Goal: Task Accomplishment & Management: Manage account settings

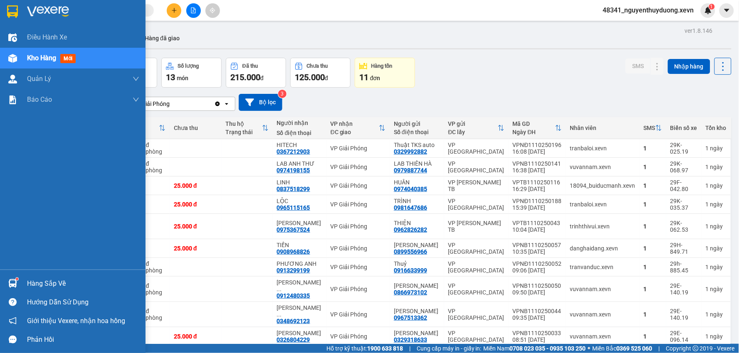
scroll to position [38, 0]
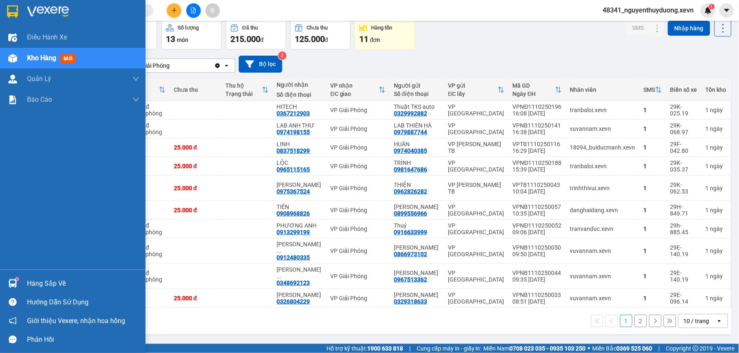
click at [45, 278] on div "Hàng sắp về" at bounding box center [83, 284] width 112 height 12
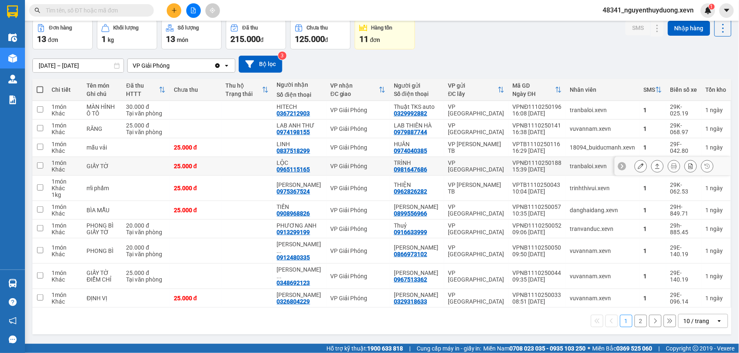
click at [57, 165] on section "Kết quả tìm kiếm ( 0 ) Bộ lọc No Data 48341_nguyenthuyduong.xevn 1 Điều hành xe…" at bounding box center [369, 176] width 739 height 353
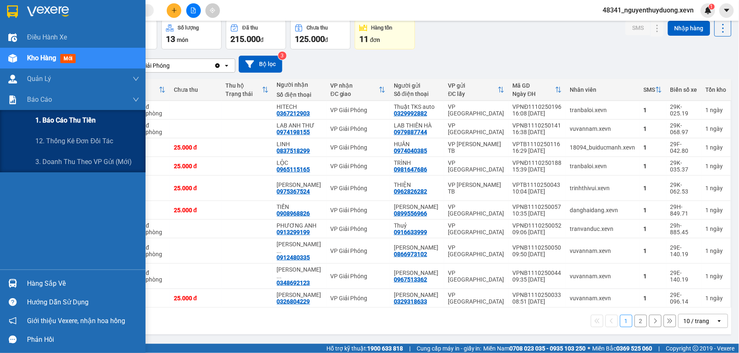
click at [65, 126] on div "1. Báo cáo thu tiền" at bounding box center [87, 120] width 104 height 21
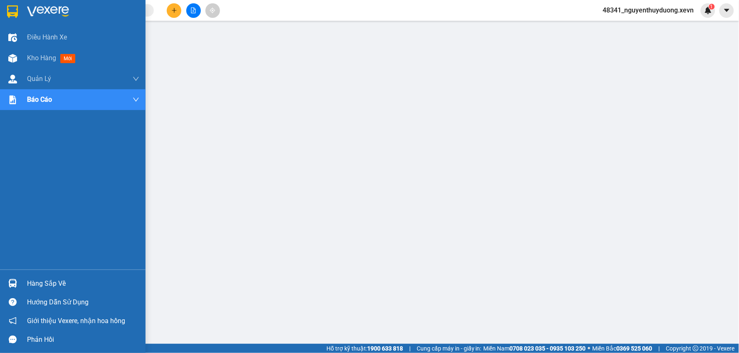
click at [59, 278] on div "Hàng sắp về" at bounding box center [83, 284] width 112 height 12
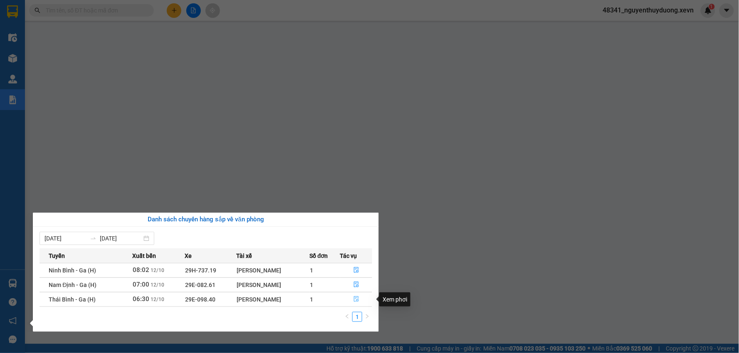
click at [362, 300] on button "button" at bounding box center [356, 299] width 32 height 13
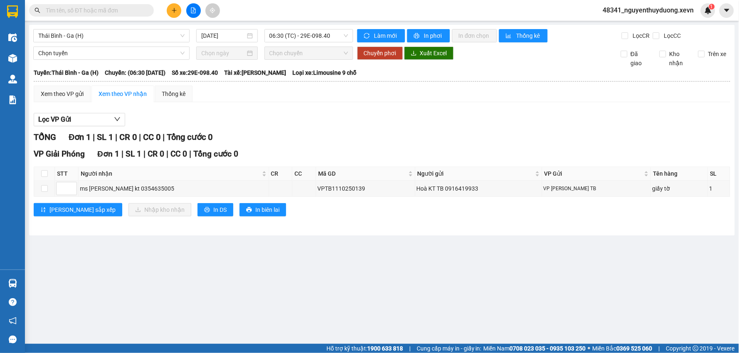
click at [50, 173] on th at bounding box center [44, 174] width 21 height 14
click at [42, 177] on input "checkbox" at bounding box center [44, 173] width 7 height 7
checkbox input "true"
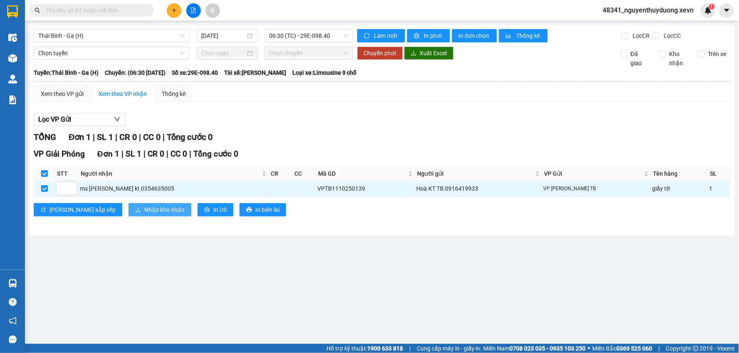
click at [144, 210] on span "Nhập kho nhận" at bounding box center [164, 209] width 40 height 9
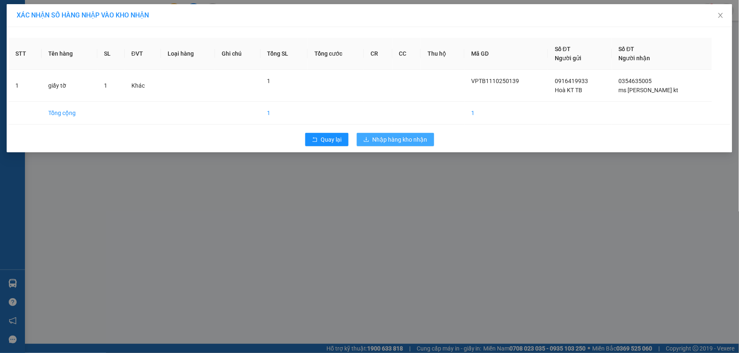
click at [393, 143] on span "Nhập hàng kho nhận" at bounding box center [399, 139] width 55 height 9
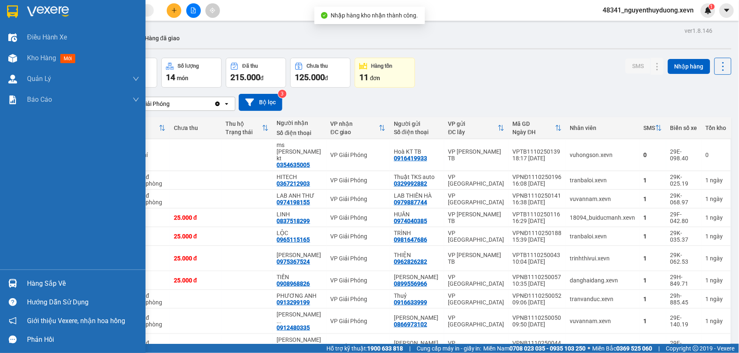
drag, startPoint x: 23, startPoint y: 279, endPoint x: 175, endPoint y: 283, distance: 152.2
click at [23, 279] on div "Hàng sắp về" at bounding box center [72, 283] width 145 height 19
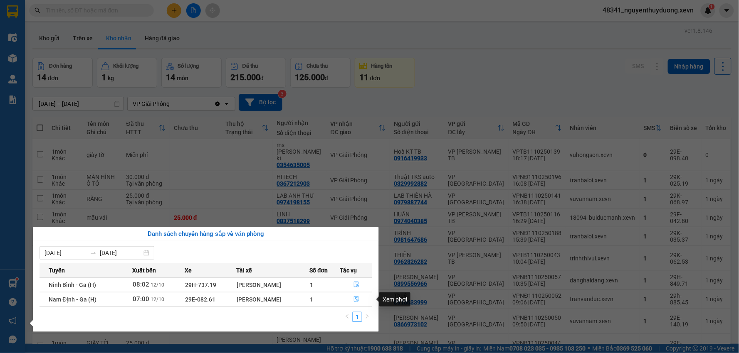
click at [351, 301] on button "button" at bounding box center [356, 299] width 32 height 13
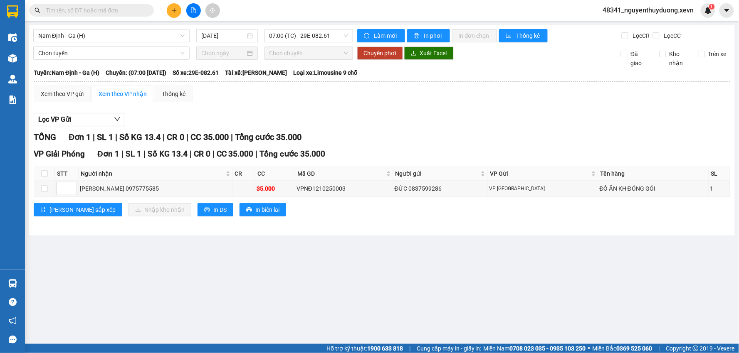
click at [42, 179] on th at bounding box center [44, 174] width 21 height 14
click at [42, 176] on input "checkbox" at bounding box center [44, 173] width 7 height 7
checkbox input "true"
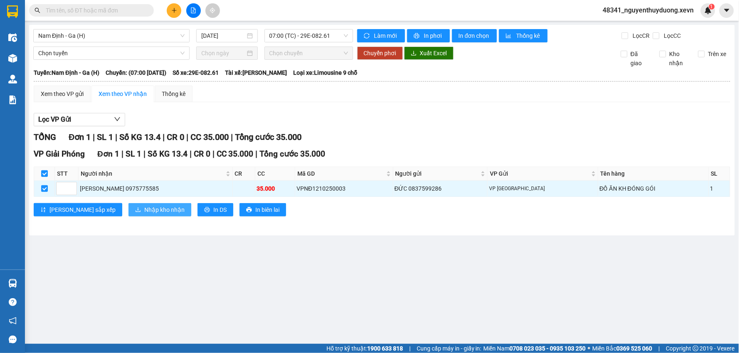
click at [144, 209] on span "Nhập kho nhận" at bounding box center [164, 209] width 40 height 9
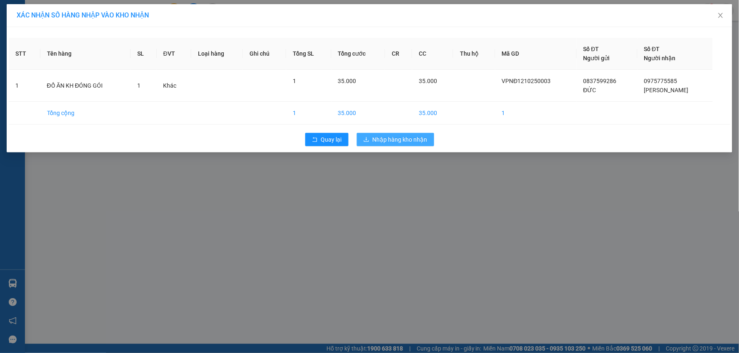
click at [387, 140] on span "Nhập hàng kho nhận" at bounding box center [399, 139] width 55 height 9
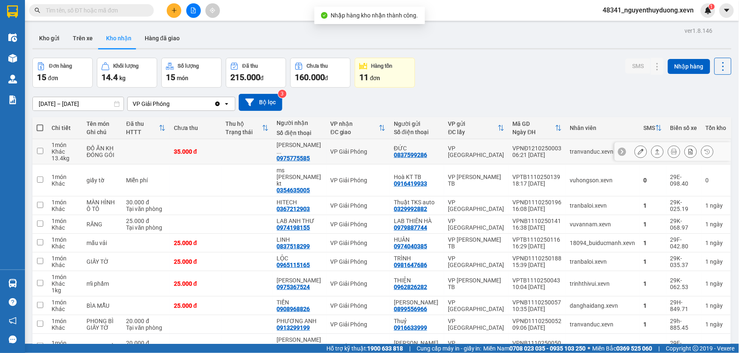
click at [139, 152] on td at bounding box center [145, 151] width 47 height 25
checkbox input "true"
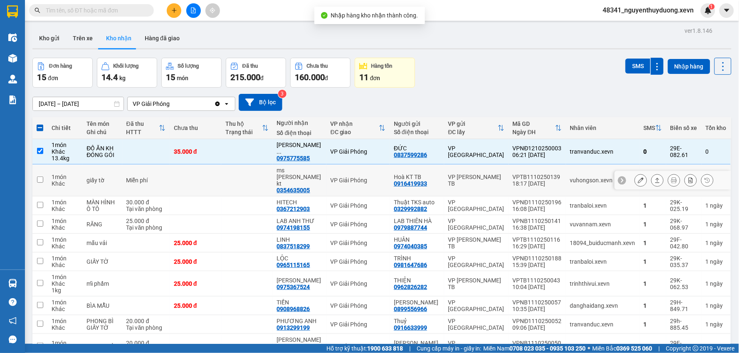
click at [136, 177] on div "Miễn phí" at bounding box center [145, 180] width 39 height 7
checkbox input "true"
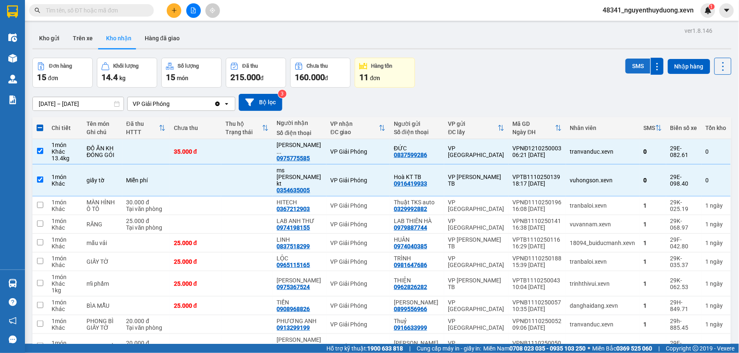
click at [635, 71] on button "SMS" at bounding box center [637, 66] width 25 height 15
click at [63, 10] on input "text" at bounding box center [95, 10] width 98 height 9
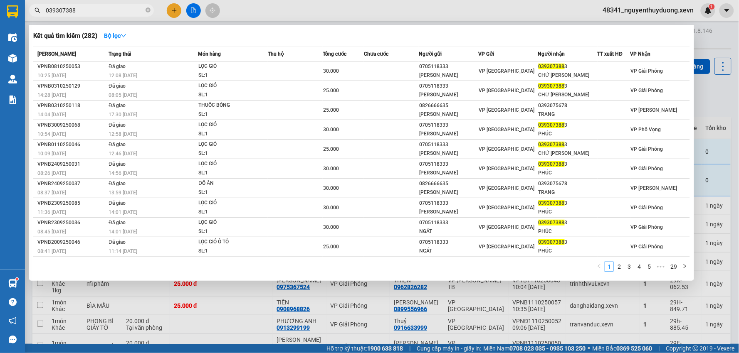
type input "0393073883"
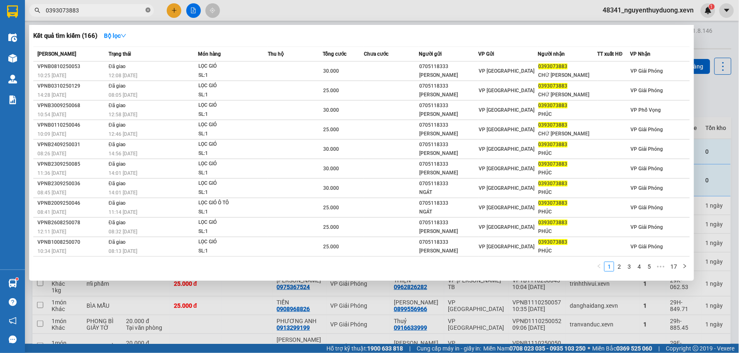
click at [147, 11] on icon "close-circle" at bounding box center [147, 9] width 5 height 5
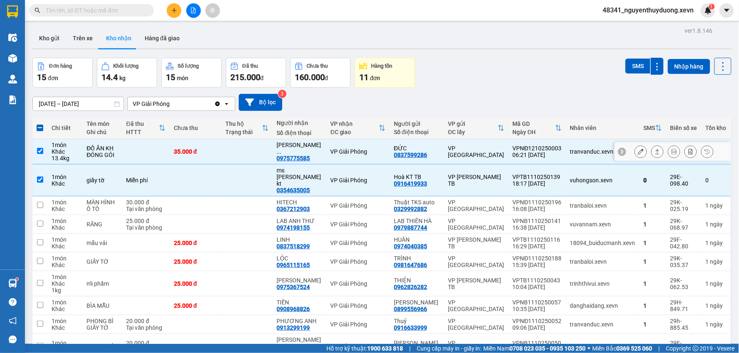
click at [638, 150] on icon at bounding box center [641, 152] width 6 height 6
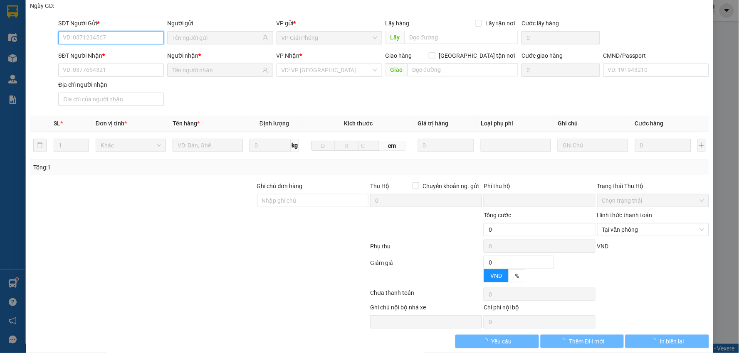
type input "0837599286"
type input "ĐỨC"
type input "0975775585"
type input "[PERSON_NAME]"
type input "035184000272 [PERSON_NAME] 1984"
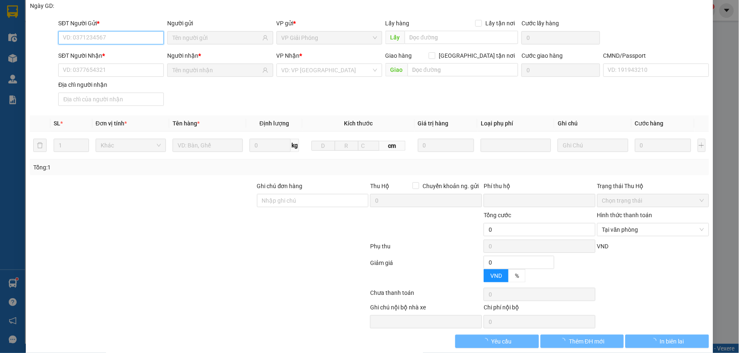
type input "0"
type input "35.000"
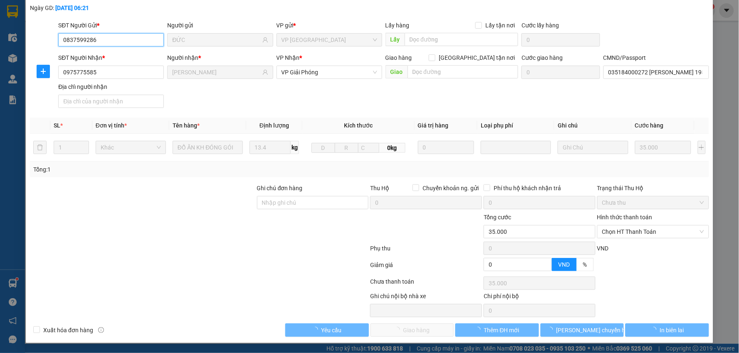
scroll to position [44, 0]
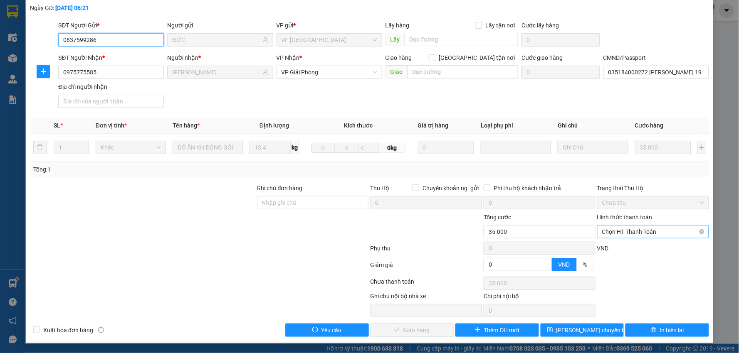
click at [649, 236] on span "Chọn HT Thanh Toán" at bounding box center [653, 232] width 102 height 12
click at [636, 250] on div "Tại văn phòng" at bounding box center [647, 248] width 101 height 9
type input "0"
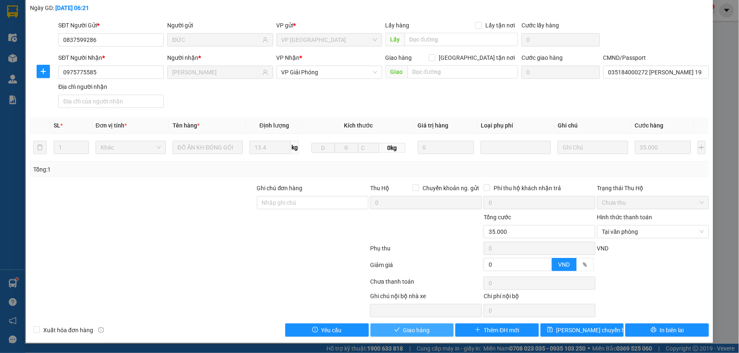
click at [410, 336] on button "Giao hàng" at bounding box center [412, 330] width 84 height 13
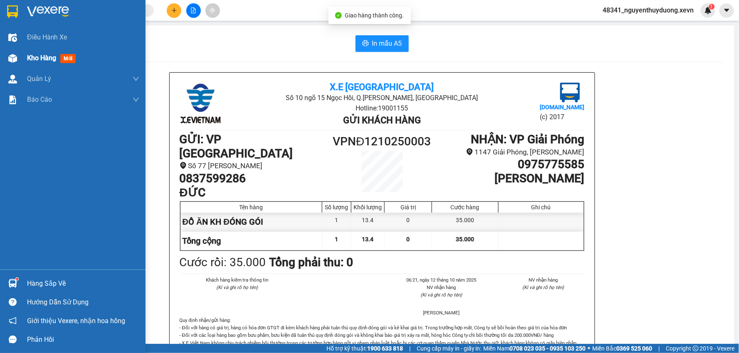
click at [32, 57] on span "Kho hàng" at bounding box center [41, 58] width 29 height 8
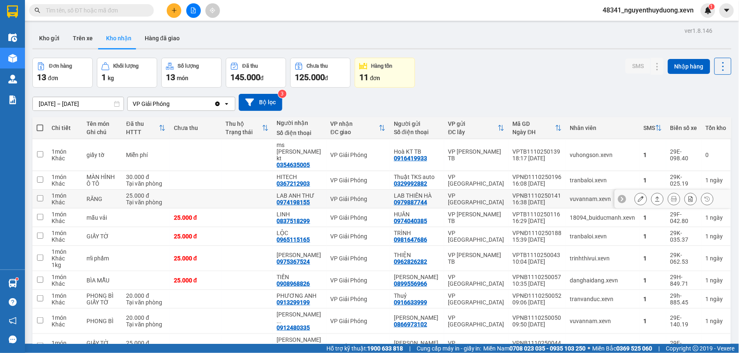
click at [638, 196] on icon at bounding box center [641, 199] width 6 height 6
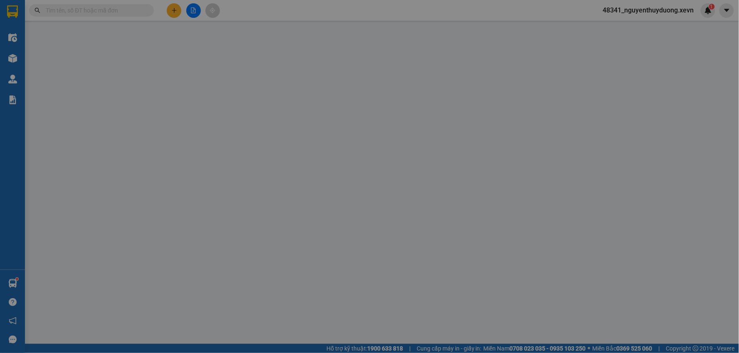
type input "0979887744"
type input "LAB THIÊN HÀ"
type input "0974198155"
type input "LAB ANH THƯ"
type input "ƯE"
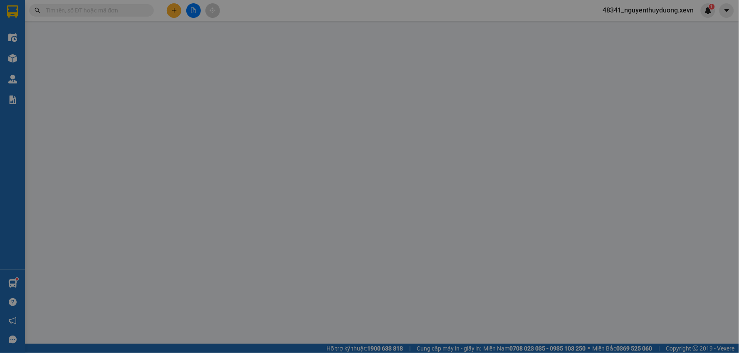
type input "0"
type input "25.000"
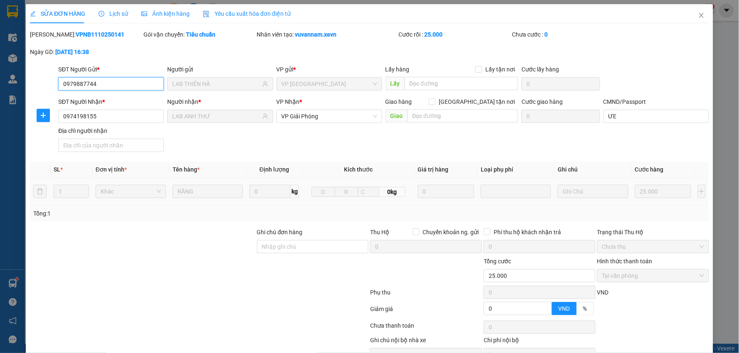
scroll to position [44, 0]
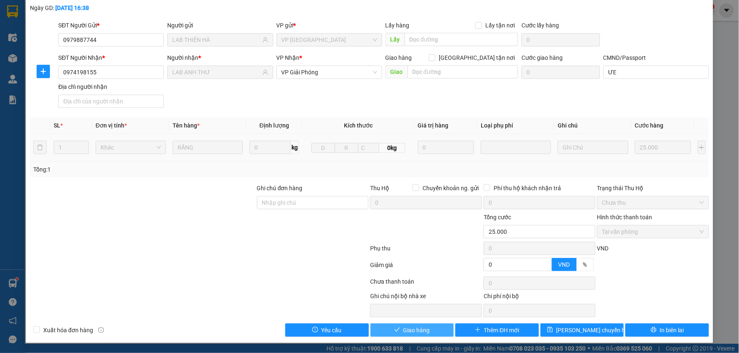
click at [431, 328] on button "Giao hàng" at bounding box center [412, 330] width 84 height 13
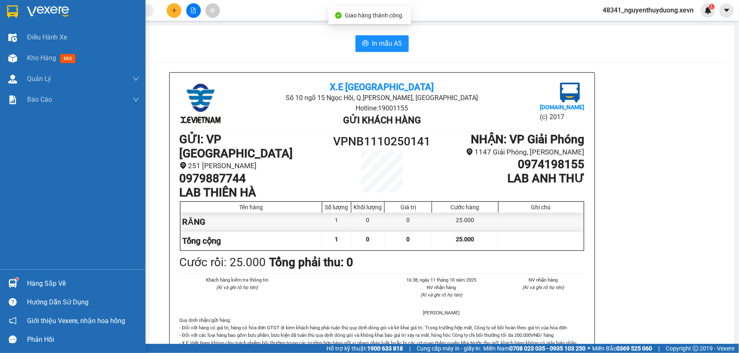
click at [80, 276] on div "Hàng sắp về" at bounding box center [72, 283] width 145 height 19
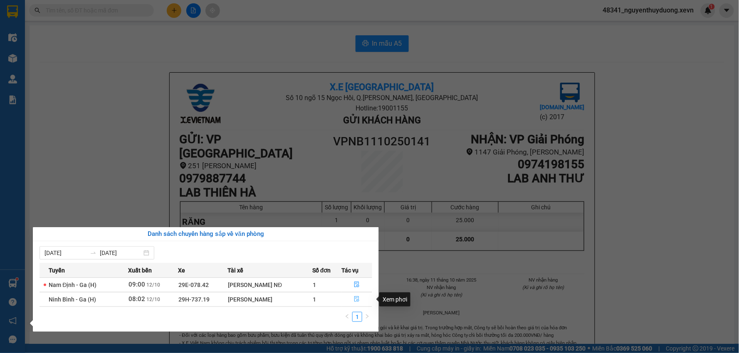
click at [355, 300] on icon "file-done" at bounding box center [357, 299] width 6 height 6
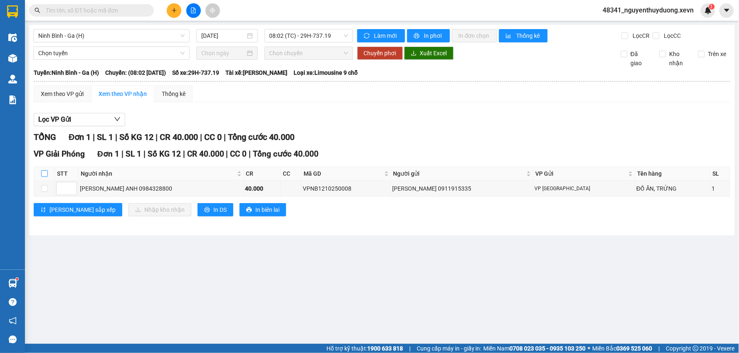
click at [46, 173] on input "checkbox" at bounding box center [44, 173] width 7 height 7
checkbox input "true"
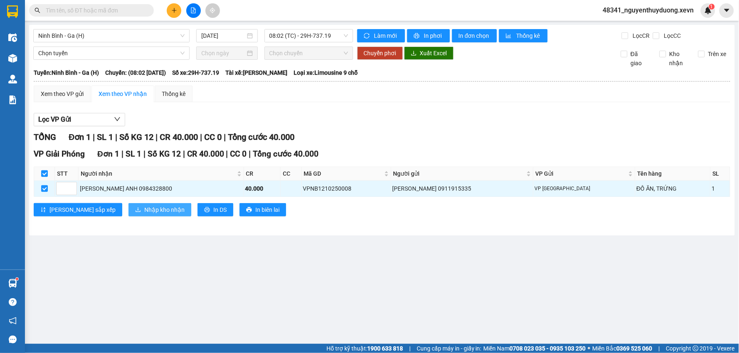
click at [144, 208] on span "Nhập kho nhận" at bounding box center [164, 209] width 40 height 9
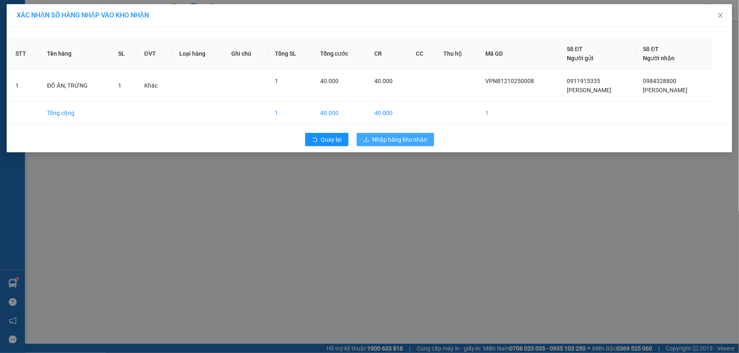
click at [407, 172] on div "XÁC NHẬN SỐ HÀNG NHẬP VÀO KHO NHẬN STT Tên hàng SL ĐVT Loại hàng Ghi chú Tổng S…" at bounding box center [369, 176] width 739 height 353
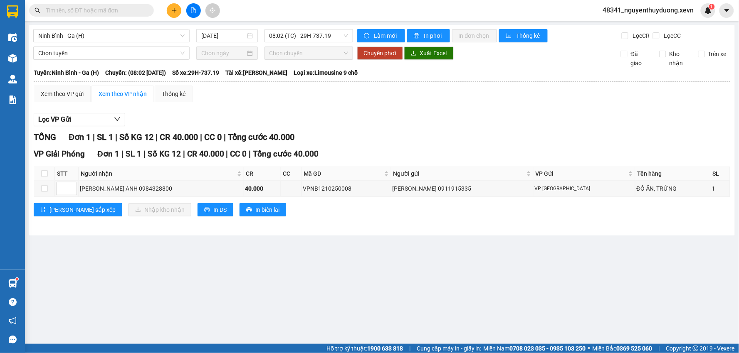
click at [389, 144] on div "TỔNG Đơn 1 | SL 1 | Số KG 12 | CR 40.000 | CC 0 | Tổng cước 40.000 VP Giải Phón…" at bounding box center [382, 179] width 696 height 96
click at [44, 175] on input "checkbox" at bounding box center [44, 173] width 7 height 7
checkbox input "true"
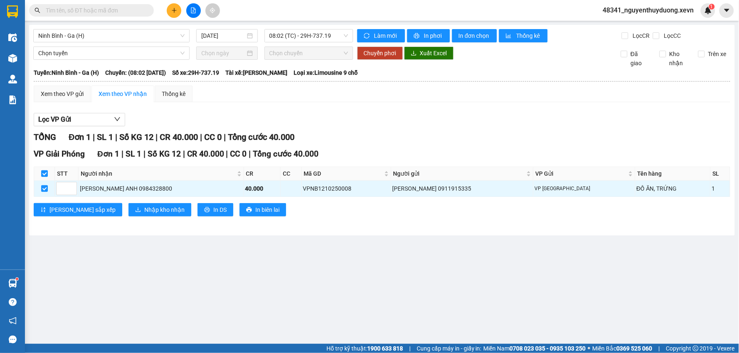
click at [84, 201] on div "VP Giải Phóng Đơn 1 | SL 1 | Số KG 12 | CR 40.000 | CC 0 | Tổng cước 40.000 STT…" at bounding box center [382, 185] width 696 height 75
click at [128, 207] on button "Nhập kho nhận" at bounding box center [159, 209] width 63 height 13
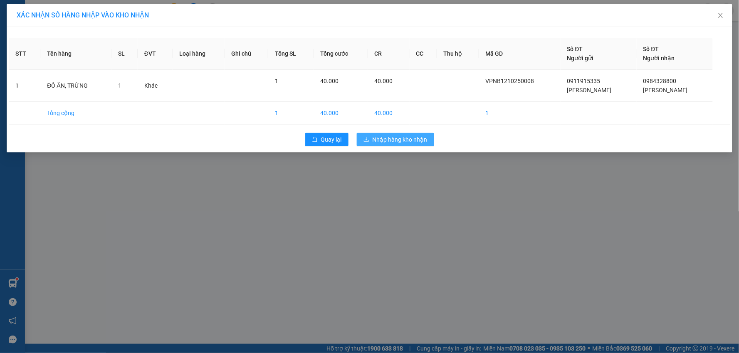
click at [385, 143] on span "Nhập hàng kho nhận" at bounding box center [399, 139] width 55 height 9
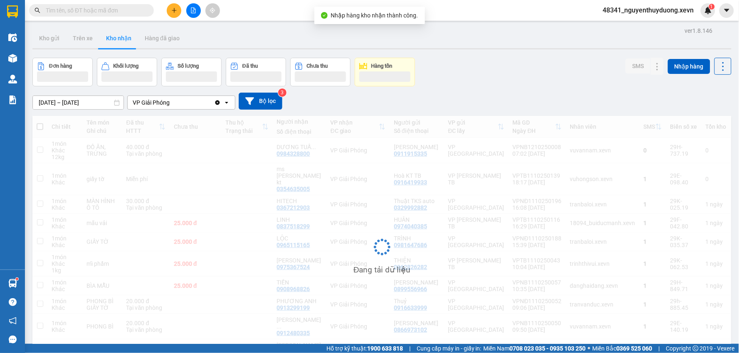
drag, startPoint x: 113, startPoint y: 39, endPoint x: 115, endPoint y: 121, distance: 81.9
click at [113, 40] on button "Kho nhận" at bounding box center [118, 38] width 39 height 20
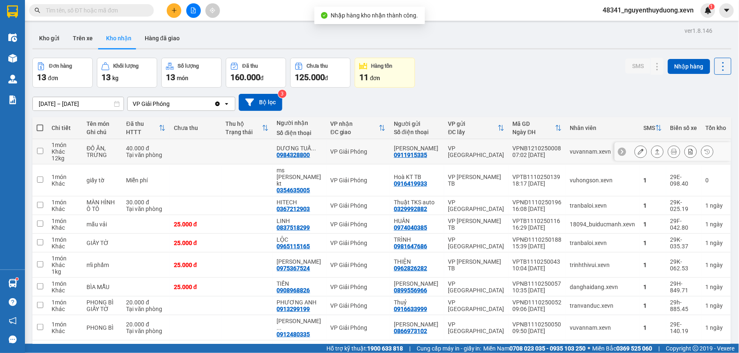
click at [126, 150] on td "40.000 đ Tại văn phòng" at bounding box center [145, 151] width 47 height 25
checkbox input "true"
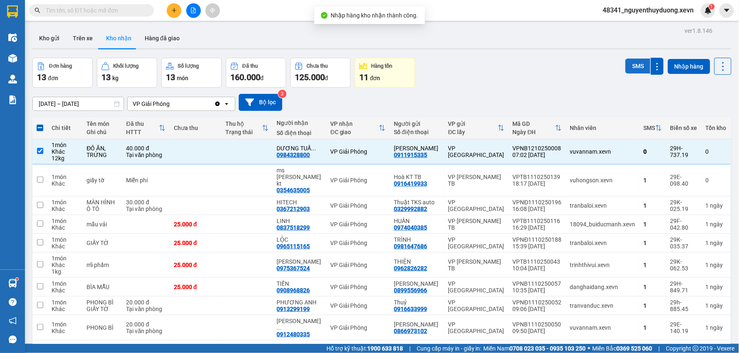
click at [629, 66] on button "SMS" at bounding box center [637, 66] width 25 height 15
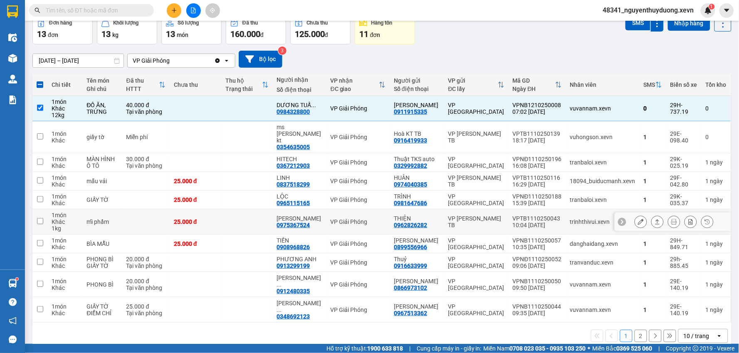
scroll to position [44, 0]
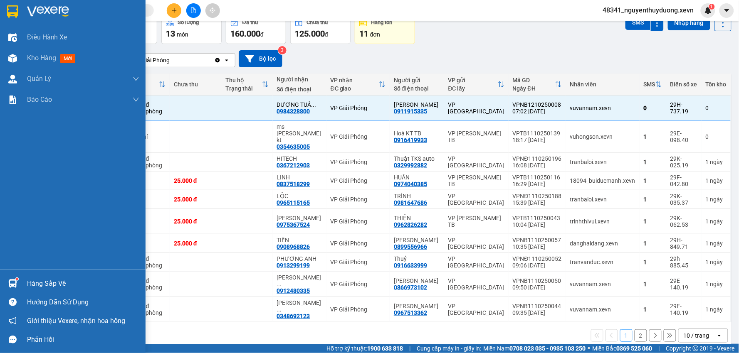
click at [63, 286] on div "Hàng sắp về" at bounding box center [83, 284] width 112 height 12
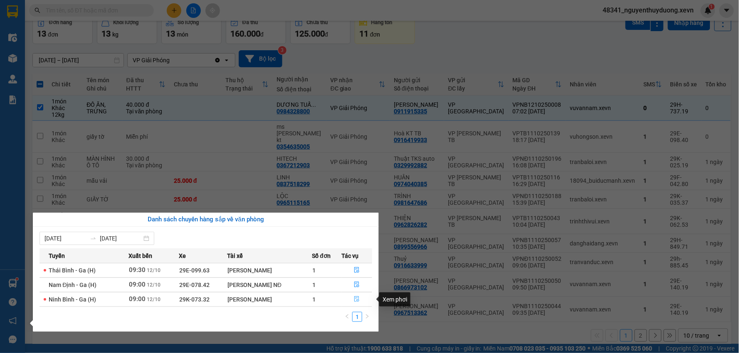
click at [359, 300] on icon "file-done" at bounding box center [356, 299] width 5 height 6
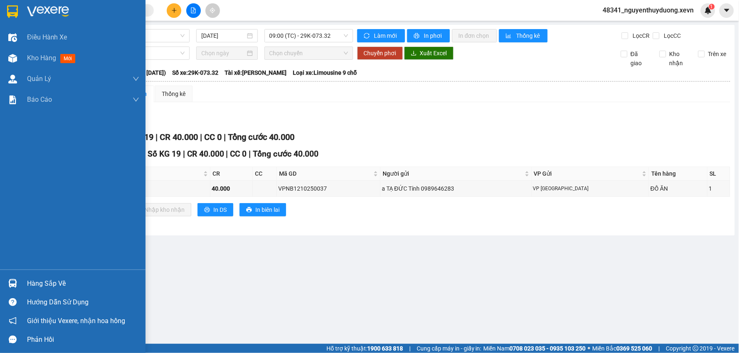
click at [78, 284] on div "Hàng sắp về" at bounding box center [83, 284] width 112 height 12
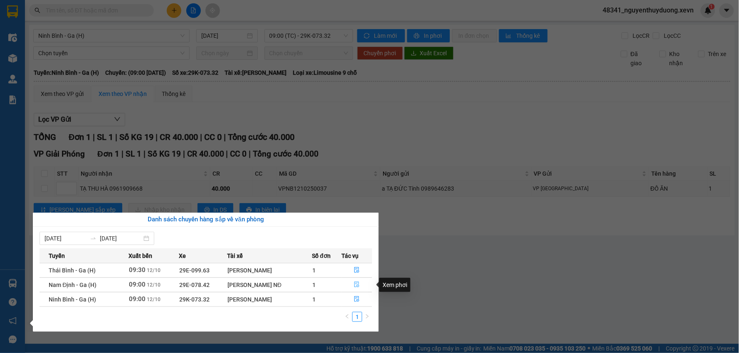
click at [363, 283] on button "button" at bounding box center [357, 284] width 30 height 13
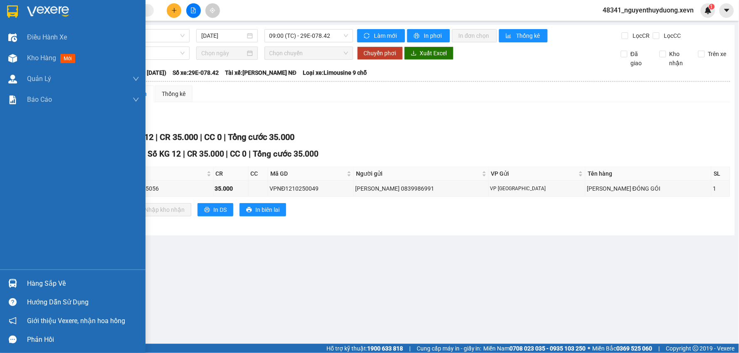
click at [69, 286] on div "Hàng sắp về" at bounding box center [83, 284] width 112 height 12
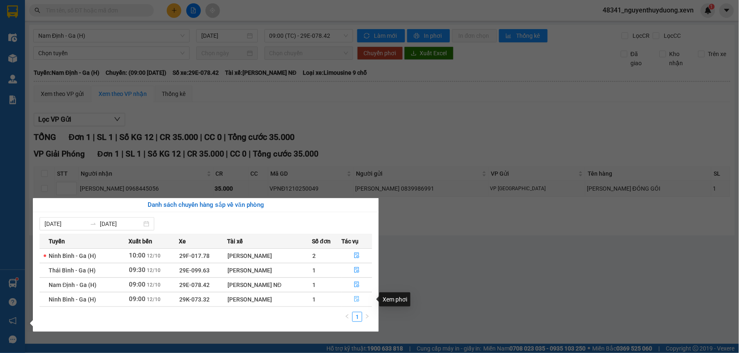
click at [359, 301] on icon "file-done" at bounding box center [356, 299] width 5 height 6
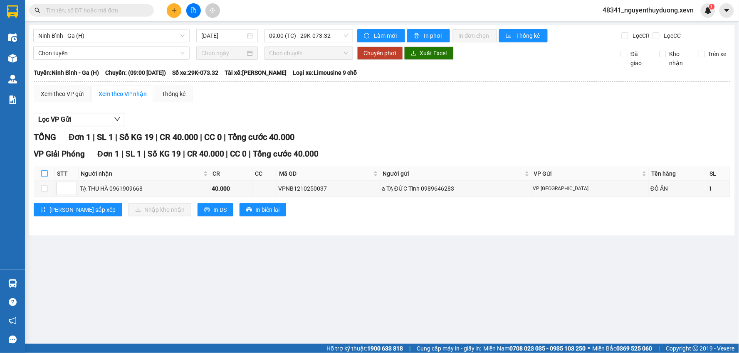
click at [42, 169] on label at bounding box center [44, 173] width 7 height 9
click at [42, 170] on input "checkbox" at bounding box center [44, 173] width 7 height 7
checkbox input "true"
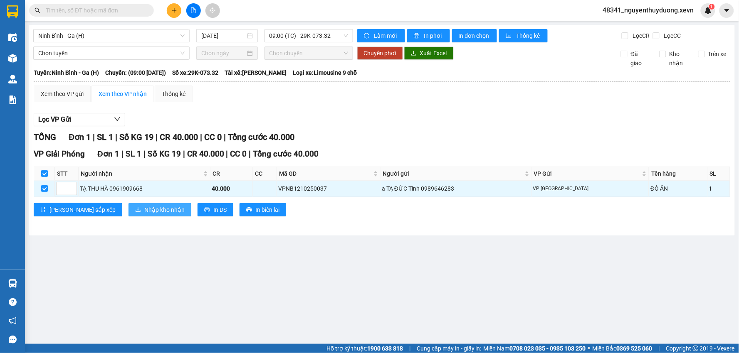
click at [144, 212] on span "Nhập kho nhận" at bounding box center [164, 209] width 40 height 9
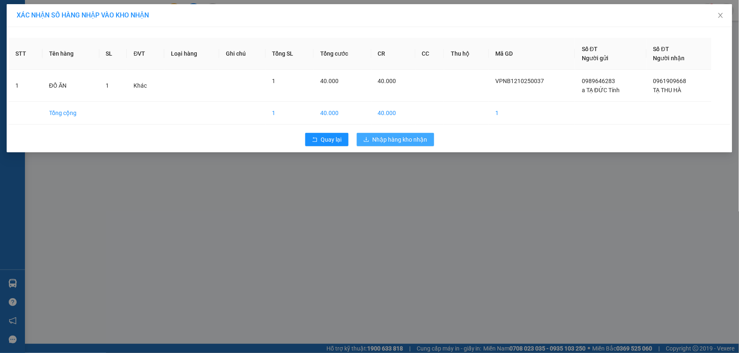
click at [377, 134] on button "Nhập hàng kho nhận" at bounding box center [395, 139] width 77 height 13
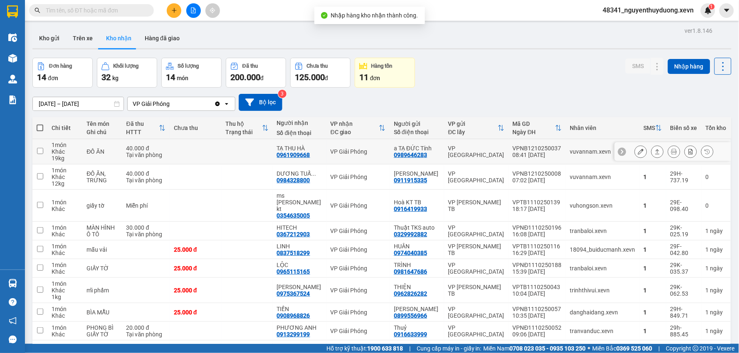
click at [197, 153] on td at bounding box center [196, 151] width 52 height 25
checkbox input "true"
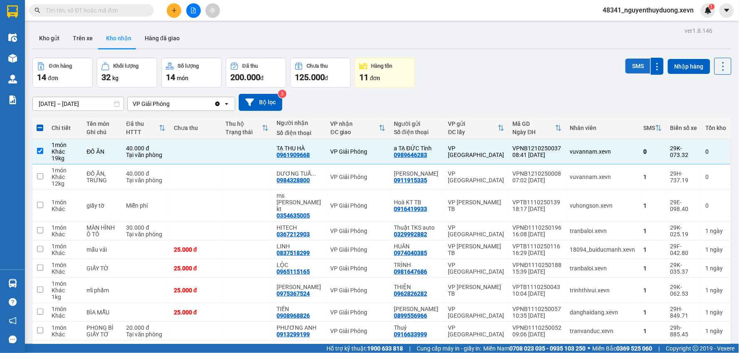
click at [634, 71] on button "SMS" at bounding box center [637, 66] width 25 height 15
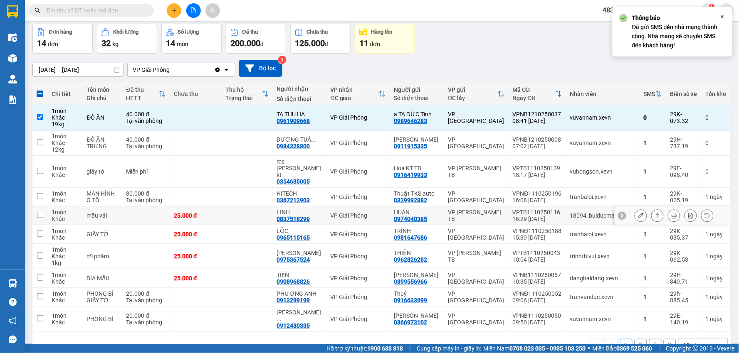
scroll to position [44, 0]
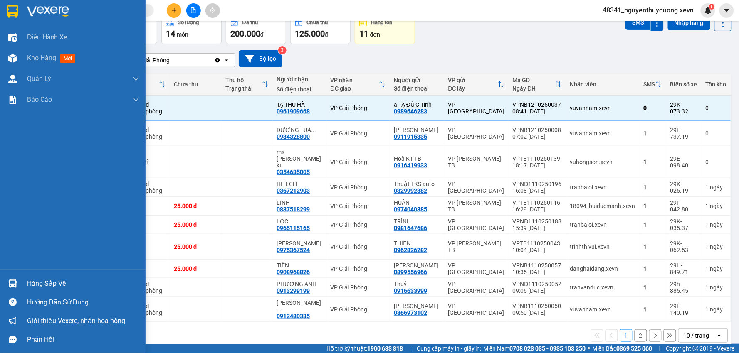
click at [34, 286] on div "Hàng sắp về" at bounding box center [83, 284] width 112 height 12
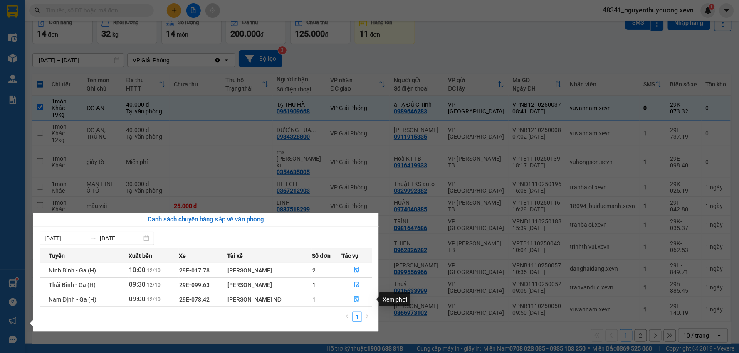
click at [352, 299] on button "button" at bounding box center [357, 299] width 30 height 13
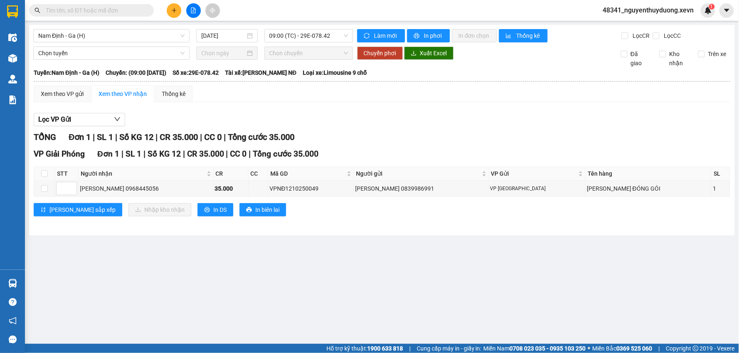
click at [86, 15] on span at bounding box center [91, 10] width 125 height 12
click at [86, 15] on input "text" at bounding box center [95, 10] width 98 height 9
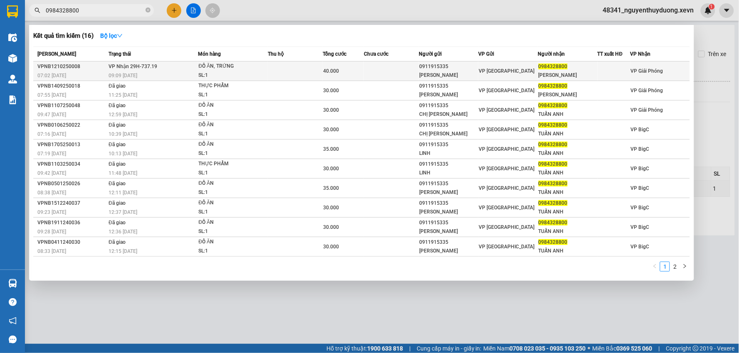
type input "0984328800"
click at [563, 68] on span "0984328800" at bounding box center [552, 67] width 29 height 6
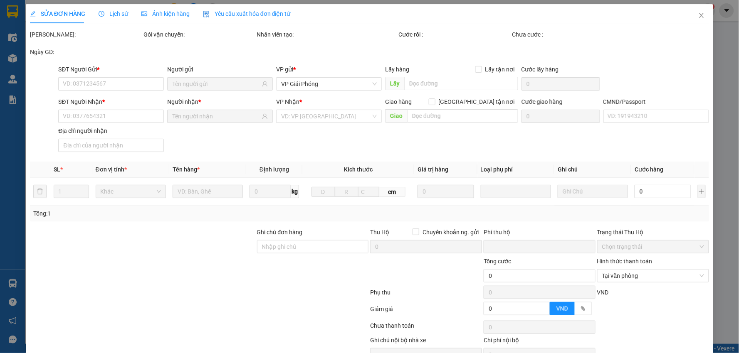
type input "0911915335"
type input "[PERSON_NAME]"
type input "0984328800"
type input "[PERSON_NAME]"
type input "DF"
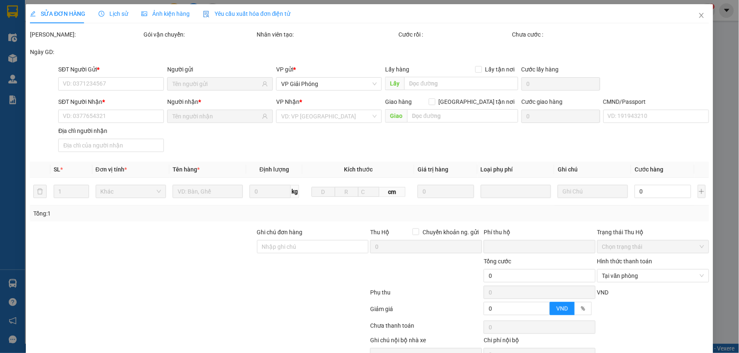
type input "0"
type input "40.000"
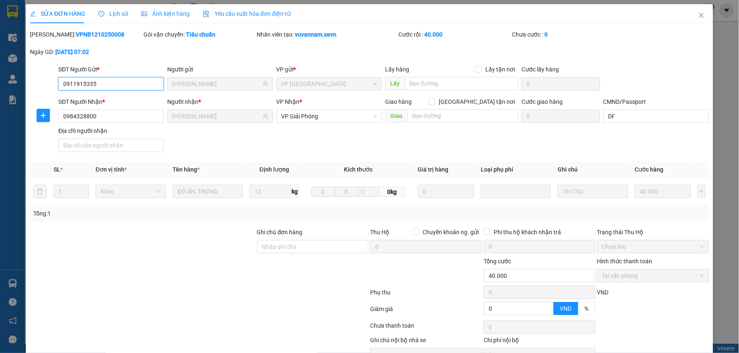
scroll to position [40, 0]
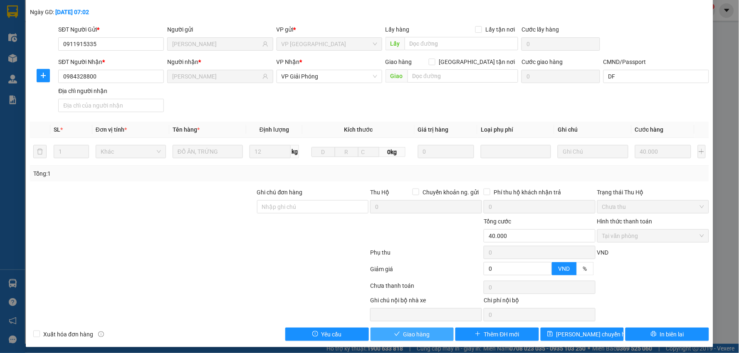
click at [380, 335] on button "Giao hàng" at bounding box center [412, 334] width 84 height 13
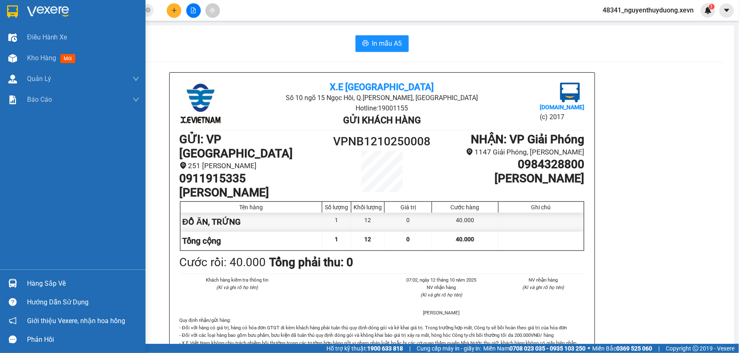
click at [41, 281] on div "Hàng sắp về" at bounding box center [83, 284] width 112 height 12
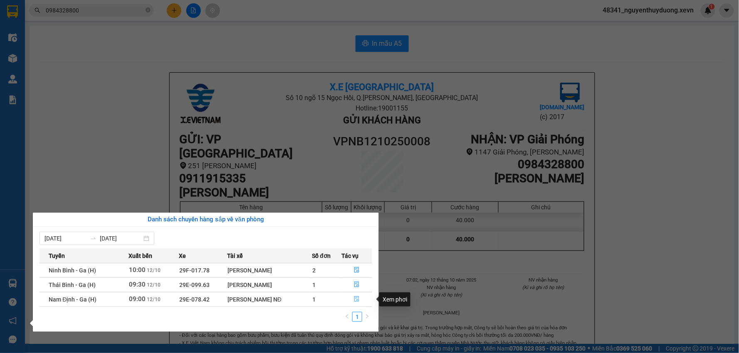
drag, startPoint x: 352, startPoint y: 300, endPoint x: 350, endPoint y: 295, distance: 6.1
click at [353, 300] on button "button" at bounding box center [357, 299] width 30 height 13
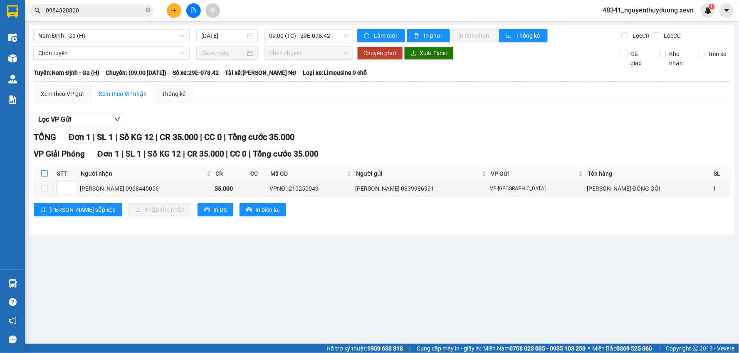
click at [44, 175] on input "checkbox" at bounding box center [44, 173] width 7 height 7
checkbox input "true"
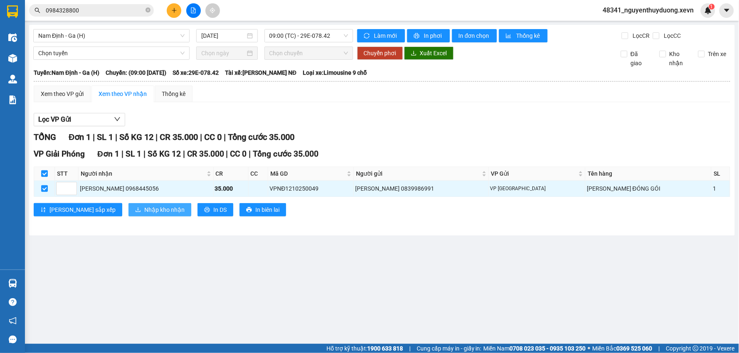
drag, startPoint x: 131, startPoint y: 201, endPoint x: 126, endPoint y: 207, distance: 7.4
click at [128, 203] on div "VP Giải Phóng Đơn 1 | SL 1 | Số KG 12 | CR 35.000 | CC 0 | Tổng cước 35.000 STT…" at bounding box center [382, 185] width 696 height 75
click at [144, 207] on span "Nhập kho nhận" at bounding box center [164, 209] width 40 height 9
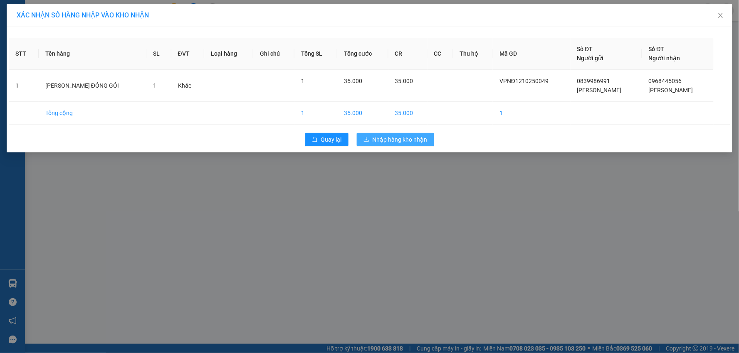
click at [393, 133] on button "Nhập hàng kho nhận" at bounding box center [395, 139] width 77 height 13
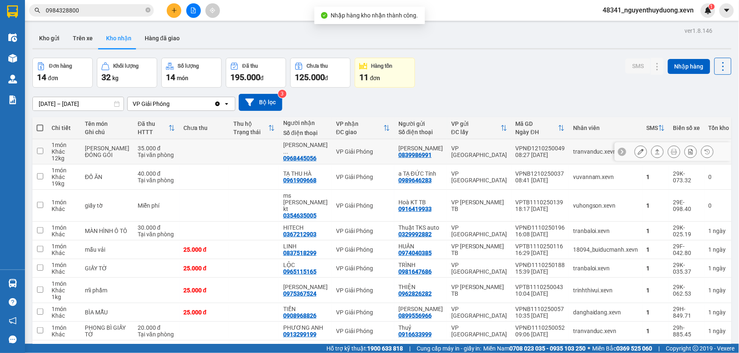
click at [90, 158] on div "[PERSON_NAME] ĐÓNG GÓI" at bounding box center [107, 151] width 44 height 13
checkbox input "true"
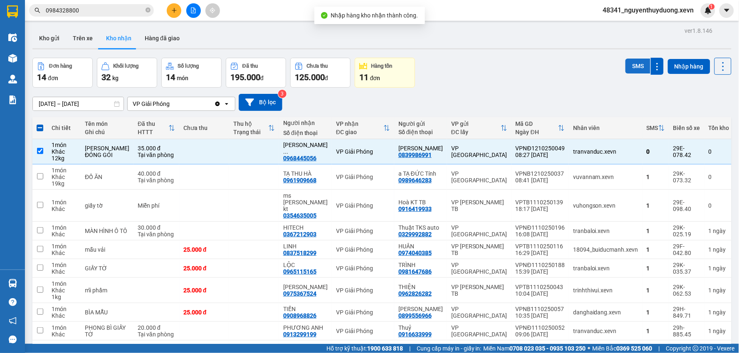
click at [639, 69] on button "SMS" at bounding box center [637, 66] width 25 height 15
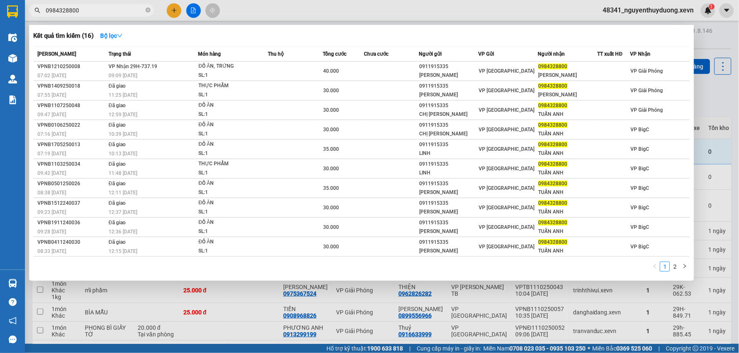
click at [106, 15] on span "0984328800" at bounding box center [91, 10] width 125 height 12
drag, startPoint x: 94, startPoint y: 7, endPoint x: 43, endPoint y: 10, distance: 50.8
click at [43, 10] on span "0984328800" at bounding box center [91, 10] width 125 height 12
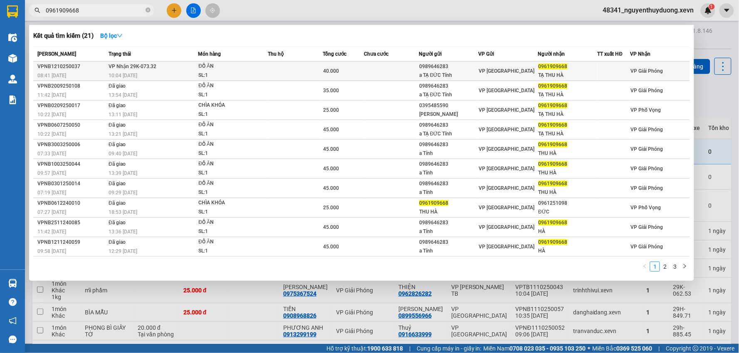
type input "0961909668"
click at [555, 65] on span "0961909668" at bounding box center [552, 67] width 29 height 6
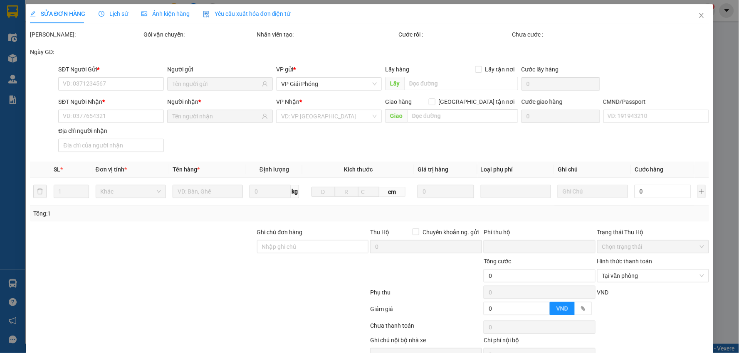
type input "0989646283"
type input "a TẠ ĐỨC Tính"
type input "0961909668"
type input "TẠ THU HÀ"
type input "037303002913 tạ thu hà"
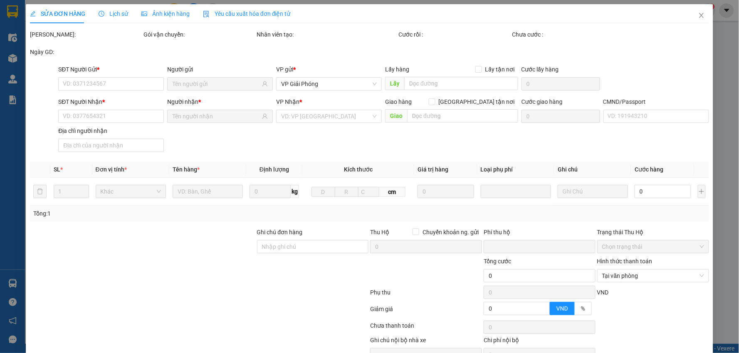
type input "0"
type input "40.000"
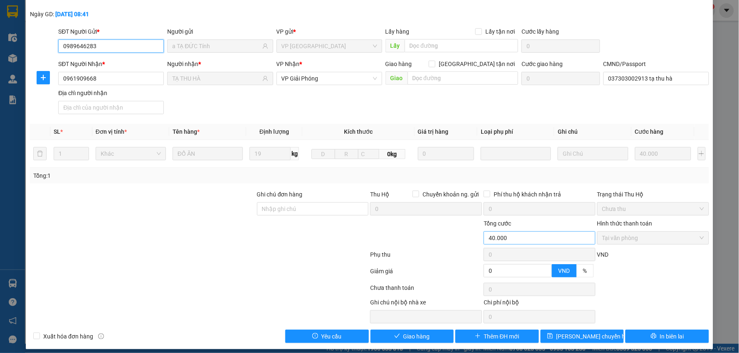
scroll to position [44, 0]
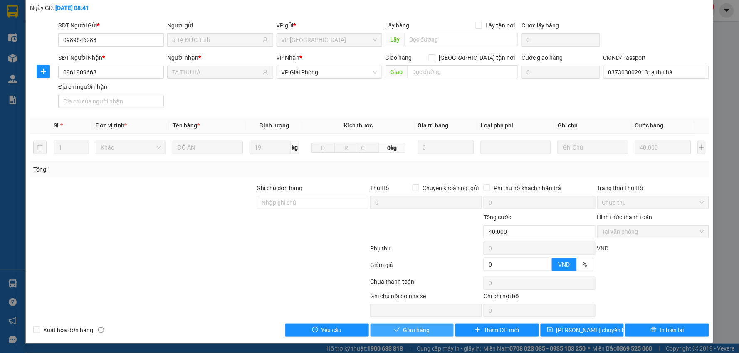
click at [426, 325] on button "Giao hàng" at bounding box center [412, 330] width 84 height 13
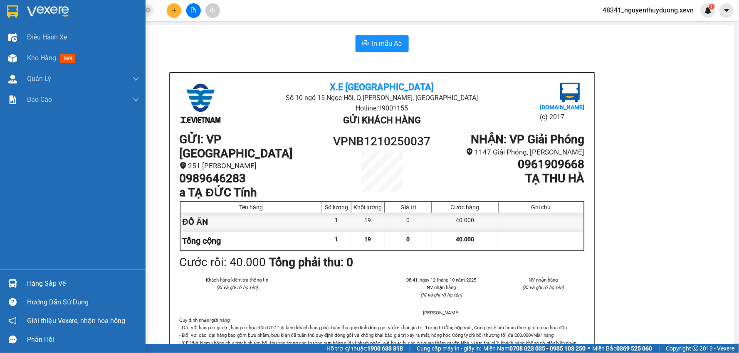
click at [39, 276] on div "Hàng sắp về" at bounding box center [72, 283] width 145 height 19
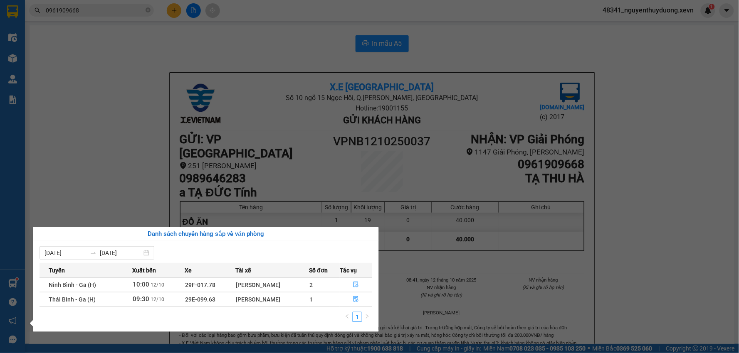
click at [92, 2] on section "Kết quả tìm kiếm ( 21 ) Bộ lọc Mã ĐH Trạng thái Món hàng Thu hộ Tổng cước Chưa …" at bounding box center [369, 176] width 739 height 353
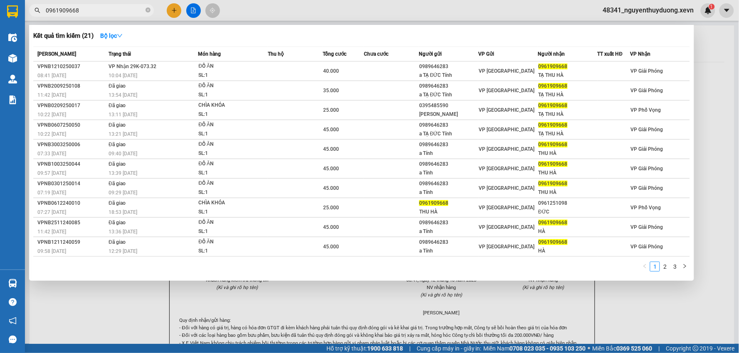
drag, startPoint x: 90, startPoint y: 5, endPoint x: 33, endPoint y: 12, distance: 57.0
click at [43, 12] on span "0961909668" at bounding box center [91, 10] width 125 height 12
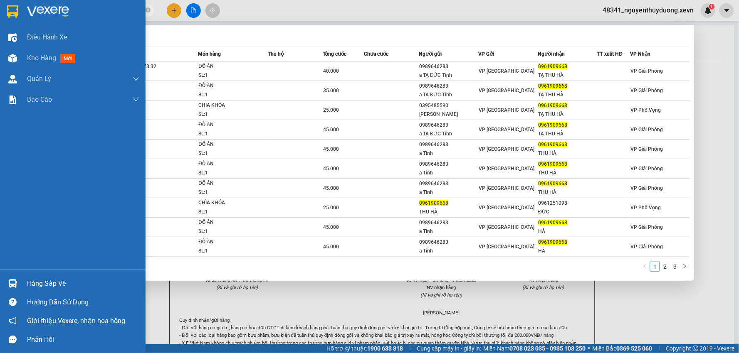
drag, startPoint x: 64, startPoint y: 14, endPoint x: 15, endPoint y: 20, distance: 49.4
click at [15, 20] on section "Kết quả tìm kiếm ( 21 ) Bộ lọc Mã ĐH Trạng thái Món hàng Thu hộ Tổng cước Chưa …" at bounding box center [369, 176] width 739 height 353
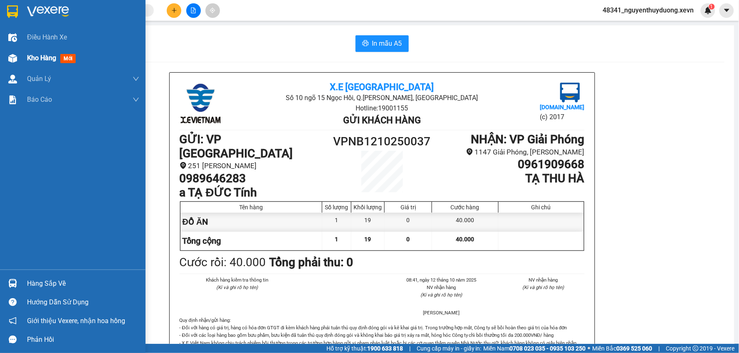
click at [23, 52] on div "Kho hàng mới" at bounding box center [72, 58] width 145 height 21
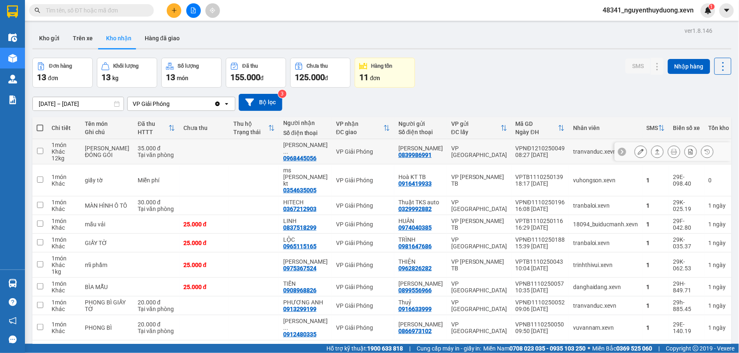
click at [638, 152] on icon at bounding box center [641, 152] width 6 height 6
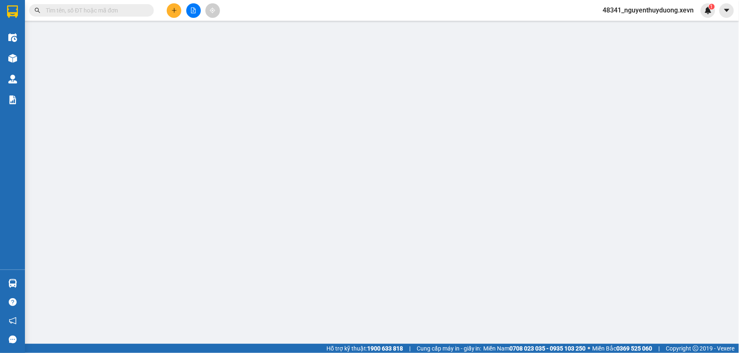
type input "0839986991"
type input "[PERSON_NAME]"
type input "0968445056"
type input "[PERSON_NAME]"
type input "037085008989 [PERSON_NAME]"
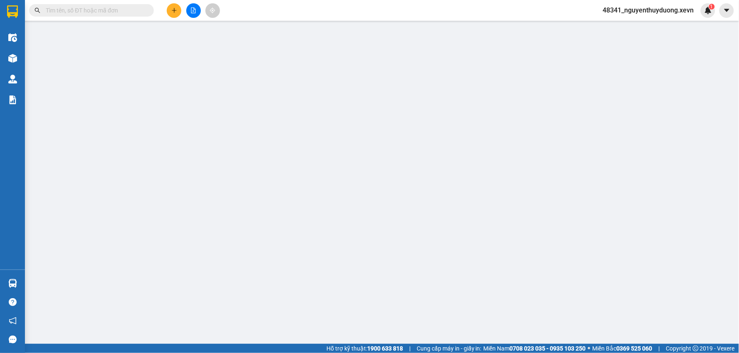
type input "km9 [PERSON_NAME]"
type input "0"
type input "35.000"
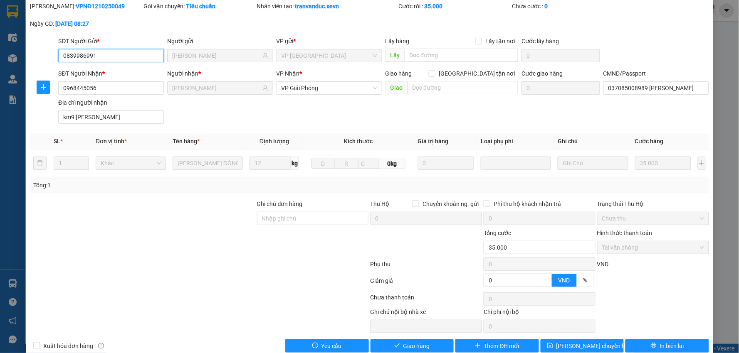
scroll to position [44, 0]
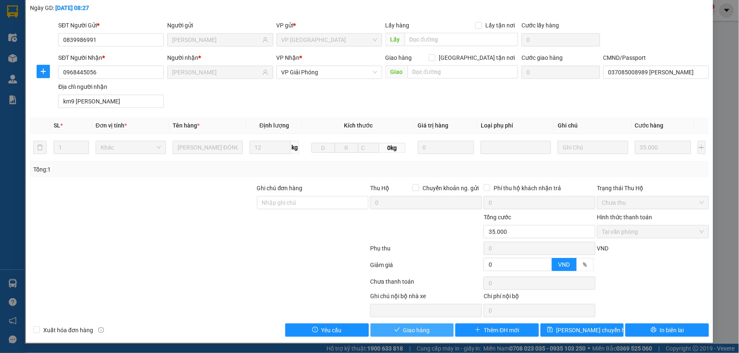
click at [423, 330] on span "Giao hàng" at bounding box center [416, 330] width 27 height 9
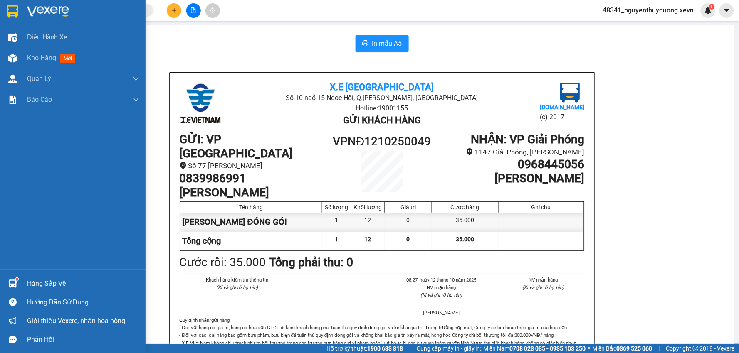
click at [58, 276] on div "Hàng sắp về" at bounding box center [72, 283] width 145 height 19
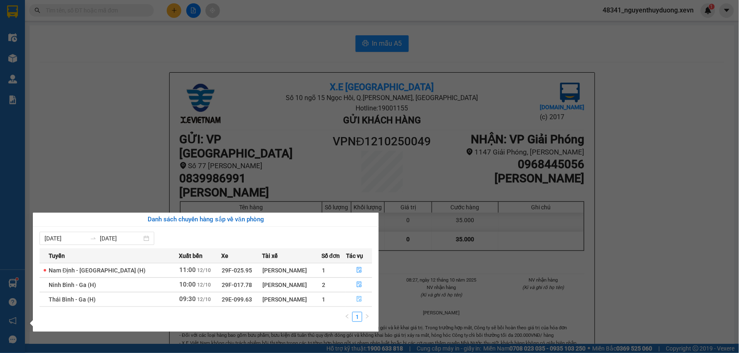
click at [356, 296] on button "button" at bounding box center [358, 299] width 25 height 13
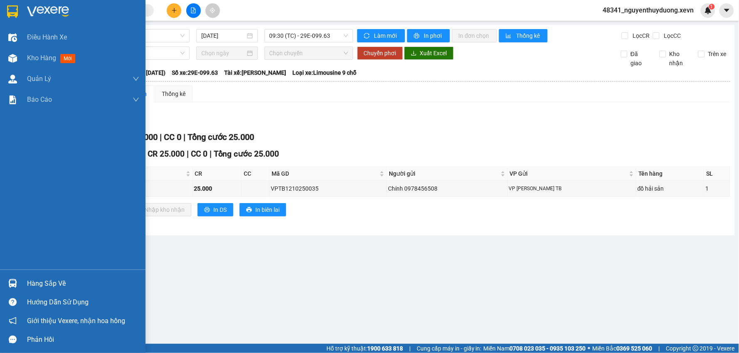
click at [22, 283] on div "Hàng sắp về" at bounding box center [72, 283] width 145 height 19
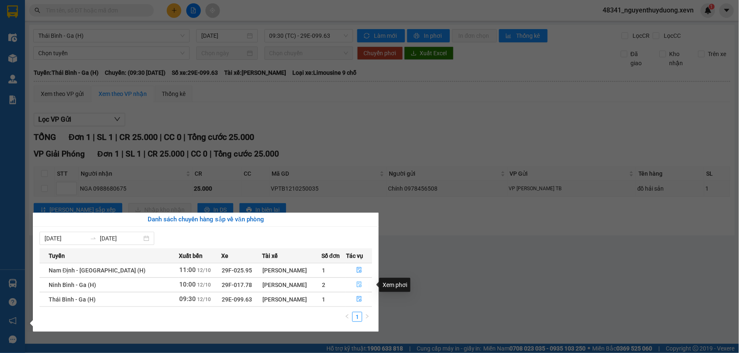
click at [354, 286] on button "button" at bounding box center [358, 284] width 25 height 13
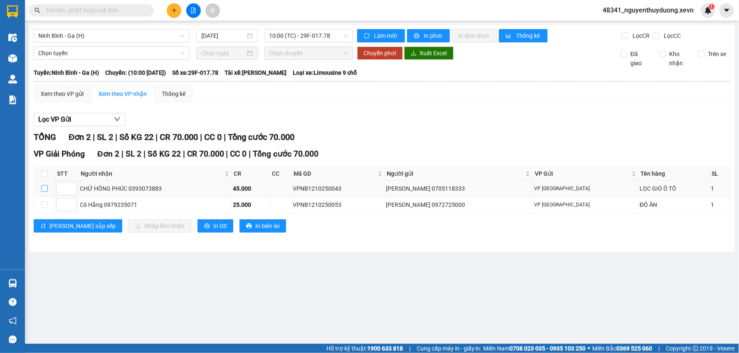
click at [44, 186] on input "checkbox" at bounding box center [44, 188] width 7 height 7
checkbox input "true"
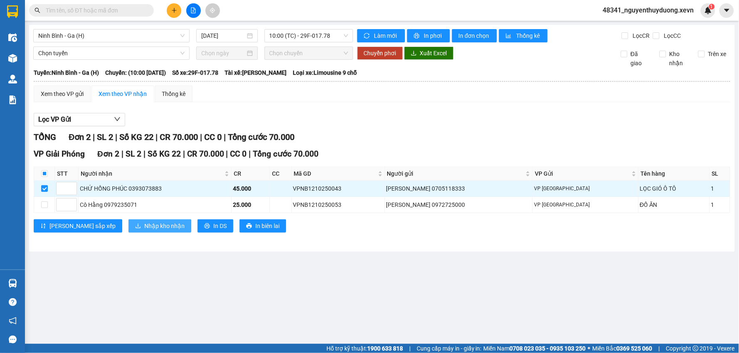
click at [144, 229] on span "Nhập kho nhận" at bounding box center [164, 226] width 40 height 9
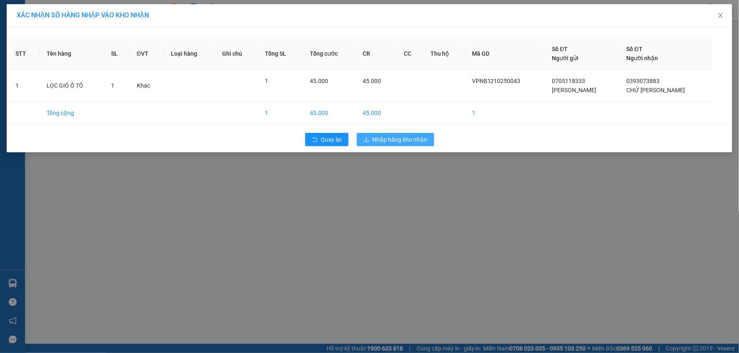
click at [406, 139] on span "Nhập hàng kho nhận" at bounding box center [399, 139] width 55 height 9
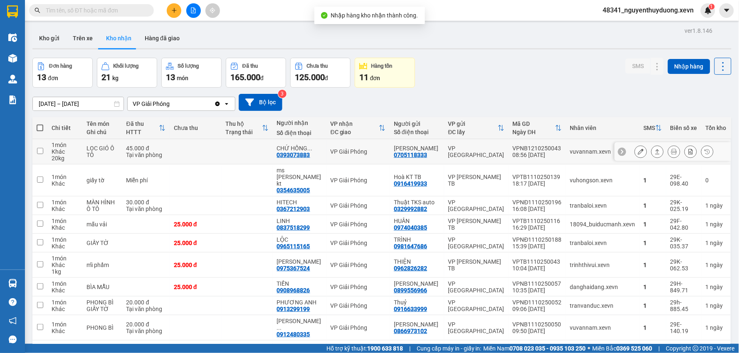
click at [96, 150] on div "LỌC GIÓ Ô TÔ" at bounding box center [101, 151] width 31 height 13
checkbox input "true"
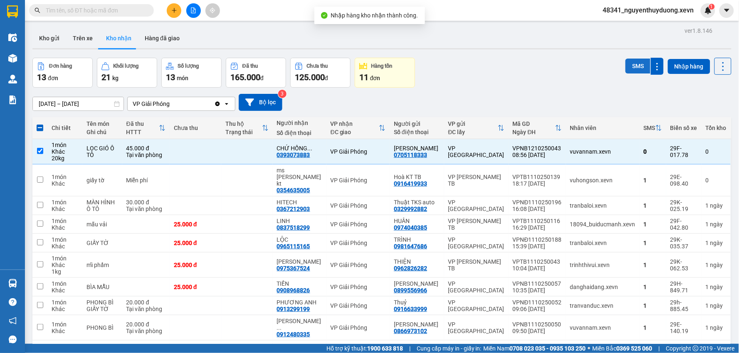
click at [631, 69] on button "SMS" at bounding box center [637, 66] width 25 height 15
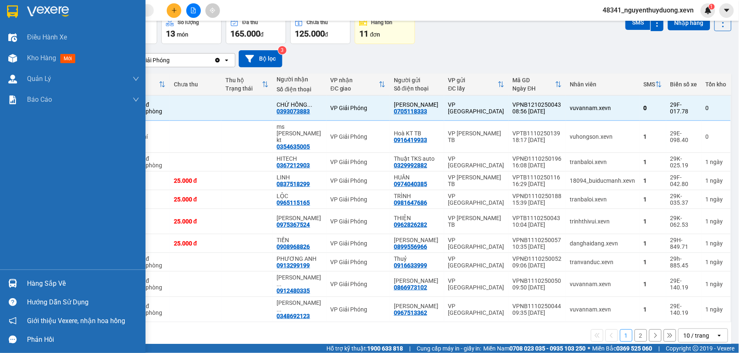
click at [34, 281] on div "Hàng sắp về" at bounding box center [83, 284] width 112 height 12
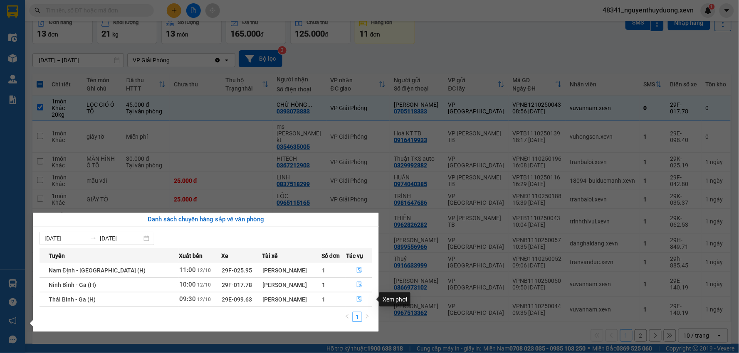
click at [356, 304] on button "button" at bounding box center [358, 299] width 25 height 13
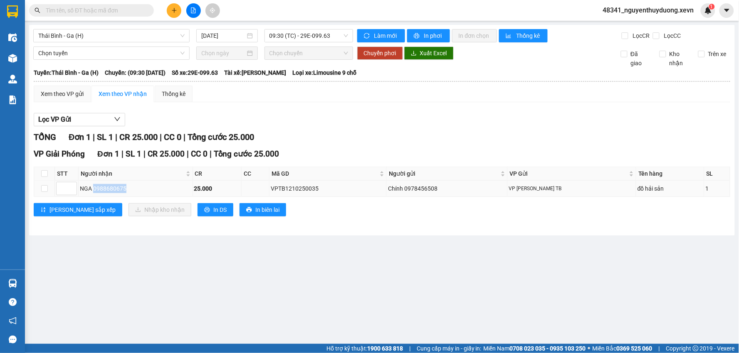
drag, startPoint x: 93, startPoint y: 189, endPoint x: 133, endPoint y: 193, distance: 40.9
click at [133, 193] on div "NGA 0988680675" at bounding box center [135, 188] width 111 height 9
copy div "0988680675"
click at [44, 176] on input "checkbox" at bounding box center [44, 173] width 7 height 7
checkbox input "true"
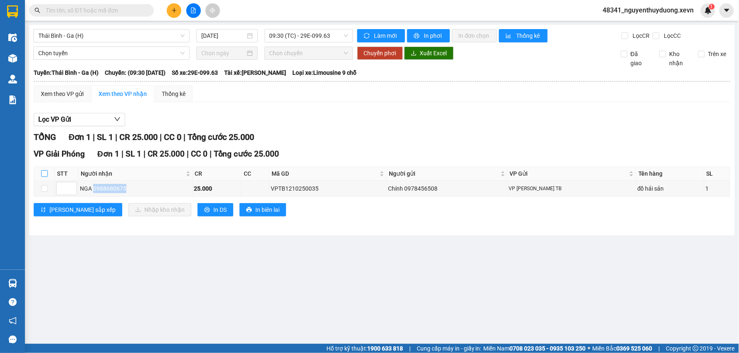
checkbox input "true"
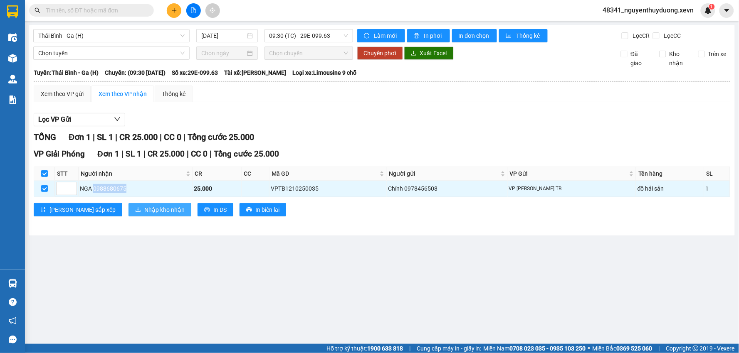
click at [144, 212] on span "Nhập kho nhận" at bounding box center [164, 209] width 40 height 9
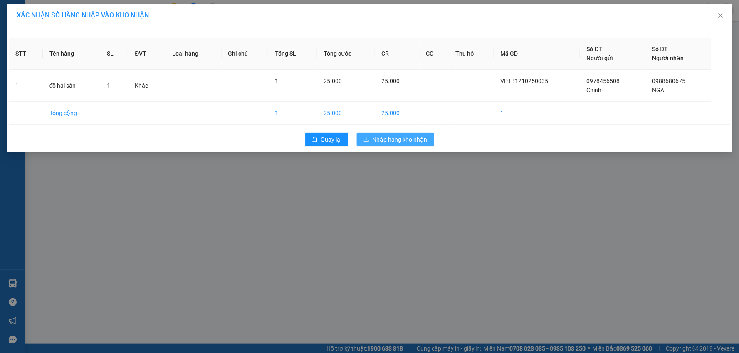
click at [379, 140] on span "Nhập hàng kho nhận" at bounding box center [399, 139] width 55 height 9
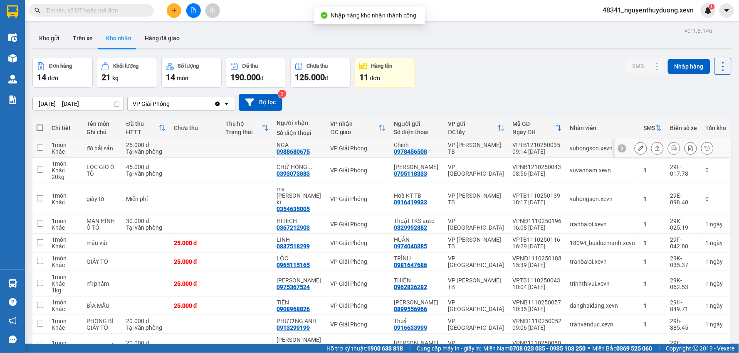
click at [134, 146] on div "25.000 đ" at bounding box center [145, 145] width 39 height 7
checkbox input "true"
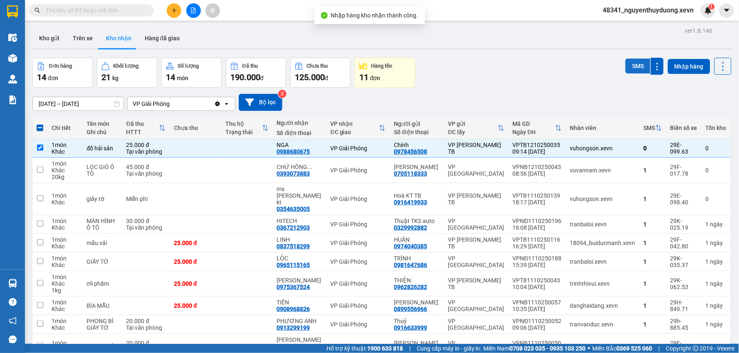
click at [625, 66] on button "SMS" at bounding box center [637, 66] width 25 height 15
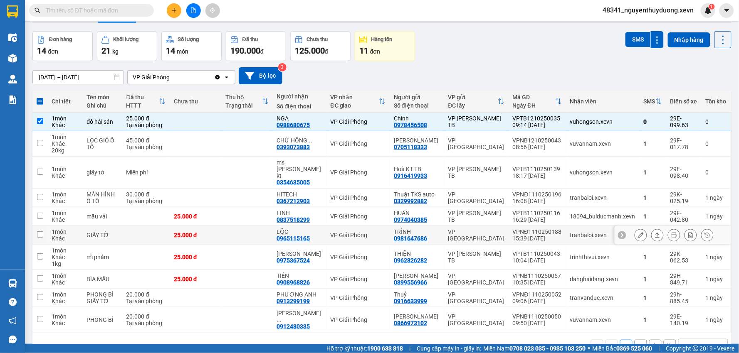
scroll to position [38, 0]
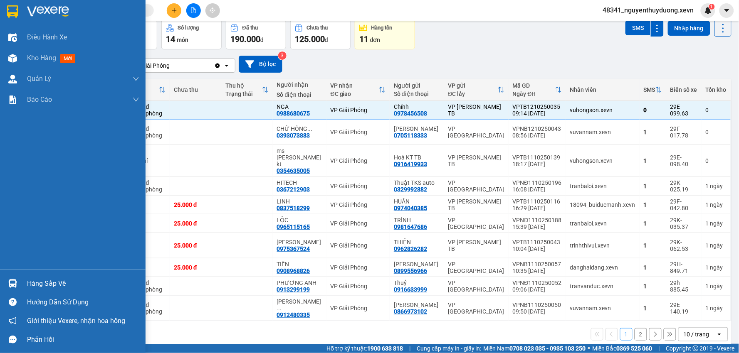
click at [30, 278] on div "Hàng sắp về" at bounding box center [83, 284] width 112 height 12
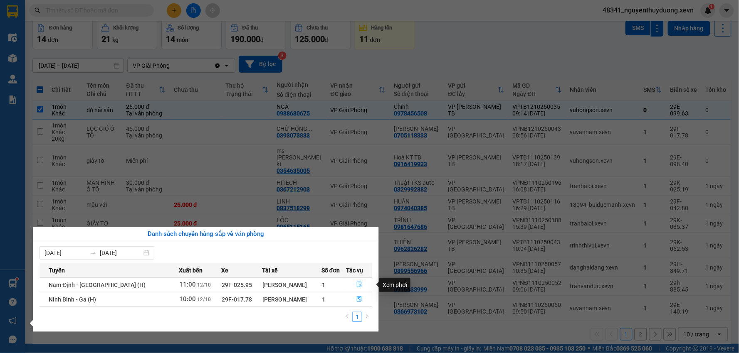
click at [356, 288] on icon "file-done" at bounding box center [359, 285] width 6 height 6
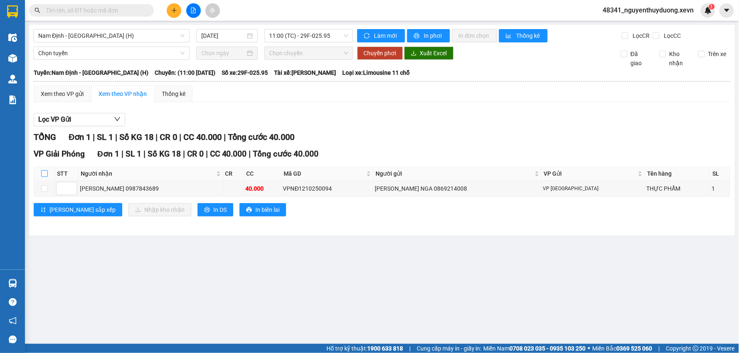
click at [43, 173] on input "checkbox" at bounding box center [44, 173] width 7 height 7
checkbox input "true"
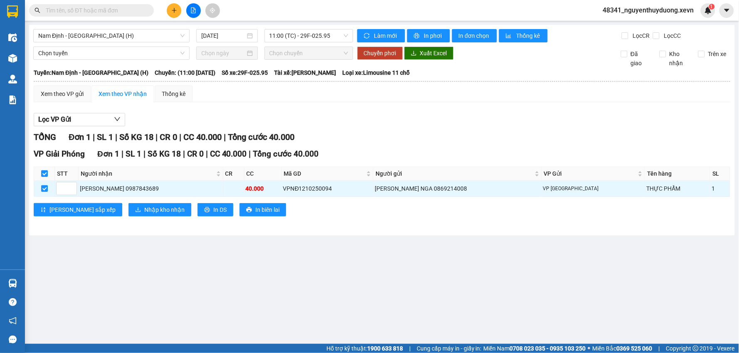
click at [43, 239] on main "[GEOGRAPHIC_DATA] - [GEOGRAPHIC_DATA] (H) [DATE] 11:00 (TC) - 29F-025.95 Làm mớ…" at bounding box center [369, 172] width 739 height 344
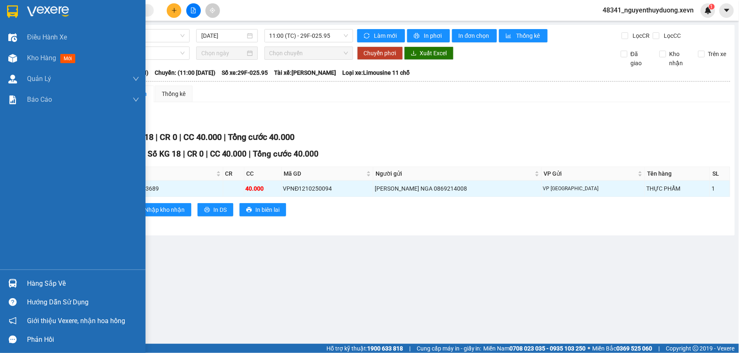
click at [28, 287] on div "Hàng sắp về" at bounding box center [83, 284] width 112 height 12
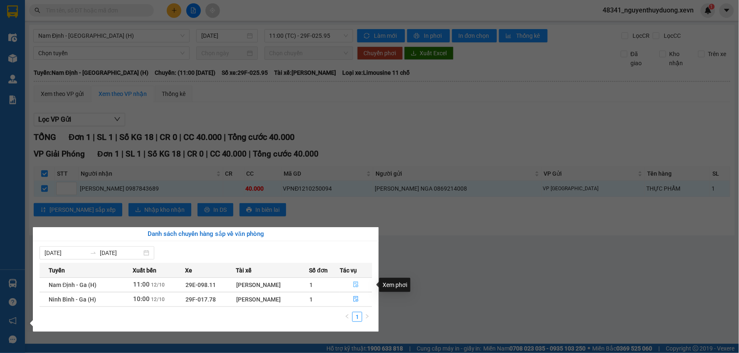
click at [359, 283] on icon "file-done" at bounding box center [356, 285] width 6 height 6
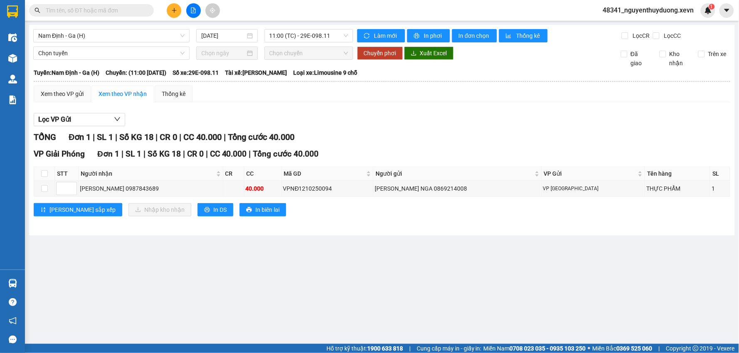
click at [283, 281] on main "Nam Định - [GEOGRAPHIC_DATA] (H) [DATE] 11:00 (TC) - 29E-098.11 Làm mới In phơi…" at bounding box center [369, 172] width 739 height 344
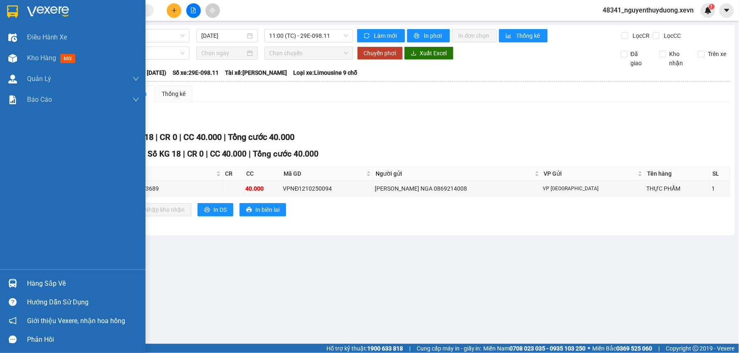
click at [32, 276] on div "Hàng sắp về" at bounding box center [72, 283] width 145 height 19
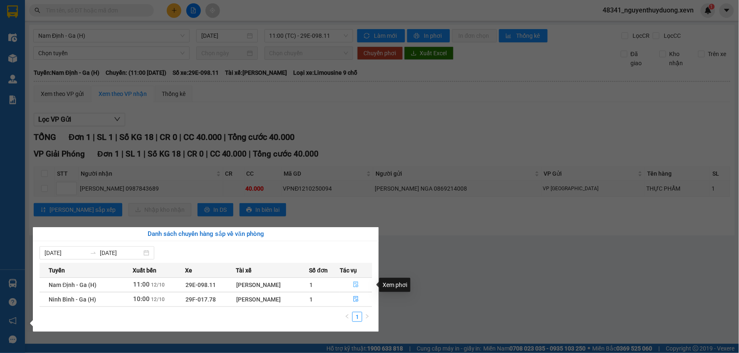
click at [353, 281] on button "button" at bounding box center [356, 284] width 32 height 13
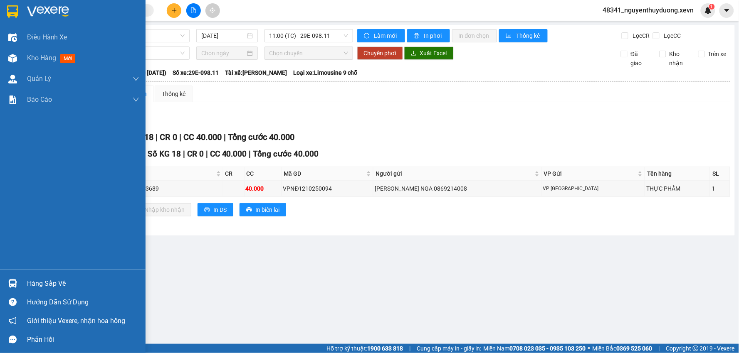
click at [21, 282] on div "Hàng sắp về" at bounding box center [72, 283] width 145 height 19
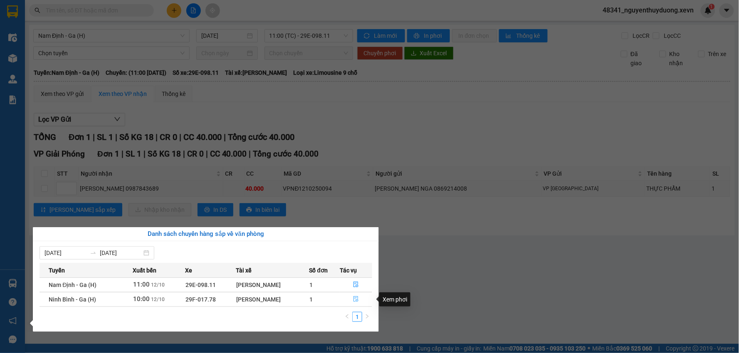
click at [359, 304] on button "button" at bounding box center [356, 299] width 32 height 13
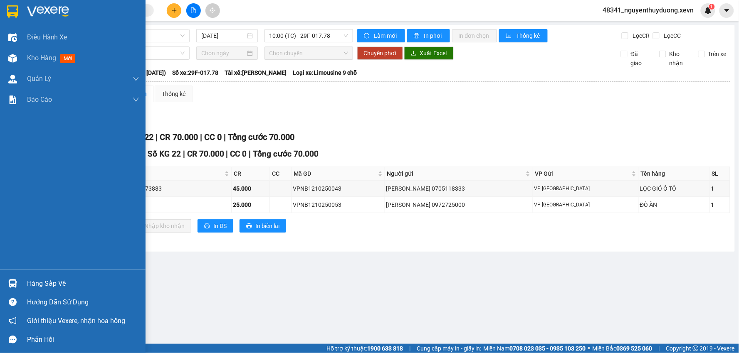
click at [46, 285] on div "Hàng sắp về" at bounding box center [83, 284] width 112 height 12
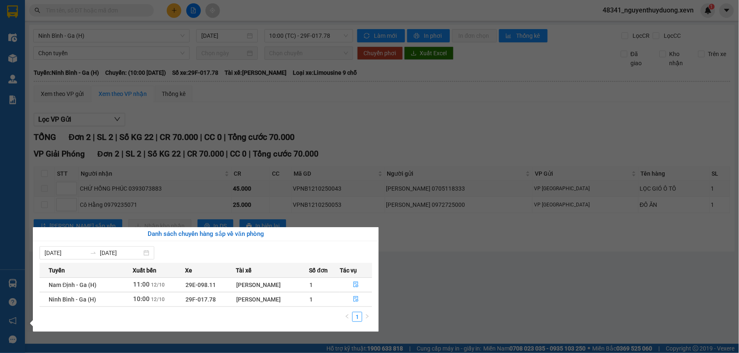
click at [493, 293] on section "Kết quả tìm kiếm ( 0 ) Bộ lọc No Data 48341_nguyenthuyduong.xevn 1 Điều hành xe…" at bounding box center [369, 176] width 739 height 353
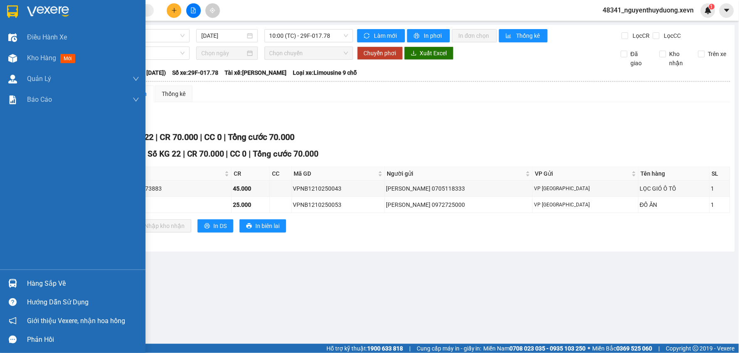
click at [47, 281] on div "Hàng sắp về" at bounding box center [83, 284] width 112 height 12
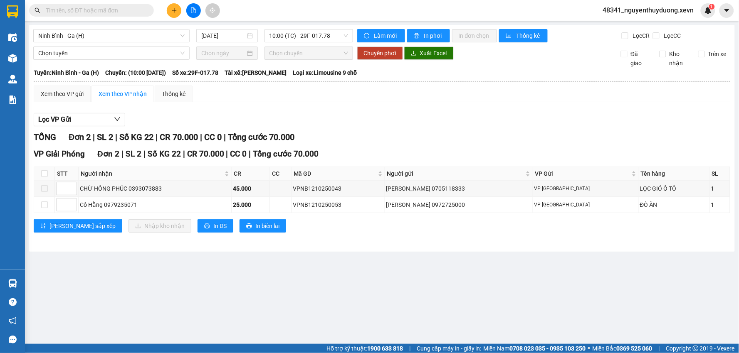
click at [515, 284] on section "Kết quả tìm kiếm ( 0 ) Bộ lọc No Data 48341_nguyenthuyduong.xevn 1 Điều hành xe…" at bounding box center [369, 176] width 739 height 353
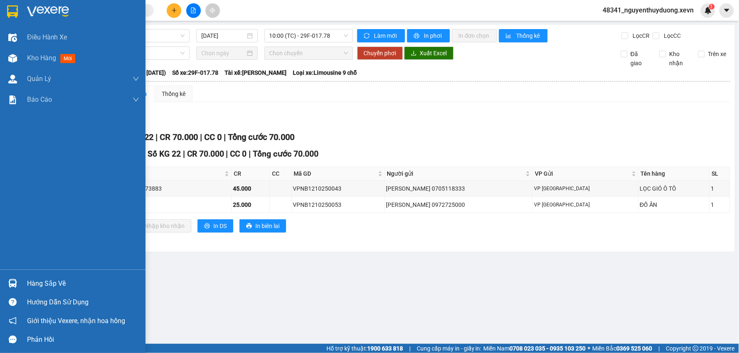
click at [63, 287] on div "Hàng sắp về" at bounding box center [83, 284] width 112 height 12
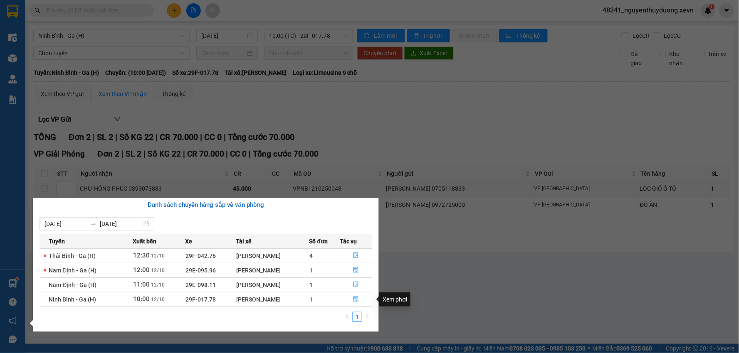
click at [352, 301] on button "button" at bounding box center [356, 299] width 32 height 13
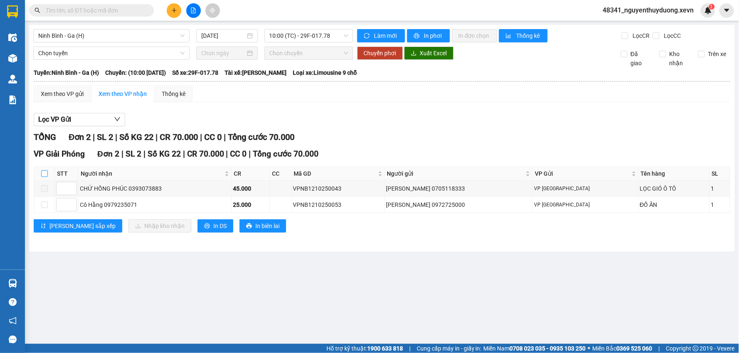
click at [45, 174] on input "checkbox" at bounding box center [44, 173] width 7 height 7
checkbox input "true"
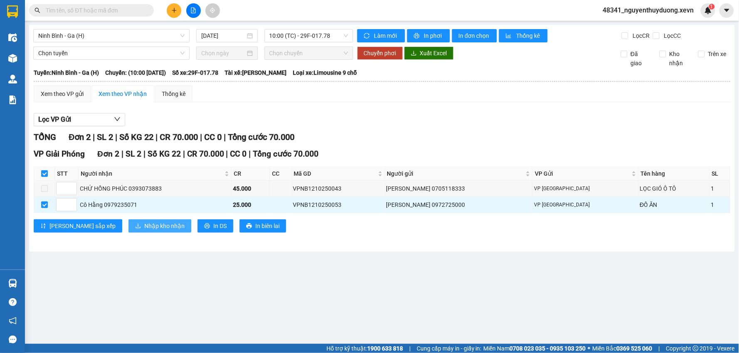
click at [144, 227] on span "Nhập kho nhận" at bounding box center [164, 226] width 40 height 9
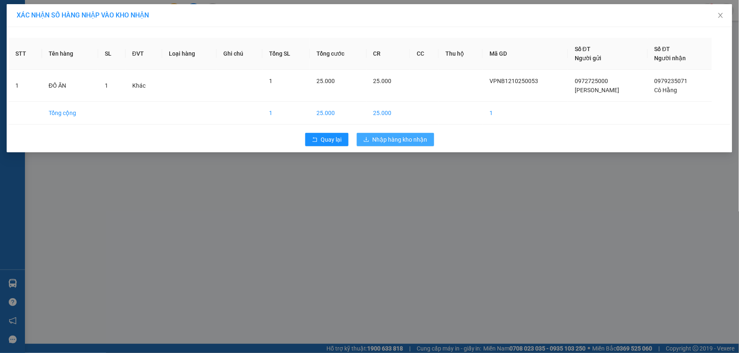
click at [387, 142] on span "Nhập hàng kho nhận" at bounding box center [399, 139] width 55 height 9
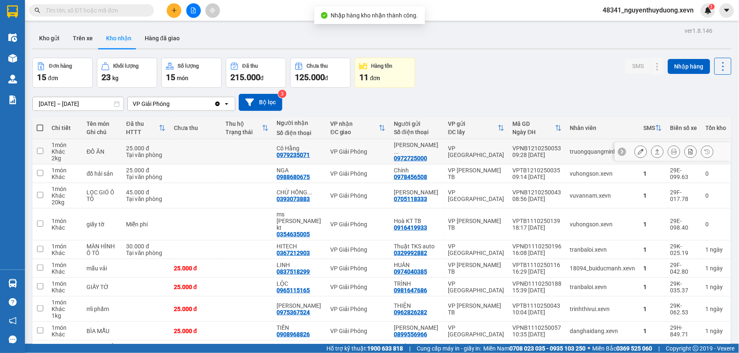
click at [108, 154] on div "ĐỒ ĂN" at bounding box center [101, 151] width 31 height 7
checkbox input "true"
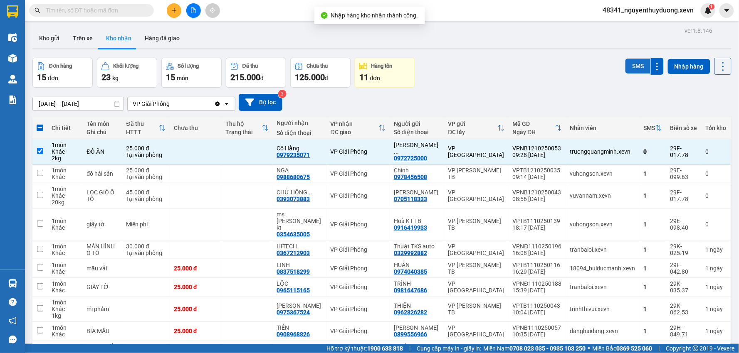
click at [631, 67] on button "SMS" at bounding box center [637, 66] width 25 height 15
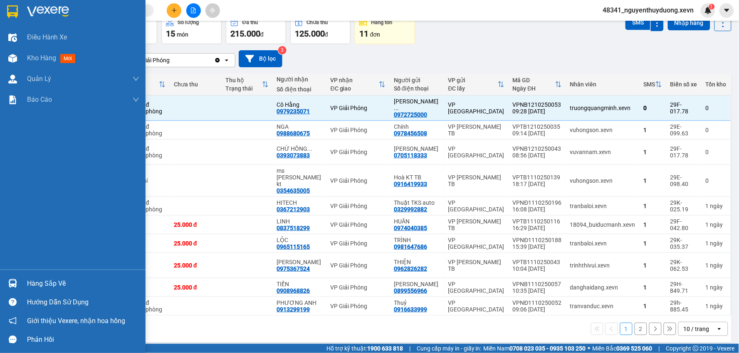
click at [39, 279] on div "Hàng sắp về" at bounding box center [83, 284] width 112 height 12
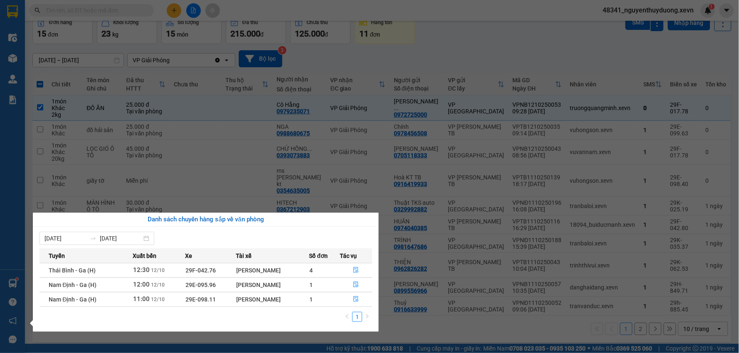
click at [526, 44] on section "Kết quả tìm kiếm ( 0 ) Bộ lọc No Data 48341_nguyenthuyduong.xevn 1 Điều hành xe…" at bounding box center [369, 176] width 739 height 353
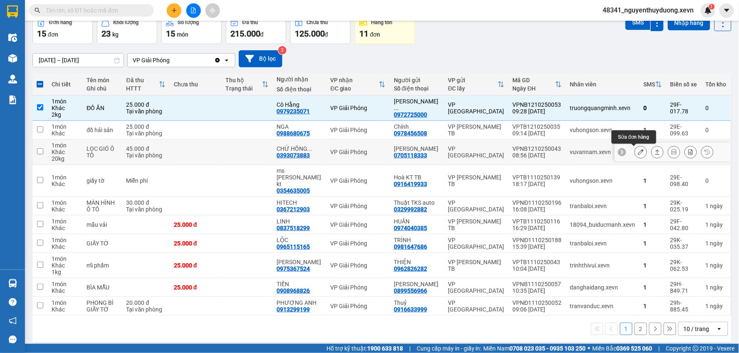
click at [638, 153] on icon at bounding box center [641, 152] width 6 height 6
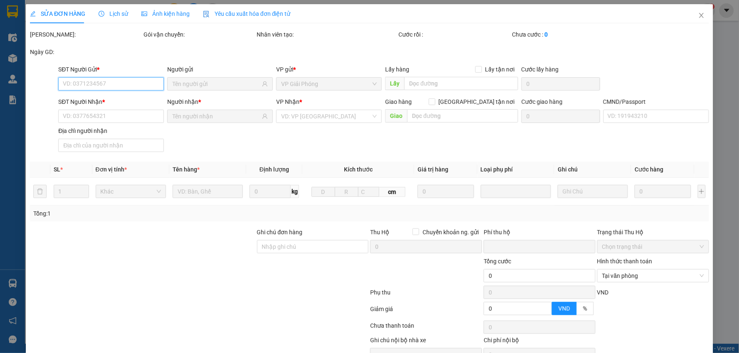
type input "0705118333"
type input "[PERSON_NAME]"
type input "0393073883"
type input "CHỨ [PERSON_NAME]"
type input "001089033572 chử hồng phúc"
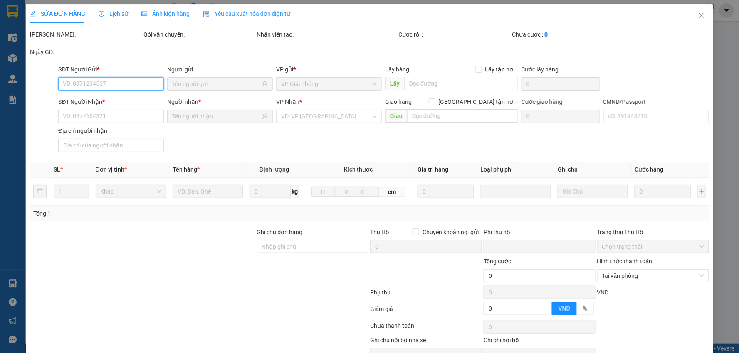
type input "0"
type input "45.000"
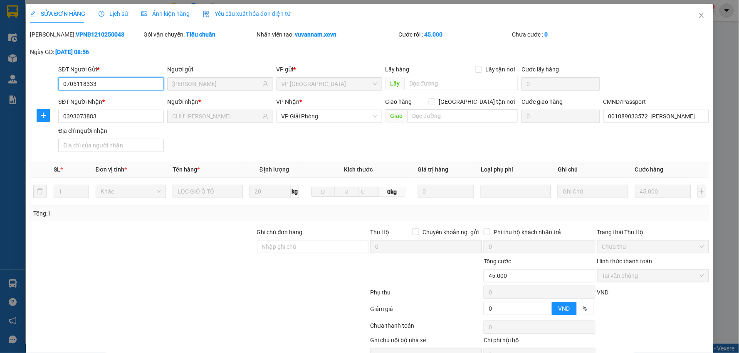
scroll to position [44, 0]
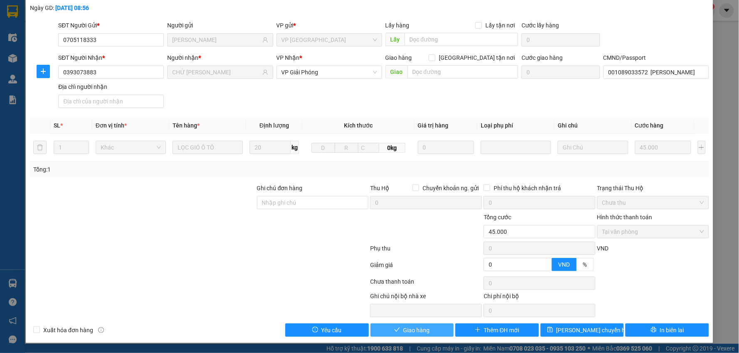
click at [396, 334] on button "Giao hàng" at bounding box center [412, 330] width 84 height 13
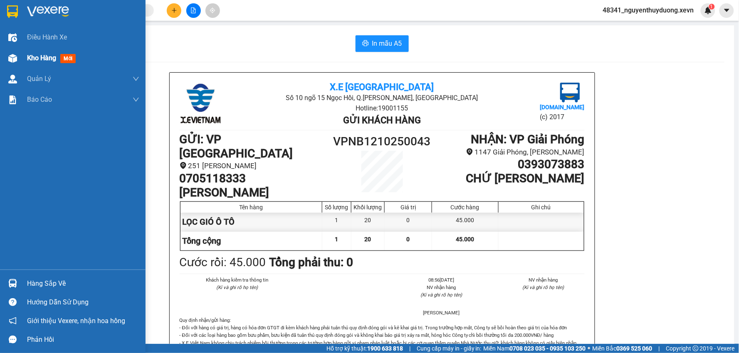
click at [21, 57] on div "Kho hàng mới" at bounding box center [72, 58] width 145 height 21
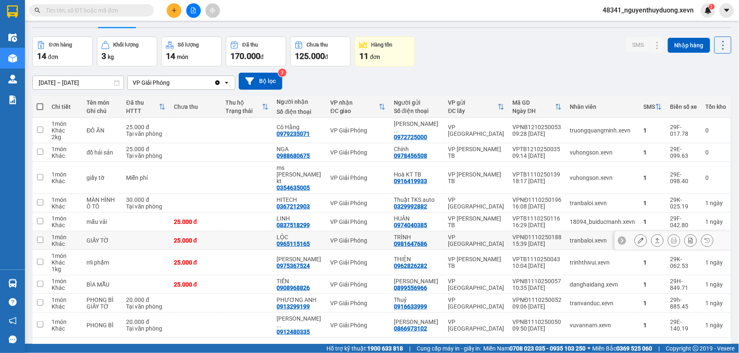
scroll to position [38, 0]
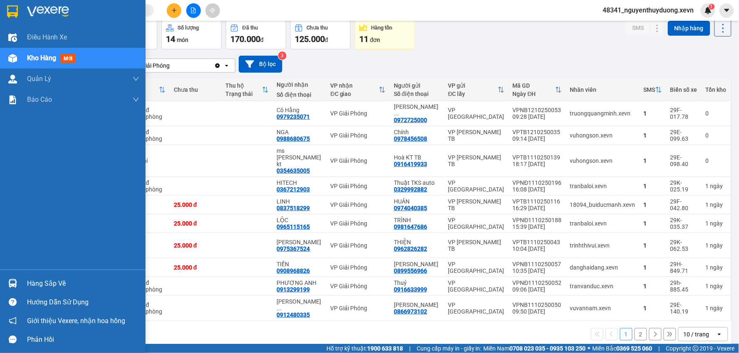
click at [33, 279] on div "Hàng sắp về" at bounding box center [83, 284] width 112 height 12
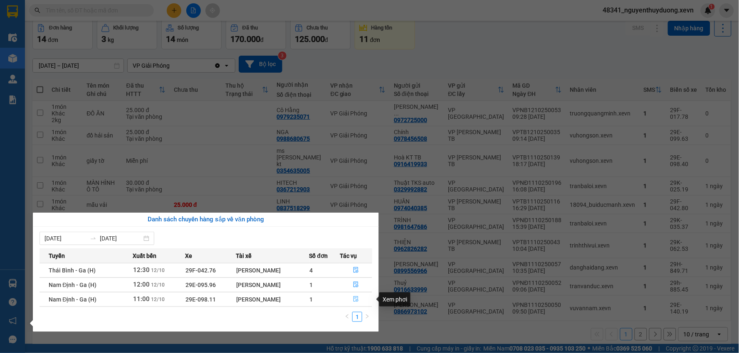
click at [359, 297] on icon "file-done" at bounding box center [356, 299] width 6 height 6
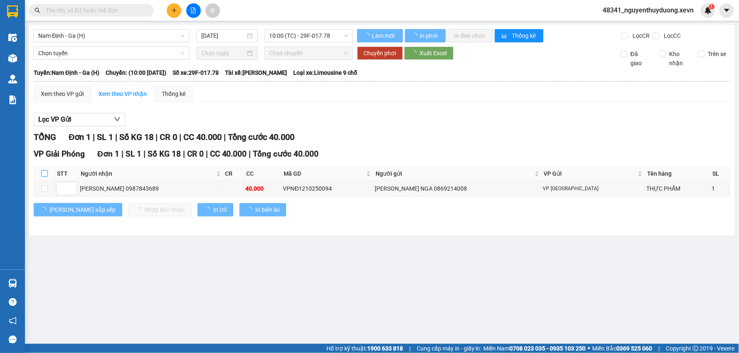
click at [44, 173] on input "checkbox" at bounding box center [44, 173] width 7 height 7
checkbox input "true"
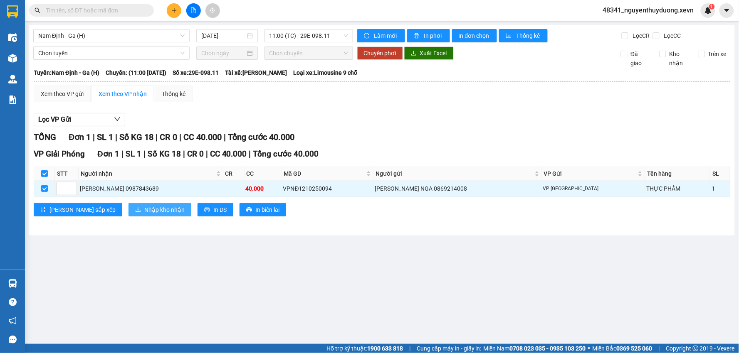
click at [144, 213] on span "Nhập kho nhận" at bounding box center [164, 209] width 40 height 9
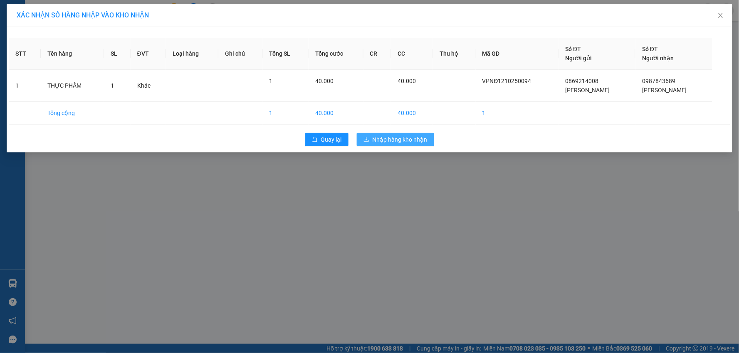
click at [392, 137] on span "Nhập hàng kho nhận" at bounding box center [399, 139] width 55 height 9
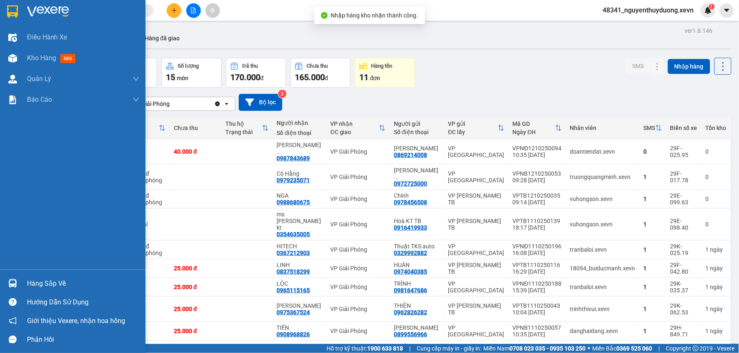
click at [54, 278] on div "Hàng sắp về" at bounding box center [83, 284] width 112 height 12
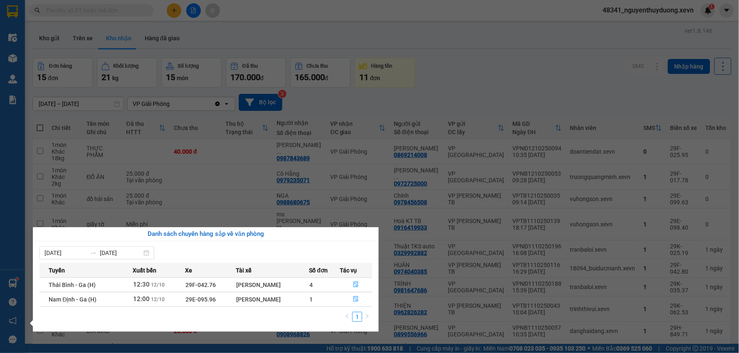
click at [504, 52] on section "Kết quả tìm kiếm ( 0 ) Bộ lọc No Data 48341_nguyenthuyduong.xevn 1 Điều hành xe…" at bounding box center [369, 176] width 739 height 353
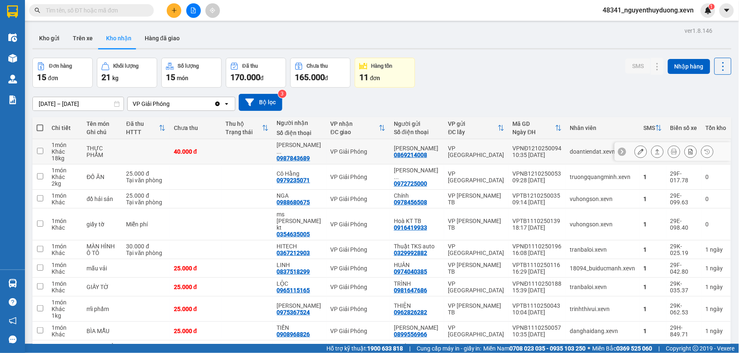
click at [97, 157] on td "THỰC PHẨM" at bounding box center [101, 151] width 39 height 25
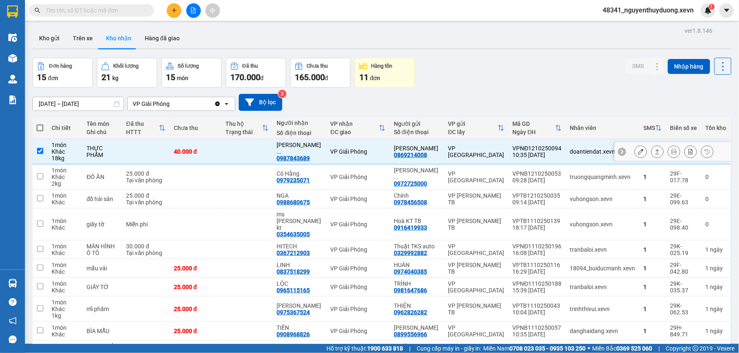
checkbox input "true"
click at [632, 73] on button "SMS" at bounding box center [637, 66] width 25 height 15
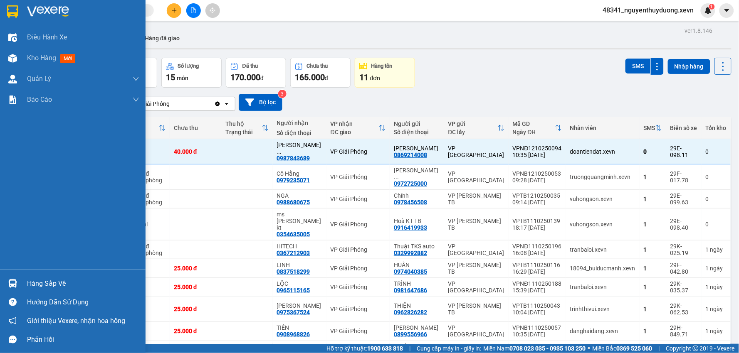
click at [30, 276] on div "Hàng sắp về" at bounding box center [72, 283] width 145 height 19
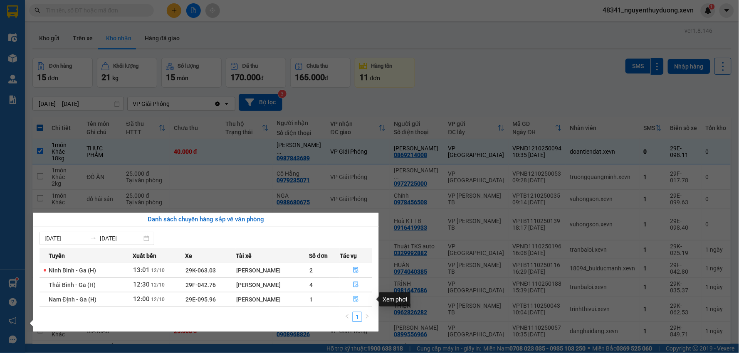
click at [357, 302] on icon "file-done" at bounding box center [356, 299] width 6 height 6
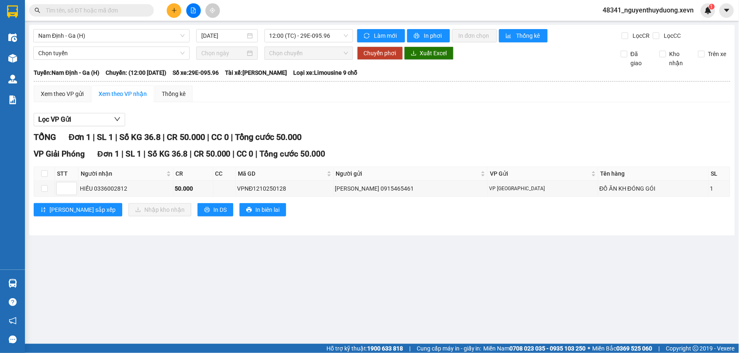
click at [42, 167] on th at bounding box center [44, 174] width 21 height 14
click at [42, 174] on input "checkbox" at bounding box center [44, 173] width 7 height 7
checkbox input "true"
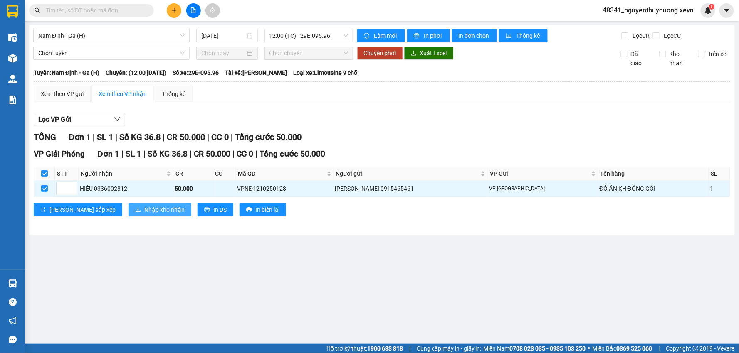
click at [144, 207] on span "Nhập kho nhận" at bounding box center [164, 209] width 40 height 9
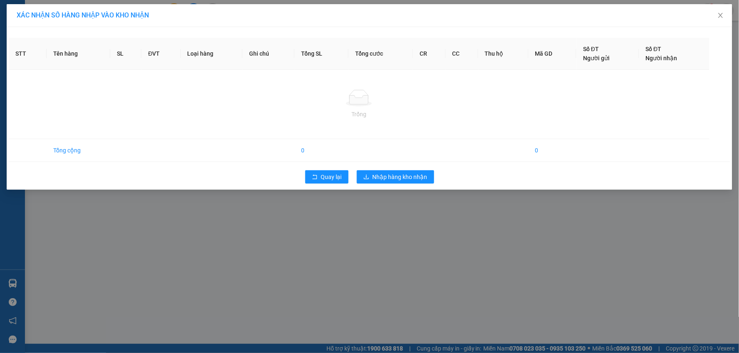
click at [146, 206] on div "XÁC NHẬN SỐ HÀNG NHẬP VÀO KHO NHẬN STT Tên hàng SL ĐVT Loại hàng Ghi chú Tổng S…" at bounding box center [369, 176] width 739 height 353
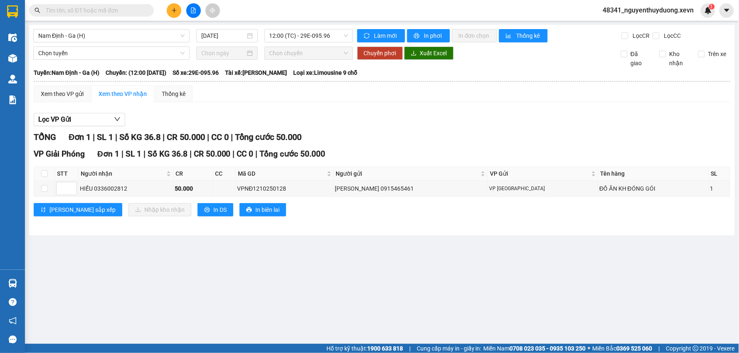
click at [38, 175] on th at bounding box center [44, 174] width 21 height 14
click at [43, 173] on input "checkbox" at bounding box center [44, 173] width 7 height 7
checkbox input "true"
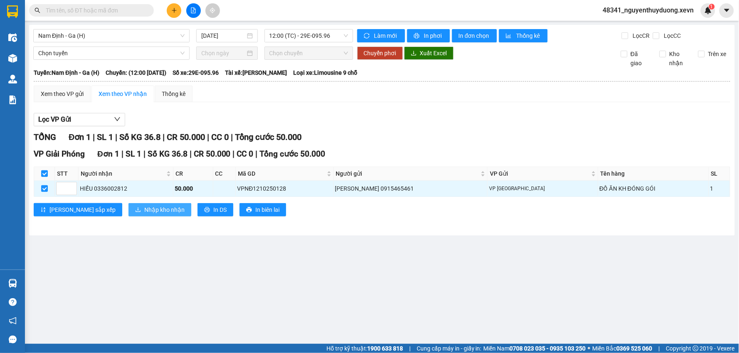
click at [144, 207] on span "Nhập kho nhận" at bounding box center [164, 209] width 40 height 9
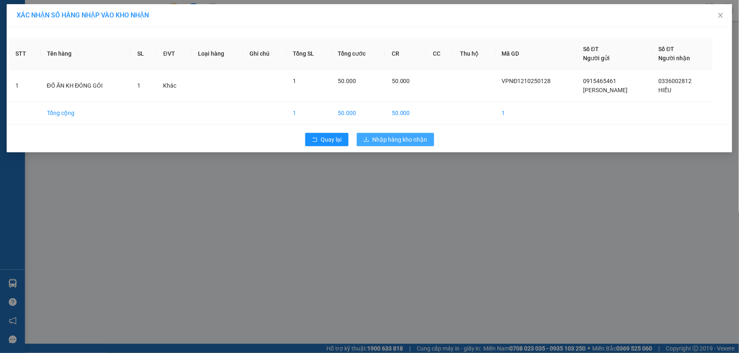
click at [368, 138] on icon "download" at bounding box center [366, 140] width 6 height 6
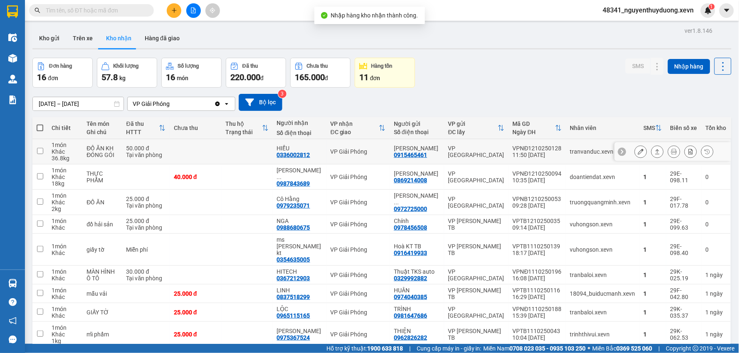
click at [160, 156] on div "Tại văn phòng" at bounding box center [145, 155] width 39 height 7
checkbox input "true"
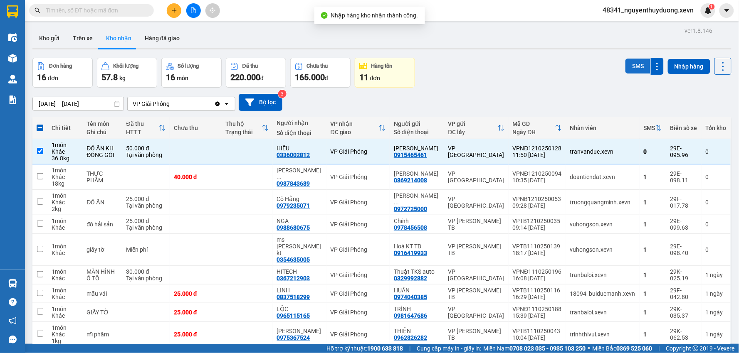
click at [630, 67] on button "SMS" at bounding box center [637, 66] width 25 height 15
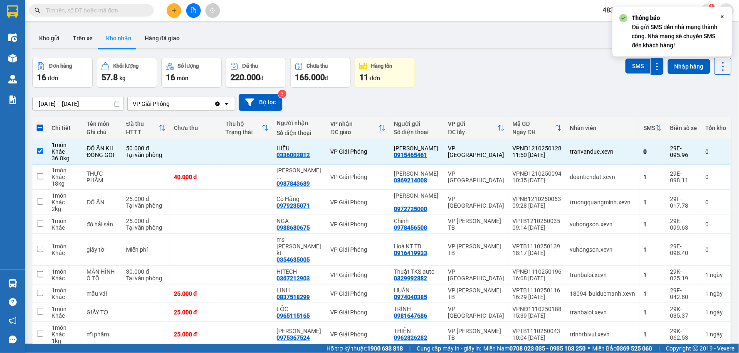
click at [498, 84] on div "Đơn hàng 16 đơn Khối lượng 57.8 kg Số lượng 16 món Đã thu 220.000 đ Chưa thu 16…" at bounding box center [381, 73] width 699 height 30
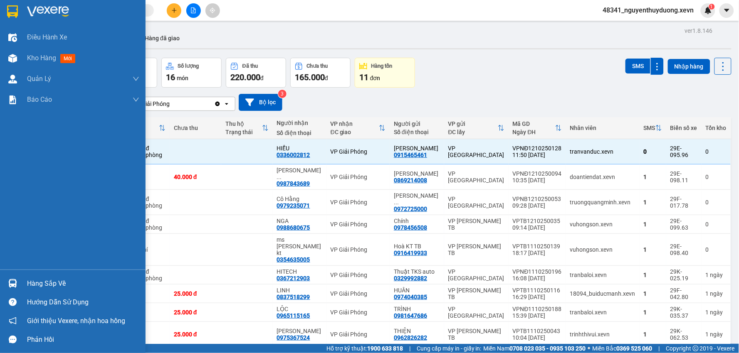
click at [64, 278] on div "Hàng sắp về" at bounding box center [83, 284] width 112 height 12
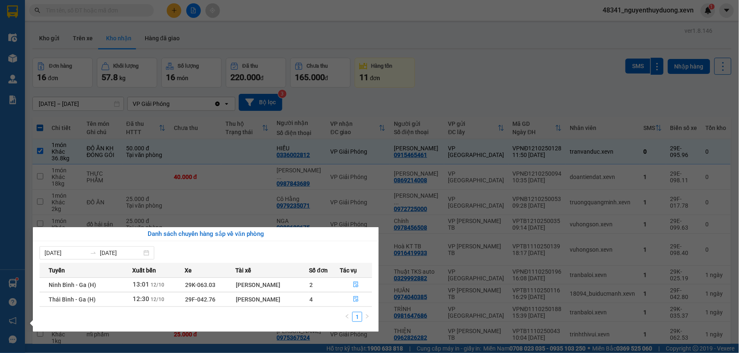
click at [477, 60] on section "Kết quả tìm kiếm ( 0 ) Bộ lọc No Data 48341_nguyenthuyduong.xevn 1 Điều hành xe…" at bounding box center [369, 176] width 739 height 353
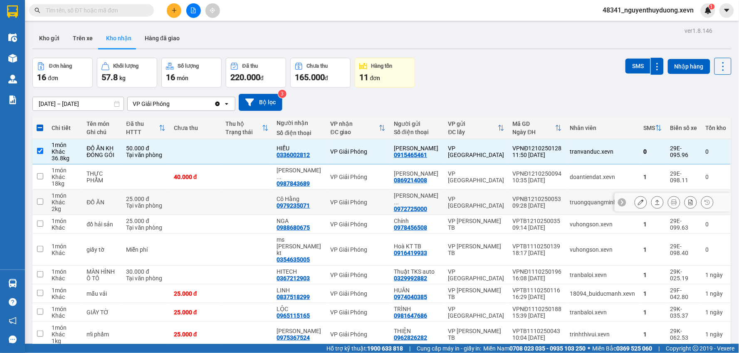
click at [635, 207] on button at bounding box center [641, 202] width 12 height 15
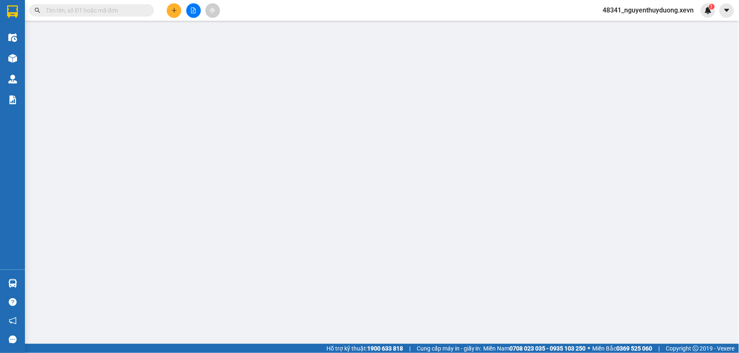
type input "0972725000"
type input "NGUYỄN THỊ THANH PHƯƠNG"
type input "0979235071"
type input "Cô Hằng"
type input "036163003256 Vũ Thị Hằng"
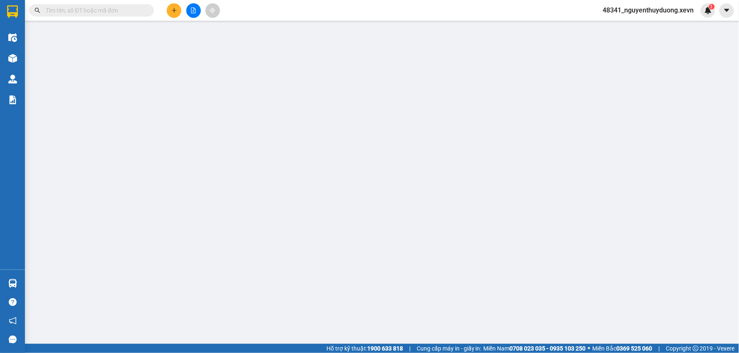
type input "thổ quan,đống đa,hà nội"
type input "0"
type input "25.000"
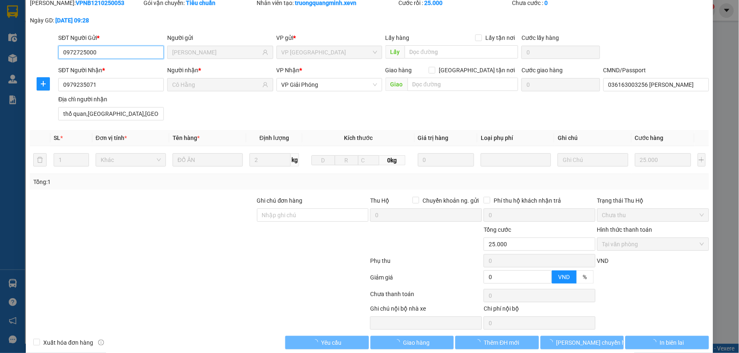
scroll to position [33, 0]
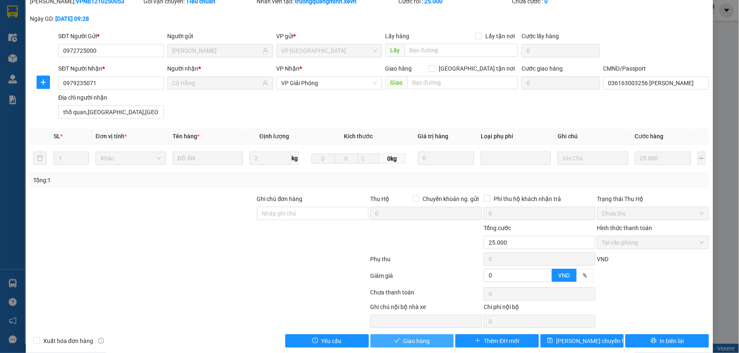
click at [412, 336] on button "Giao hàng" at bounding box center [412, 341] width 84 height 13
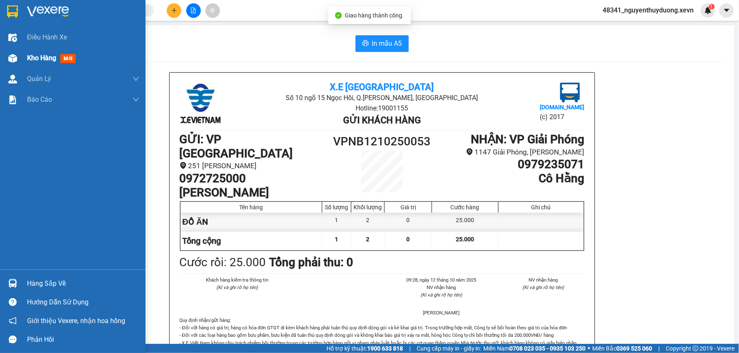
click at [23, 56] on div "Kho hàng mới" at bounding box center [72, 58] width 145 height 21
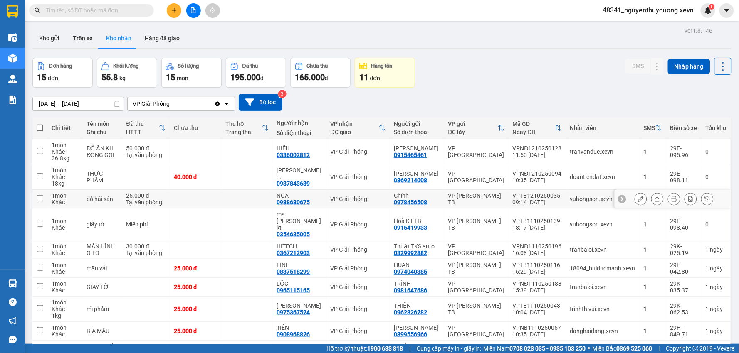
click at [638, 200] on icon at bounding box center [641, 199] width 6 height 6
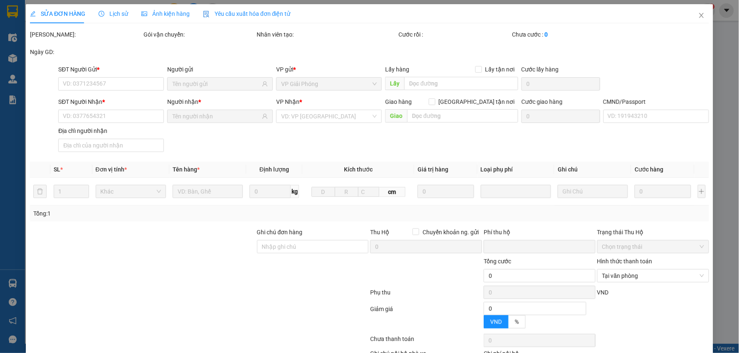
type input "0978456508"
type input "Chính"
type input "0988680675"
type input "NGA"
type input "034305000778 nguyễn ngọc trâm"
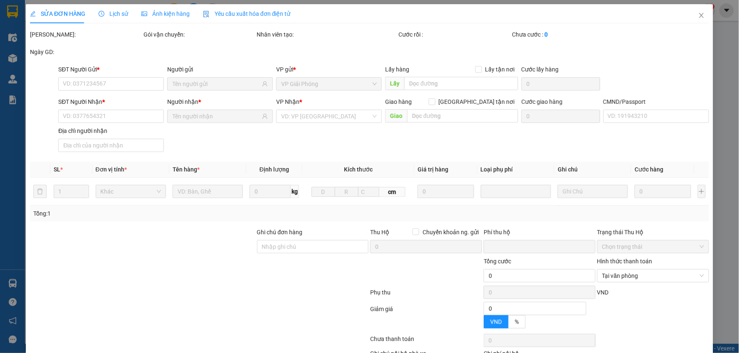
type input "0"
type input "25.000"
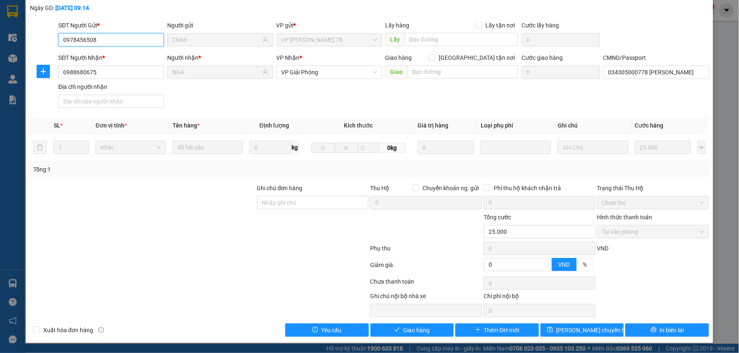
scroll to position [44, 0]
click at [419, 329] on span "Giao hàng" at bounding box center [416, 330] width 27 height 9
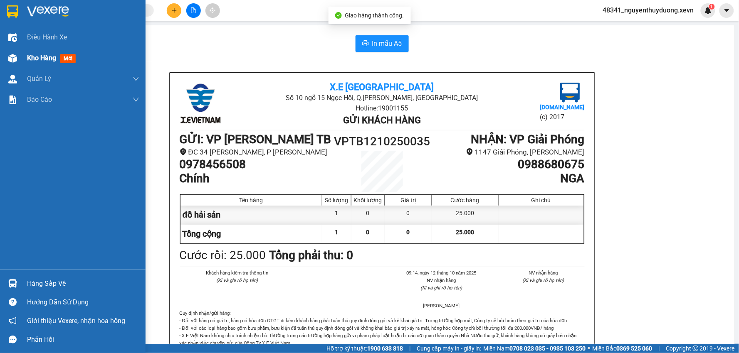
click at [28, 62] on span "Kho hàng" at bounding box center [41, 58] width 29 height 8
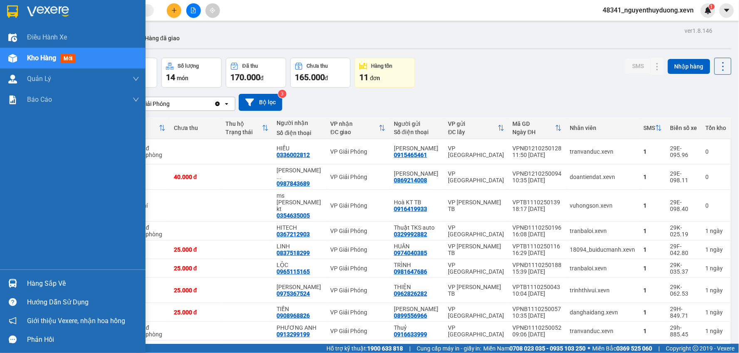
click at [60, 281] on div "Hàng sắp về" at bounding box center [83, 284] width 112 height 12
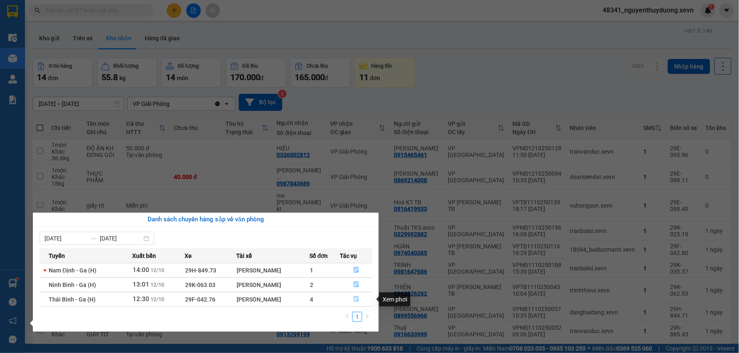
click at [354, 303] on span "file-done" at bounding box center [356, 299] width 6 height 7
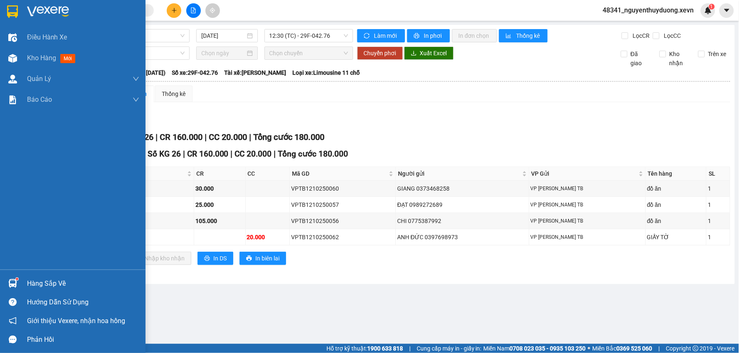
click at [40, 286] on div "Hàng sắp về" at bounding box center [83, 284] width 112 height 12
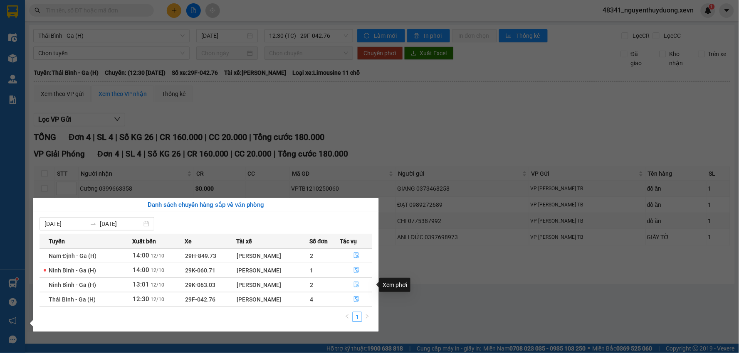
click at [357, 282] on icon "file-done" at bounding box center [356, 285] width 6 height 6
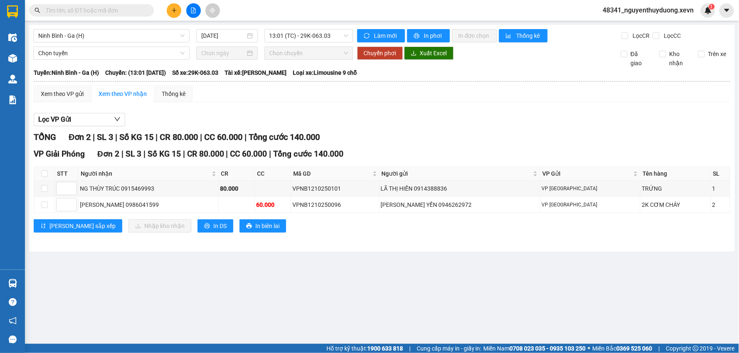
click at [43, 167] on th at bounding box center [44, 174] width 21 height 14
click at [43, 170] on label at bounding box center [44, 173] width 7 height 9
click at [43, 170] on input "checkbox" at bounding box center [44, 173] width 7 height 7
checkbox input "true"
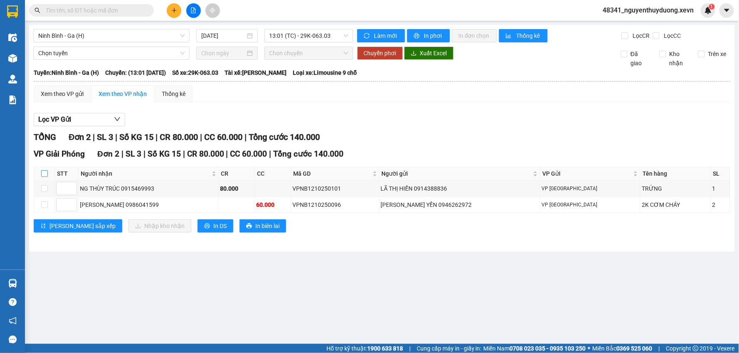
checkbox input "true"
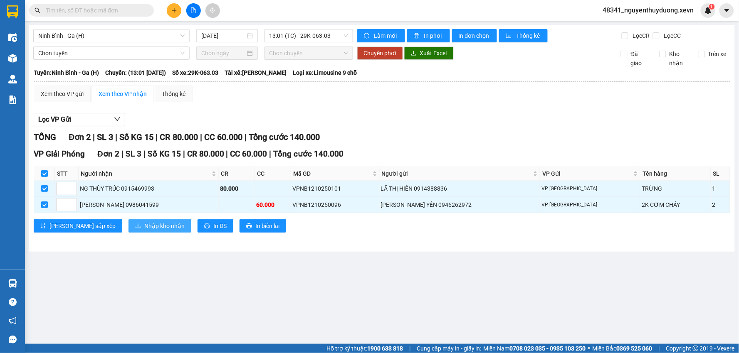
click at [144, 227] on span "Nhập kho nhận" at bounding box center [164, 226] width 40 height 9
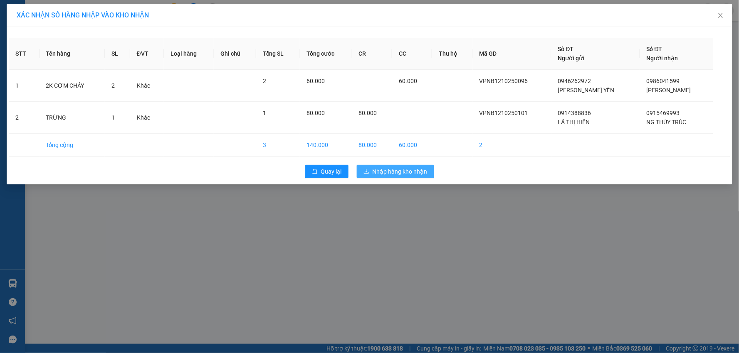
click at [398, 168] on span "Nhập hàng kho nhận" at bounding box center [399, 171] width 55 height 9
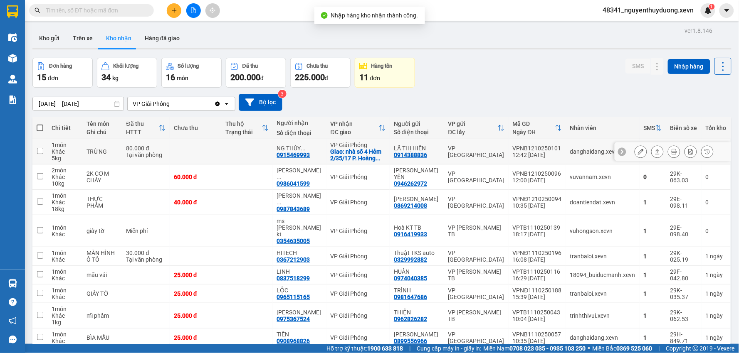
click at [135, 152] on div "Tại văn phòng" at bounding box center [145, 155] width 39 height 7
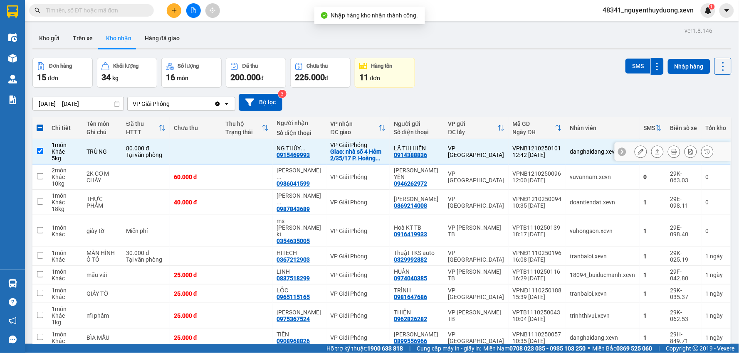
click at [139, 153] on div "Tại văn phòng" at bounding box center [145, 155] width 39 height 7
checkbox input "false"
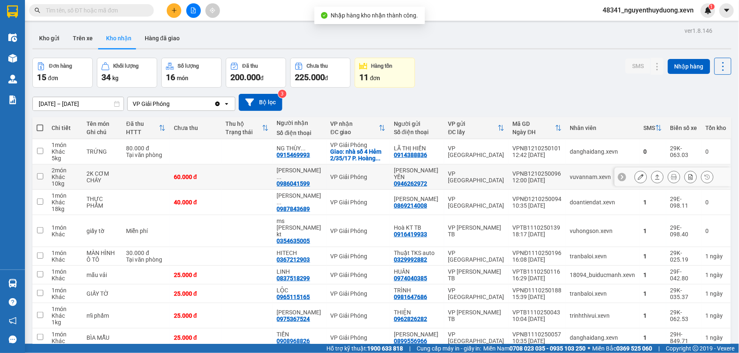
click at [139, 174] on td at bounding box center [145, 177] width 47 height 25
checkbox input "true"
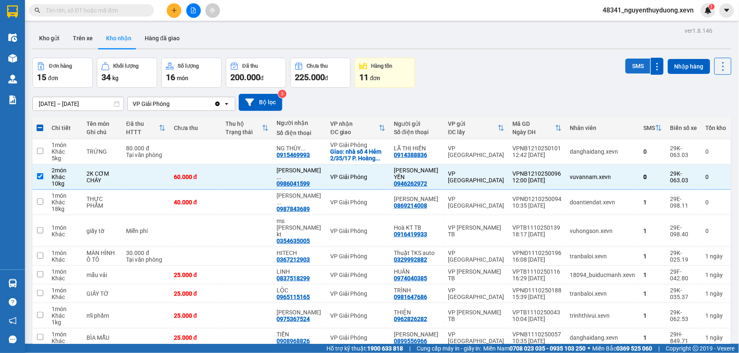
click at [632, 65] on button "SMS" at bounding box center [637, 66] width 25 height 15
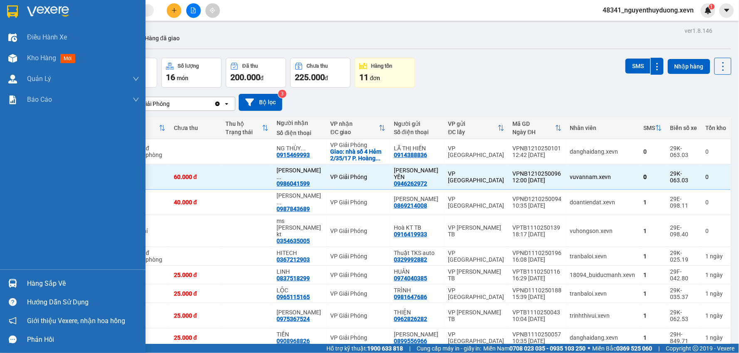
click at [60, 285] on div "Hàng sắp về" at bounding box center [83, 284] width 112 height 12
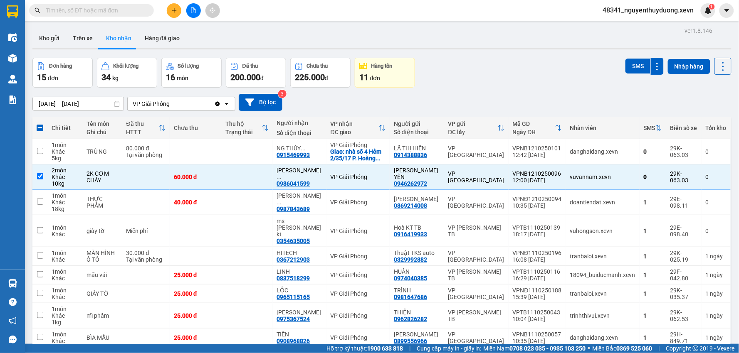
click at [509, 61] on section "Kết quả tìm kiếm ( 0 ) Bộ lọc No Data 48341_nguyenthuyduong.xevn 1 Điều hành xe…" at bounding box center [369, 176] width 739 height 353
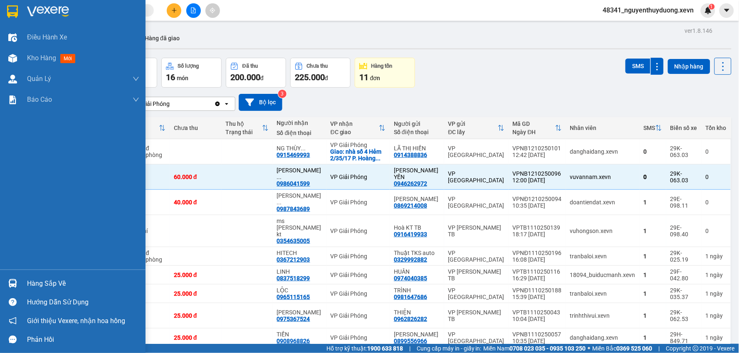
click at [48, 278] on div "Hàng sắp về" at bounding box center [83, 284] width 112 height 12
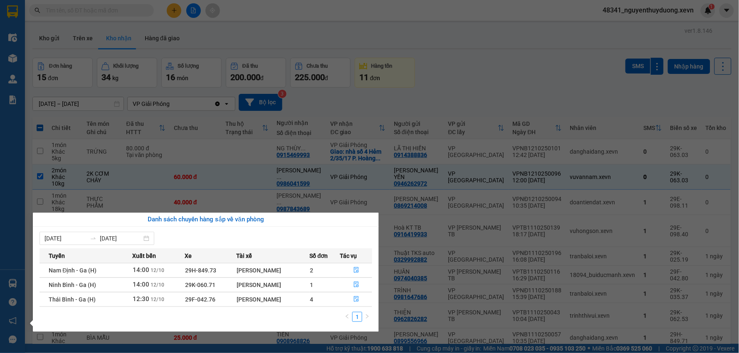
click at [502, 66] on section "Kết quả tìm kiếm ( 0 ) Bộ lọc No Data 48341_nguyenthuyduong.xevn 1 Điều hành xe…" at bounding box center [369, 176] width 739 height 353
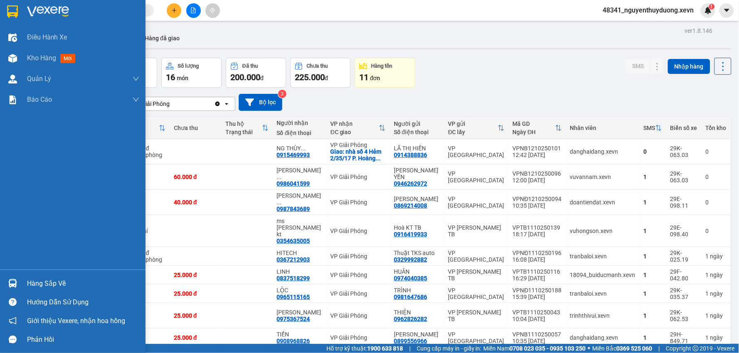
click at [23, 286] on div "Hàng sắp về" at bounding box center [72, 283] width 145 height 19
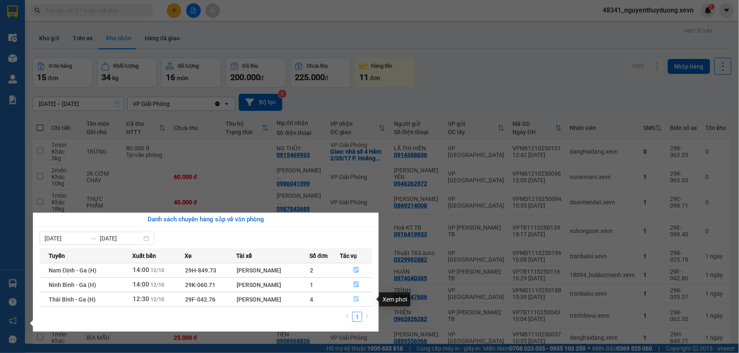
click at [358, 298] on icon "file-done" at bounding box center [356, 299] width 5 height 6
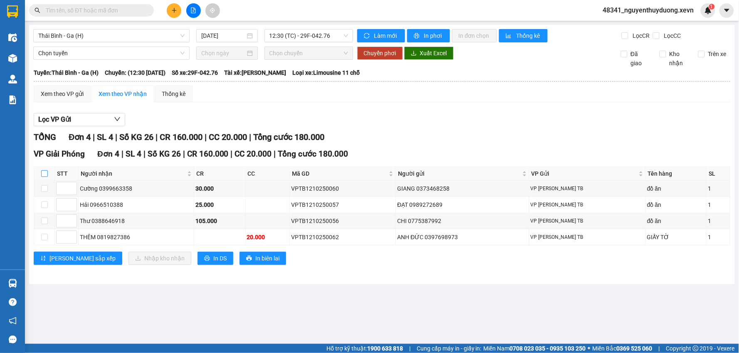
click at [44, 176] on input "checkbox" at bounding box center [44, 173] width 7 height 7
checkbox input "true"
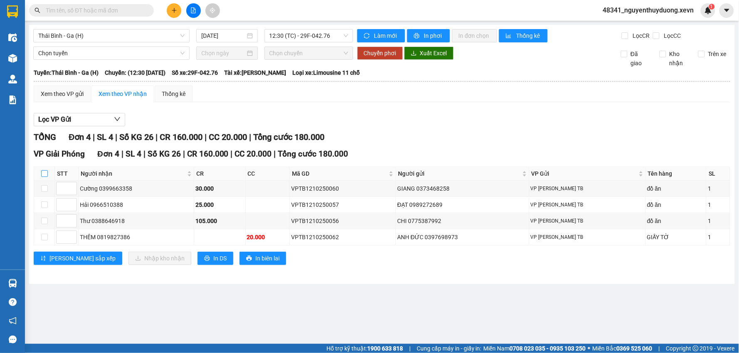
checkbox input "true"
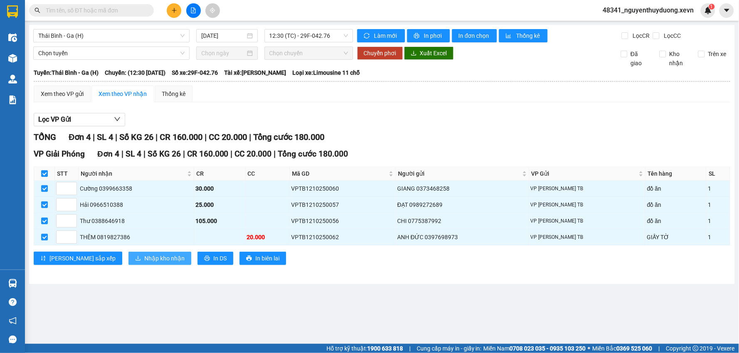
click at [144, 255] on span "Nhập kho nhận" at bounding box center [164, 258] width 40 height 9
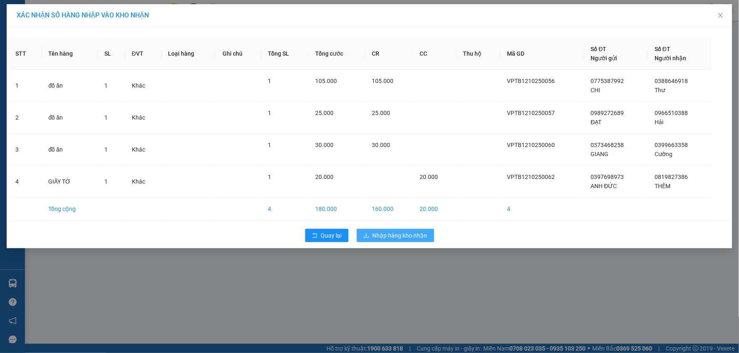
click at [406, 240] on span "Nhập hàng kho nhận" at bounding box center [399, 235] width 55 height 9
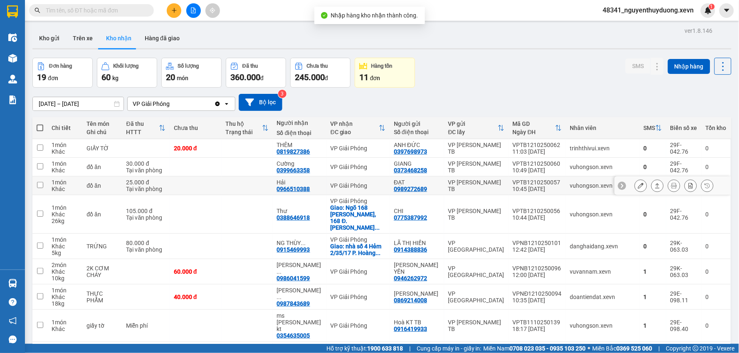
click at [101, 193] on td "đồ ăn" at bounding box center [101, 186] width 39 height 19
checkbox input "true"
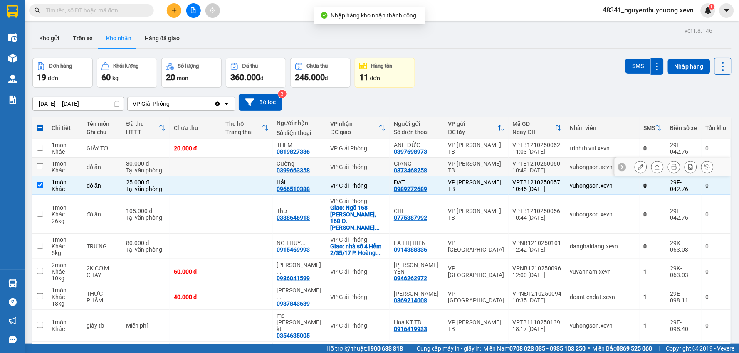
click at [96, 171] on td "đồ ăn" at bounding box center [101, 167] width 39 height 19
checkbox input "true"
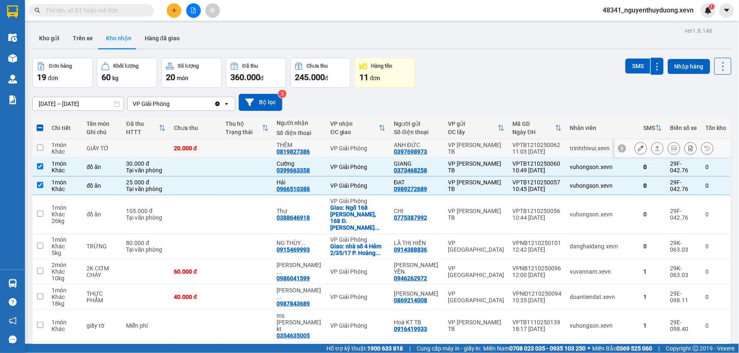
click at [100, 155] on td "GIẤY TỜ" at bounding box center [101, 148] width 39 height 19
checkbox input "true"
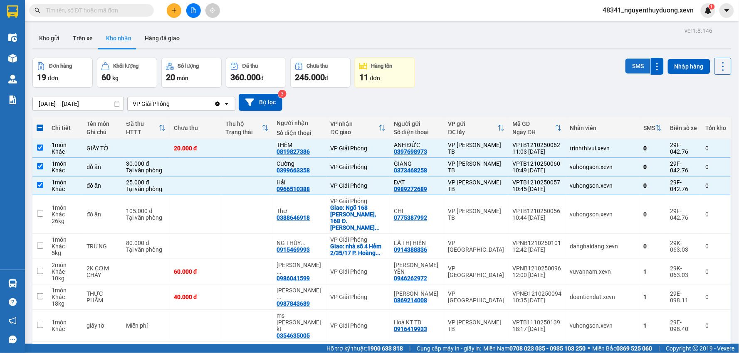
click at [629, 66] on button "SMS" at bounding box center [637, 66] width 25 height 15
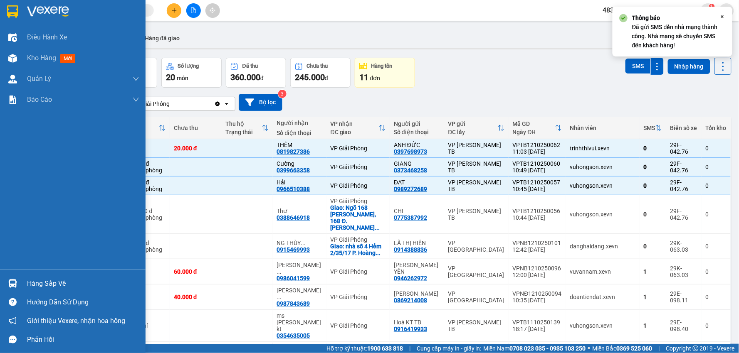
click at [61, 278] on div "Hàng sắp về" at bounding box center [83, 284] width 112 height 12
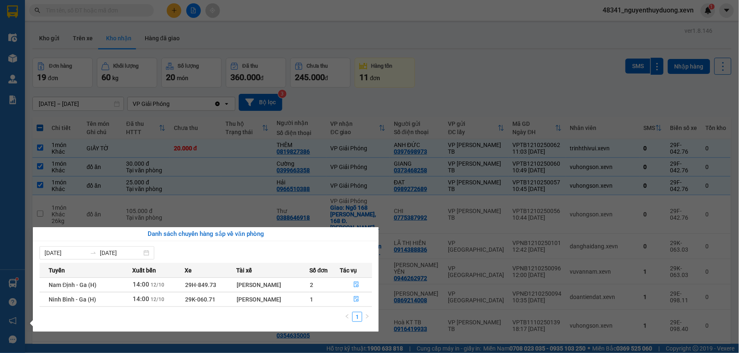
click at [528, 49] on section "Kết quả tìm kiếm ( 0 ) Bộ lọc No Data 48341_nguyenthuyduong.xevn 1 Điều hành xe…" at bounding box center [369, 176] width 739 height 353
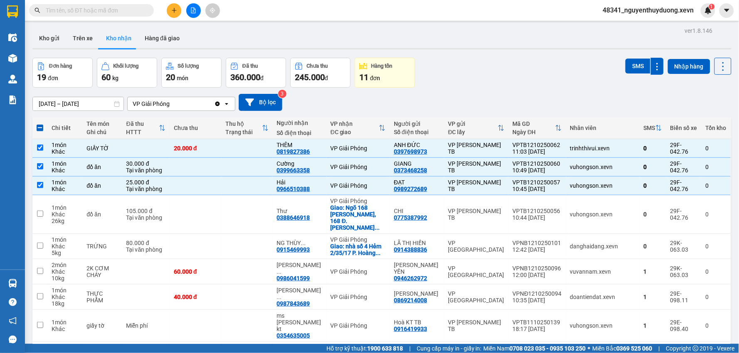
click at [105, 11] on input "text" at bounding box center [95, 10] width 98 height 9
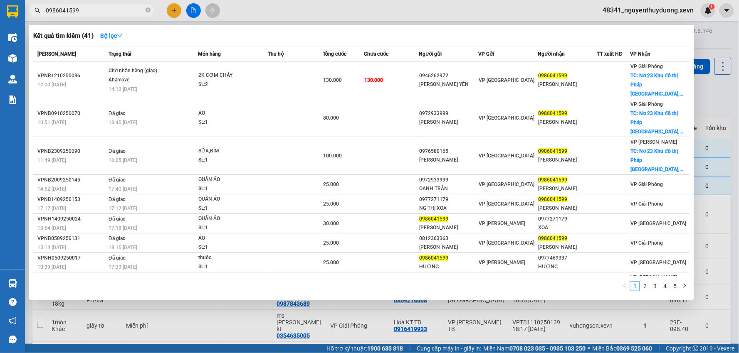
type input "0986041599"
click at [711, 91] on div at bounding box center [369, 176] width 739 height 353
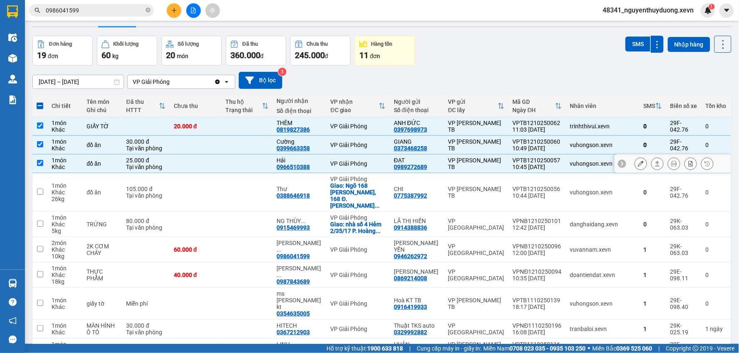
scroll to position [44, 0]
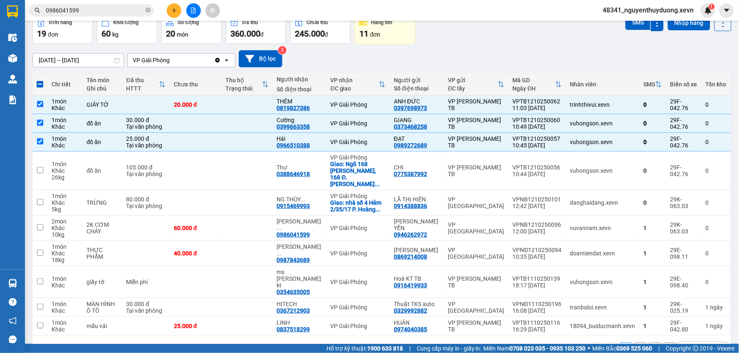
click at [635, 342] on div "1 2 10 / trang open" at bounding box center [382, 349] width 692 height 14
click at [634, 343] on button "2" at bounding box center [640, 349] width 12 height 12
checkbox input "false"
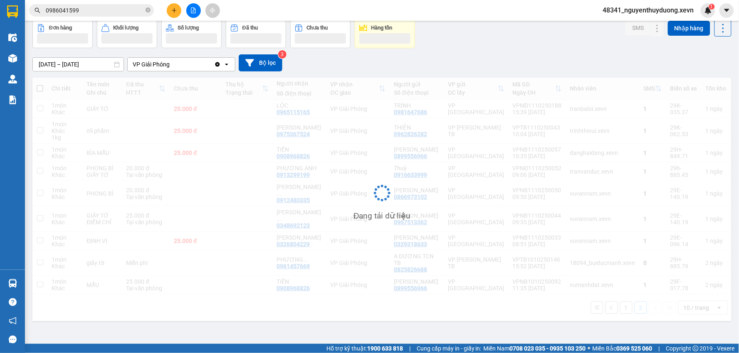
scroll to position [38, 0]
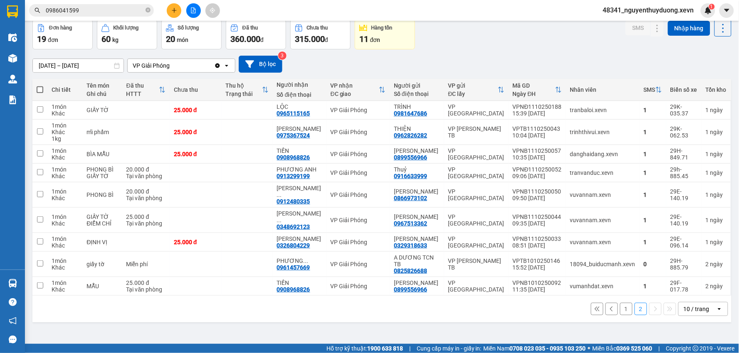
click at [510, 68] on div "10/10/2025 – 12/10/2025 Press the down arrow key to interact with the calendar …" at bounding box center [381, 64] width 699 height 17
click at [92, 7] on input "0986041599" at bounding box center [95, 10] width 98 height 9
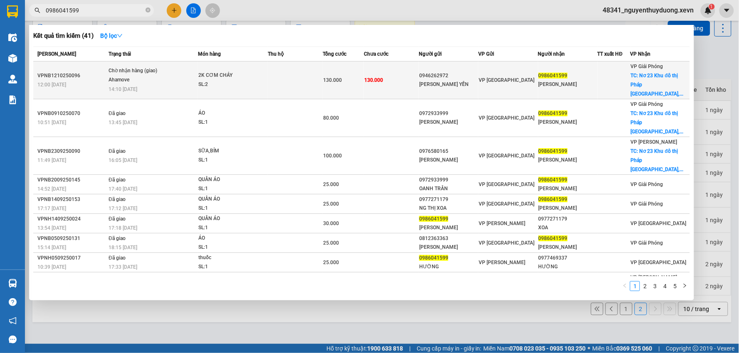
click at [570, 71] on div "0986041599" at bounding box center [567, 75] width 59 height 9
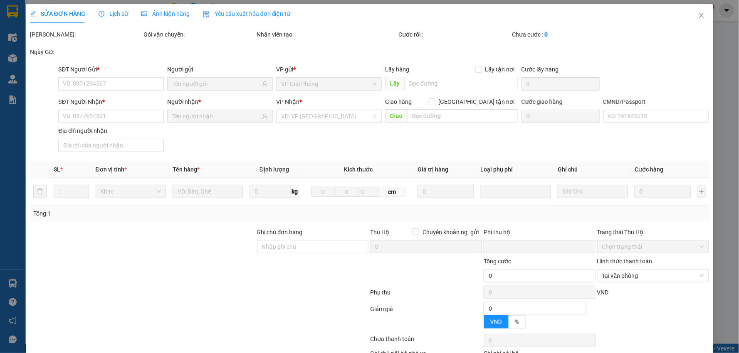
type input "0946262972"
type input "PHẠM THỊ HẢI YẾN"
type input "0986041599"
type input "NGUYỄN HƯỜNG"
checkbox input "true"
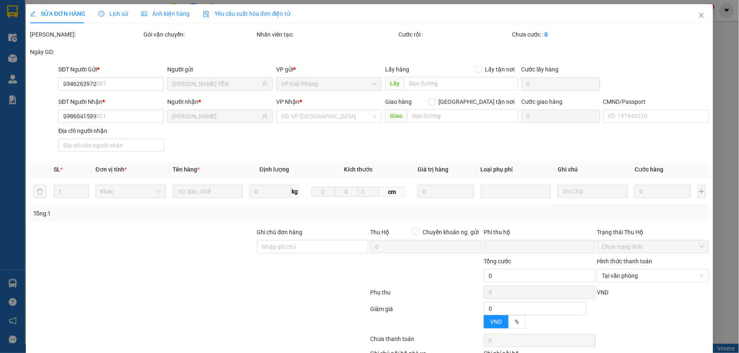
type input "Nơ 23 Khu đô thị Pháp Vân, Nơ 23, KĐT P. Trần Thủ Độ, Tứ Hiệp, Hoàng Mai, Hà Nộ…"
type input "70.000"
type input "037087004273 TRẦN VĂN THẮNG"
type input "cần dây"
type input "0"
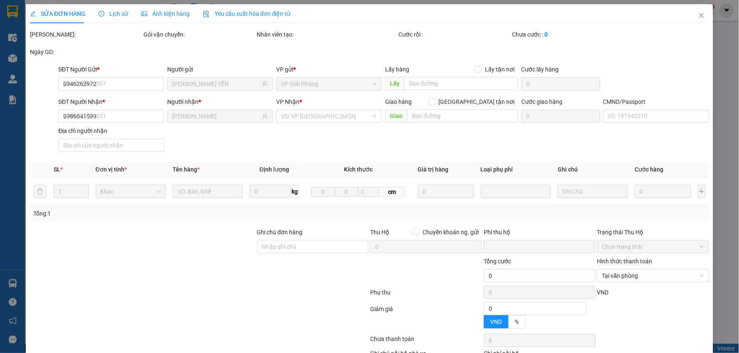
type input "130.000"
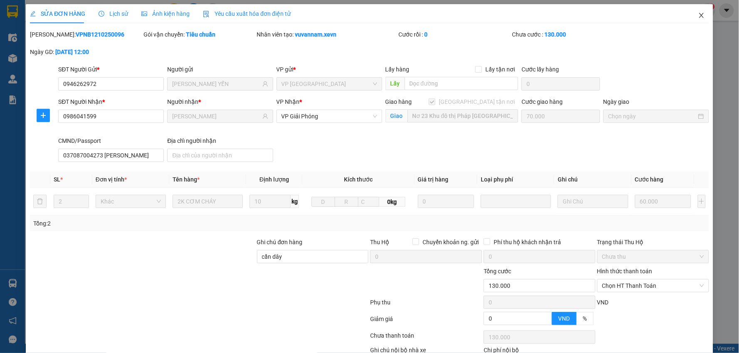
click at [698, 14] on icon "close" at bounding box center [701, 15] width 7 height 7
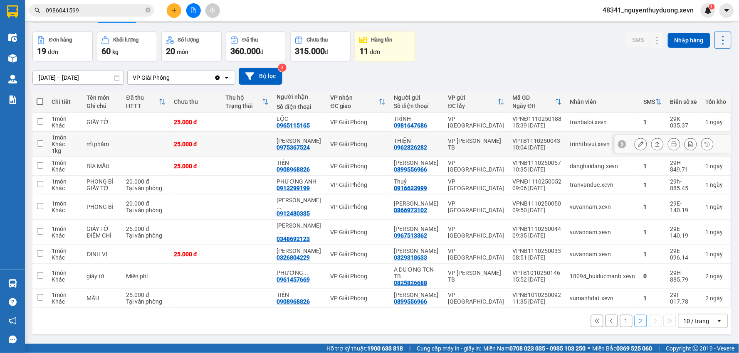
scroll to position [38, 0]
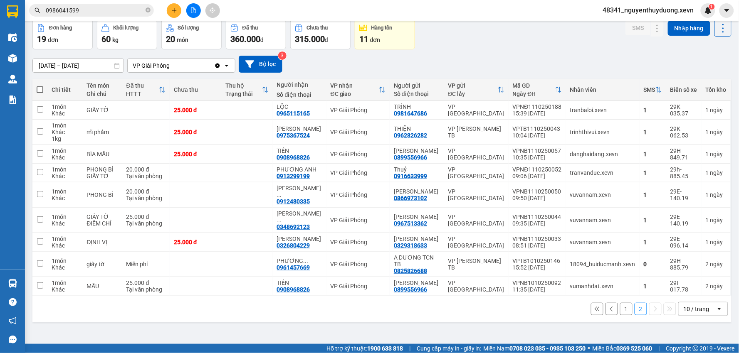
click at [620, 315] on button "1" at bounding box center [626, 309] width 12 height 12
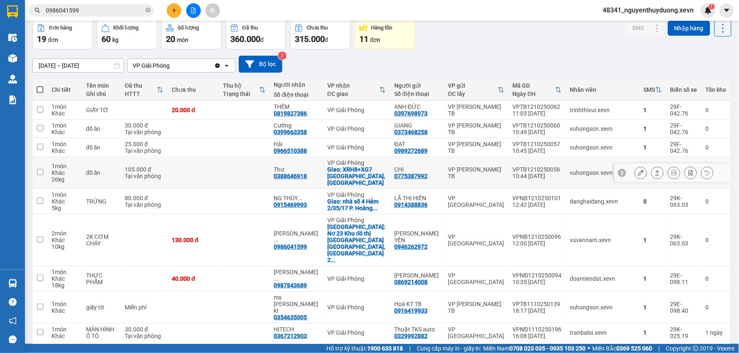
click at [635, 175] on button at bounding box center [641, 173] width 12 height 15
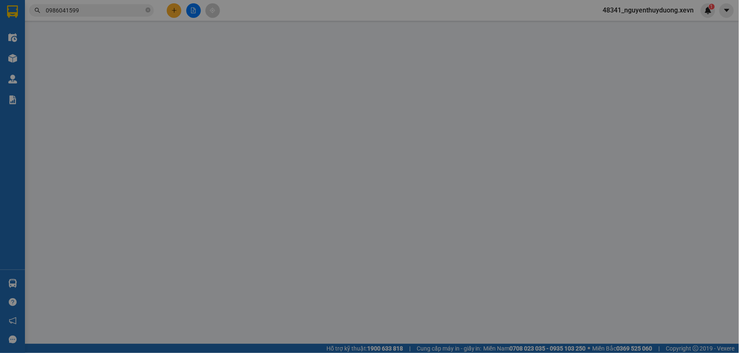
type input "0775387992"
type input "CHI"
type input "0388646918"
type input "Thư"
checkbox input "true"
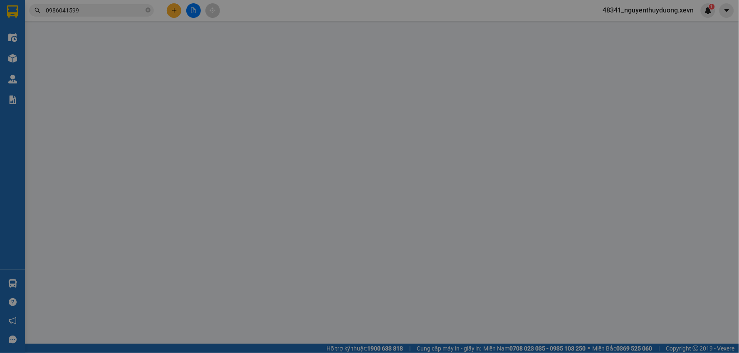
type input "XRH8+XG7 Hoàng Mai, Hà Nội"
type input "60.000"
type input "034301003186"
type input "cần dây"
type input "0"
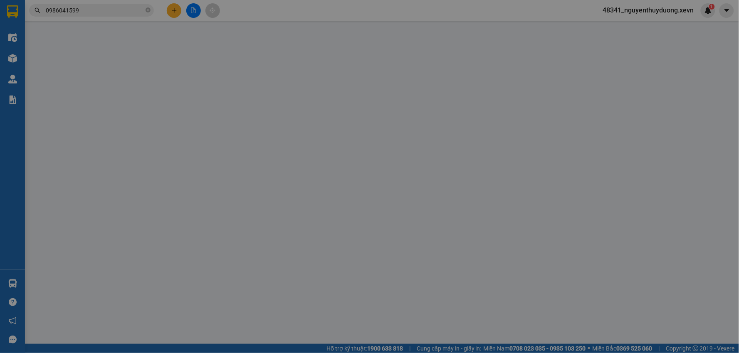
type input "105.000"
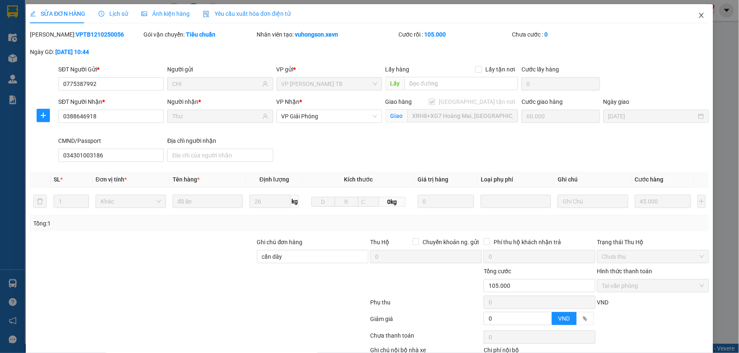
click at [696, 12] on span "Close" at bounding box center [701, 15] width 23 height 23
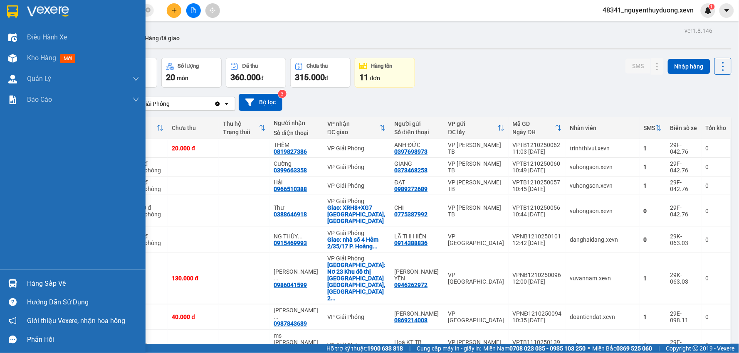
click at [34, 273] on div "Hàng sắp về Hướng dẫn sử dụng Giới thiệu Vexere, nhận hoa hồng Phản hồi" at bounding box center [72, 309] width 145 height 79
click at [44, 282] on div "Hàng sắp về" at bounding box center [83, 284] width 112 height 12
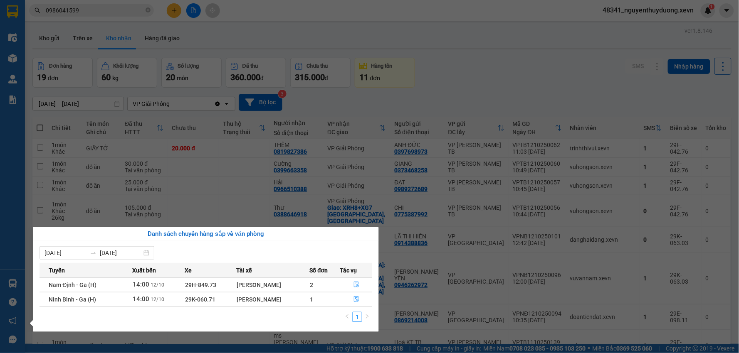
click at [559, 48] on section "Kết quả tìm kiếm ( 41 ) Bộ lọc Mã ĐH Trạng thái Món hàng Thu hộ Tổng cước Chưa …" at bounding box center [369, 176] width 739 height 353
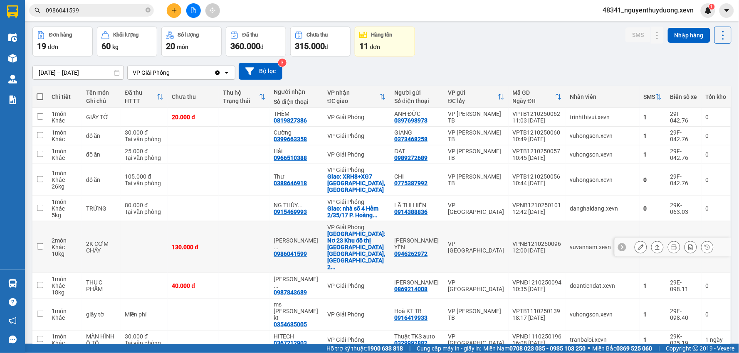
scroll to position [44, 0]
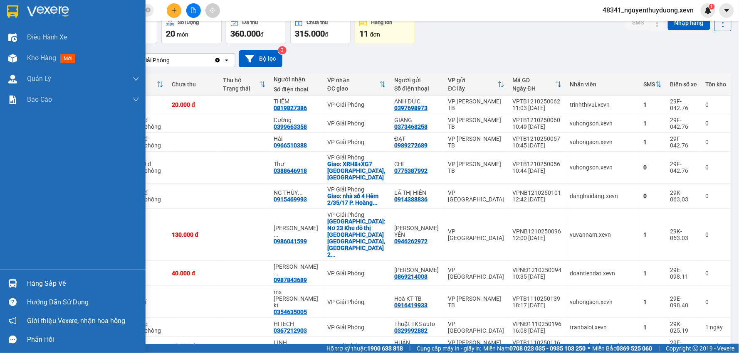
click at [64, 283] on div "Hàng sắp về" at bounding box center [83, 284] width 112 height 12
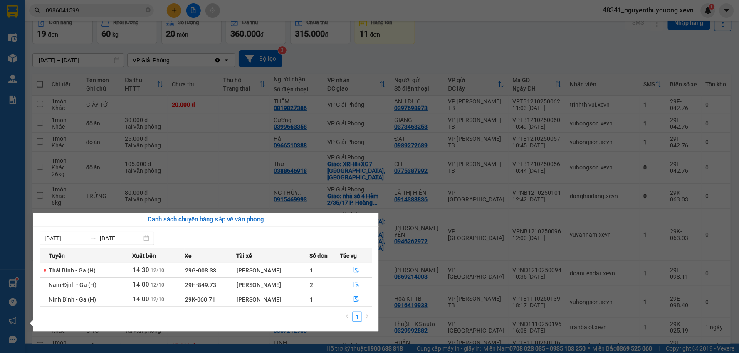
click at [217, 147] on section "Kết quả tìm kiếm ( 41 ) Bộ lọc Mã ĐH Trạng thái Món hàng Thu hộ Tổng cước Chưa …" at bounding box center [369, 176] width 739 height 353
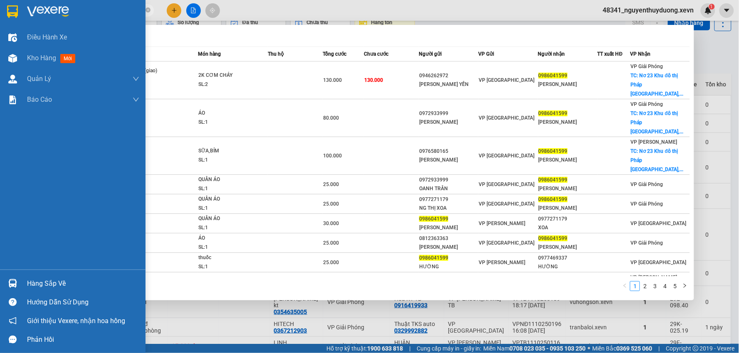
drag, startPoint x: 85, startPoint y: 11, endPoint x: 13, endPoint y: 19, distance: 72.3
click at [13, 19] on section "Kết quả tìm kiếm ( 41 ) Bộ lọc Mã ĐH Trạng thái Món hàng Thu hộ Tổng cước Chưa …" at bounding box center [369, 176] width 739 height 353
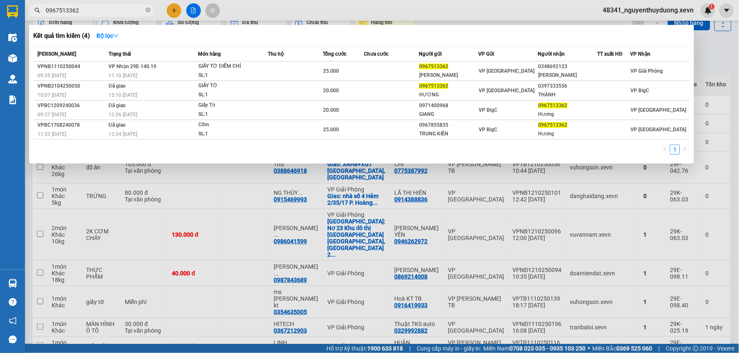
type input "0967513362"
click at [169, 13] on div at bounding box center [369, 176] width 739 height 353
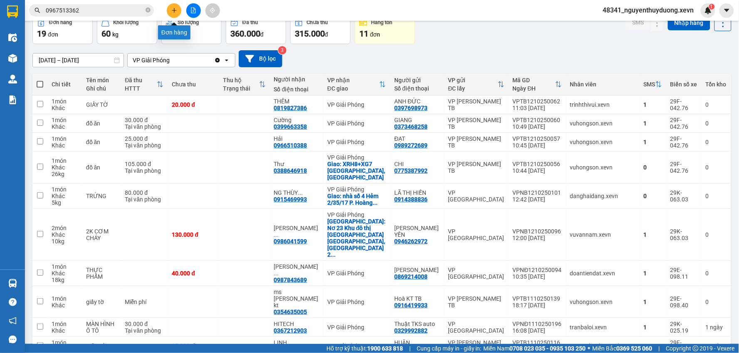
click at [172, 11] on icon "plus" at bounding box center [174, 10] width 6 height 6
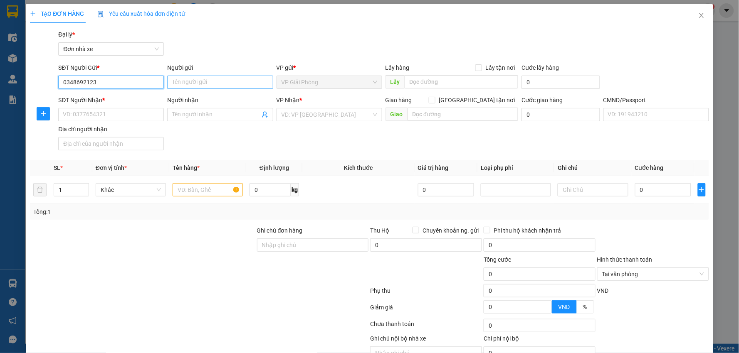
type input "0348692123"
click at [189, 87] on input "Người gửi" at bounding box center [220, 82] width 106 height 13
click at [175, 81] on input "hoàng thị trang" at bounding box center [220, 82] width 106 height 13
type input "Hoàng thị trang"
click at [118, 107] on div "SĐT Người Nhận *" at bounding box center [111, 102] width 106 height 12
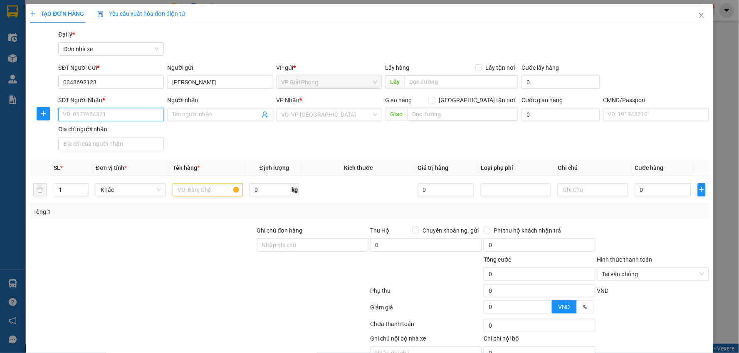
click at [115, 118] on input "SĐT Người Nhận *" at bounding box center [111, 114] width 106 height 13
type input "0967513362"
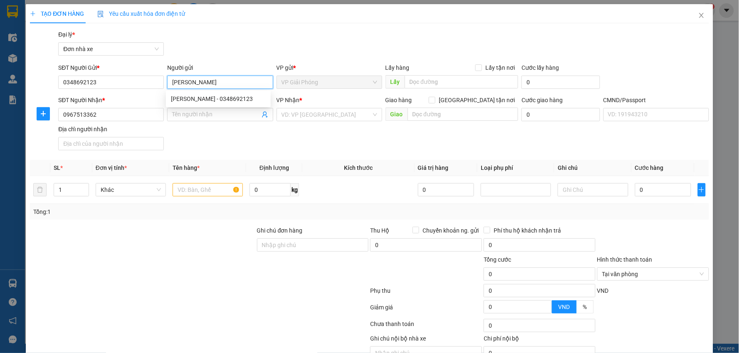
drag, startPoint x: 214, startPoint y: 86, endPoint x: 168, endPoint y: 84, distance: 46.1
click at [168, 84] on input "Hoàng thị trang" at bounding box center [220, 82] width 106 height 13
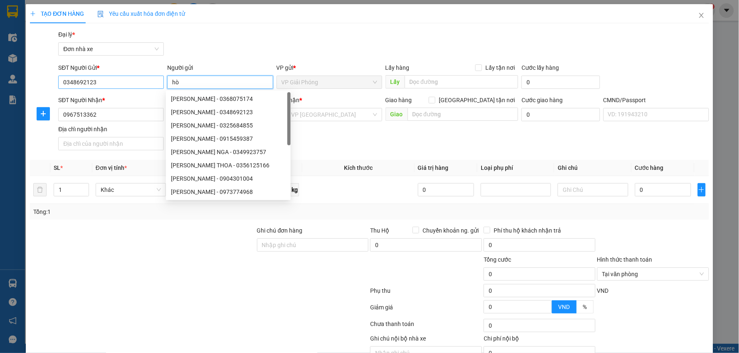
type input "h"
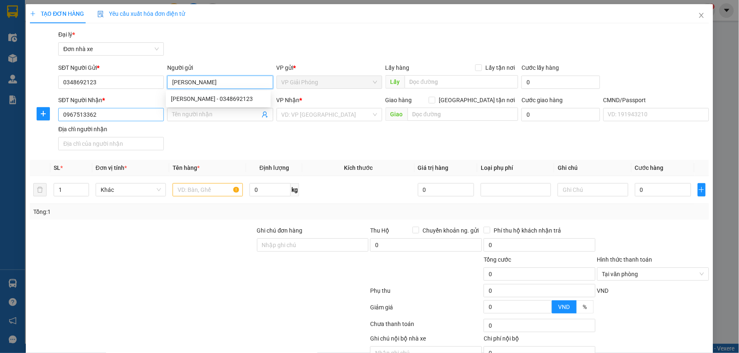
type input "HOÀNG THỊ TRANG"
click at [122, 113] on input "0967513362" at bounding box center [111, 114] width 106 height 13
click at [202, 113] on input "Người nhận" at bounding box center [215, 114] width 87 height 9
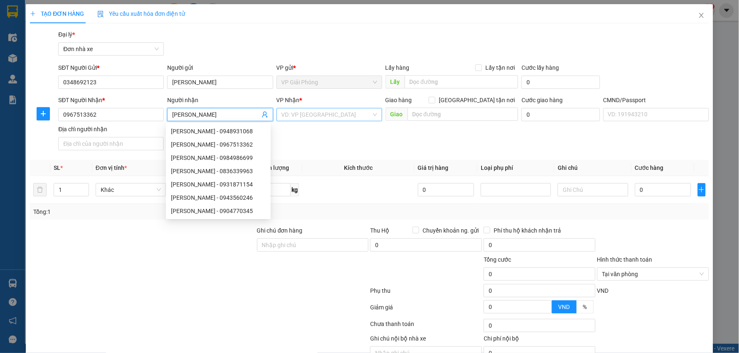
type input "[PERSON_NAME]"
click at [349, 114] on input "search" at bounding box center [326, 114] width 90 height 12
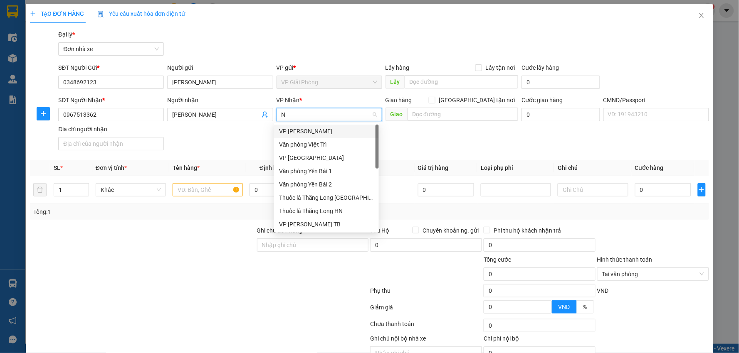
type input "NB"
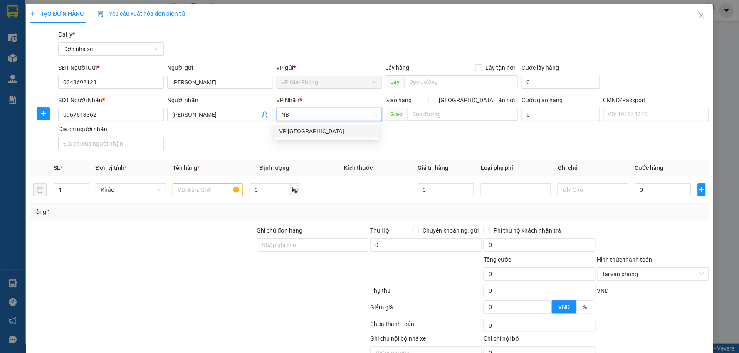
click at [312, 128] on div "VP [GEOGRAPHIC_DATA]" at bounding box center [326, 131] width 95 height 9
click at [208, 189] on input "text" at bounding box center [207, 189] width 70 height 13
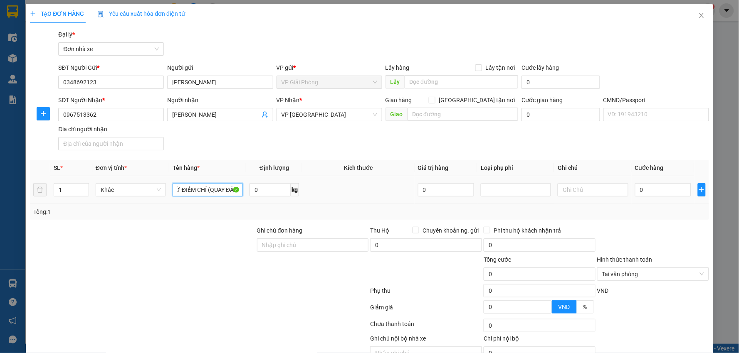
scroll to position [0, 22]
type input "GIẤY TỜ ĐIỂM CHỈ (QUAY ĐẦU)"
click at [658, 194] on input "0" at bounding box center [663, 189] width 57 height 13
type input "2"
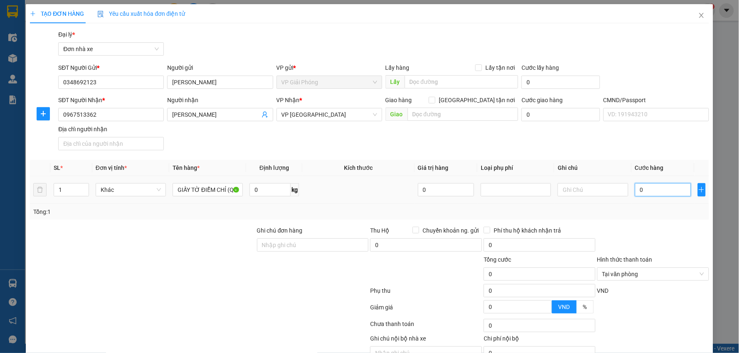
type input "2"
type input "25"
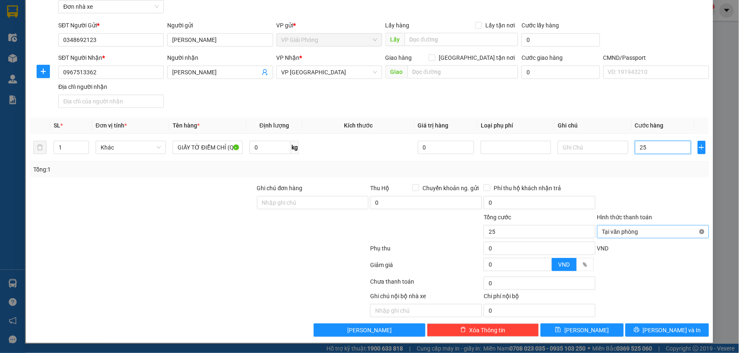
type input "25"
type input "25.000"
click at [656, 335] on span "Lưu và In" at bounding box center [672, 330] width 58 height 9
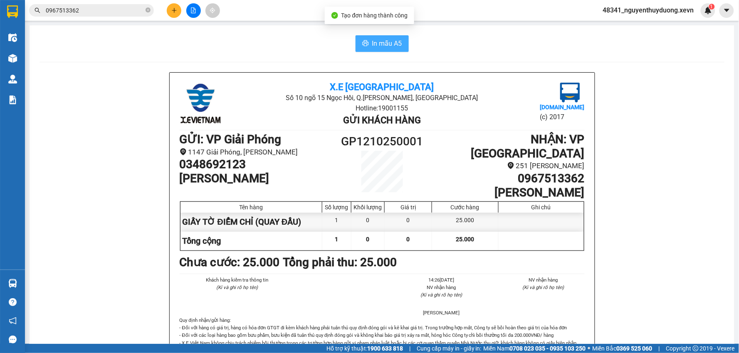
click at [362, 42] on icon "printer" at bounding box center [365, 43] width 7 height 7
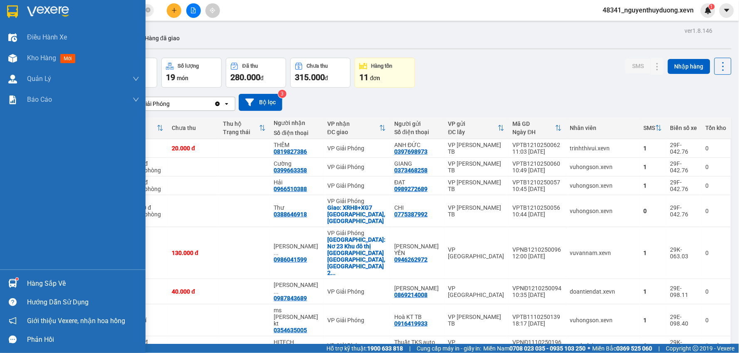
click at [69, 285] on div "Hàng sắp về" at bounding box center [83, 284] width 112 height 12
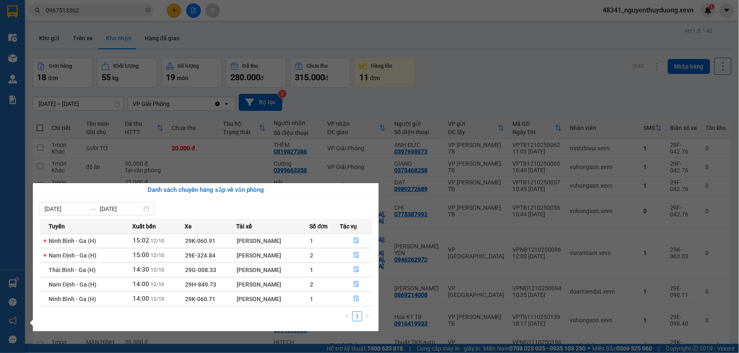
click at [451, 86] on section "Kết quả tìm kiếm ( 4 ) Bộ lọc Mã ĐH Trạng thái Món hàng Thu hộ Tổng cước Chưa c…" at bounding box center [369, 176] width 739 height 353
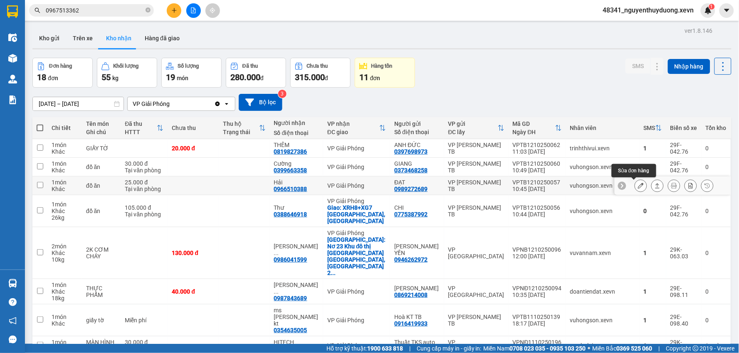
click at [638, 184] on icon at bounding box center [641, 186] width 6 height 6
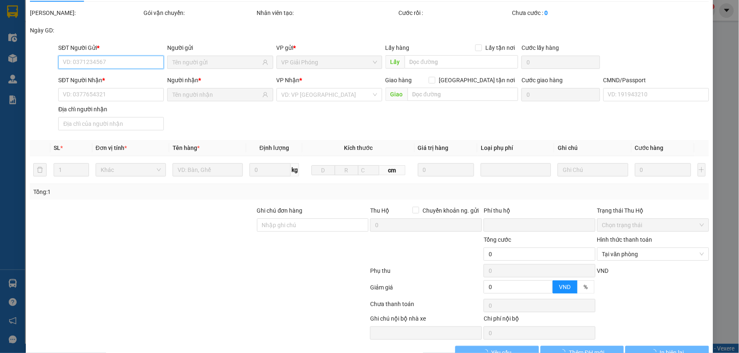
scroll to position [44, 0]
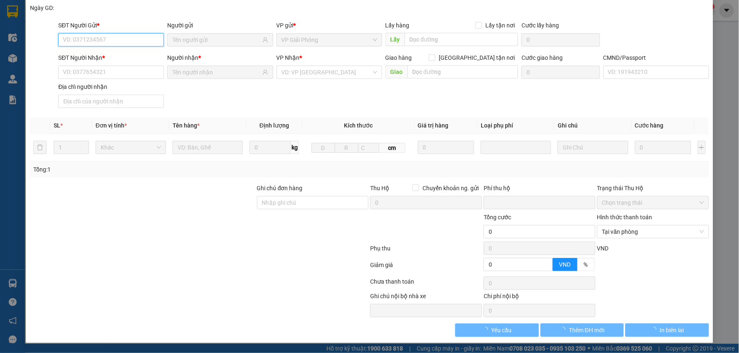
type input "0989272689"
type input "ĐẠT"
type input "0966510388"
type input "Hải"
type input "034091008820 Khiếu Duy Hải"
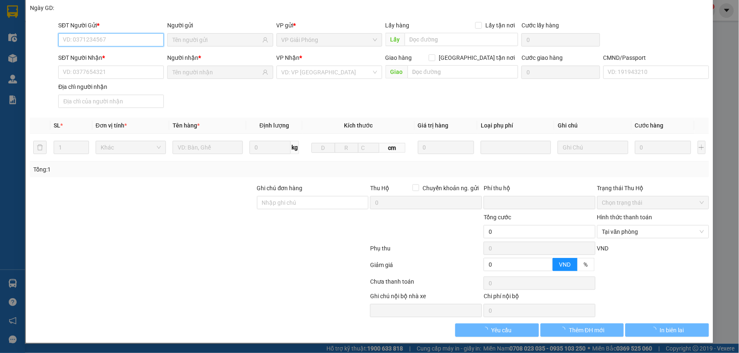
type input "Tứ Hiệp,Thanh Trì"
type input "0"
type input "25.000"
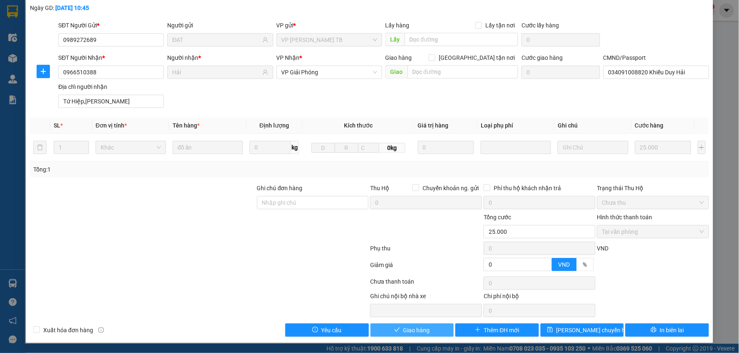
click at [417, 326] on span "Giao hàng" at bounding box center [416, 330] width 27 height 9
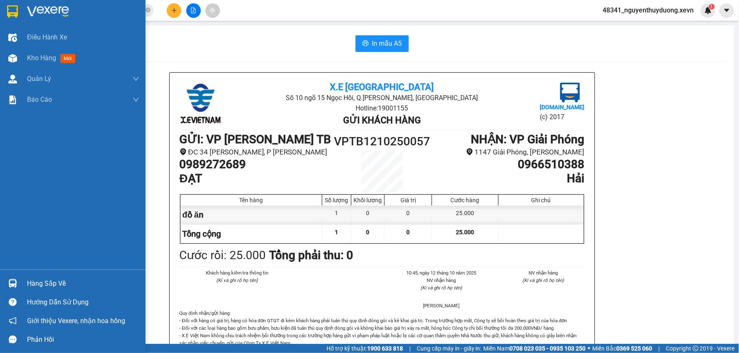
click at [22, 281] on div "Hàng sắp về" at bounding box center [72, 283] width 145 height 19
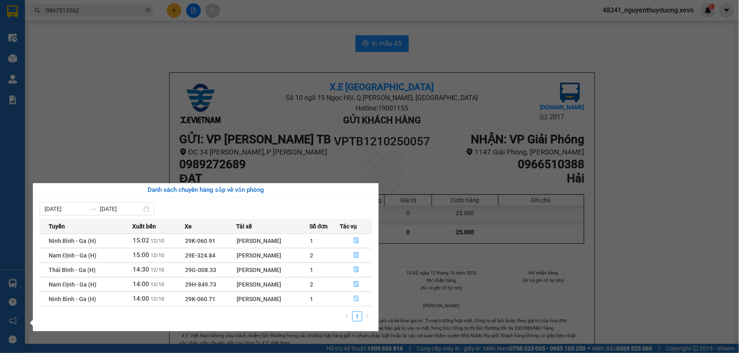
click at [351, 303] on button "button" at bounding box center [356, 299] width 32 height 13
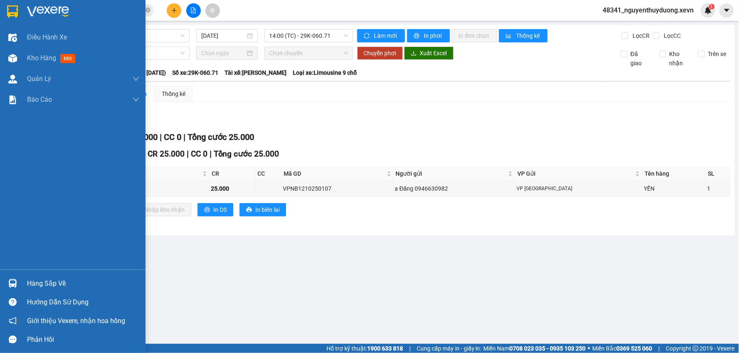
click at [60, 288] on div "Hàng sắp về" at bounding box center [83, 284] width 112 height 12
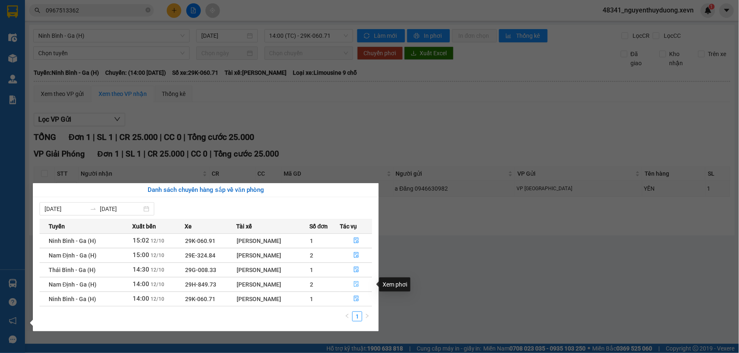
click at [351, 286] on button "button" at bounding box center [356, 284] width 32 height 13
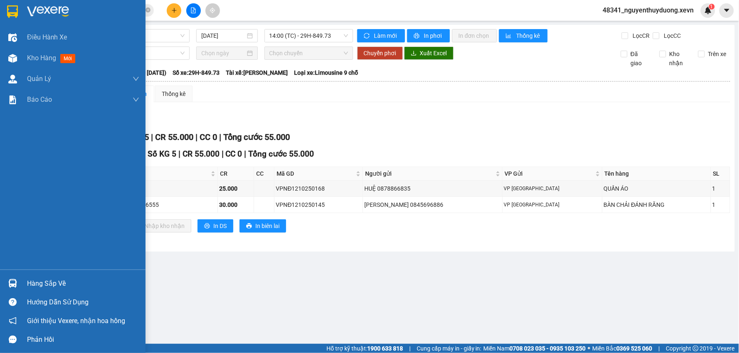
click at [46, 279] on div "Hàng sắp về" at bounding box center [83, 284] width 112 height 12
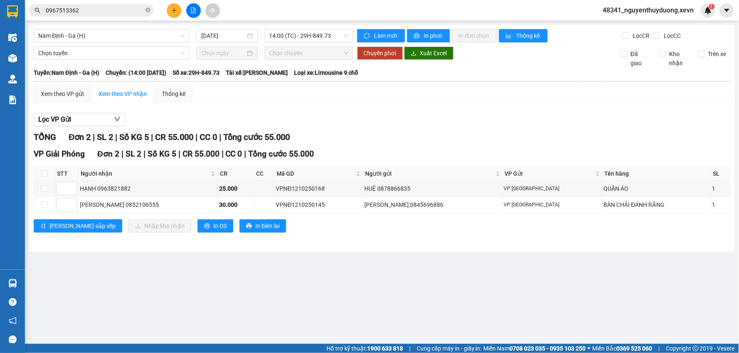
drag, startPoint x: 238, startPoint y: 46, endPoint x: 256, endPoint y: 14, distance: 36.5
click at [239, 46] on section "Kết quả tìm kiếm ( 4 ) Bộ lọc Mã ĐH Trạng thái Món hàng Thu hộ Tổng cước Chưa c…" at bounding box center [369, 176] width 739 height 353
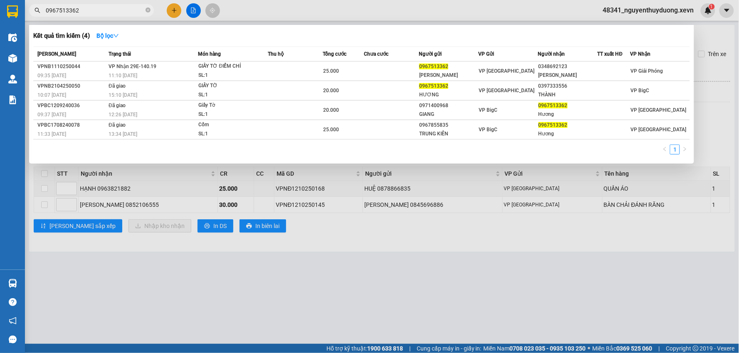
drag, startPoint x: 81, startPoint y: 15, endPoint x: 25, endPoint y: 20, distance: 56.7
click at [25, 18] on div "Kết quả tìm kiếm ( 4 ) Bộ lọc Mã ĐH Trạng thái Món hàng Thu hộ Tổng cước Chưa c…" at bounding box center [81, 10] width 162 height 15
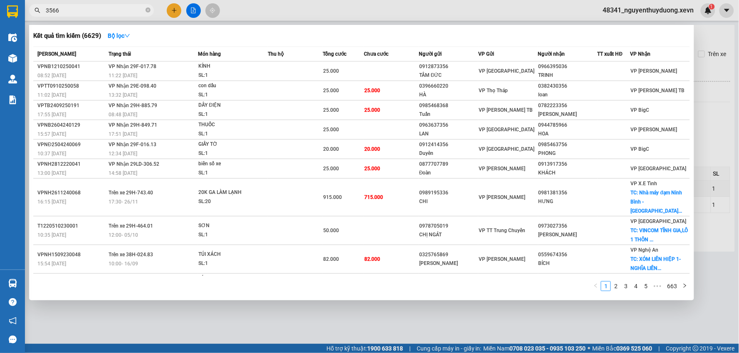
type input "3566"
click at [320, 312] on div at bounding box center [369, 176] width 739 height 353
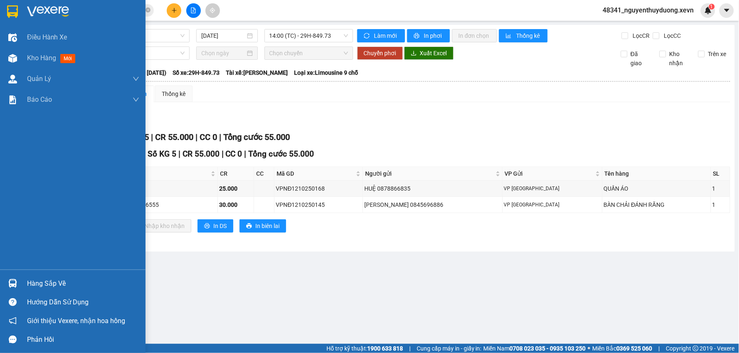
click at [87, 285] on div "Hàng sắp về" at bounding box center [83, 284] width 112 height 12
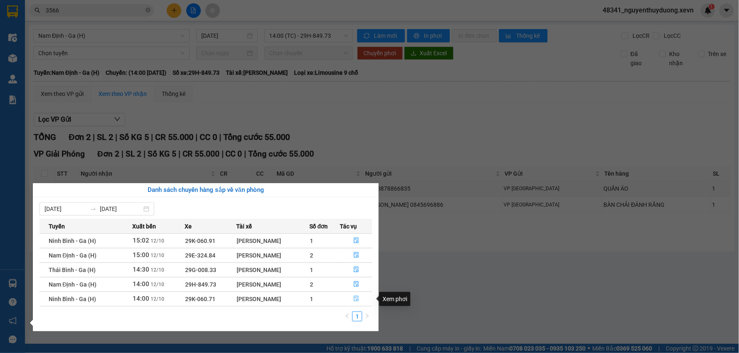
click at [352, 303] on button "button" at bounding box center [356, 299] width 32 height 13
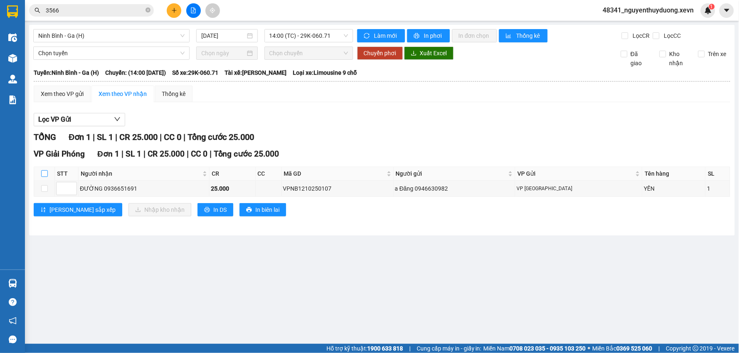
click at [44, 172] on input "checkbox" at bounding box center [44, 173] width 7 height 7
checkbox input "true"
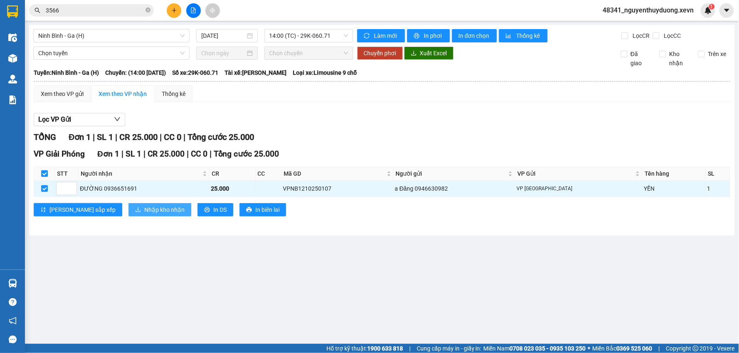
click at [128, 206] on button "Nhập kho nhận" at bounding box center [159, 209] width 63 height 13
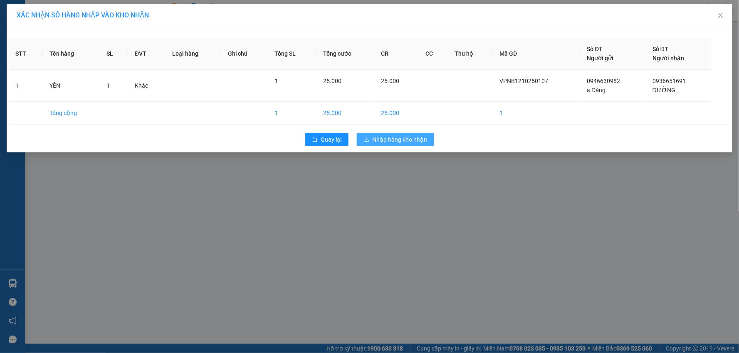
click at [380, 141] on span "Nhập hàng kho nhận" at bounding box center [399, 139] width 55 height 9
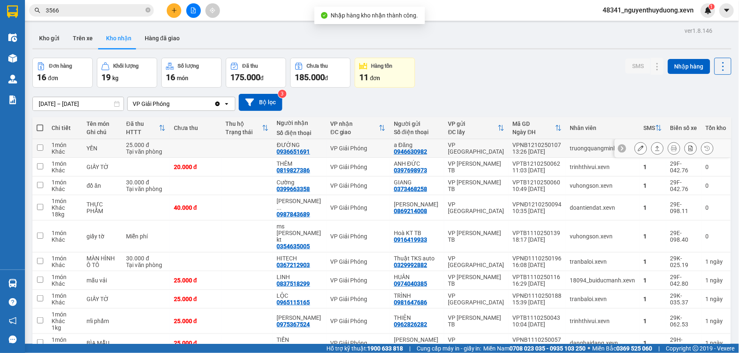
click at [100, 155] on td "YẾN" at bounding box center [101, 148] width 39 height 19
checkbox input "true"
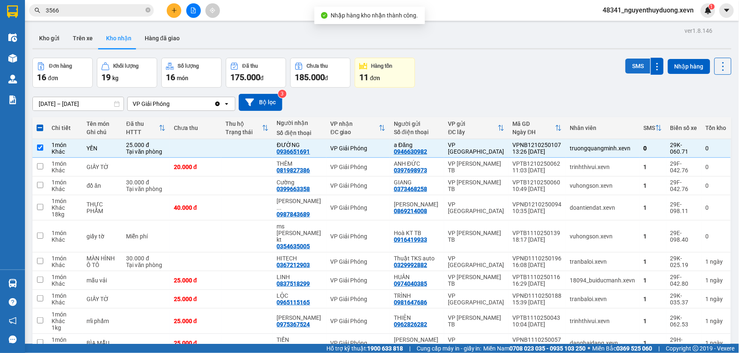
click at [629, 67] on button "SMS" at bounding box center [637, 66] width 25 height 15
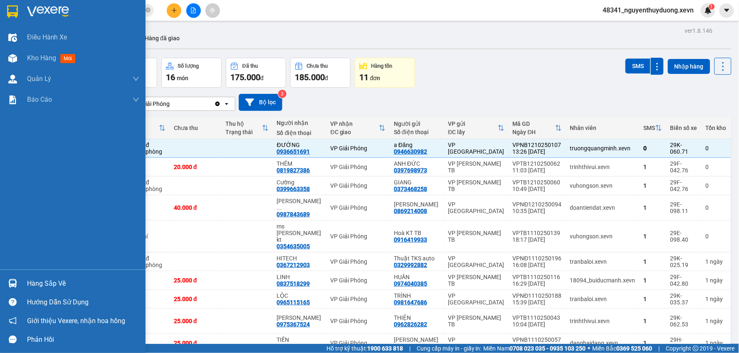
click at [42, 285] on div "Hàng sắp về" at bounding box center [83, 284] width 112 height 12
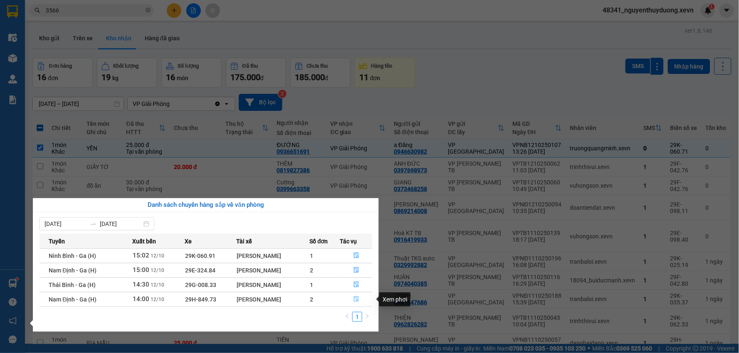
click at [356, 303] on span "file-done" at bounding box center [356, 299] width 6 height 7
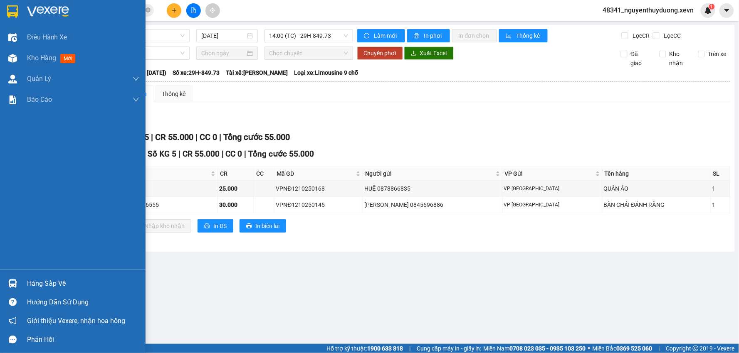
click at [16, 285] on img at bounding box center [12, 283] width 9 height 9
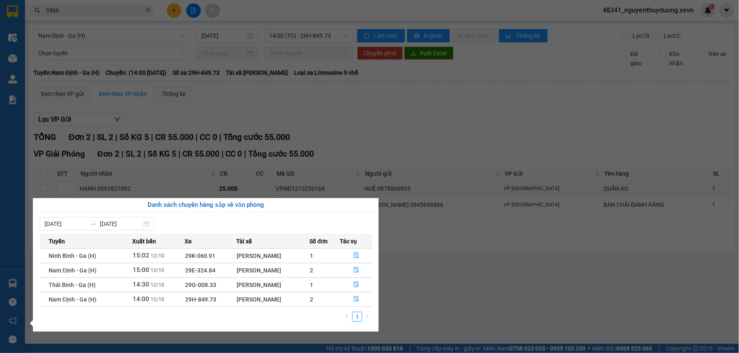
drag, startPoint x: 452, startPoint y: 302, endPoint x: 439, endPoint y: 267, distance: 37.6
click at [453, 302] on section "Kết quả tìm kiếm ( 6629 ) Bộ lọc Mã ĐH Trạng thái Món hàng Thu hộ Tổng cước Chư…" at bounding box center [369, 176] width 739 height 353
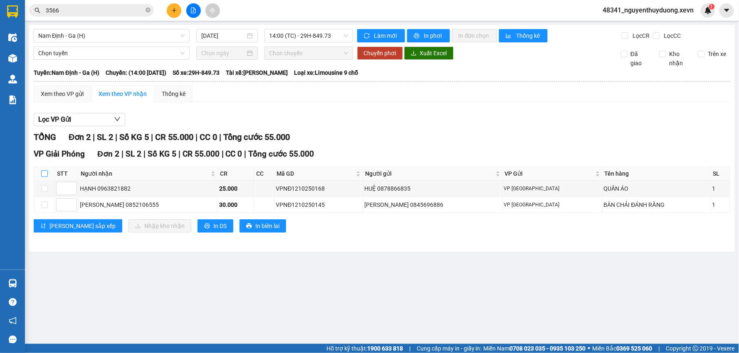
click at [47, 175] on input "checkbox" at bounding box center [44, 173] width 7 height 7
checkbox input "true"
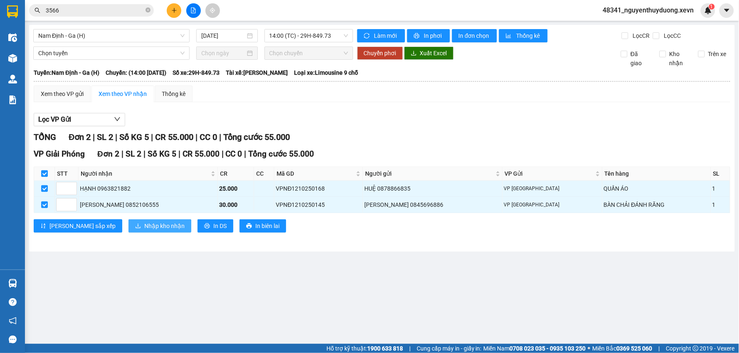
click at [144, 227] on span "Nhập kho nhận" at bounding box center [164, 226] width 40 height 9
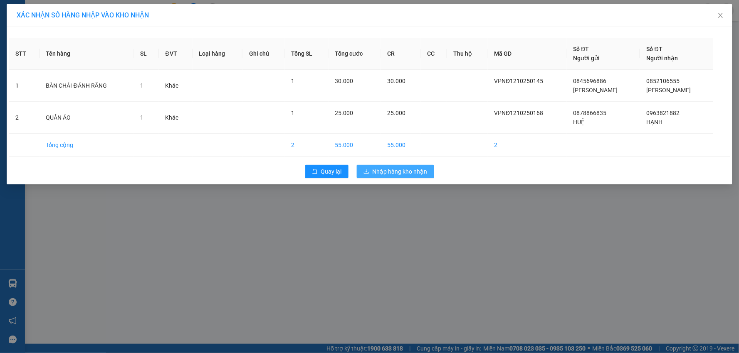
click at [388, 167] on span "Nhập hàng kho nhận" at bounding box center [399, 171] width 55 height 9
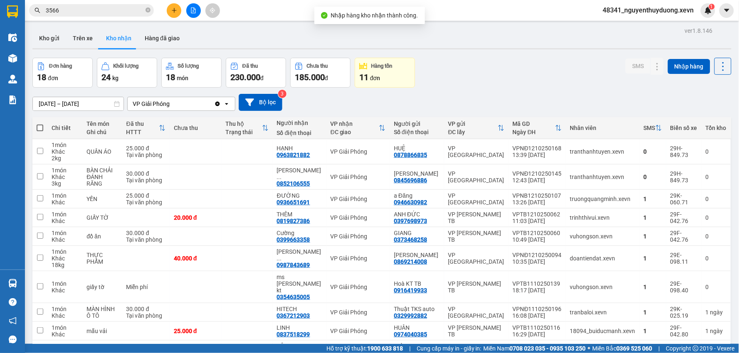
click at [112, 35] on button "Kho nhận" at bounding box center [118, 38] width 39 height 20
click at [141, 157] on div "Tại văn phòng" at bounding box center [145, 155] width 39 height 7
checkbox input "true"
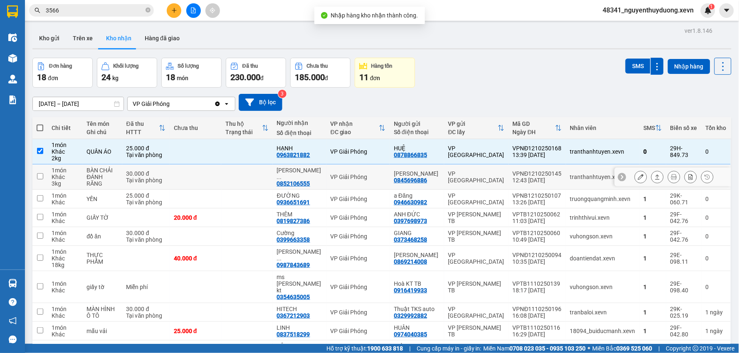
click at [135, 187] on td "30.000 đ Tại văn phòng" at bounding box center [145, 177] width 47 height 25
checkbox input "true"
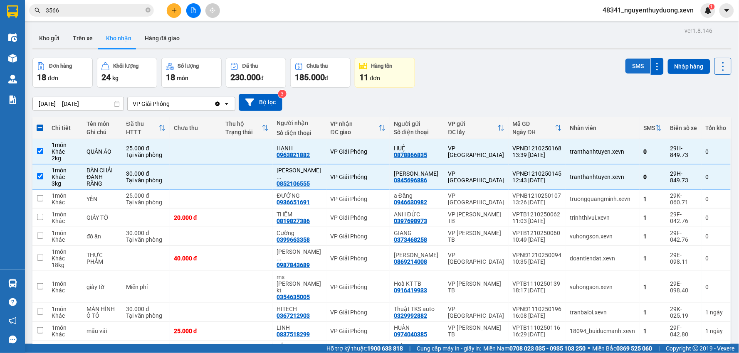
click at [628, 64] on button "SMS" at bounding box center [637, 66] width 25 height 15
click at [637, 177] on button at bounding box center [641, 177] width 12 height 15
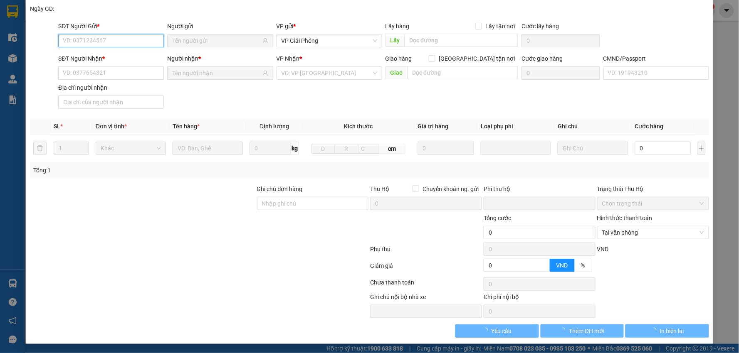
scroll to position [44, 0]
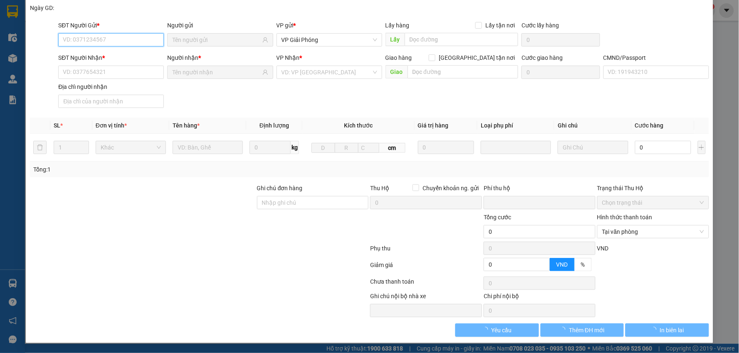
type input "0845696886"
type input "TRẦN THỊ THANH TÂM"
type input "0852106555"
type input "PHAN THU UYÊN"
type input "036196003493 phan thu uyên"
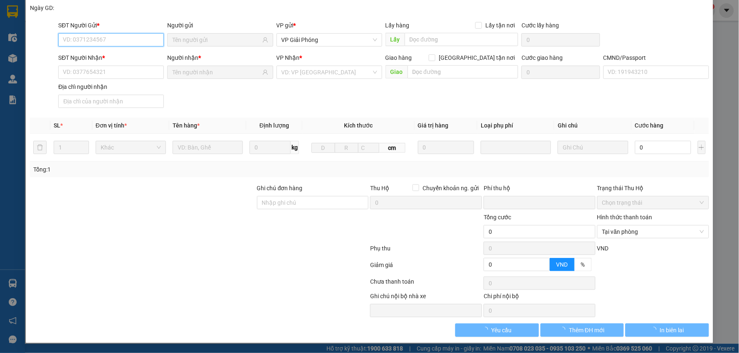
type input "0"
type input "30.000"
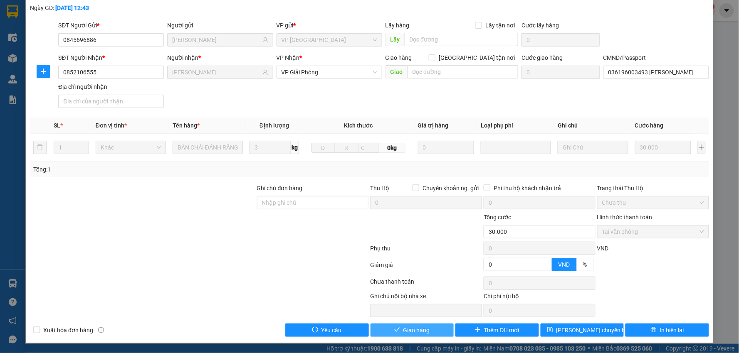
click at [429, 328] on button "Giao hàng" at bounding box center [412, 330] width 84 height 13
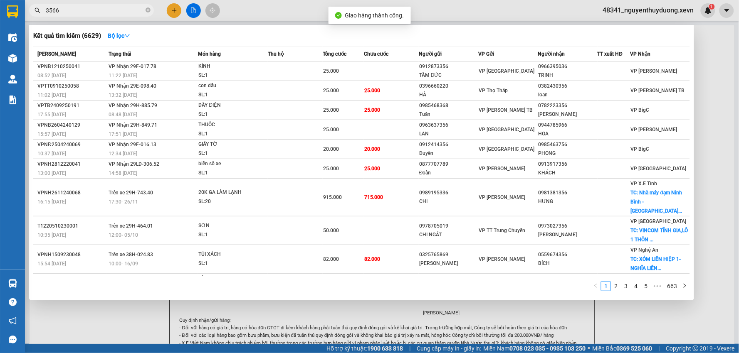
drag, startPoint x: 94, startPoint y: 11, endPoint x: 16, endPoint y: 9, distance: 78.2
click at [16, 9] on section "Kết quả tìm kiếm ( 6629 ) Bộ lọc Mã ĐH Trạng thái Món hàng Thu hộ Tổng cước Chư…" at bounding box center [369, 176] width 739 height 353
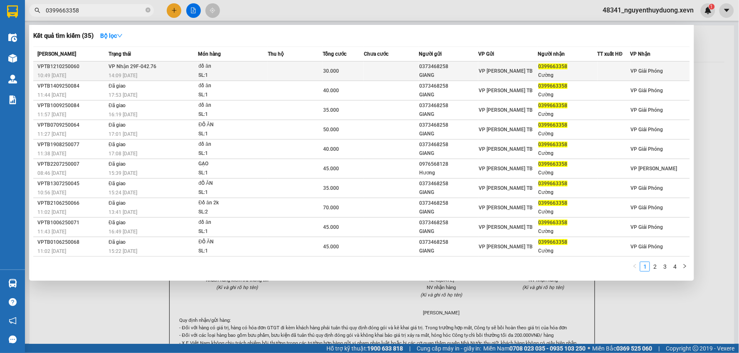
type input "0399663358"
click at [559, 64] on span "0399663358" at bounding box center [552, 67] width 29 height 6
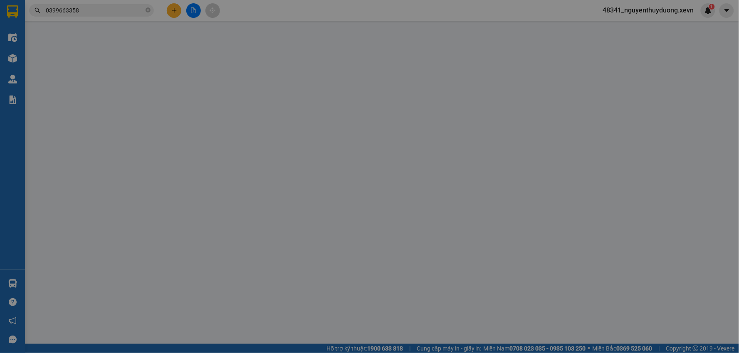
type input "0373468258"
type input "GIANG"
type input "0399663358"
type input "Cường"
type input "1"
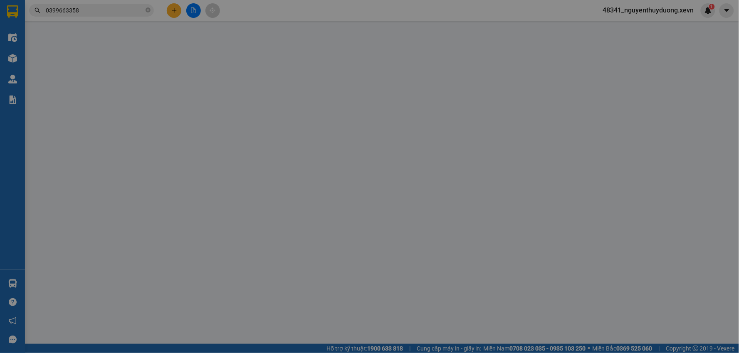
type input "0"
type input "30.000"
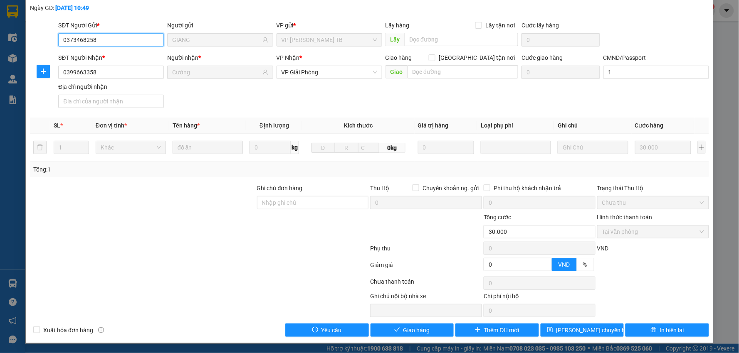
scroll to position [44, 0]
click at [403, 331] on span "Giao hàng" at bounding box center [416, 330] width 27 height 9
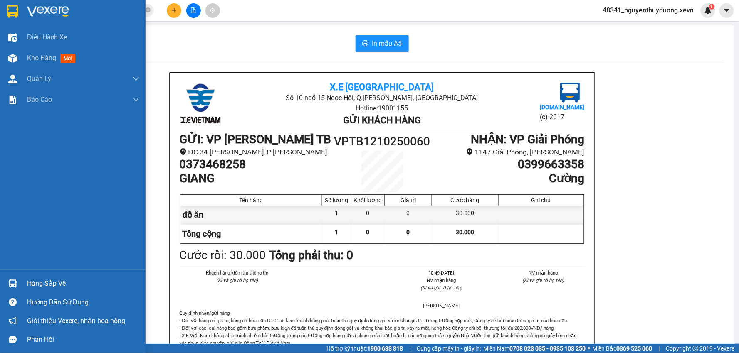
click at [72, 282] on div "Hàng sắp về" at bounding box center [83, 284] width 112 height 12
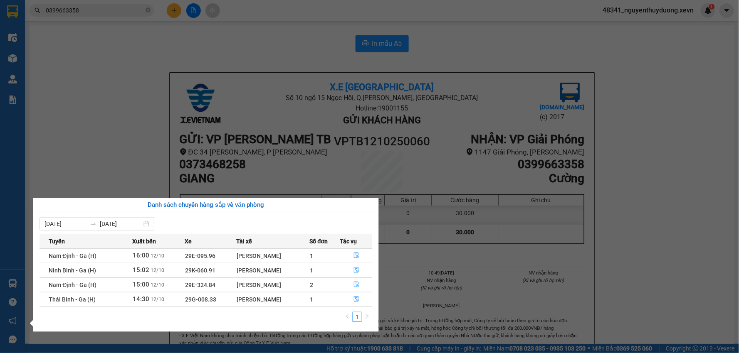
click at [680, 239] on section "Kết quả tìm kiếm ( 35 ) Bộ lọc Mã ĐH Trạng thái Món hàng Thu hộ Tổng cước Chưa …" at bounding box center [369, 176] width 739 height 353
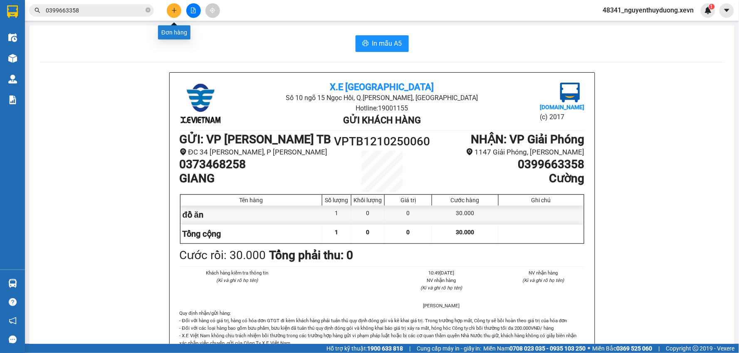
click at [173, 11] on icon "plus" at bounding box center [174, 10] width 6 height 6
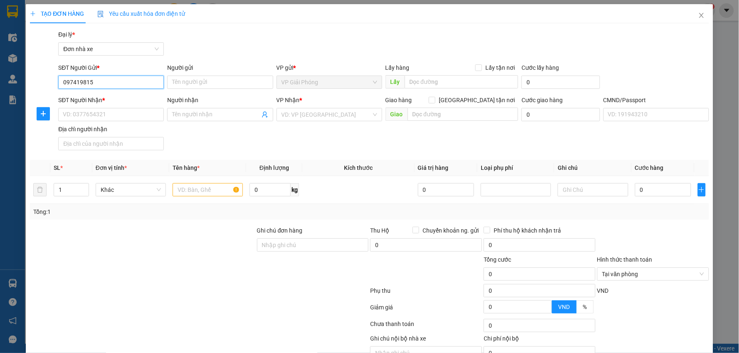
type input "0974198155"
click at [118, 97] on div "0974198155 - LAB ANH THƯ" at bounding box center [110, 98] width 95 height 9
type input "LAB ANH THƯ"
type input "0979887744"
type input "LAB THIÊN HÀ"
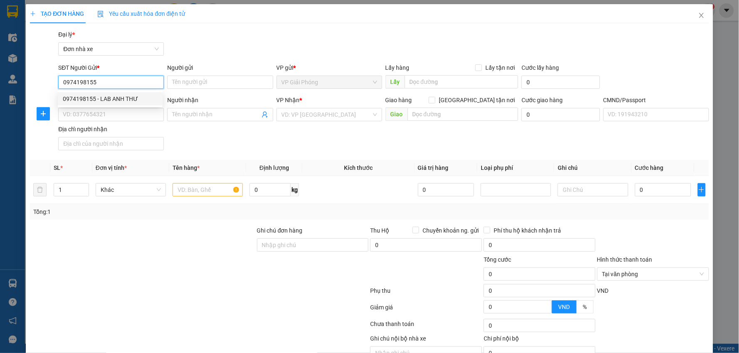
type input "035085003211 NGUYỄN VĂN CÔNG"
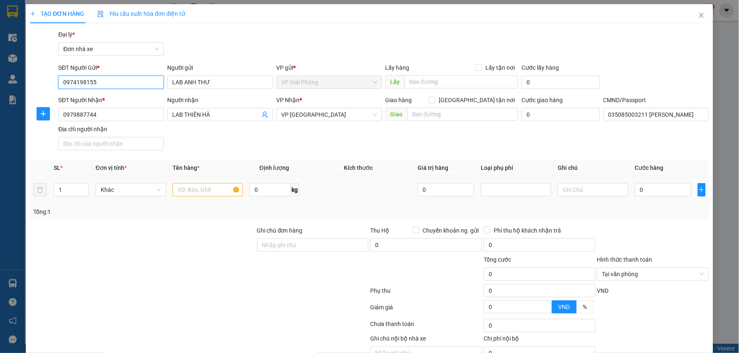
type input "0974198155"
click at [194, 194] on input "text" at bounding box center [207, 189] width 70 height 13
type input "N"
type input "RĂNG"
click at [635, 190] on input "0" at bounding box center [663, 189] width 57 height 13
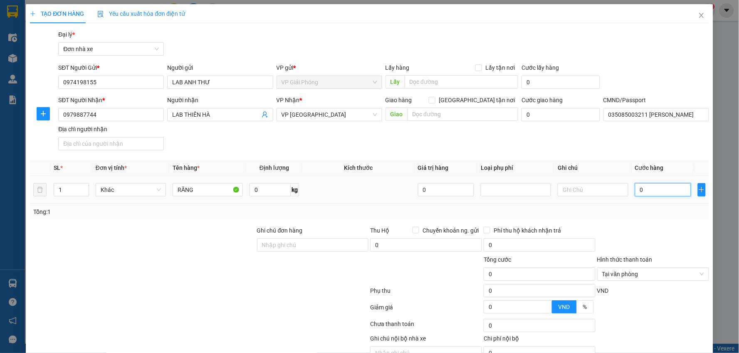
type input "2"
type input "25"
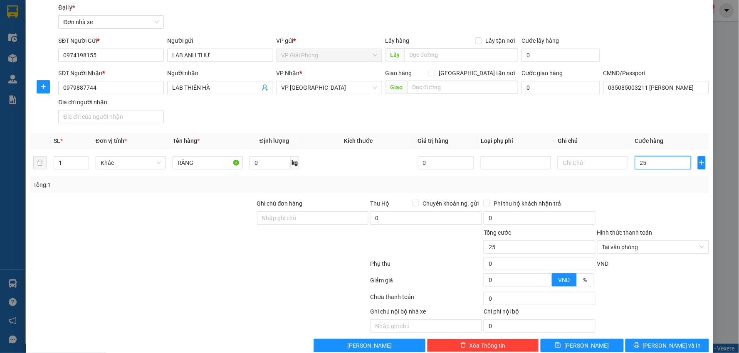
scroll to position [42, 0]
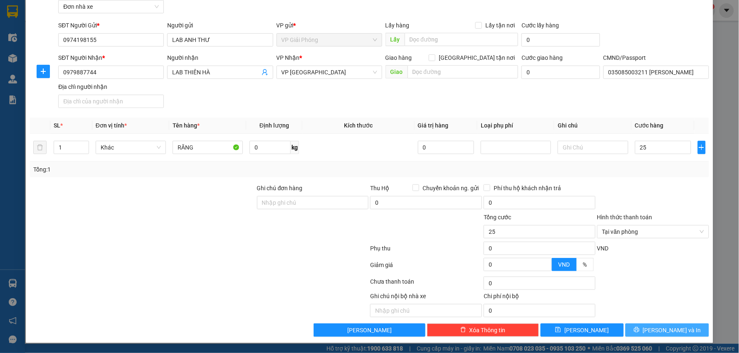
type input "25.000"
click at [664, 332] on span "Lưu và In" at bounding box center [672, 330] width 58 height 9
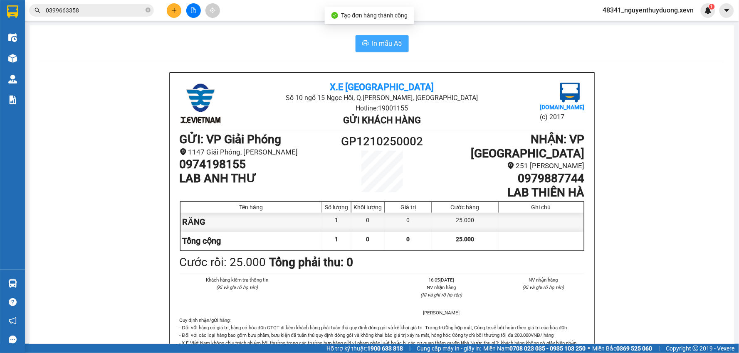
click at [357, 46] on button "In mẫu A5" at bounding box center [381, 43] width 53 height 17
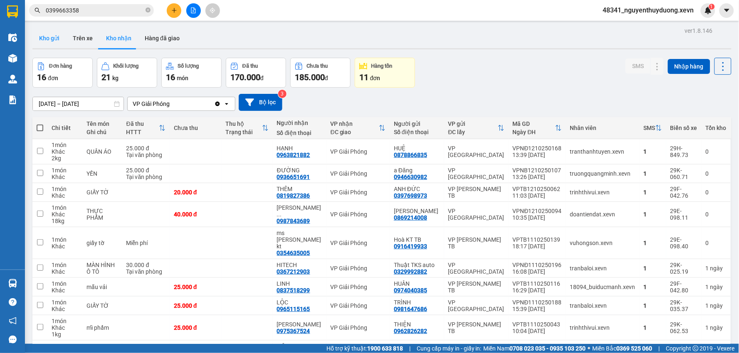
click at [47, 44] on button "Kho gửi" at bounding box center [49, 38] width 34 height 20
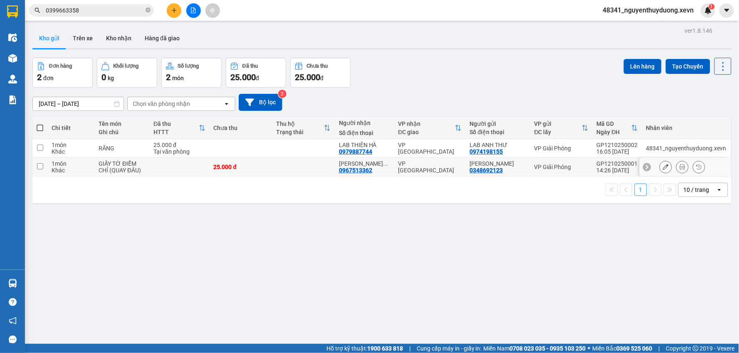
drag, startPoint x: 148, startPoint y: 169, endPoint x: 263, endPoint y: 127, distance: 122.9
click at [148, 170] on td "GIẤY TỜ ĐIỂM CHỈ (QUAY ĐẦU)" at bounding box center [121, 167] width 55 height 19
checkbox input "true"
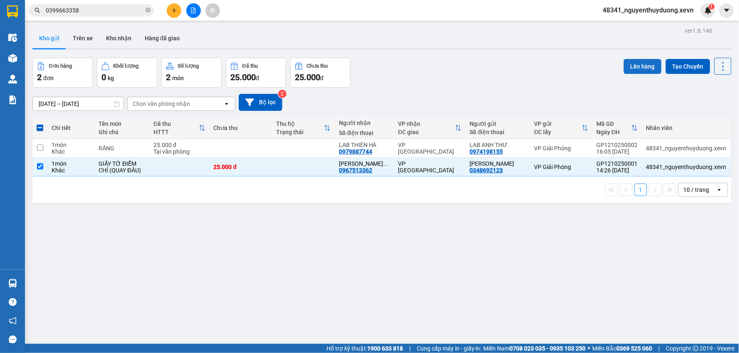
click at [639, 66] on button "Lên hàng" at bounding box center [642, 66] width 38 height 15
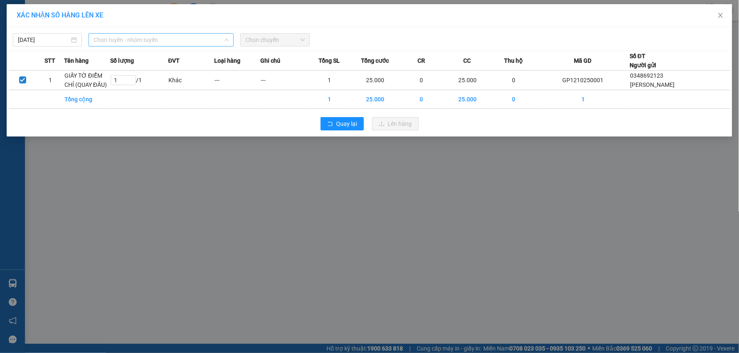
click at [130, 40] on span "Chọn tuyến - nhóm tuyến" at bounding box center [161, 40] width 135 height 12
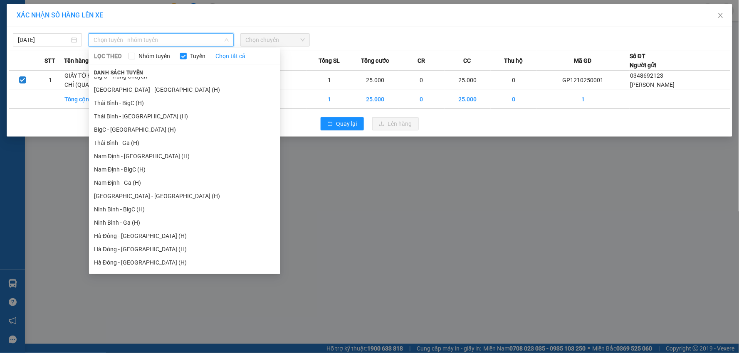
scroll to position [1002, 0]
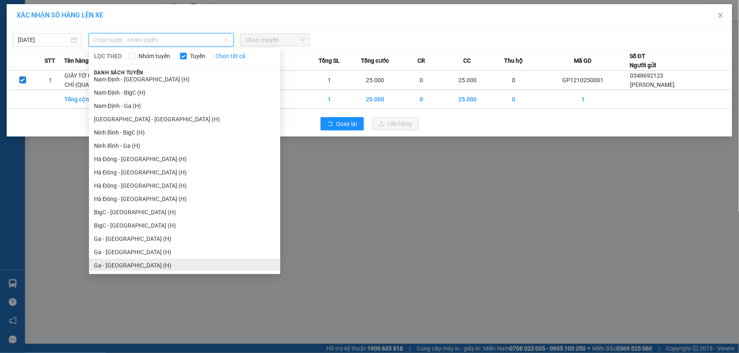
click at [121, 263] on li "Ga - Ninh Bình (H)" at bounding box center [184, 265] width 191 height 13
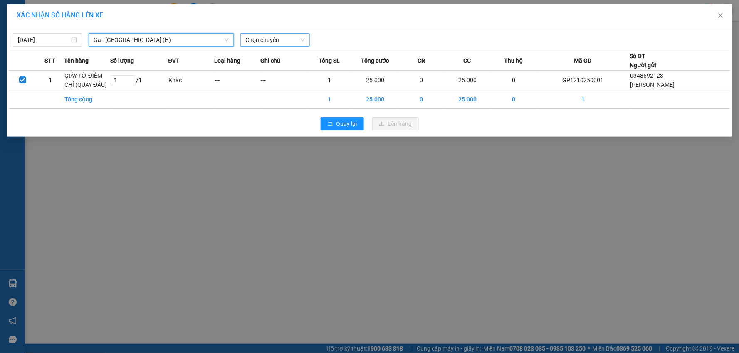
click at [293, 39] on span "Chọn chuyến" at bounding box center [274, 40] width 59 height 12
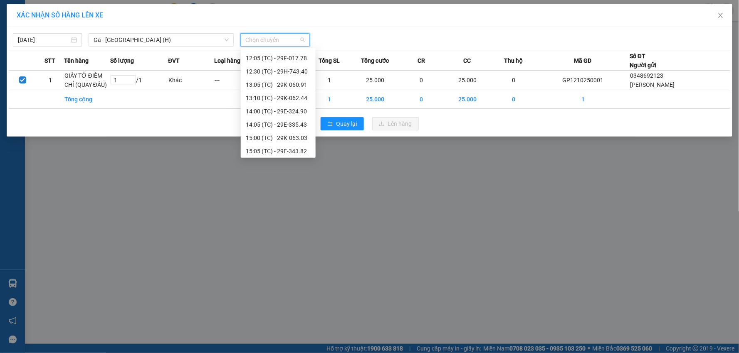
scroll to position [186, 0]
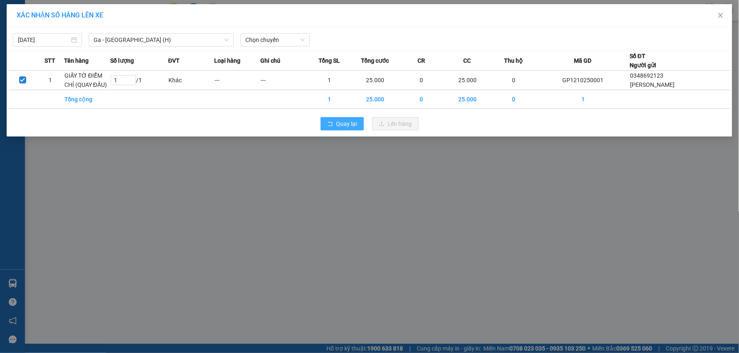
click at [343, 126] on span "Quay lại" at bounding box center [346, 123] width 21 height 9
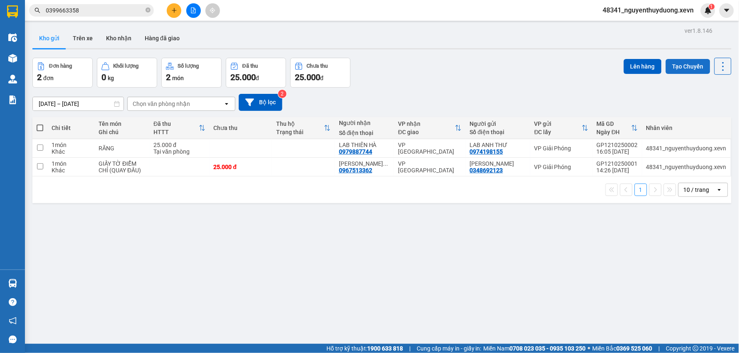
click at [679, 62] on button "Tạo Chuyến" at bounding box center [687, 66] width 44 height 15
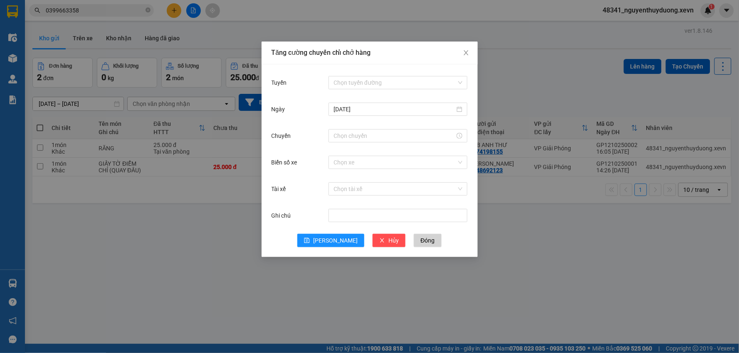
click at [381, 89] on div "Chọn tuyến đường" at bounding box center [397, 82] width 139 height 17
click at [379, 85] on input "Tuyến" at bounding box center [394, 82] width 123 height 12
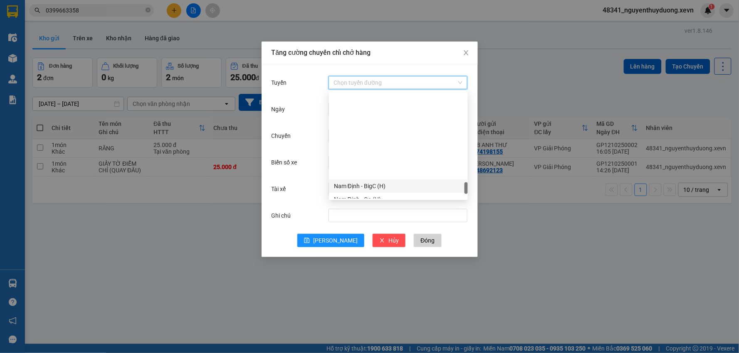
scroll to position [1091, 0]
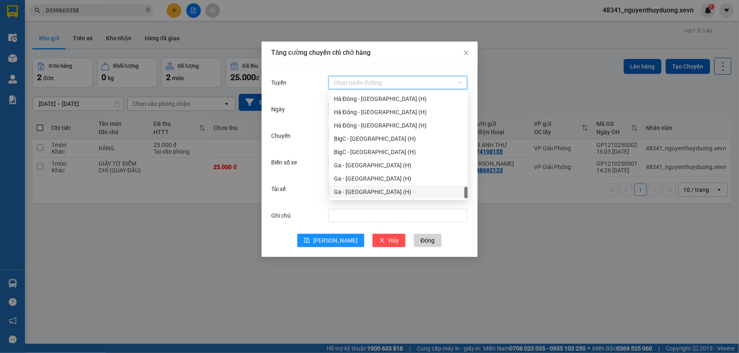
click at [344, 192] on div "Ga - Ninh Bình (H)" at bounding box center [398, 191] width 129 height 9
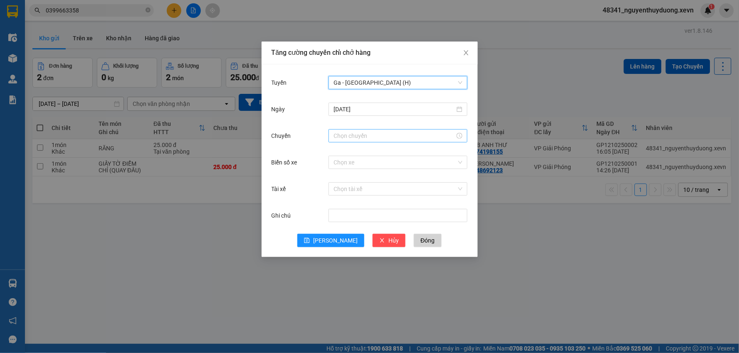
click at [355, 131] on input "Chuyến" at bounding box center [393, 135] width 121 height 9
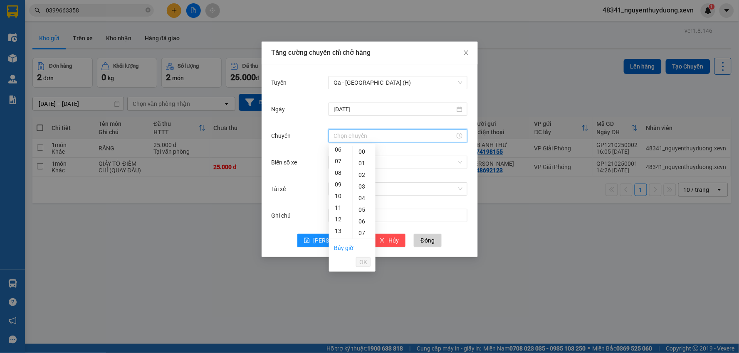
scroll to position [185, 0]
click at [336, 156] on div "16" at bounding box center [340, 154] width 23 height 12
click at [362, 211] on div "05" at bounding box center [363, 210] width 23 height 12
type input "16:05"
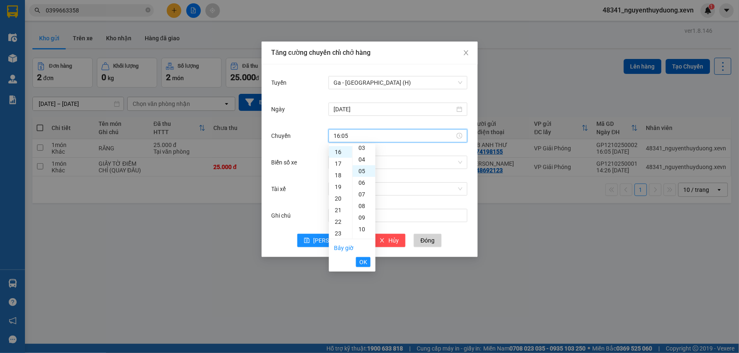
scroll to position [58, 0]
click at [362, 261] on span "OK" at bounding box center [363, 262] width 8 height 9
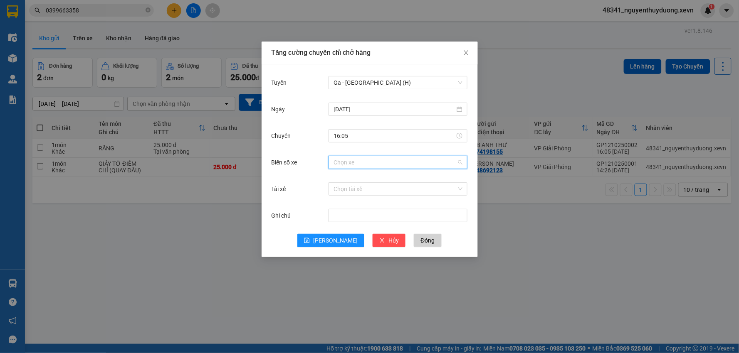
click at [364, 164] on input "Biển số xe" at bounding box center [394, 162] width 123 height 12
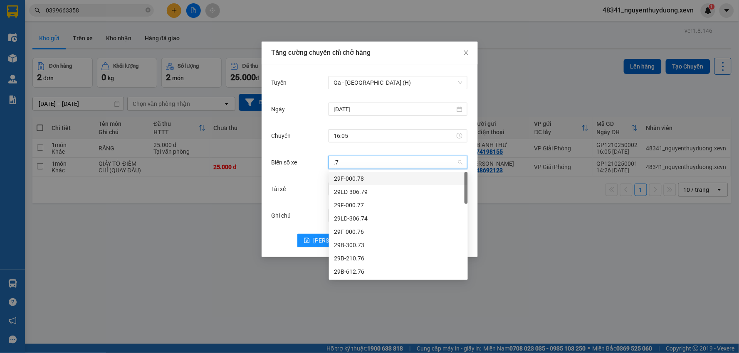
type input ".71"
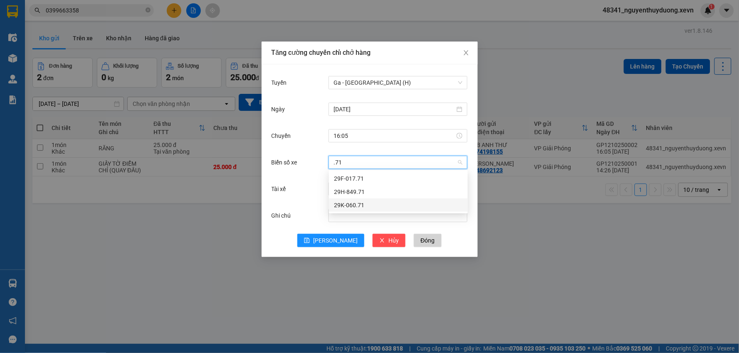
click at [360, 202] on div "29K-060.71" at bounding box center [398, 205] width 129 height 9
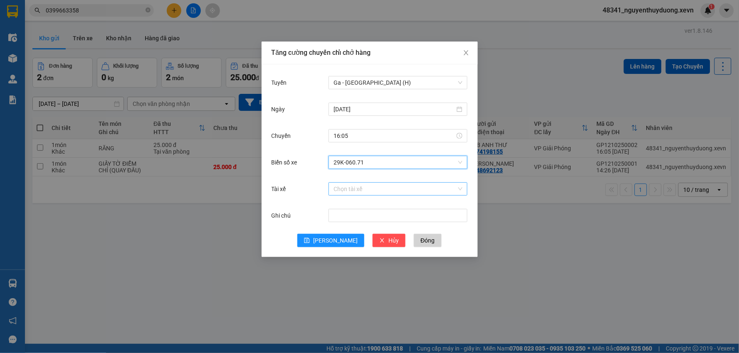
click at [351, 193] on input "Tài xế" at bounding box center [394, 189] width 123 height 12
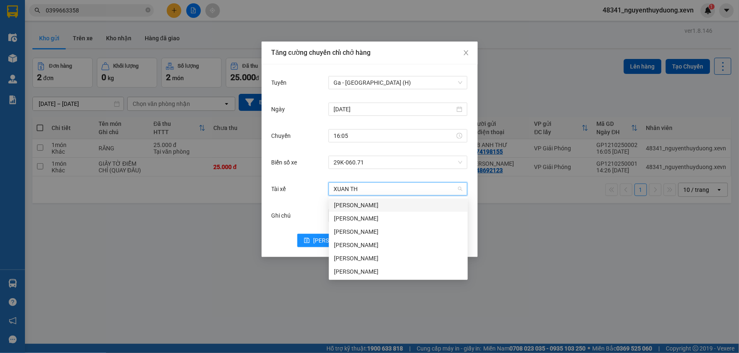
type input "XUAN THI"
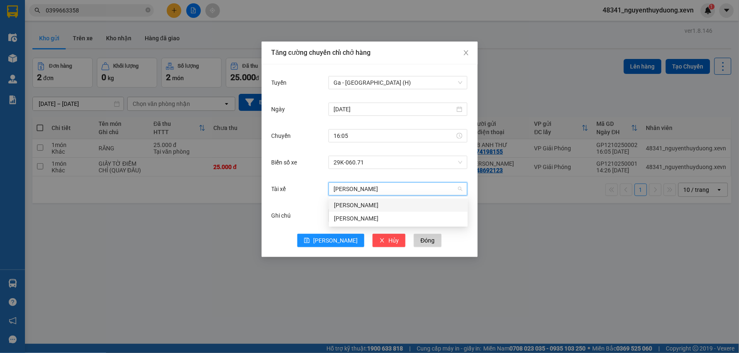
click at [356, 205] on div "Nguyễn Xuân Thi" at bounding box center [398, 205] width 129 height 9
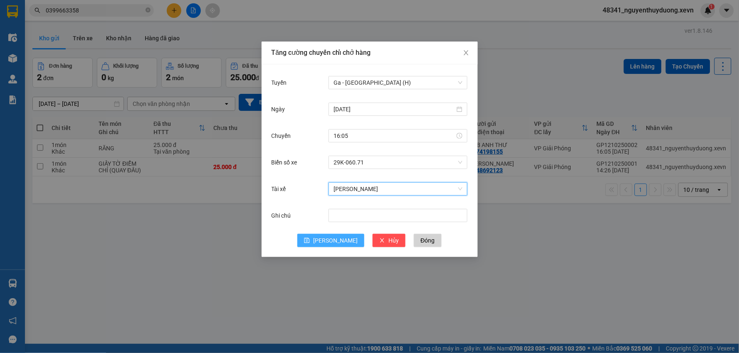
click at [331, 240] on span "Lưu" at bounding box center [335, 240] width 44 height 9
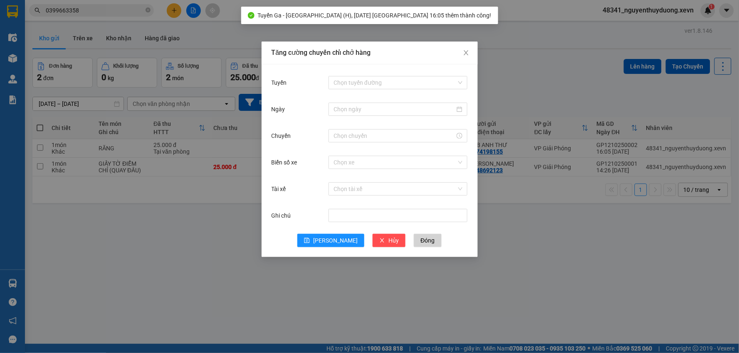
click at [181, 222] on div "Tăng cường chuyến chỉ chở hàng Tuyến Chọn tuyến đường Ngày Chuyến Biển số xe Ch…" at bounding box center [369, 176] width 739 height 353
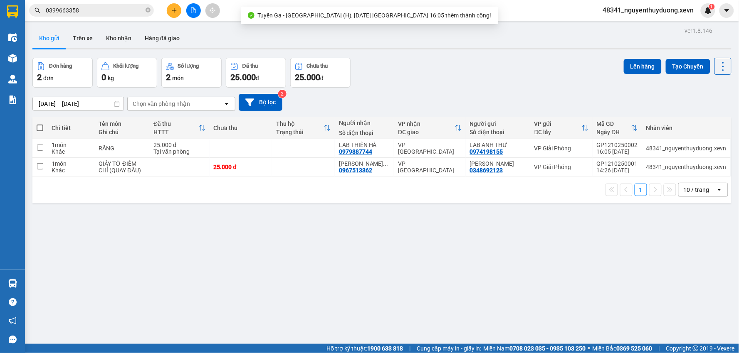
click at [161, 111] on div "10/10/2025 – 12/10/2025 Press the down arrow key to interact with the calendar …" at bounding box center [381, 103] width 699 height 30
click at [161, 145] on div "25.000 đ" at bounding box center [179, 145] width 52 height 7
checkbox input "true"
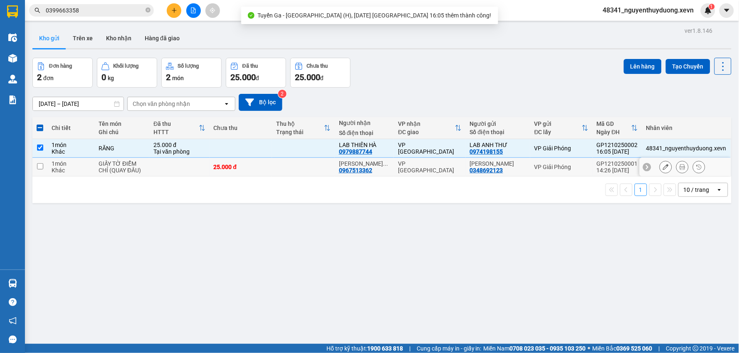
click at [149, 170] on td "GIẤY TỜ ĐIỂM CHỈ (QUAY ĐẦU)" at bounding box center [121, 167] width 55 height 19
checkbox input "true"
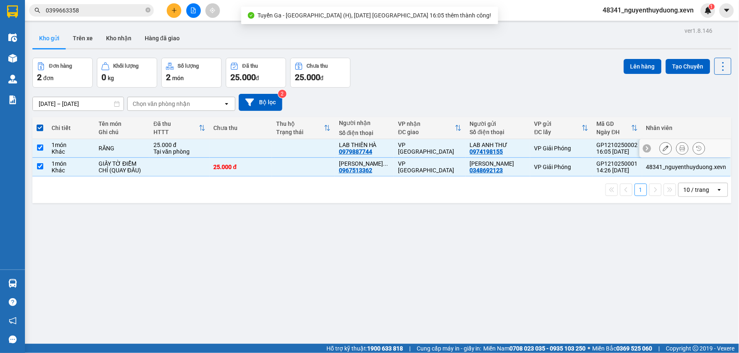
click at [126, 154] on td "RĂNG" at bounding box center [121, 148] width 55 height 19
checkbox input "false"
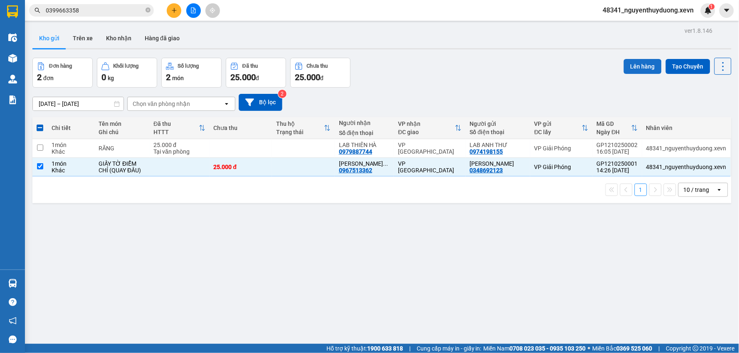
click at [630, 60] on button "Lên hàng" at bounding box center [642, 66] width 38 height 15
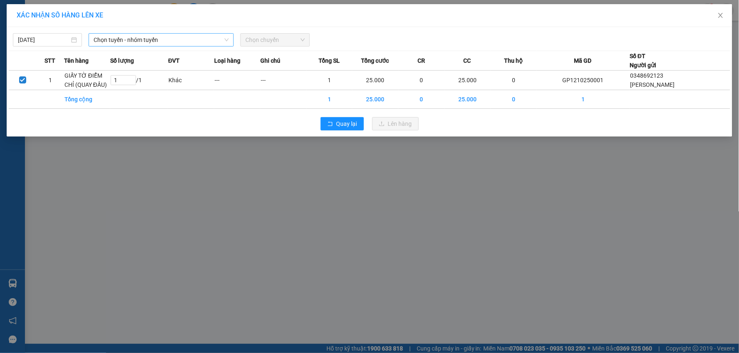
click at [135, 38] on span "Chọn tuyến - nhóm tuyến" at bounding box center [161, 40] width 135 height 12
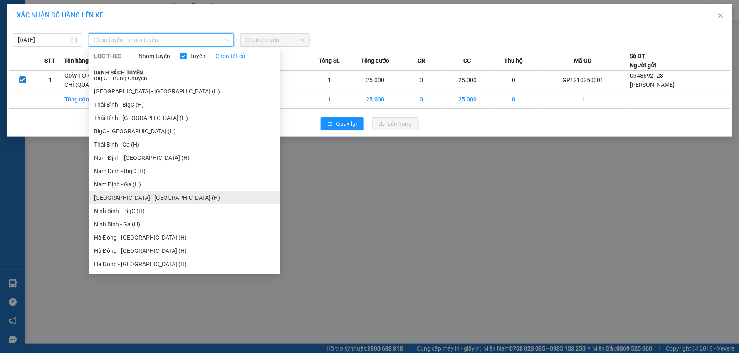
scroll to position [1002, 0]
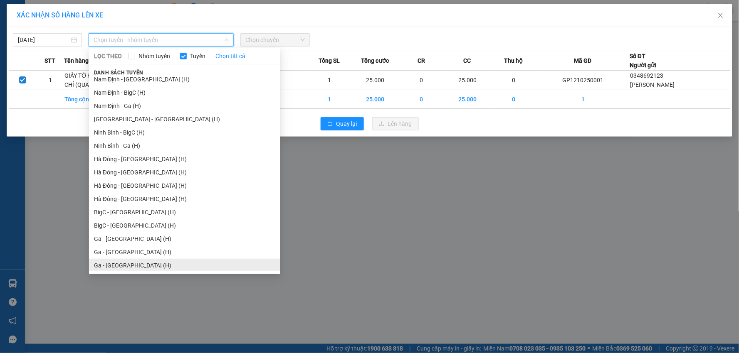
click at [116, 267] on li "Ga - Ninh Bình (H)" at bounding box center [184, 265] width 191 height 13
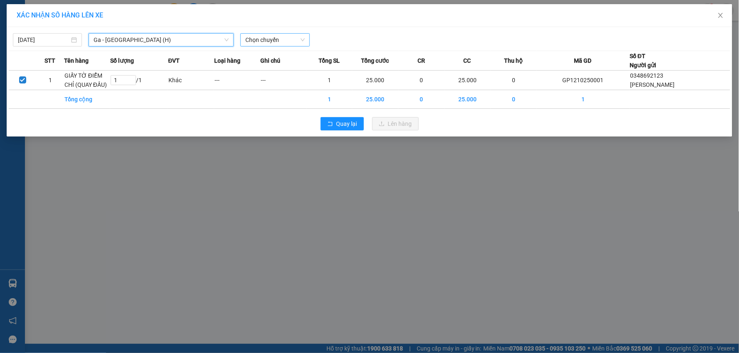
click at [279, 39] on span "Chọn chuyến" at bounding box center [274, 40] width 59 height 12
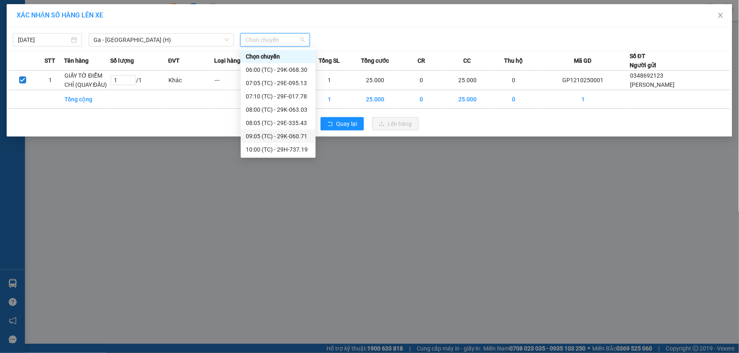
scroll to position [199, 0]
click at [283, 138] on div "16:05 (TC) - 29K-060.71" at bounding box center [278, 136] width 65 height 9
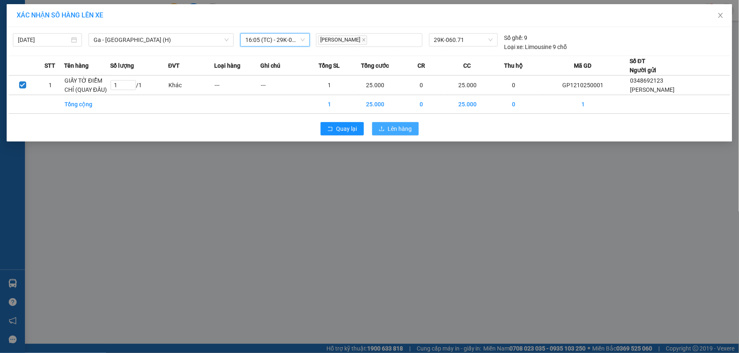
click at [407, 129] on span "Lên hàng" at bounding box center [400, 128] width 24 height 9
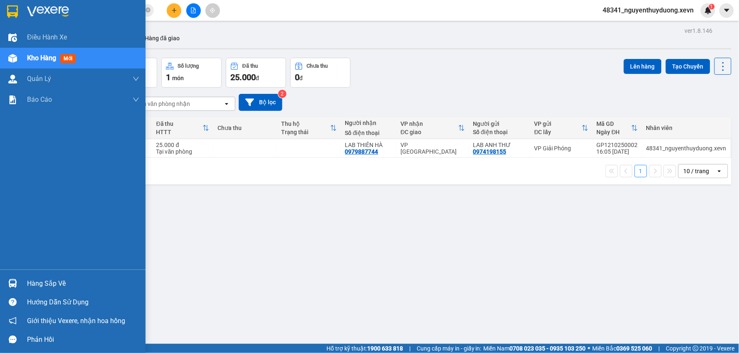
click at [40, 283] on div "Hàng sắp về" at bounding box center [83, 284] width 112 height 12
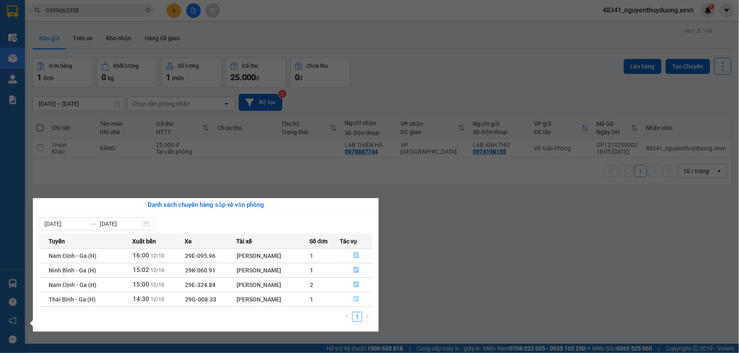
click at [352, 303] on button "button" at bounding box center [356, 299] width 32 height 13
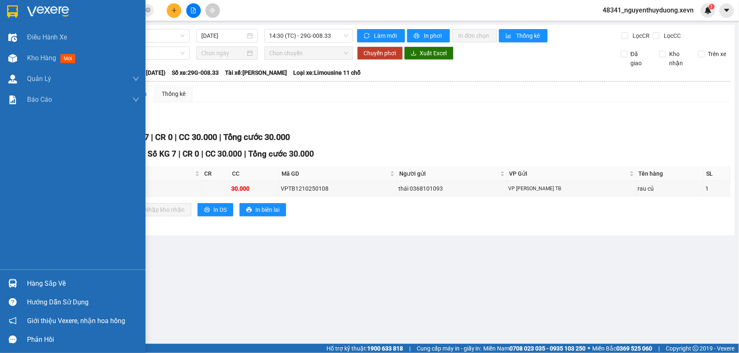
click at [44, 282] on div "Hàng sắp về" at bounding box center [83, 284] width 112 height 12
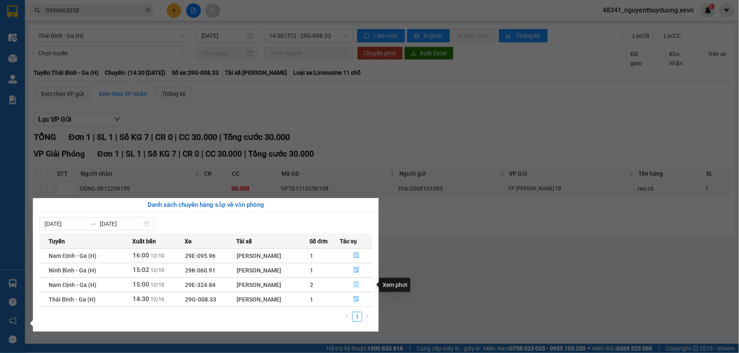
click at [357, 285] on icon "file-done" at bounding box center [356, 285] width 5 height 6
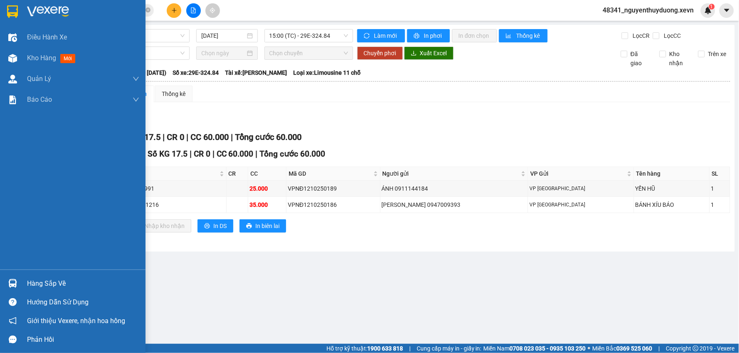
click at [60, 285] on div "Hàng sắp về" at bounding box center [83, 284] width 112 height 12
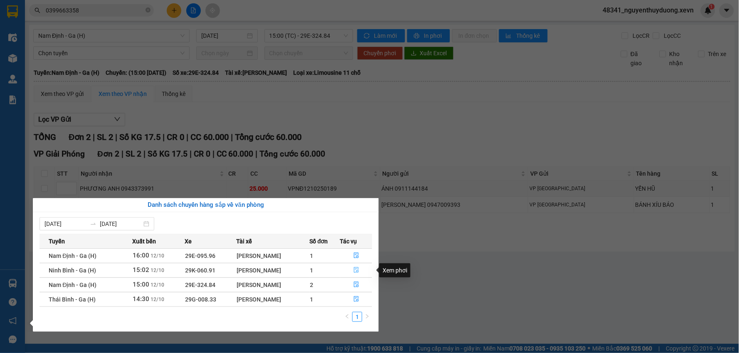
click at [350, 266] on button "button" at bounding box center [356, 270] width 32 height 13
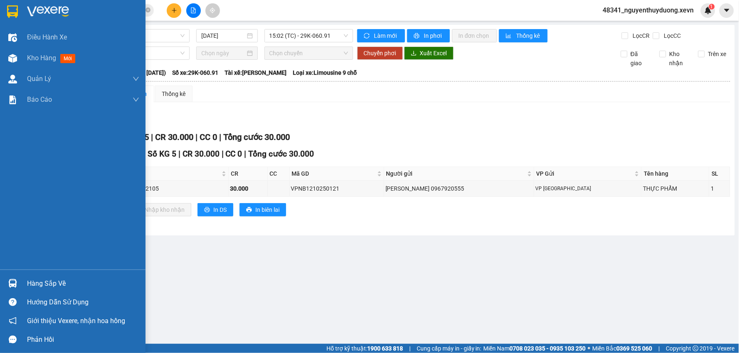
click at [37, 278] on div "Hàng sắp về" at bounding box center [83, 284] width 112 height 12
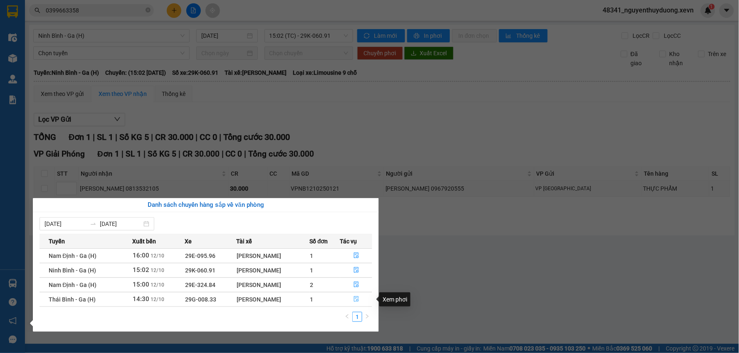
click at [355, 299] on icon "file-done" at bounding box center [356, 299] width 5 height 6
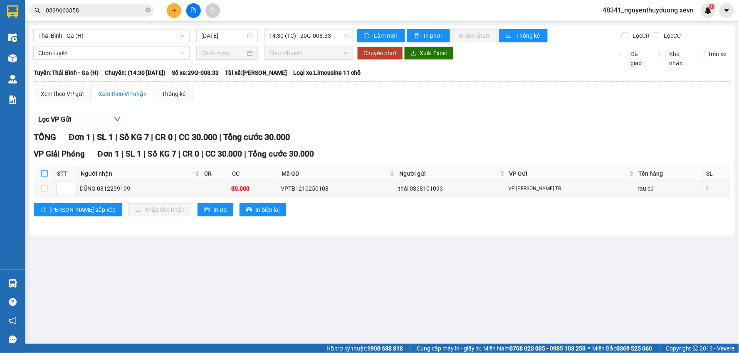
click at [44, 169] on label at bounding box center [44, 173] width 7 height 9
click at [44, 170] on input "checkbox" at bounding box center [44, 173] width 7 height 7
checkbox input "true"
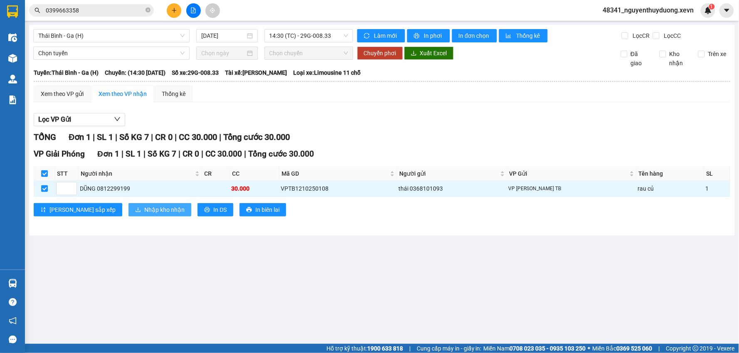
click at [144, 208] on span "Nhập kho nhận" at bounding box center [164, 209] width 40 height 9
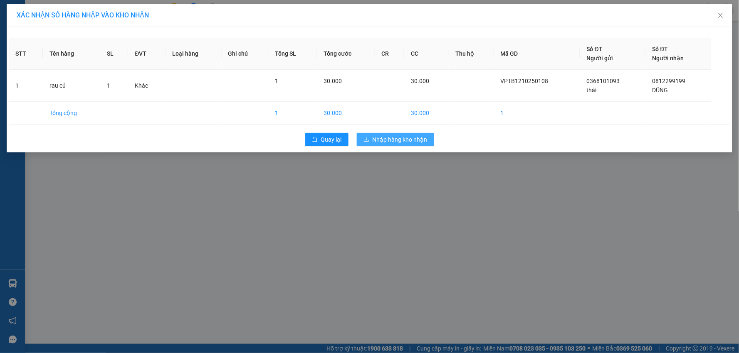
click at [368, 139] on icon "download" at bounding box center [366, 140] width 6 height 6
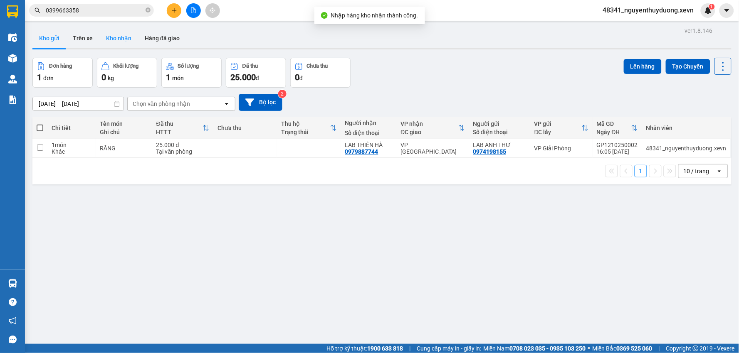
click at [113, 41] on button "Kho nhận" at bounding box center [118, 38] width 39 height 20
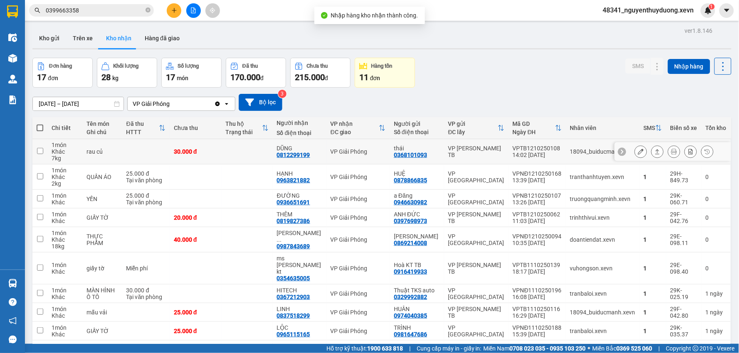
click at [116, 159] on td "rau củ" at bounding box center [101, 151] width 39 height 25
checkbox input "true"
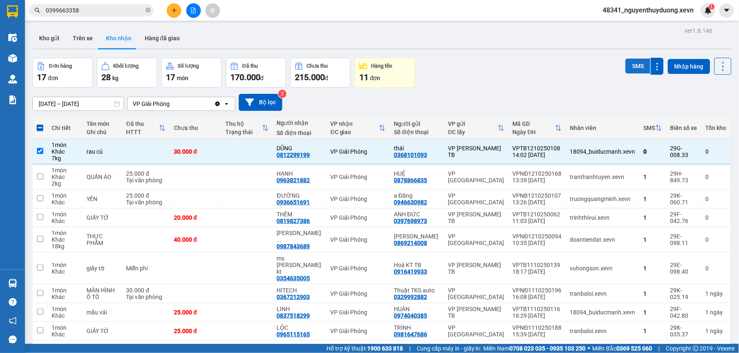
click at [628, 67] on button "SMS" at bounding box center [637, 66] width 25 height 15
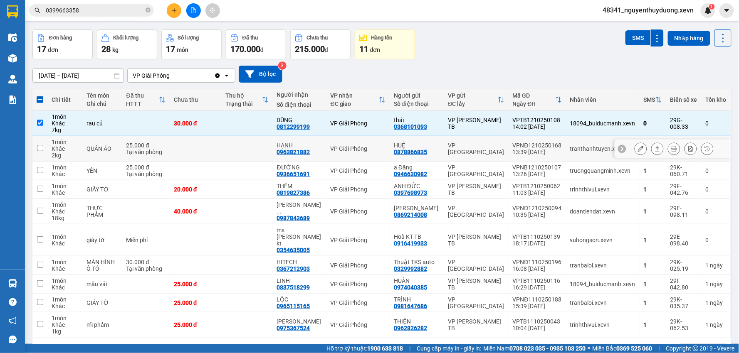
scroll to position [44, 0]
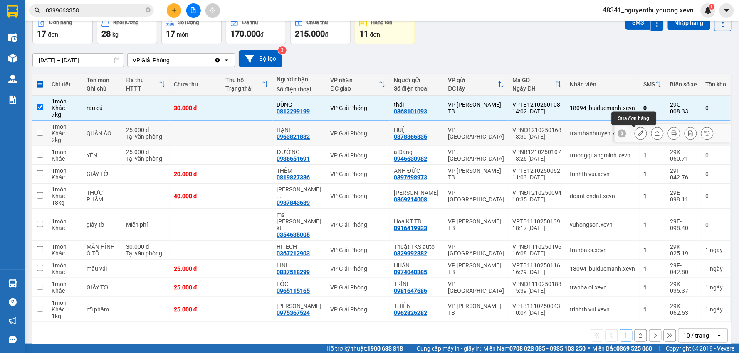
click at [638, 131] on icon at bounding box center [641, 134] width 6 height 6
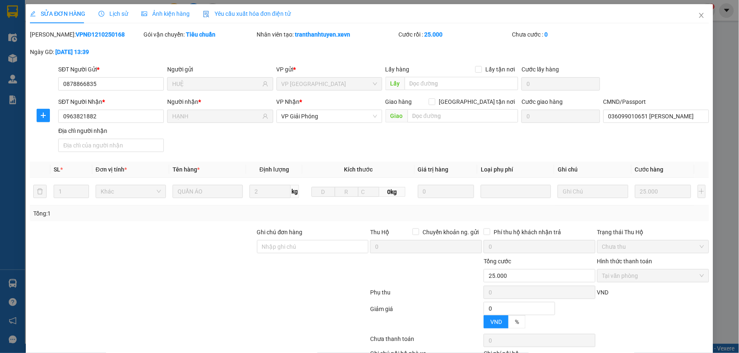
type input "0878866835"
type input "HUỆ"
type input "0963821882"
type input "HẠNH"
type input "036099010651 đỗ đức hiền"
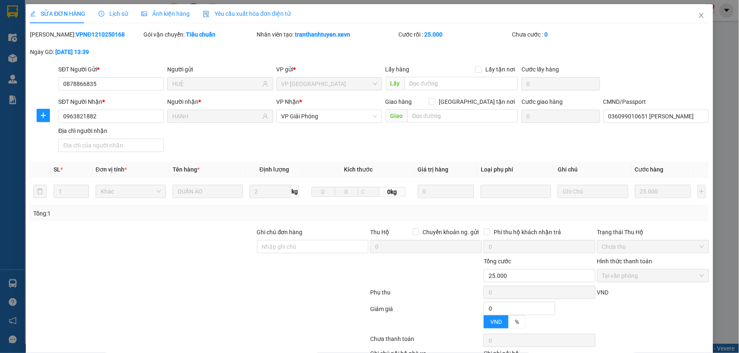
type input "0"
type input "25.000"
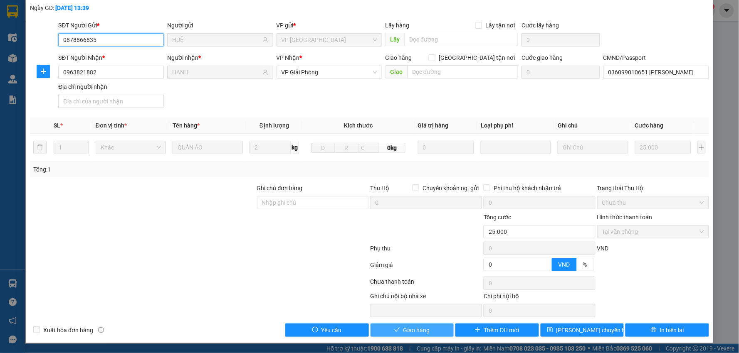
scroll to position [44, 0]
click at [416, 332] on span "Giao hàng" at bounding box center [416, 330] width 27 height 9
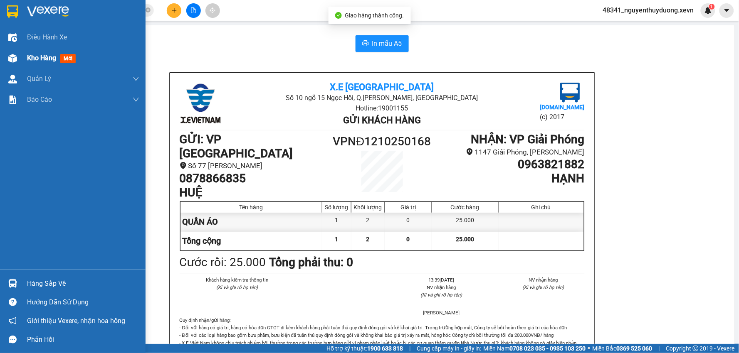
click at [25, 53] on div "Kho hàng mới" at bounding box center [72, 58] width 145 height 21
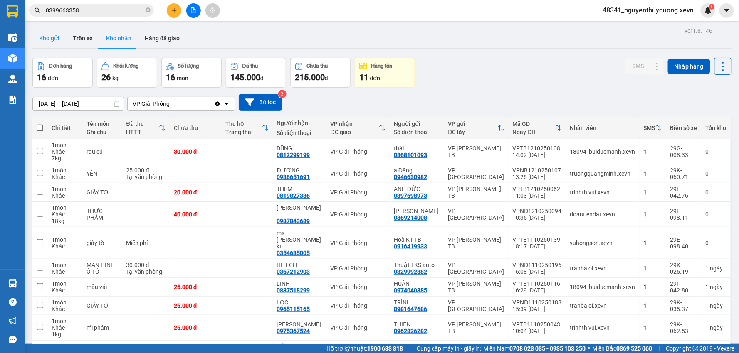
click at [52, 37] on button "Kho gửi" at bounding box center [49, 38] width 34 height 20
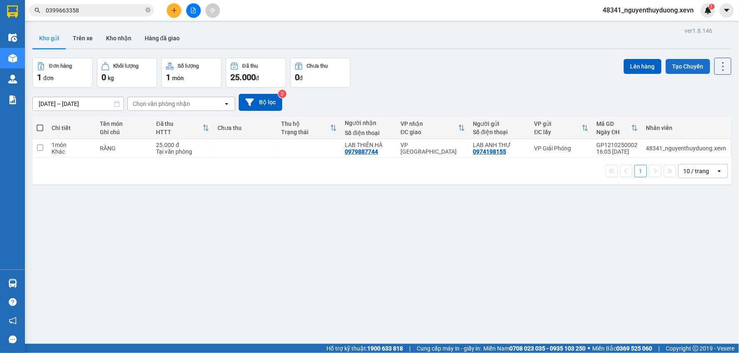
click at [678, 71] on button "Tạo Chuyến" at bounding box center [687, 66] width 44 height 15
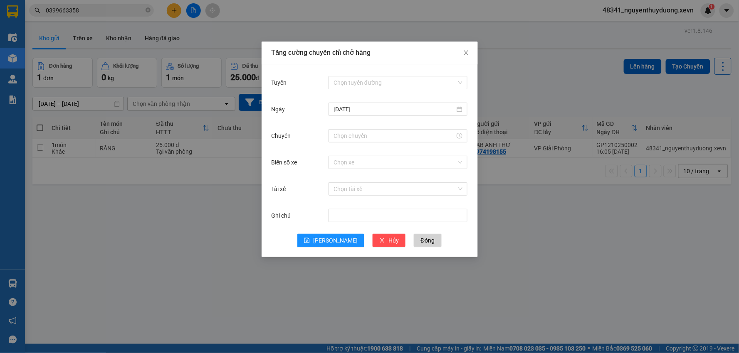
click at [368, 75] on div "Chọn tuyến đường" at bounding box center [397, 82] width 139 height 17
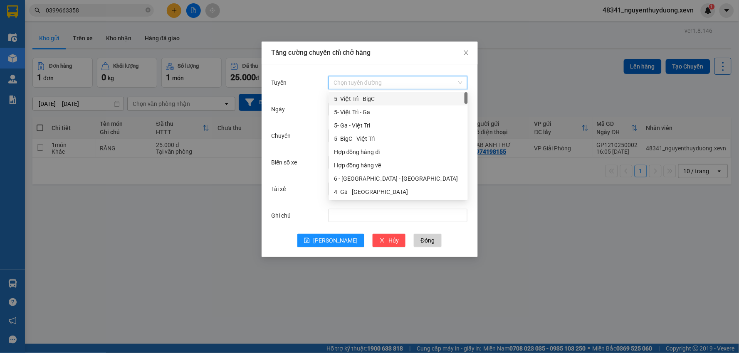
click at [362, 83] on input "Tuyến" at bounding box center [394, 82] width 123 height 12
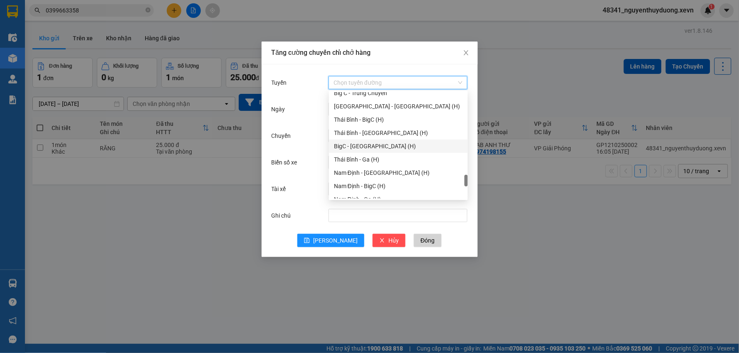
scroll to position [1091, 0]
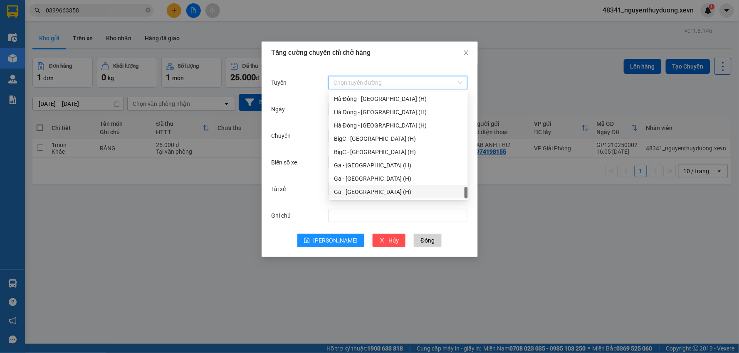
click at [354, 195] on div "Ga - Ninh Bình (H)" at bounding box center [398, 191] width 129 height 9
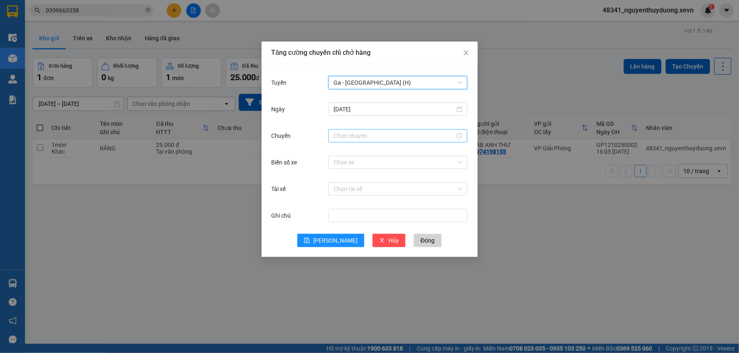
click at [345, 132] on input "Chuyến" at bounding box center [393, 135] width 121 height 9
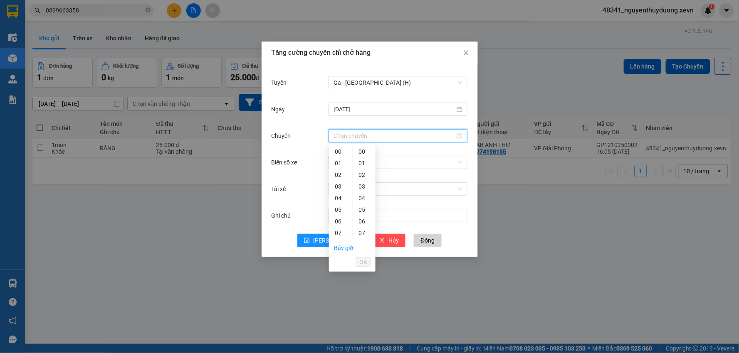
scroll to position [138, 0]
click at [341, 210] on div "17" at bounding box center [340, 211] width 23 height 12
click at [359, 209] on div "05" at bounding box center [363, 210] width 23 height 12
type input "17:05"
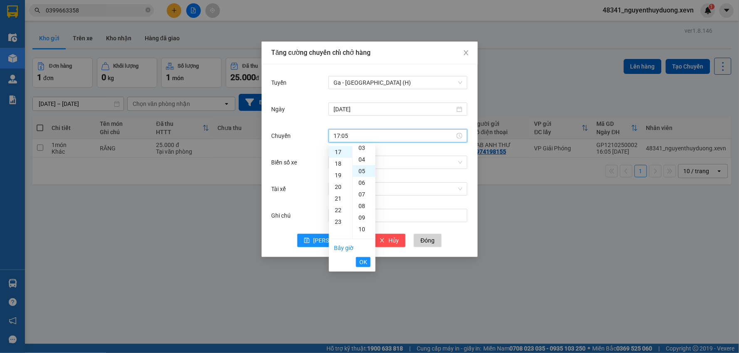
scroll to position [58, 0]
click at [365, 262] on span "OK" at bounding box center [363, 262] width 8 height 9
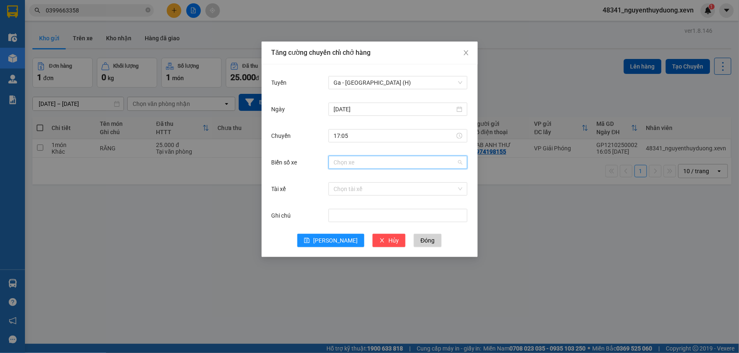
click at [347, 167] on input "Biển số xe" at bounding box center [394, 162] width 123 height 12
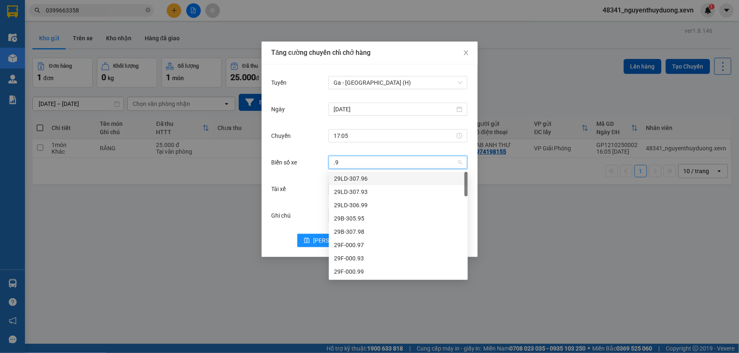
type input ".91"
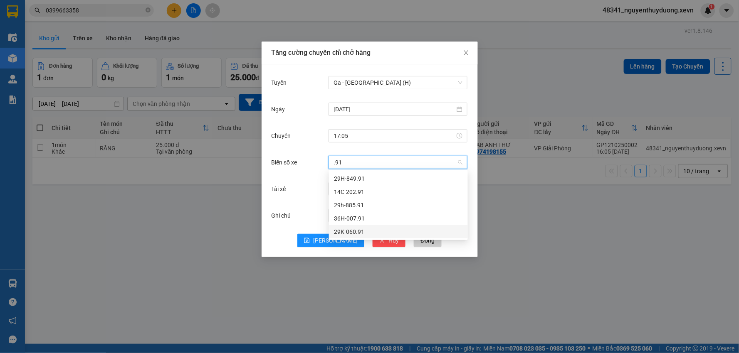
click at [367, 231] on div "29K-060.91" at bounding box center [398, 231] width 129 height 9
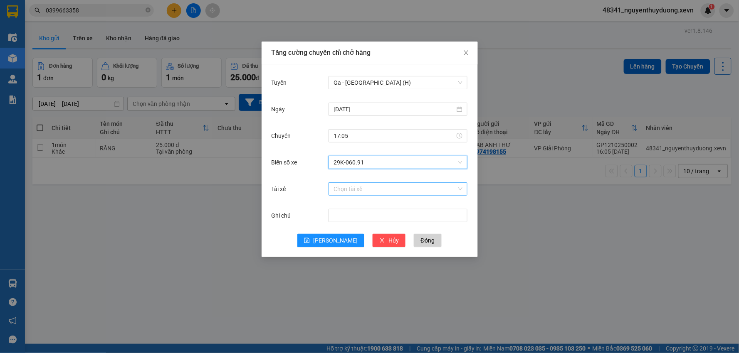
click at [342, 189] on input "Tài xế" at bounding box center [394, 189] width 123 height 12
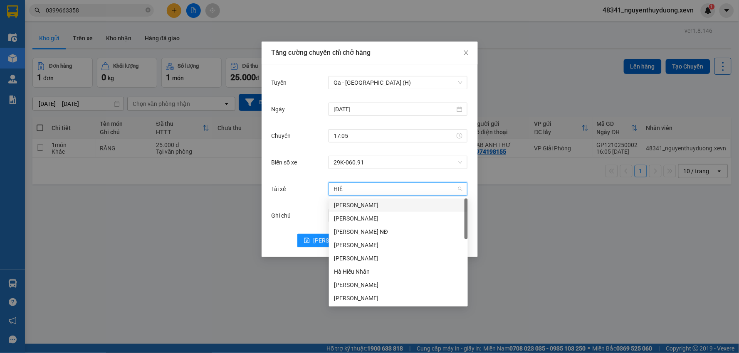
type input "HIÊN"
click at [349, 214] on div "Nguyễn Bá Hiển" at bounding box center [398, 218] width 129 height 9
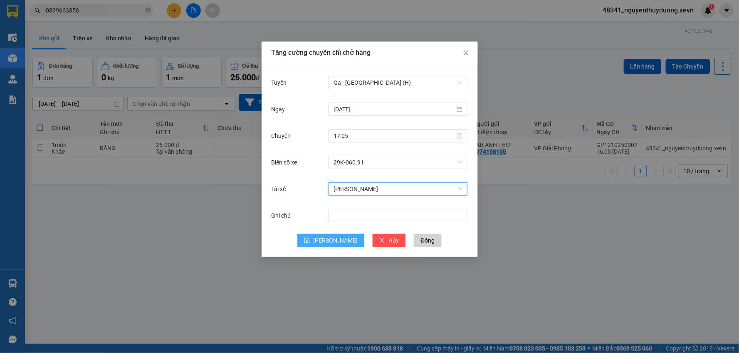
click at [330, 244] on span "Lưu" at bounding box center [335, 240] width 44 height 9
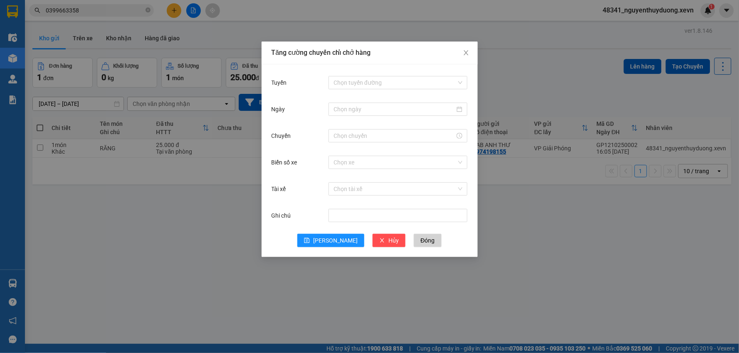
click at [178, 251] on div "Tăng cường chuyến chỉ chở hàng Tuyến Chọn tuyến đường Ngày Chuyến Biển số xe Ch…" at bounding box center [369, 176] width 739 height 353
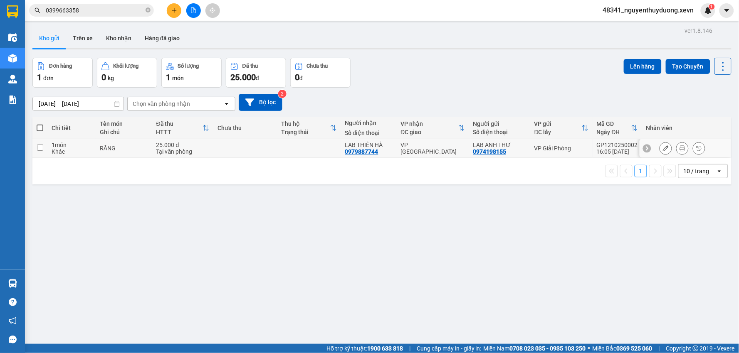
click at [84, 151] on div "Khác" at bounding box center [72, 151] width 40 height 7
checkbox input "true"
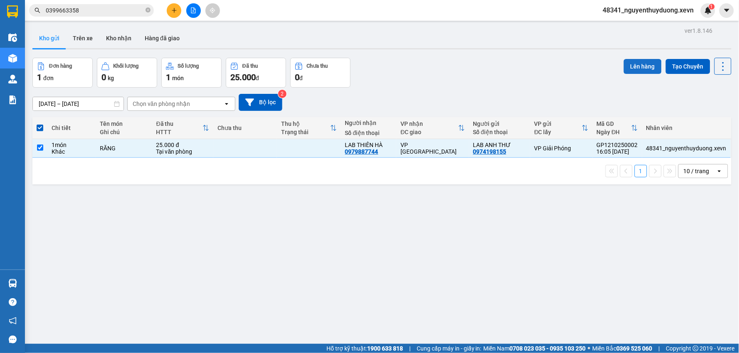
click at [624, 66] on button "Lên hàng" at bounding box center [642, 66] width 38 height 15
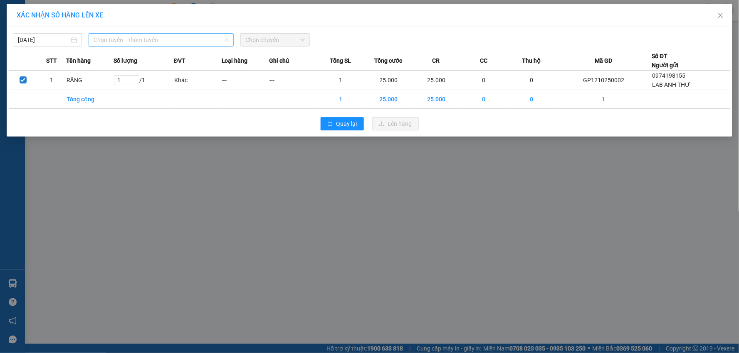
click at [128, 43] on span "Chọn tuyến - nhóm tuyến" at bounding box center [161, 40] width 135 height 12
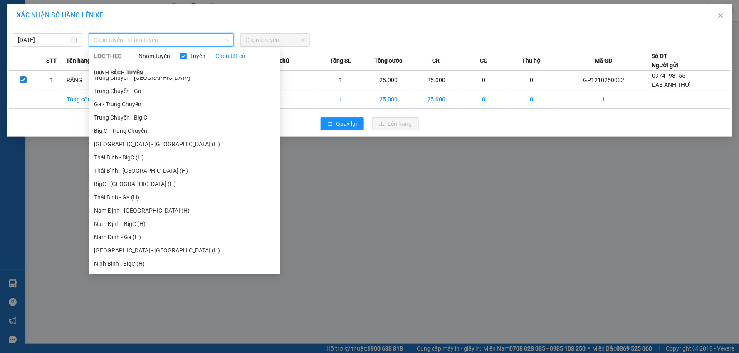
scroll to position [1002, 0]
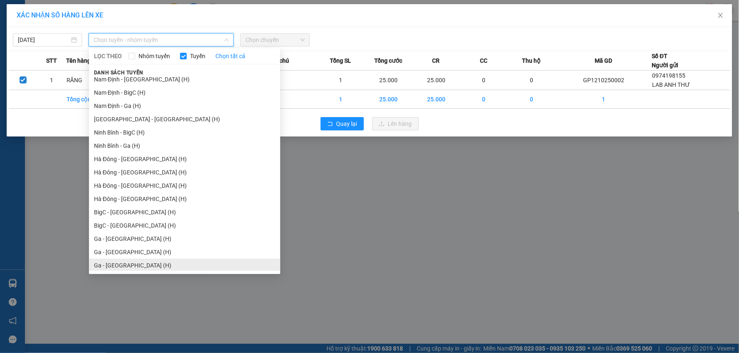
click at [130, 263] on li "Ga - Ninh Bình (H)" at bounding box center [184, 265] width 191 height 13
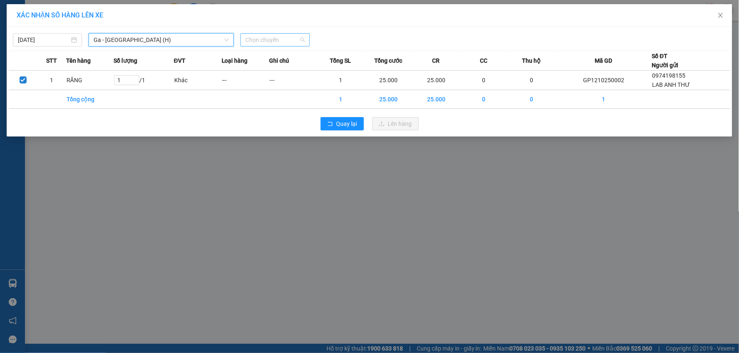
click at [279, 39] on span "Chọn chuyến" at bounding box center [274, 40] width 59 height 12
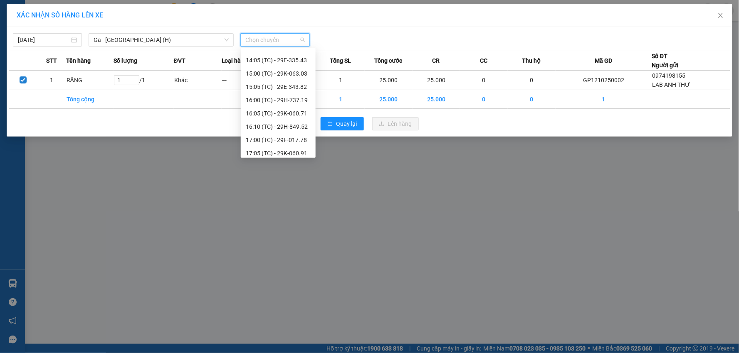
scroll to position [226, 0]
click at [293, 140] on div "17:00 (TC) - 29F-017.78" at bounding box center [278, 136] width 65 height 9
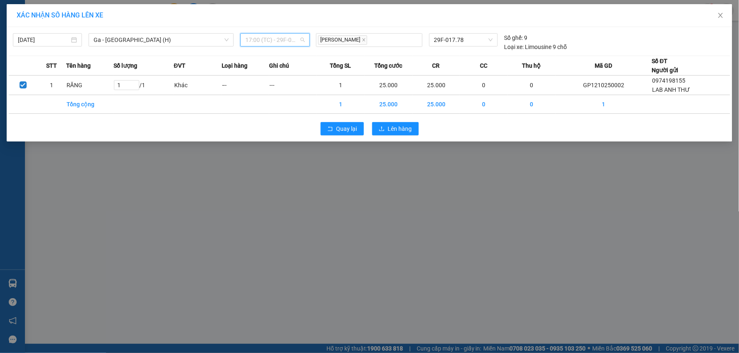
click at [283, 42] on span "17:00 (TC) - 29F-017.78" at bounding box center [274, 40] width 59 height 12
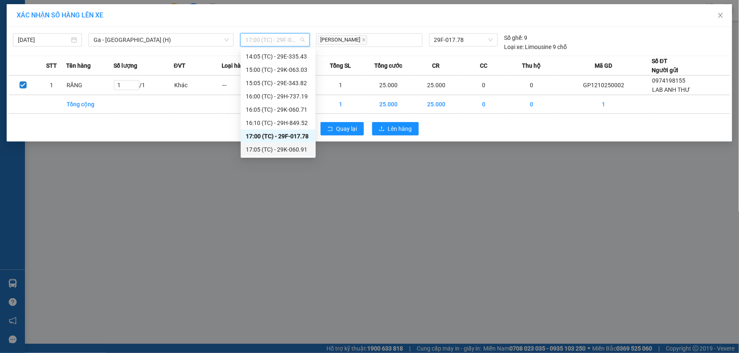
click at [294, 145] on div "17:05 (TC) - 29K-060.91" at bounding box center [278, 149] width 65 height 9
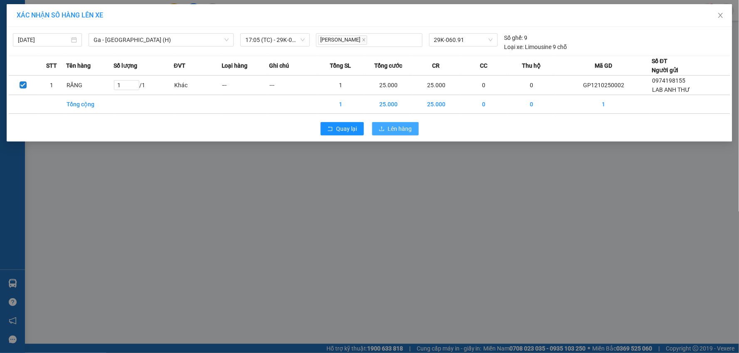
click at [395, 131] on span "Lên hàng" at bounding box center [400, 128] width 24 height 9
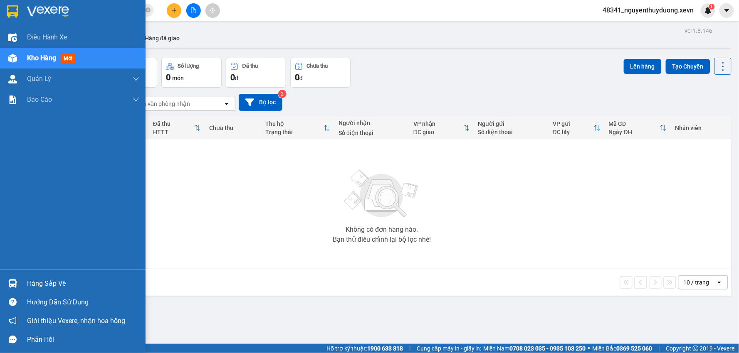
click at [47, 278] on div "Hàng sắp về" at bounding box center [83, 284] width 112 height 12
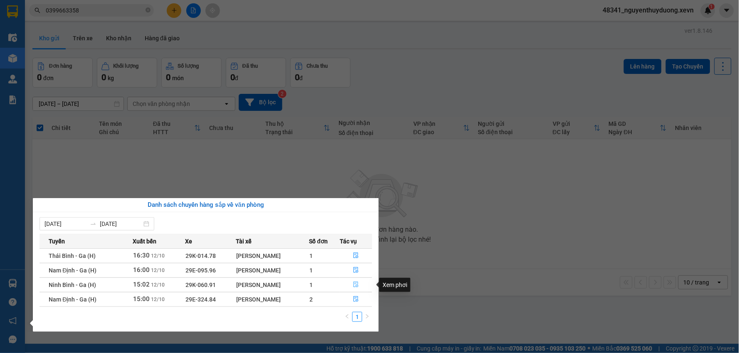
click at [356, 286] on icon "file-done" at bounding box center [356, 285] width 6 height 6
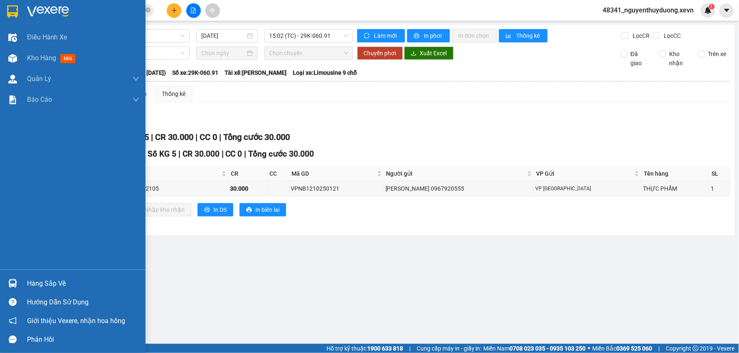
click at [64, 280] on div "Hàng sắp về" at bounding box center [83, 284] width 112 height 12
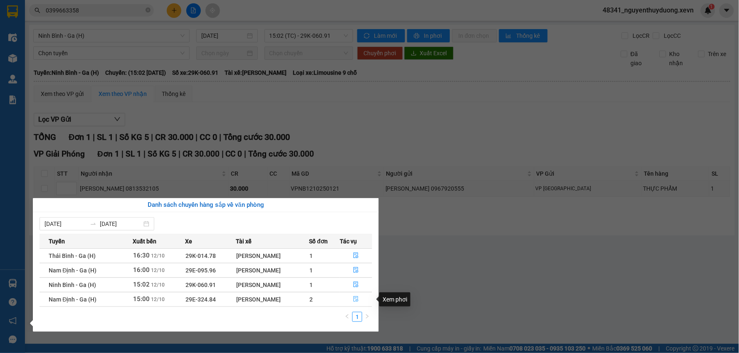
click at [356, 298] on icon "file-done" at bounding box center [356, 299] width 6 height 6
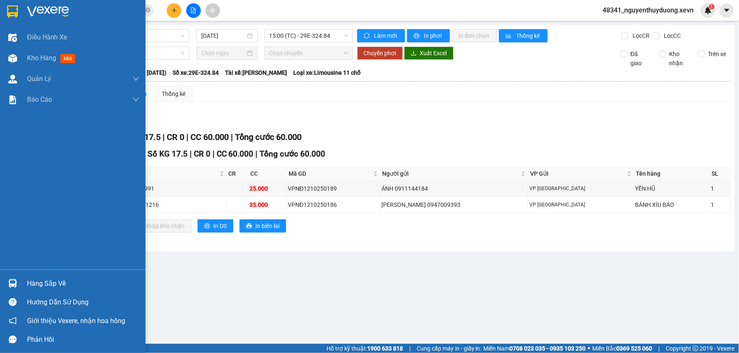
click at [42, 287] on div "Hàng sắp về" at bounding box center [83, 284] width 112 height 12
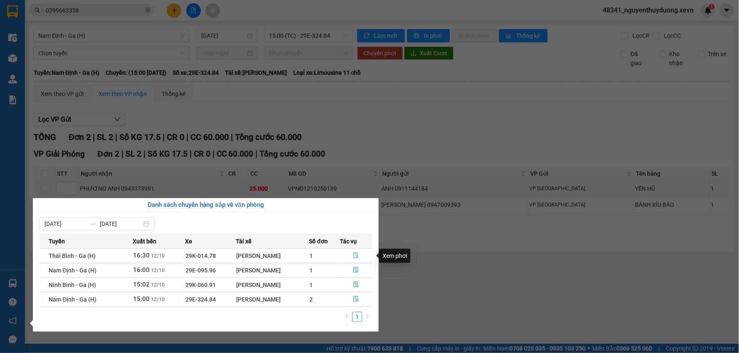
click at [354, 255] on icon "file-done" at bounding box center [356, 256] width 5 height 6
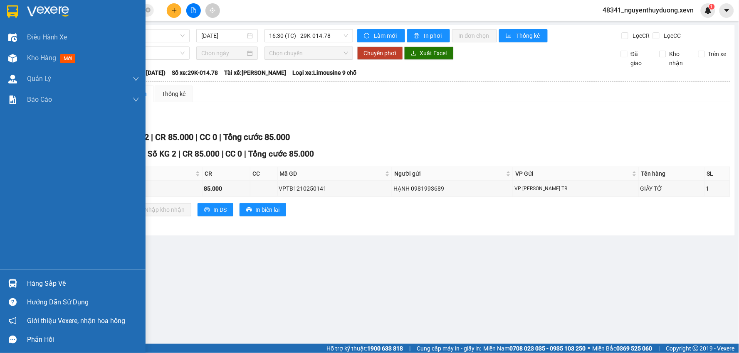
click at [39, 285] on div "Hàng sắp về" at bounding box center [83, 284] width 112 height 12
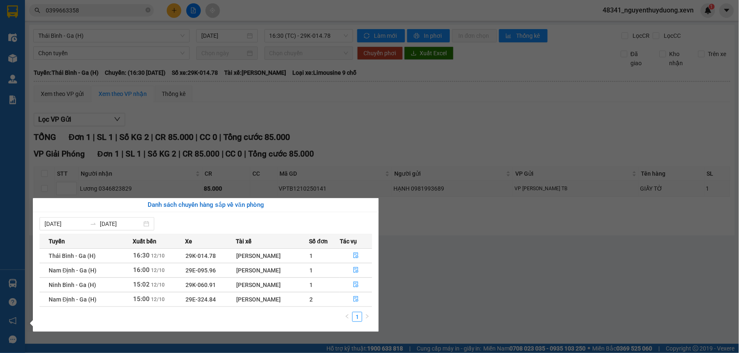
click at [441, 135] on section "Kết quả tìm kiếm ( 35 ) Bộ lọc Mã ĐH Trạng thái Món hàng Thu hộ Tổng cước Chưa …" at bounding box center [369, 176] width 739 height 353
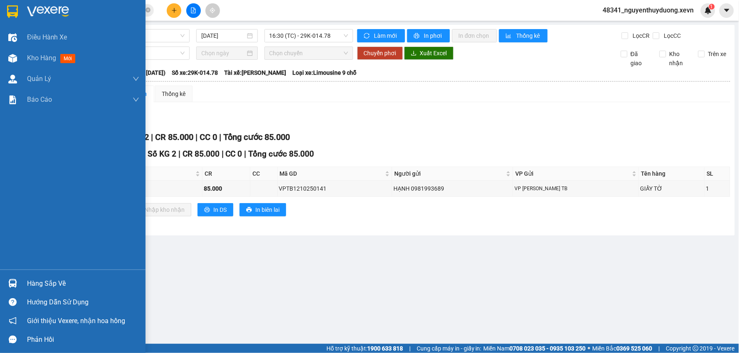
click at [40, 281] on div "Hàng sắp về" at bounding box center [83, 284] width 112 height 12
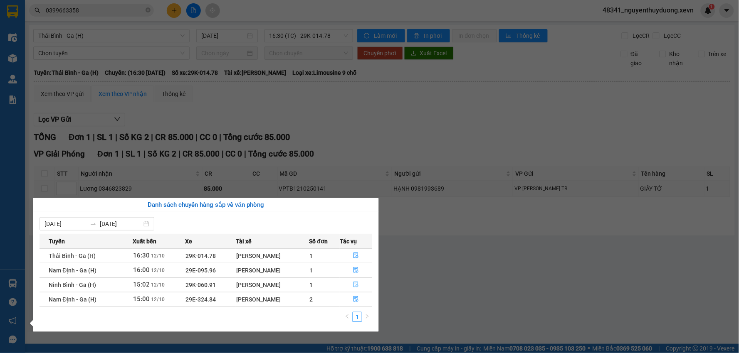
click at [360, 289] on button "button" at bounding box center [356, 284] width 32 height 13
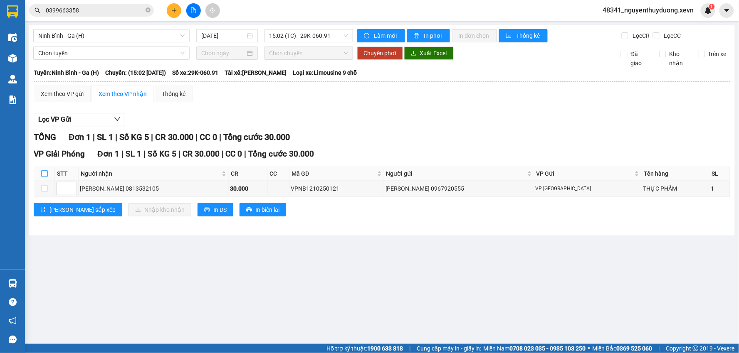
click at [42, 172] on input "checkbox" at bounding box center [44, 173] width 7 height 7
checkbox input "true"
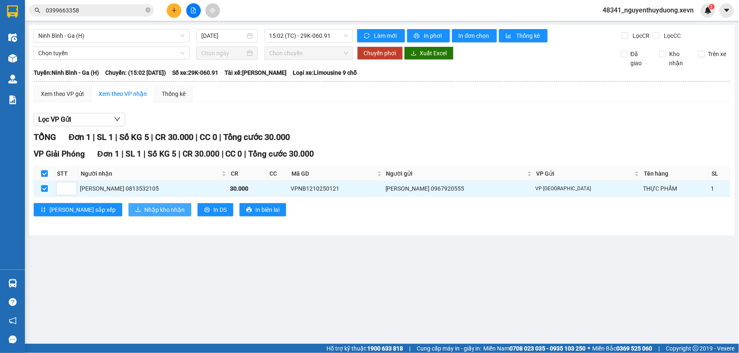
click at [144, 210] on span "Nhập kho nhận" at bounding box center [164, 209] width 40 height 9
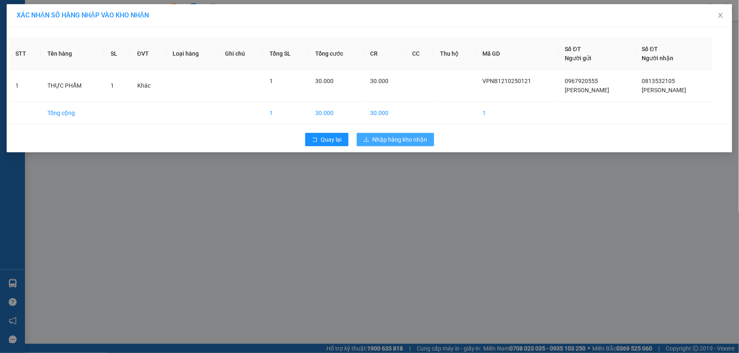
click at [386, 141] on span "Nhập hàng kho nhận" at bounding box center [399, 139] width 55 height 9
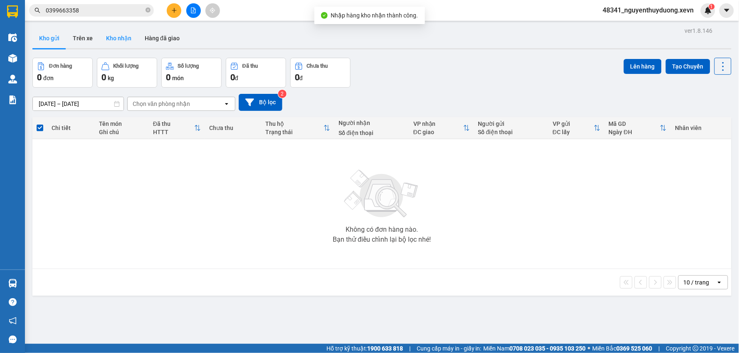
click at [113, 36] on button "Kho nhận" at bounding box center [118, 38] width 39 height 20
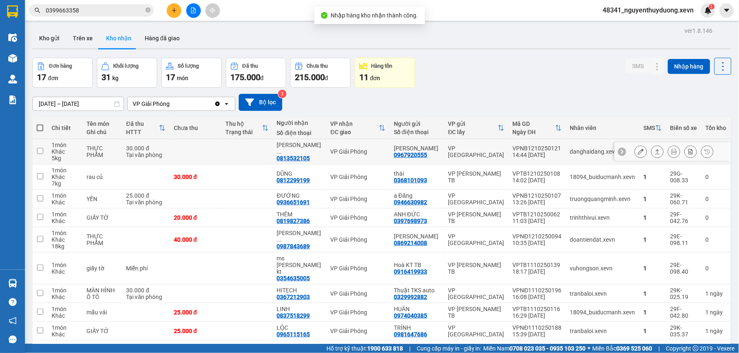
click at [128, 152] on td "30.000 đ Tại văn phòng" at bounding box center [145, 151] width 47 height 25
checkbox input "true"
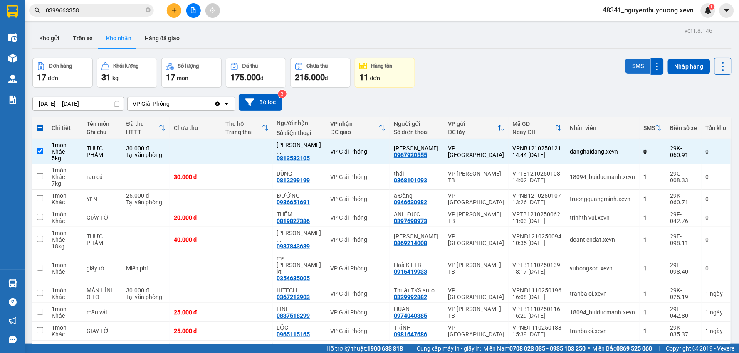
click at [630, 67] on button "SMS" at bounding box center [637, 66] width 25 height 15
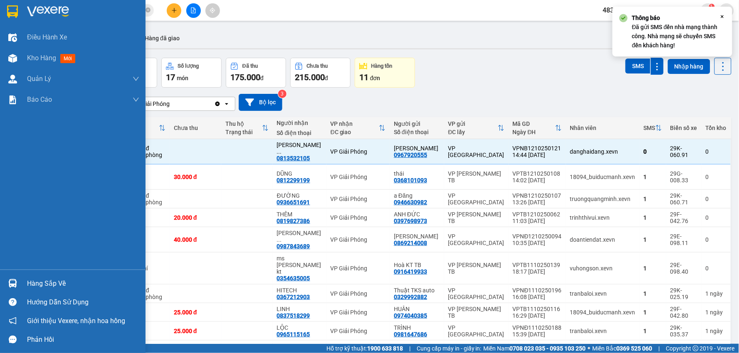
click at [63, 278] on div "Hàng sắp về" at bounding box center [83, 284] width 112 height 12
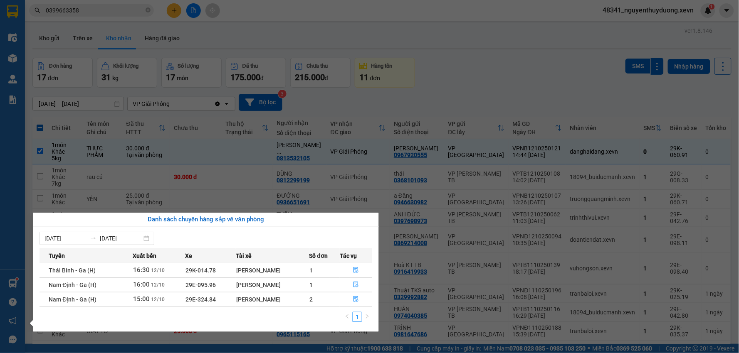
click at [488, 92] on section "Kết quả tìm kiếm ( 35 ) Bộ lọc Mã ĐH Trạng thái Món hàng Thu hộ Tổng cước Chưa …" at bounding box center [369, 176] width 739 height 353
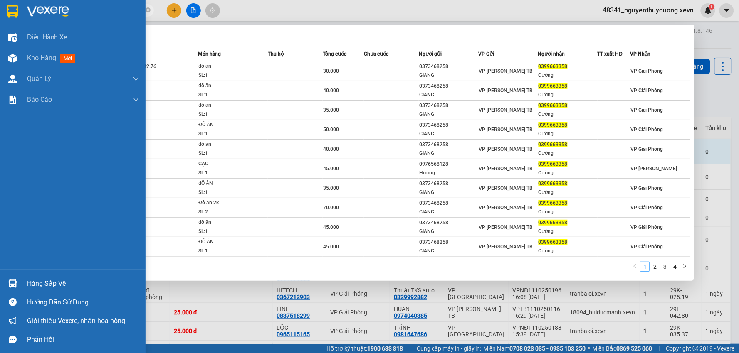
drag, startPoint x: 106, startPoint y: 7, endPoint x: 19, endPoint y: 10, distance: 86.9
click at [19, 10] on section "Kết quả tìm kiếm ( 35 ) Bộ lọc Mã ĐH Trạng thái Món hàng Thu hộ Tổng cước Chưa …" at bounding box center [369, 176] width 739 height 353
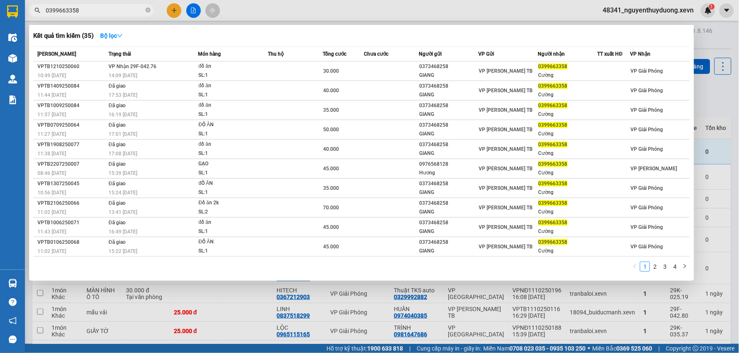
click at [151, 11] on span "0399663358" at bounding box center [91, 10] width 125 height 12
click at [148, 8] on icon "close-circle" at bounding box center [147, 9] width 5 height 5
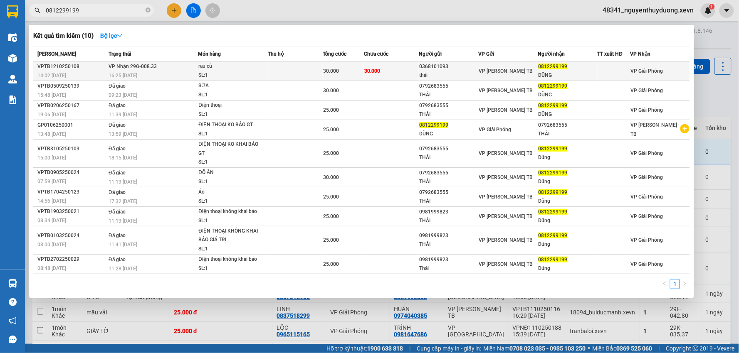
type input "0812299199"
click at [554, 76] on div "DŨNG" at bounding box center [567, 75] width 59 height 9
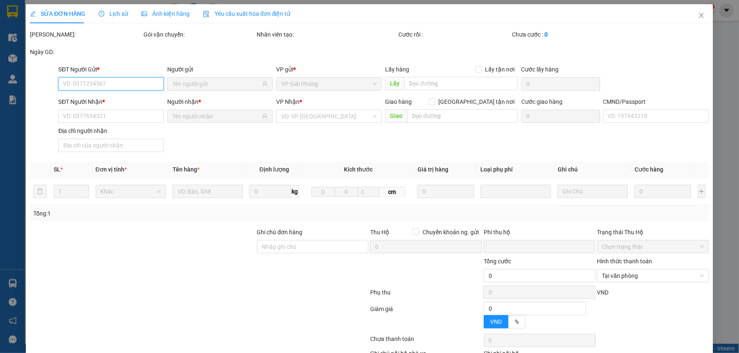
type input "0368101093"
type input "thái"
type input "0812299199"
type input "DŨNG"
type input "034093011264 bùi văn dũng"
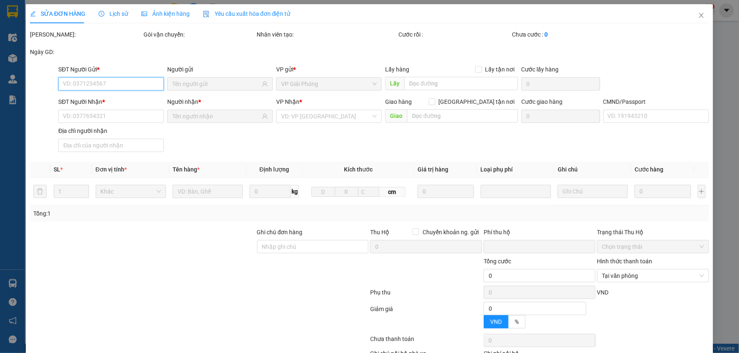
type input "0"
type input "30.000"
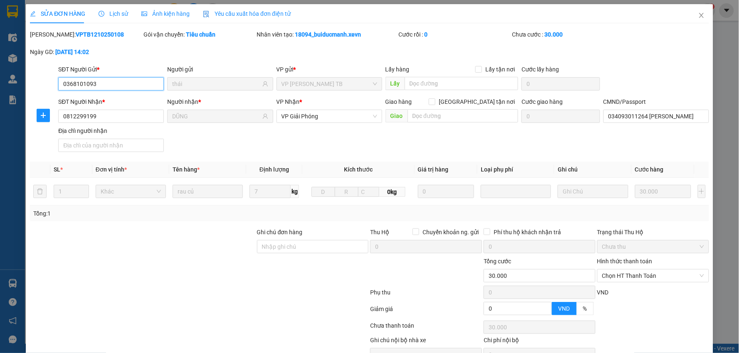
scroll to position [44, 0]
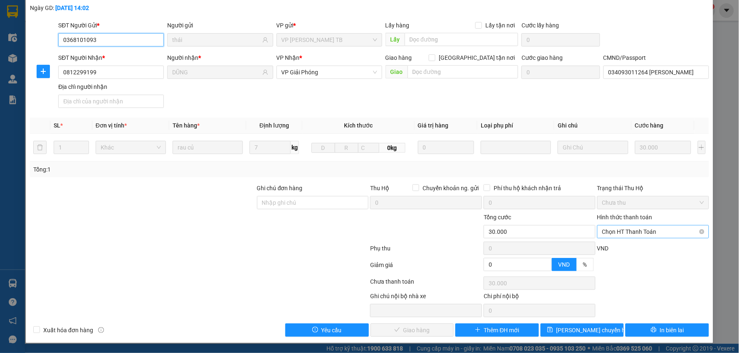
click at [626, 231] on span "Chọn HT Thanh Toán" at bounding box center [653, 232] width 102 height 12
click at [620, 247] on div "Tại văn phòng" at bounding box center [647, 248] width 101 height 9
type input "0"
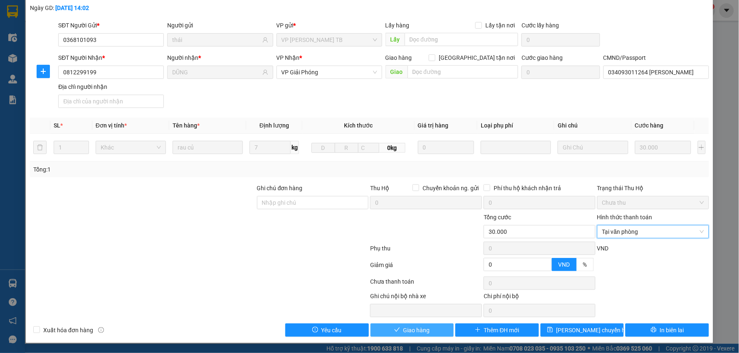
click at [407, 325] on button "Giao hàng" at bounding box center [412, 330] width 84 height 13
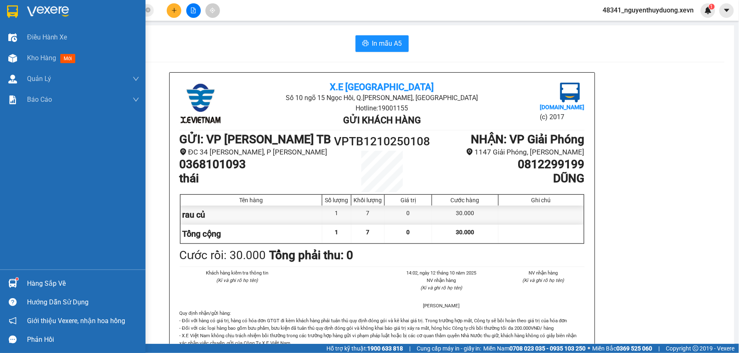
click at [64, 287] on div "Hàng sắp về" at bounding box center [83, 284] width 112 height 12
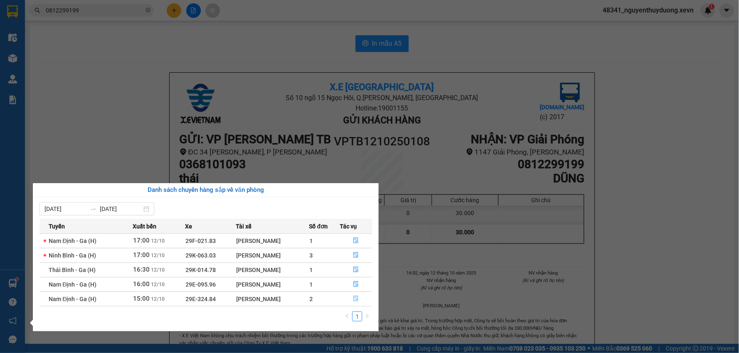
click at [350, 300] on button "button" at bounding box center [356, 299] width 32 height 13
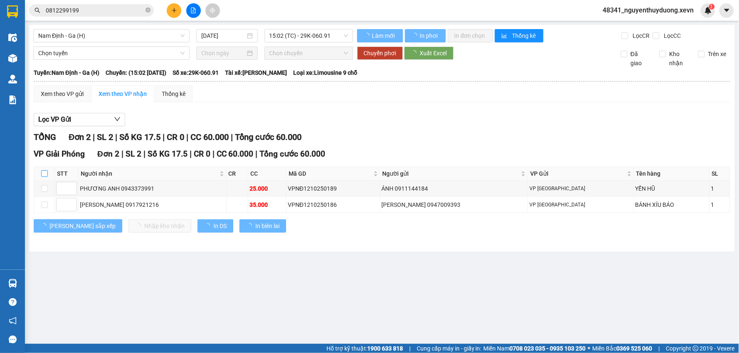
click at [46, 171] on input "checkbox" at bounding box center [44, 173] width 7 height 7
checkbox input "true"
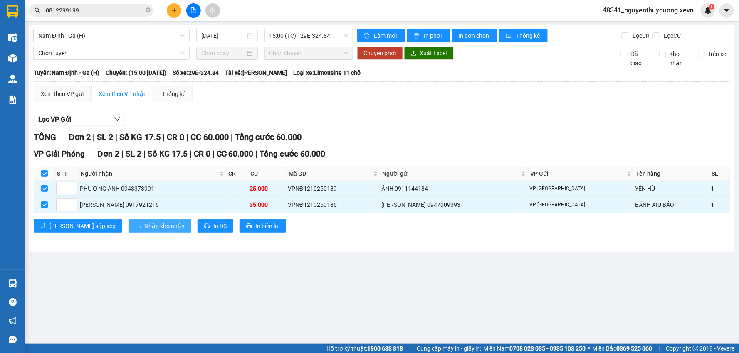
click at [144, 226] on span "Nhập kho nhận" at bounding box center [164, 226] width 40 height 9
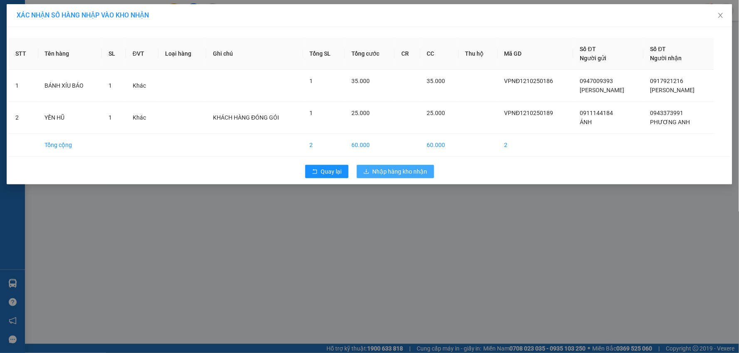
click at [413, 176] on span "Nhập hàng kho nhận" at bounding box center [399, 171] width 55 height 9
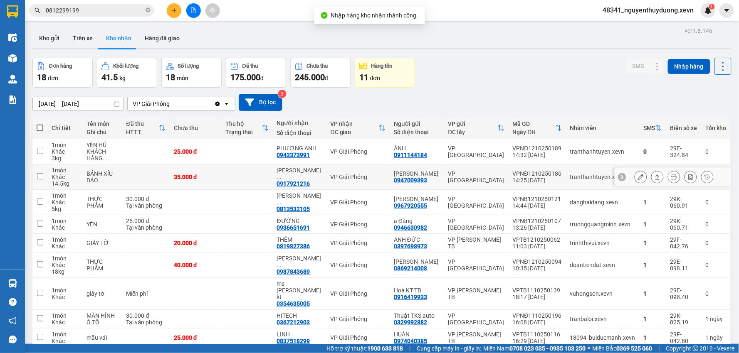
click at [122, 167] on td "BÁNH XÍU BÁO" at bounding box center [101, 177] width 39 height 25
checkbox input "true"
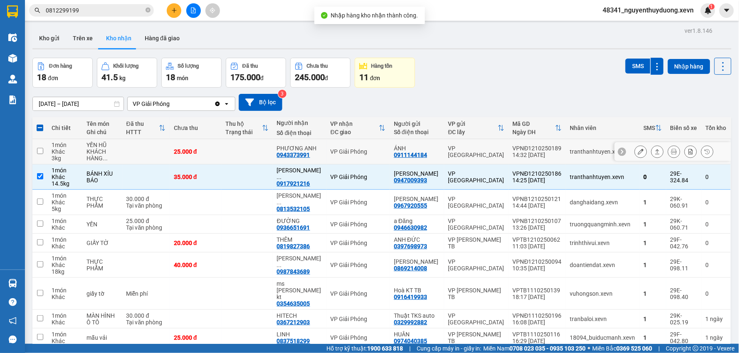
click at [122, 144] on td "YẾN HŨ KHÁCH HÀNG ..." at bounding box center [101, 151] width 39 height 25
checkbox input "true"
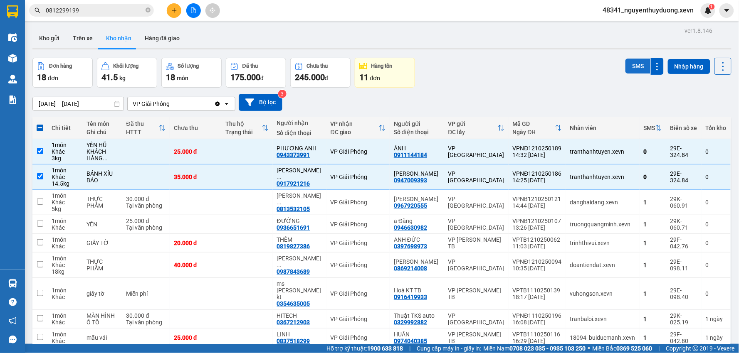
click at [631, 60] on button "SMS" at bounding box center [637, 66] width 25 height 15
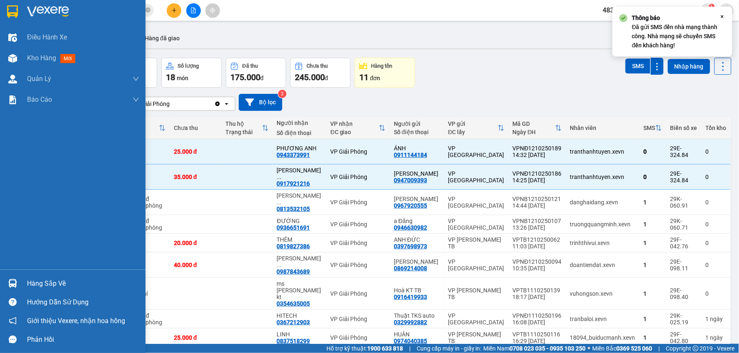
click at [64, 289] on div "Hàng sắp về" at bounding box center [83, 284] width 112 height 12
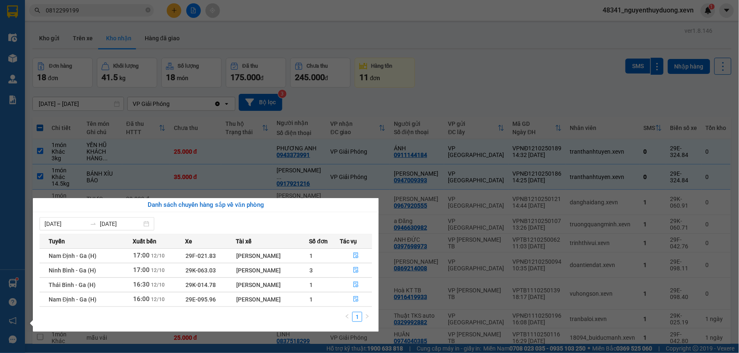
click at [458, 71] on section "Kết quả tìm kiếm ( 10 ) Bộ lọc Mã ĐH Trạng thái Món hàng Thu hộ Tổng cước Chưa …" at bounding box center [369, 176] width 739 height 353
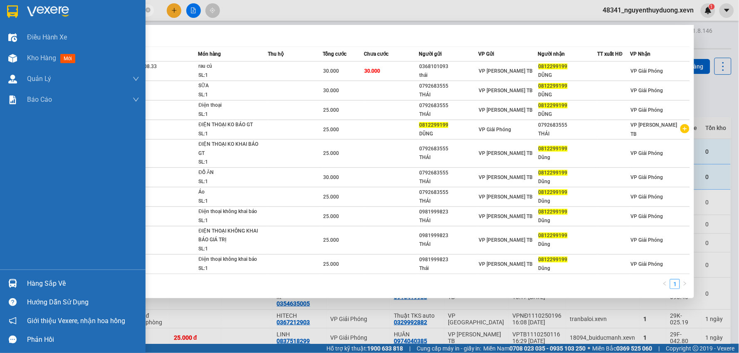
drag, startPoint x: 83, startPoint y: 15, endPoint x: 19, endPoint y: 18, distance: 64.5
click at [19, 18] on section "Kết quả tìm kiếm ( 10 ) Bộ lọc Mã ĐH Trạng thái Món hàng Thu hộ Tổng cước Chưa …" at bounding box center [369, 176] width 739 height 353
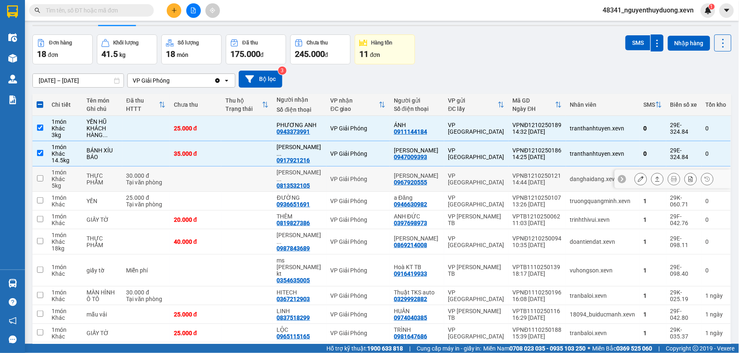
scroll to position [44, 0]
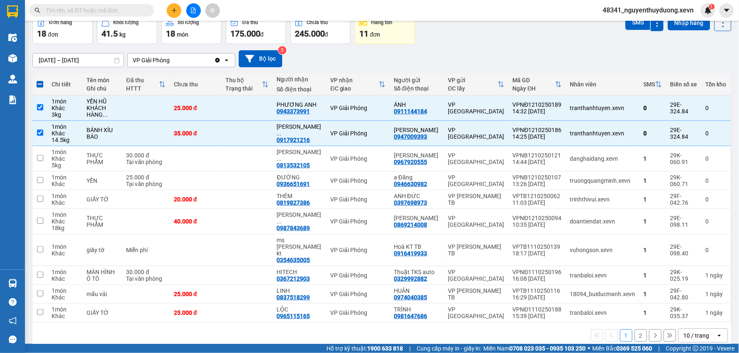
click at [636, 330] on button "2" at bounding box center [640, 336] width 12 height 12
checkbox input "false"
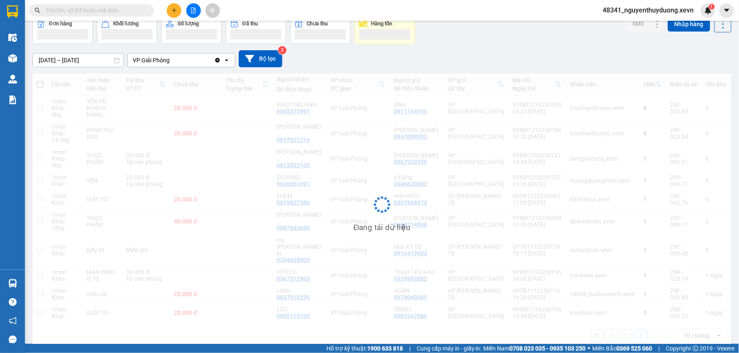
scroll to position [38, 0]
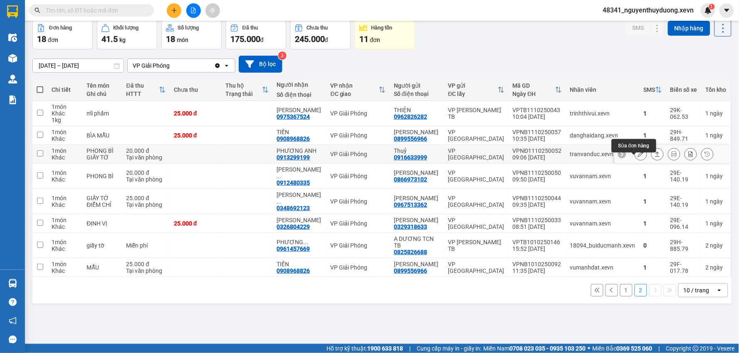
click at [638, 157] on icon at bounding box center [641, 154] width 6 height 6
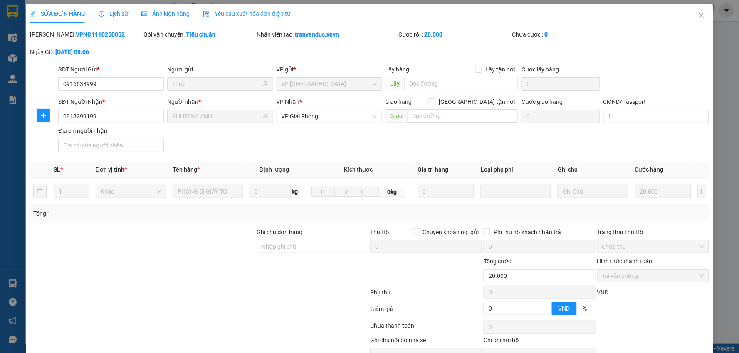
type input "0916633999"
type input "Thuỷ"
type input "0913299199"
type input "PHƯƠNG ANH"
type input "1"
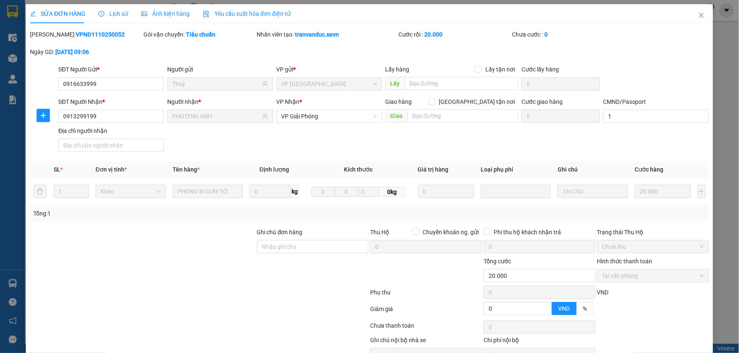
type input "0"
type input "20.000"
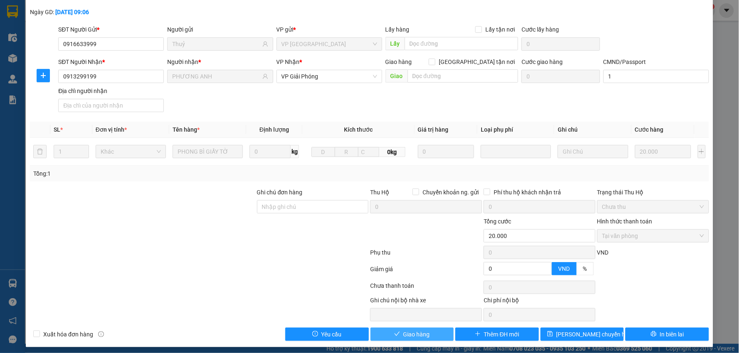
click at [389, 331] on button "Giao hàng" at bounding box center [412, 334] width 84 height 13
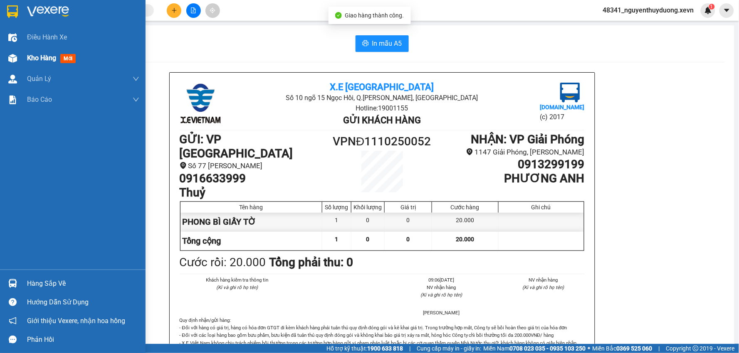
click at [33, 59] on span "Kho hàng" at bounding box center [41, 58] width 29 height 8
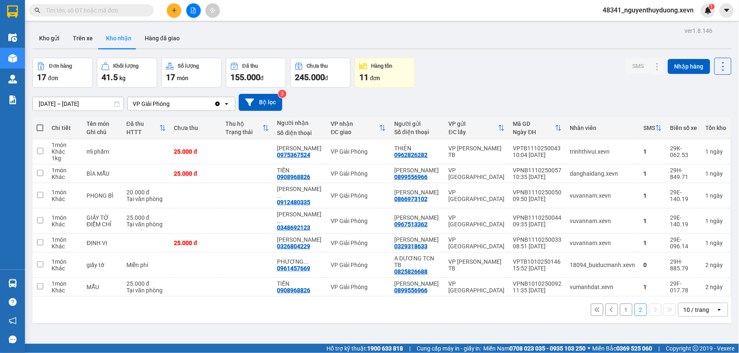
click at [620, 316] on button "1" at bounding box center [626, 310] width 12 height 12
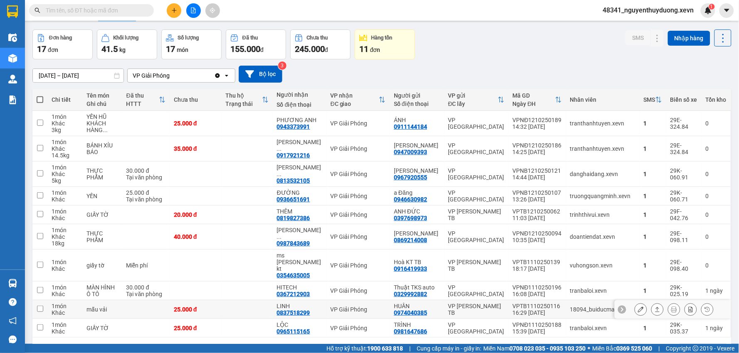
scroll to position [44, 0]
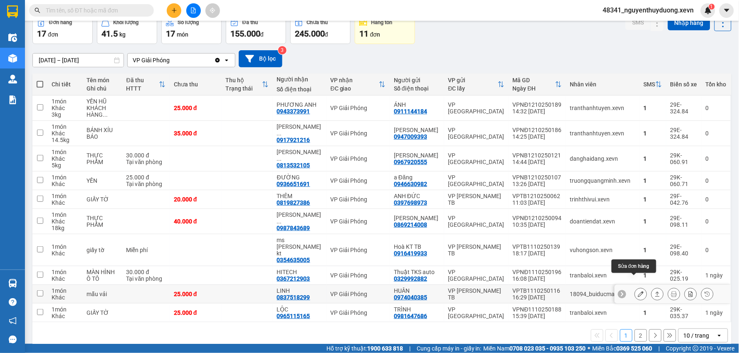
click at [638, 291] on icon at bounding box center [641, 294] width 6 height 6
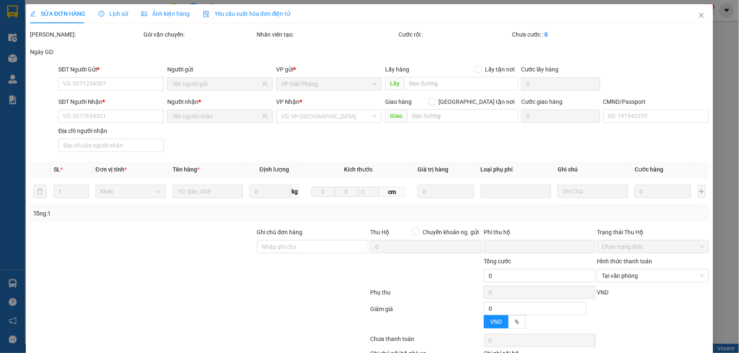
type input "0974040385"
type input "HUÂN"
type input "0837518299"
type input "LINH"
type input "HẠNH LẤY"
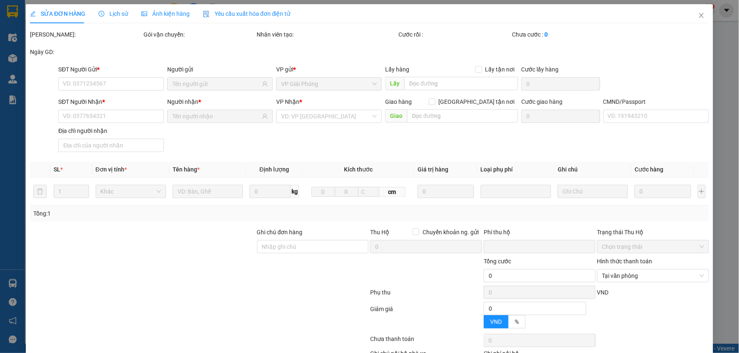
type input "0"
type input "25.000"
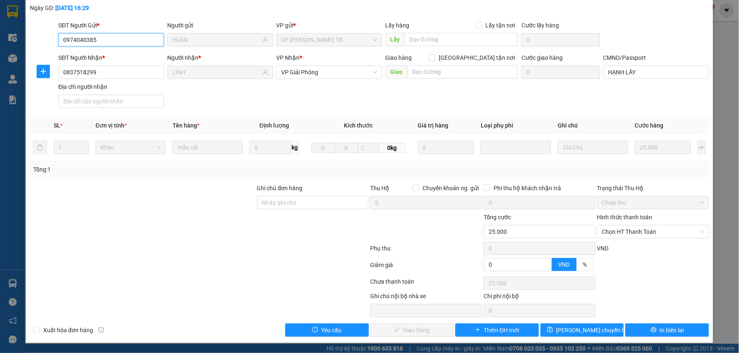
scroll to position [44, 0]
click at [602, 236] on span "Chọn HT Thanh Toán" at bounding box center [653, 232] width 102 height 12
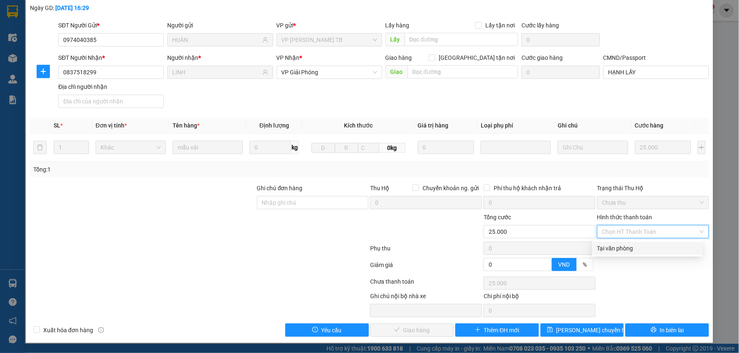
click at [612, 249] on div "Tại văn phòng" at bounding box center [647, 248] width 101 height 9
type input "0"
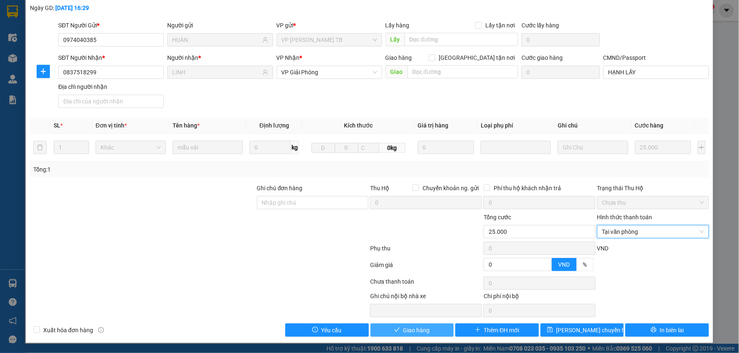
click at [418, 328] on span "Giao hàng" at bounding box center [416, 330] width 27 height 9
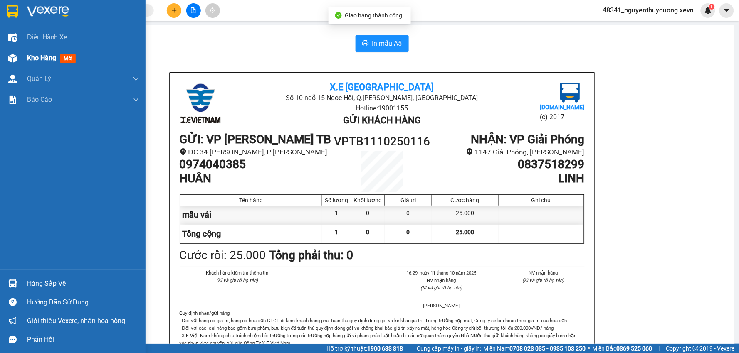
click at [19, 52] on div at bounding box center [12, 58] width 15 height 15
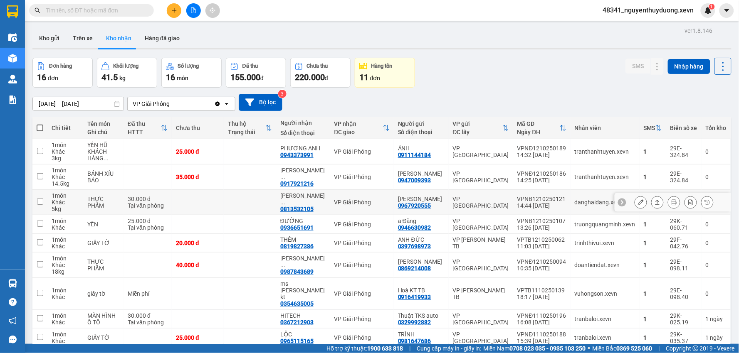
click at [637, 205] on button at bounding box center [641, 202] width 12 height 15
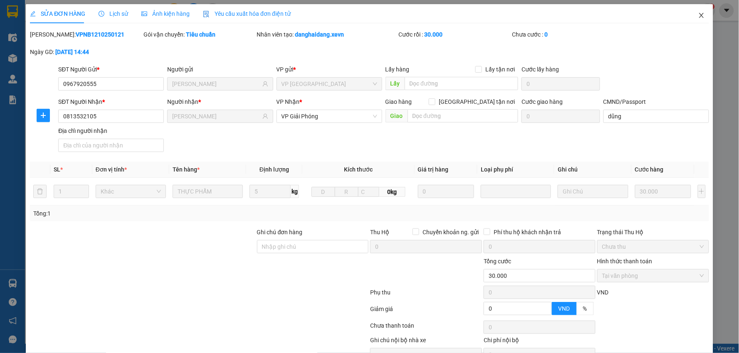
click at [698, 13] on icon "close" at bounding box center [701, 15] width 7 height 7
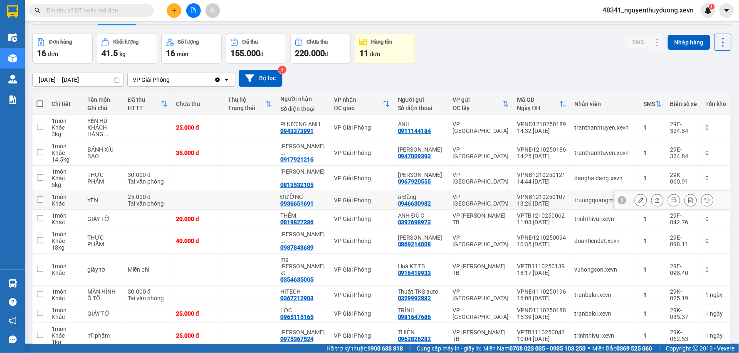
scroll to position [50, 0]
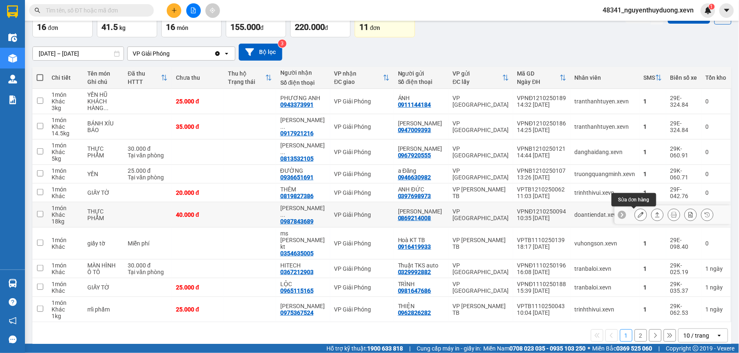
click at [638, 212] on icon at bounding box center [641, 215] width 6 height 6
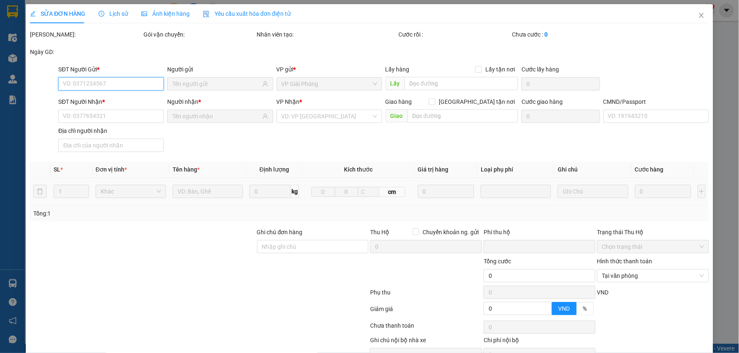
type input "0869214008"
type input "TRẦN THỊ NGA"
type input "0987843689"
type input "ĐẶNG TIẾN LÂM"
type input "001086026838 ĐẶNG TIẾN LÂM"
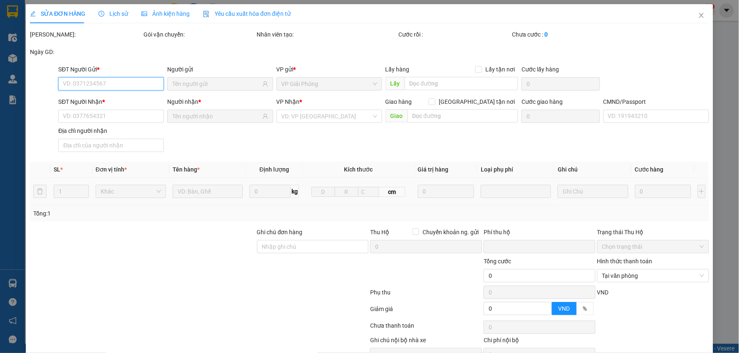
type input "0"
type input "40.000"
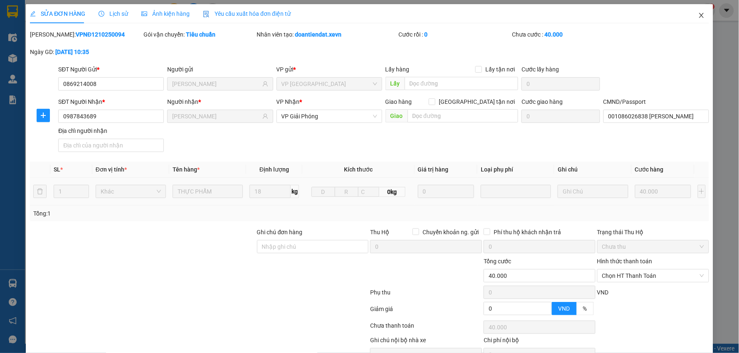
click at [698, 13] on icon "close" at bounding box center [701, 15] width 7 height 7
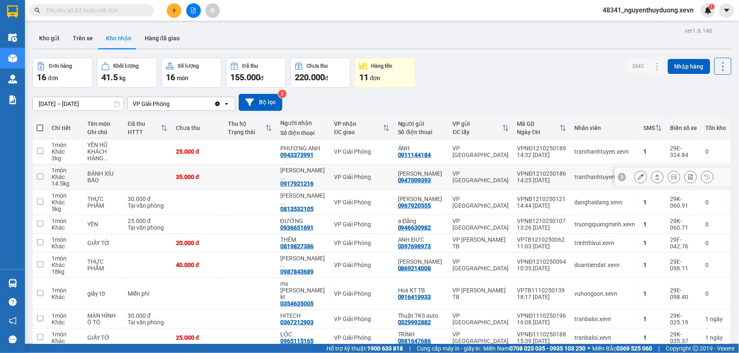
click at [635, 175] on button at bounding box center [641, 177] width 12 height 15
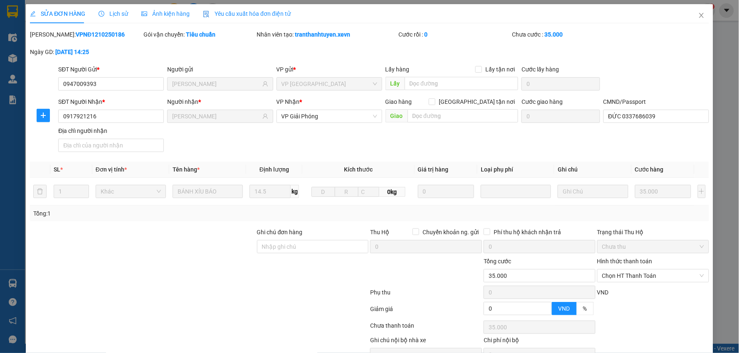
type input "0947009393"
type input "NGUYỄN VĂN CƯỜNG"
type input "0917921216"
type input "NGUYỄN THỊ THUỶ"
type input "ĐỨC 0337686039"
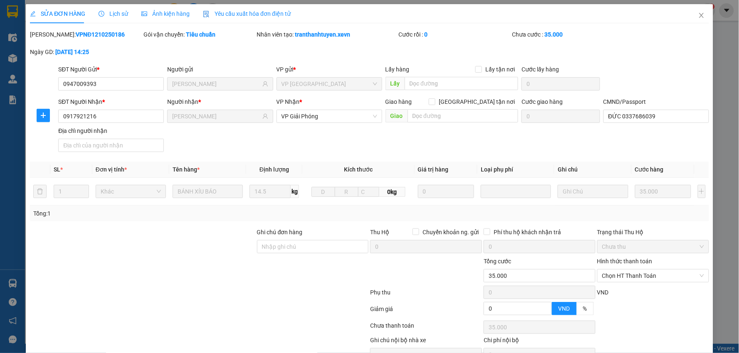
type input "0"
type input "35.000"
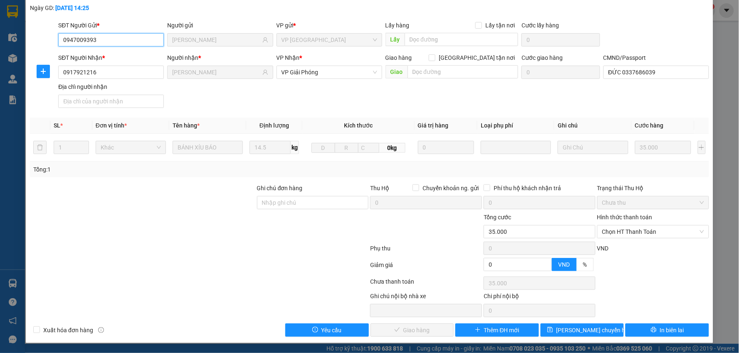
scroll to position [44, 0]
click at [645, 231] on span "Chọn HT Thanh Toán" at bounding box center [653, 232] width 102 height 12
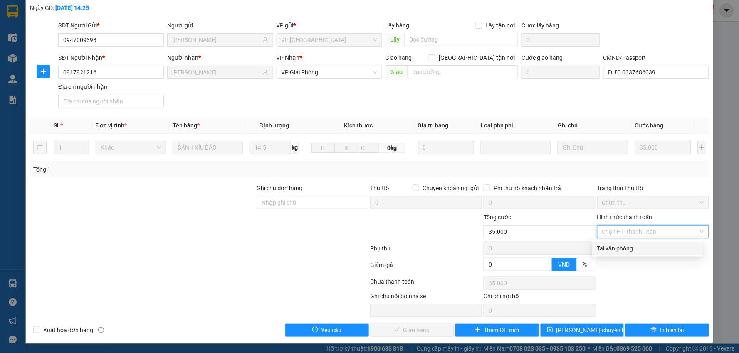
click at [638, 249] on div "Tại văn phòng" at bounding box center [647, 248] width 101 height 9
type input "0"
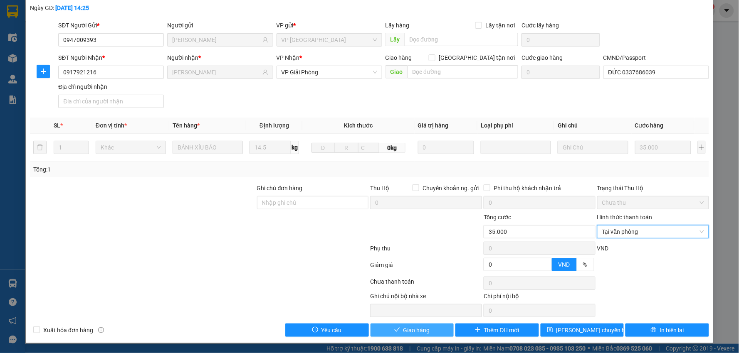
click at [420, 327] on span "Giao hàng" at bounding box center [416, 330] width 27 height 9
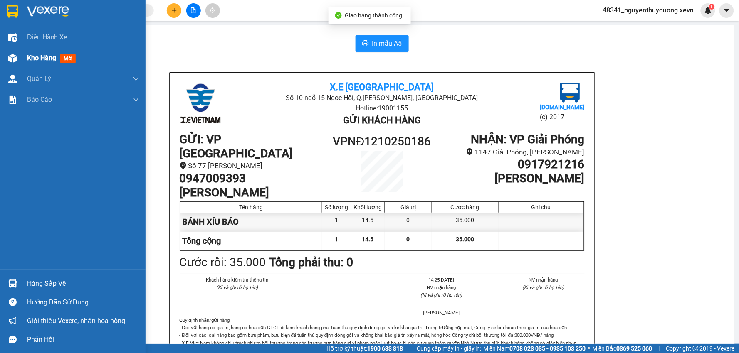
click at [42, 54] on span "Kho hàng" at bounding box center [41, 58] width 29 height 8
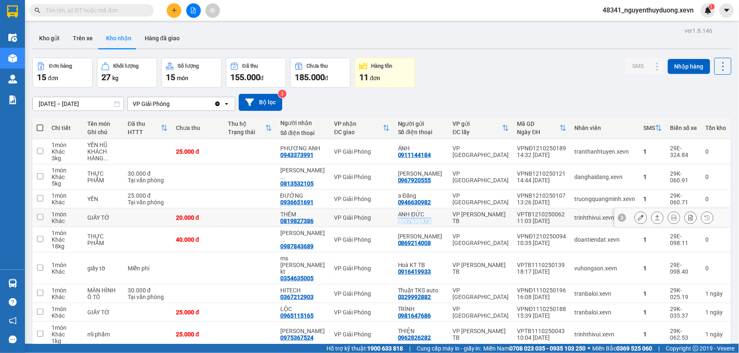
drag, startPoint x: 401, startPoint y: 222, endPoint x: 432, endPoint y: 223, distance: 31.6
click at [431, 223] on div "0397698973" at bounding box center [414, 221] width 33 height 7
copy div "0397698973"
click at [98, 10] on input "text" at bounding box center [95, 10] width 98 height 9
paste input "0397698973"
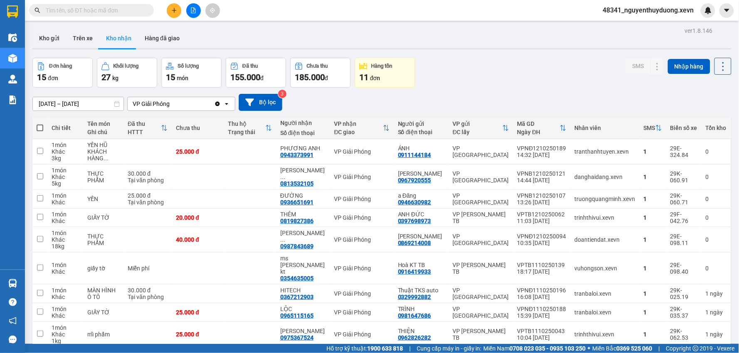
type input "0397698973"
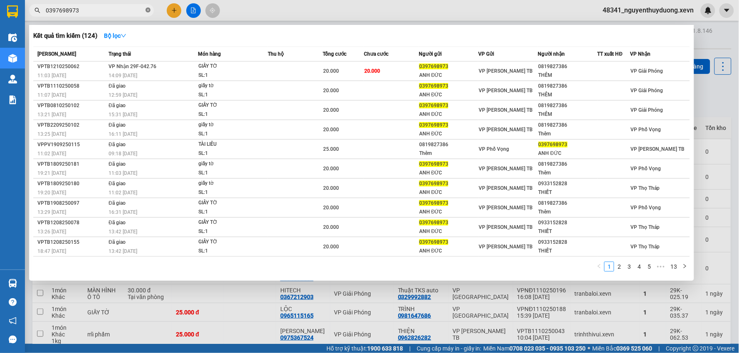
click at [147, 7] on span at bounding box center [147, 11] width 5 height 8
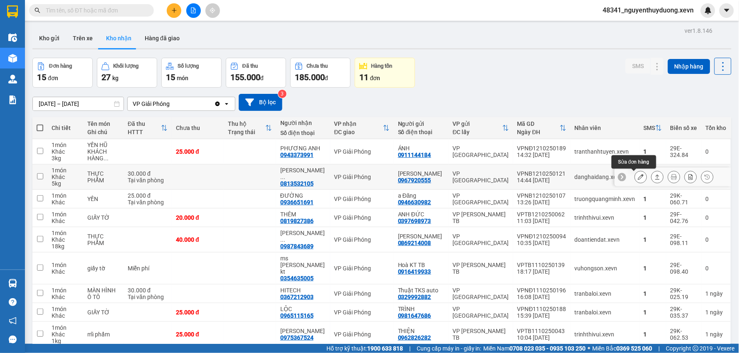
click at [638, 177] on icon at bounding box center [641, 177] width 6 height 6
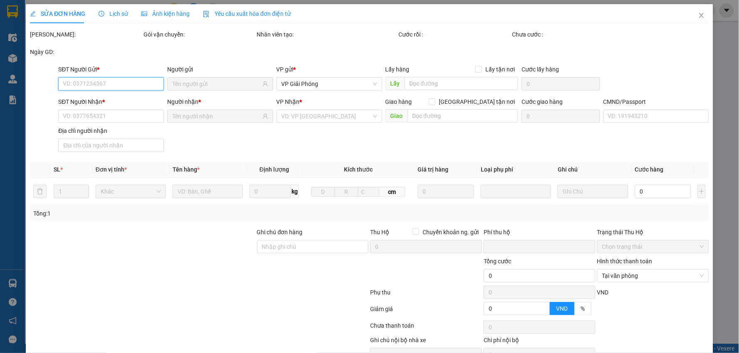
type input "0967920555"
type input "ĐINH THỊ THU HƯƠNG"
type input "0813532105"
type input "PHẠM QUANG DŨNG"
type input "dũng"
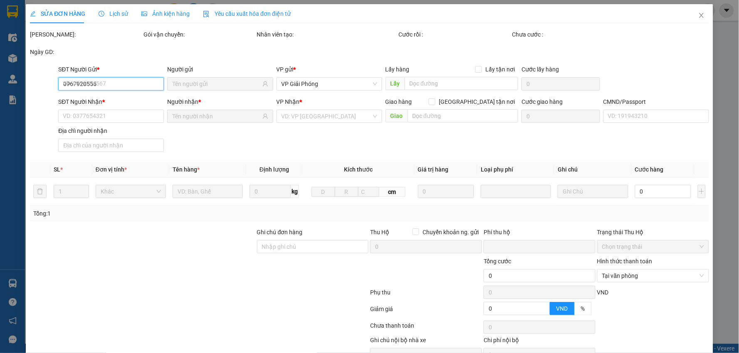
type input "0"
type input "30.000"
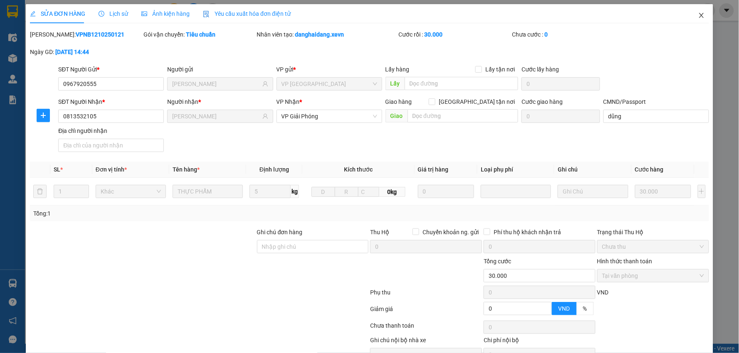
click at [693, 12] on span "Close" at bounding box center [701, 15] width 23 height 23
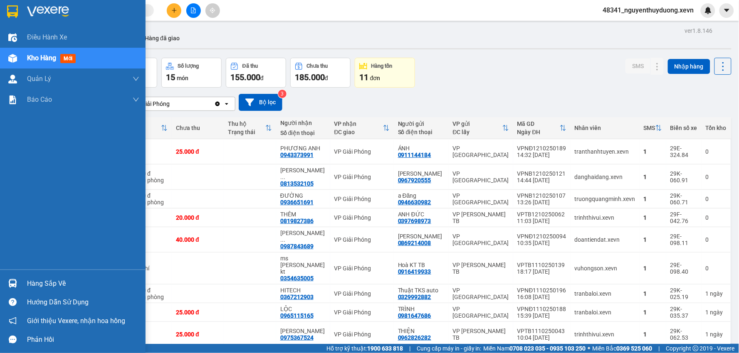
click at [27, 278] on div "Hàng sắp về" at bounding box center [83, 284] width 112 height 12
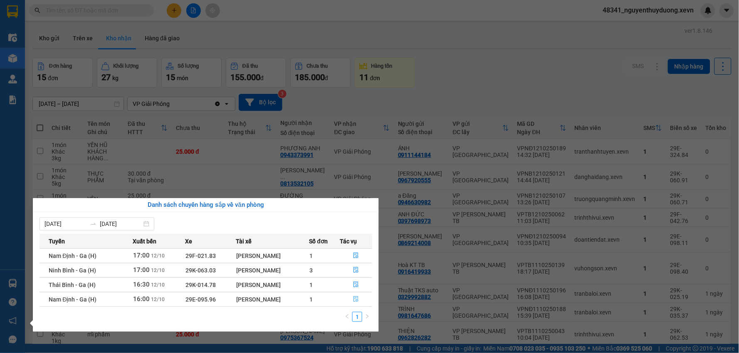
click at [359, 303] on span "file-done" at bounding box center [356, 299] width 6 height 7
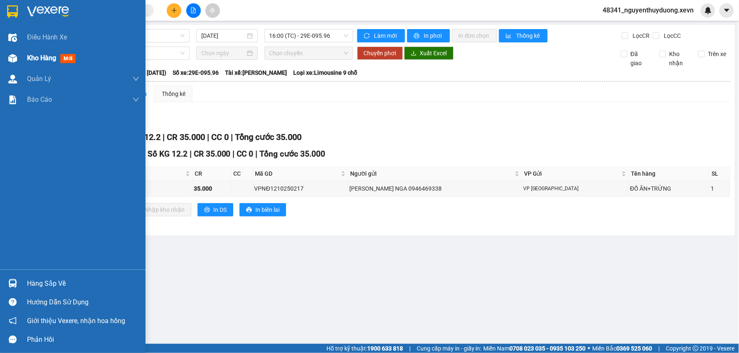
click at [29, 55] on span "Kho hàng" at bounding box center [41, 58] width 29 height 8
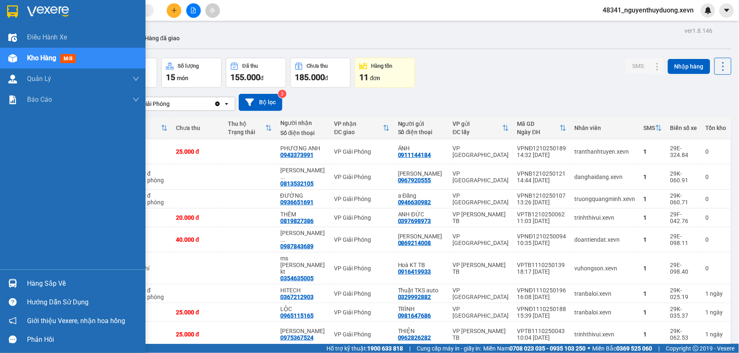
click at [89, 284] on div "Hàng sắp về" at bounding box center [83, 284] width 112 height 12
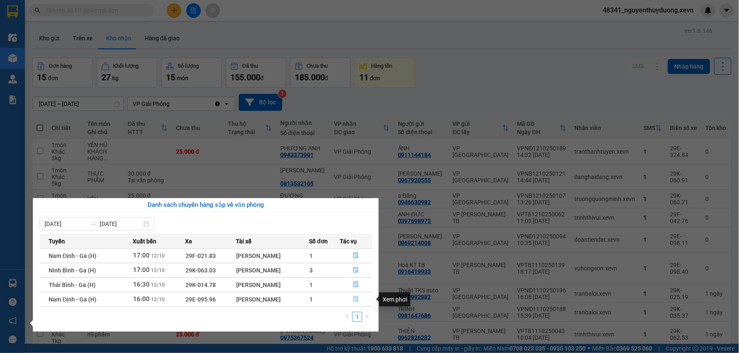
click at [355, 298] on icon "file-done" at bounding box center [356, 299] width 6 height 6
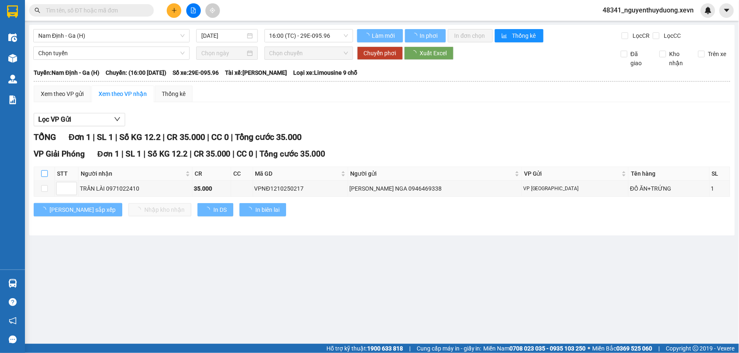
click at [44, 175] on input "checkbox" at bounding box center [44, 173] width 7 height 7
checkbox input "true"
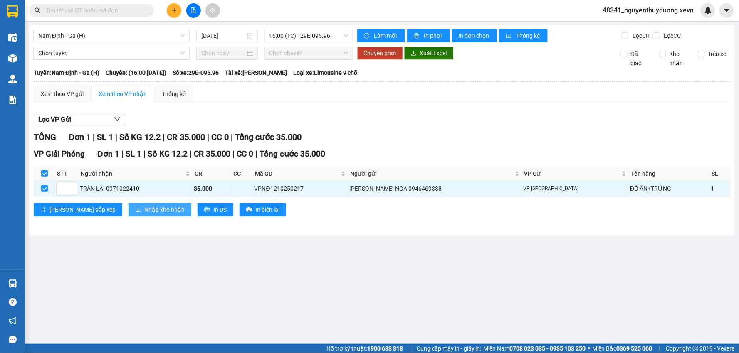
click at [144, 208] on span "Nhập kho nhận" at bounding box center [164, 209] width 40 height 9
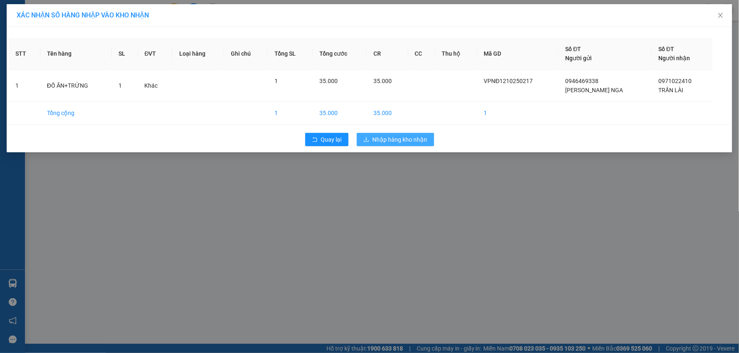
click at [369, 134] on button "Nhập hàng kho nhận" at bounding box center [395, 139] width 77 height 13
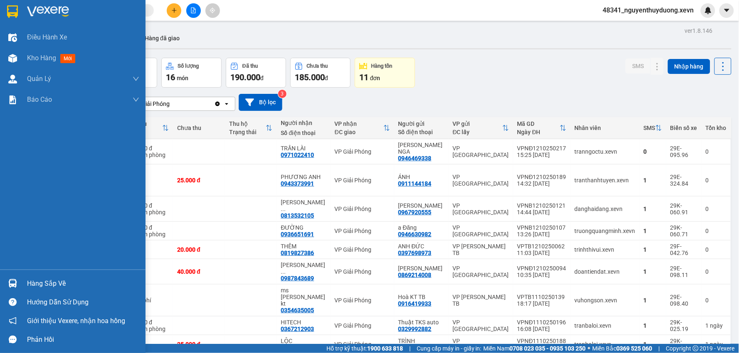
click at [95, 281] on div "Hàng sắp về" at bounding box center [83, 284] width 112 height 12
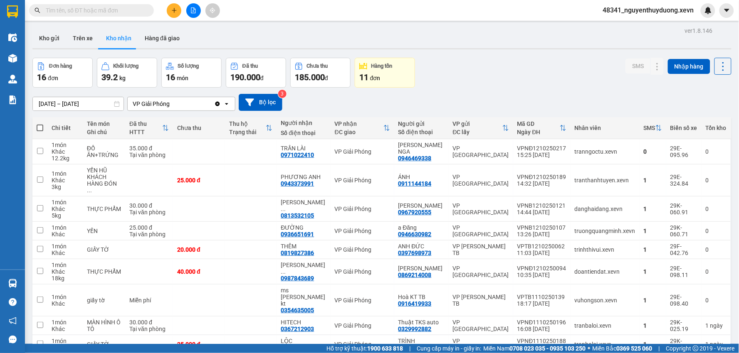
click at [451, 40] on section "Kết quả tìm kiếm ( 124 ) Bộ lọc Mã ĐH Trạng thái Món hàng Thu hộ Tổng cước Chưa…" at bounding box center [369, 176] width 739 height 353
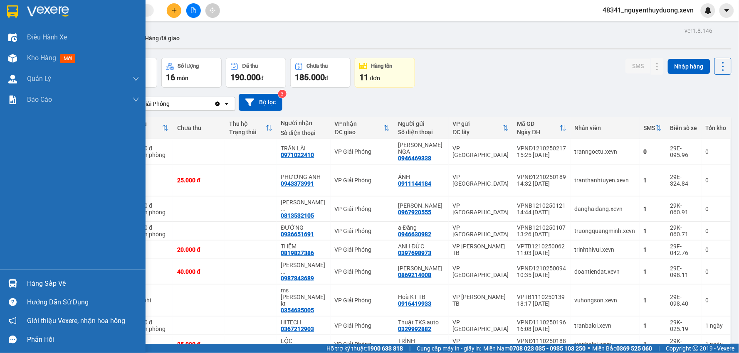
click at [46, 286] on div "Hàng sắp về" at bounding box center [83, 284] width 112 height 12
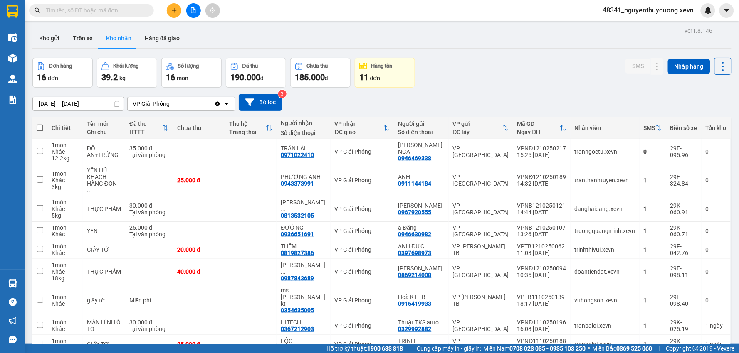
click at [517, 83] on section "Kết quả tìm kiếm ( 124 ) Bộ lọc Mã ĐH Trạng thái Món hàng Thu hộ Tổng cước Chưa…" at bounding box center [369, 176] width 739 height 353
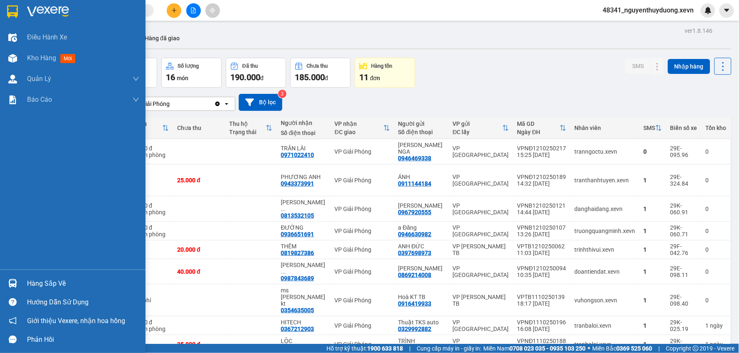
click at [71, 274] on div "Hàng sắp về" at bounding box center [72, 283] width 145 height 19
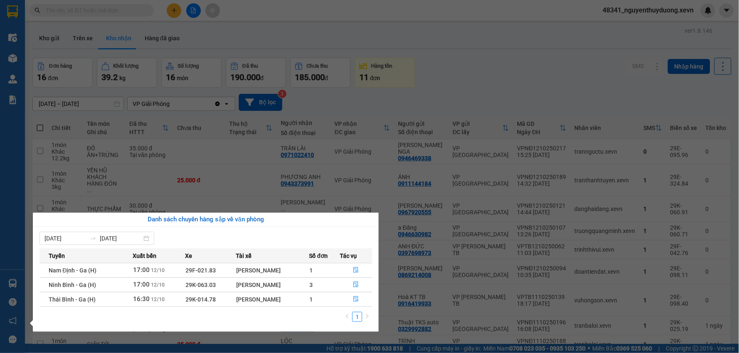
click at [484, 53] on section "Kết quả tìm kiếm ( 124 ) Bộ lọc Mã ĐH Trạng thái Món hàng Thu hộ Tổng cước Chưa…" at bounding box center [369, 176] width 739 height 353
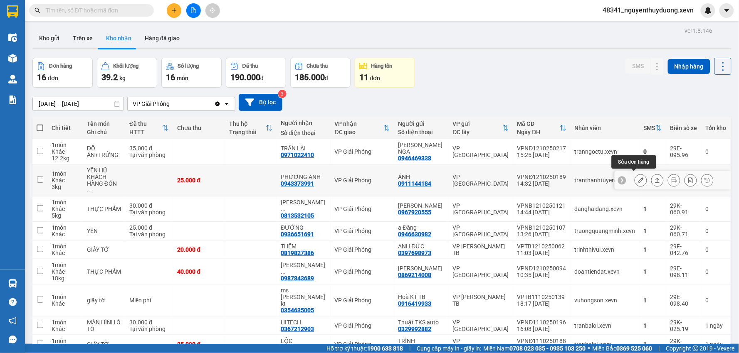
click at [638, 179] on icon at bounding box center [641, 180] width 6 height 6
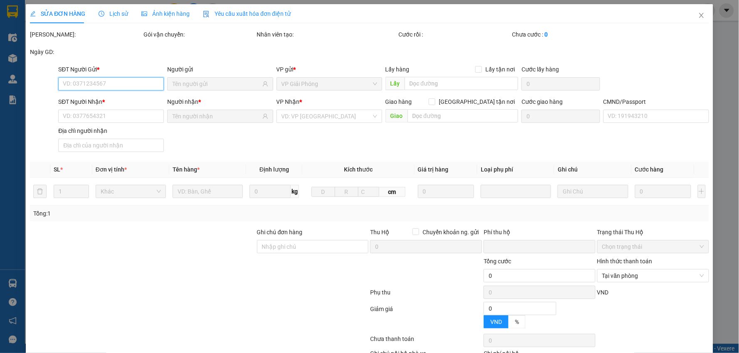
type input "0911144184"
type input "ÁNH"
type input "0943373991"
type input "PHƯƠNG ANH"
type input "DƯƠNG VĂN HẢI"
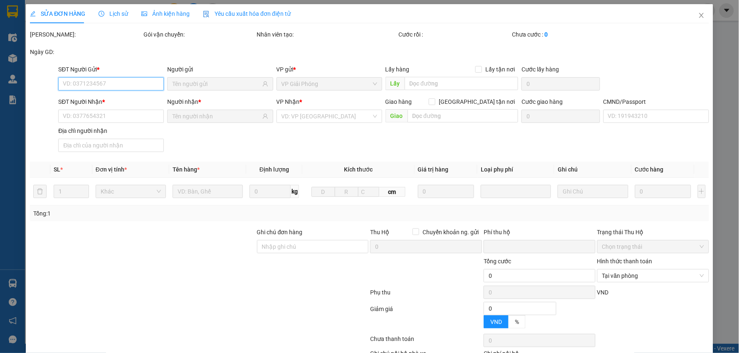
type input "0"
type input "25.000"
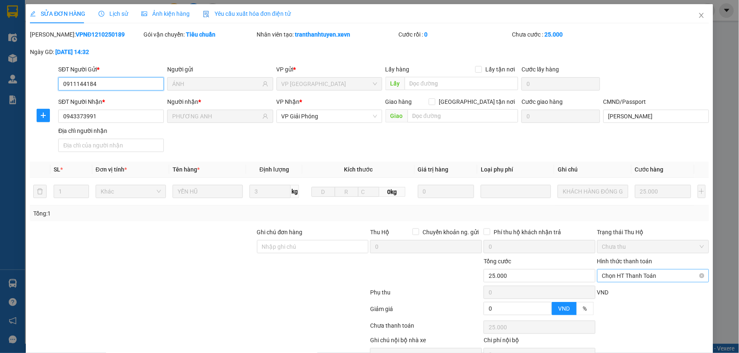
click at [609, 273] on span "Chọn HT Thanh Toán" at bounding box center [653, 276] width 102 height 12
click at [613, 288] on div "Tại văn phòng" at bounding box center [647, 292] width 101 height 9
type input "0"
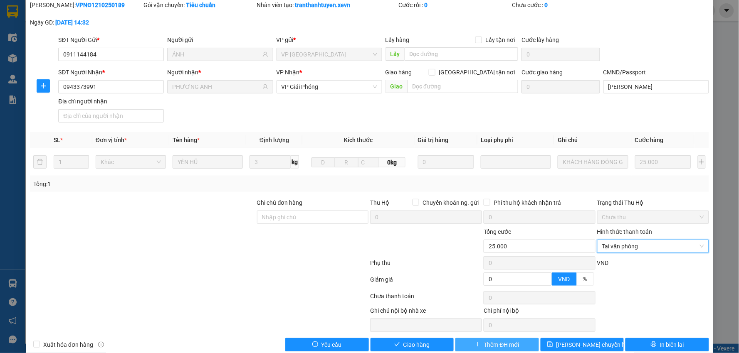
scroll to position [44, 0]
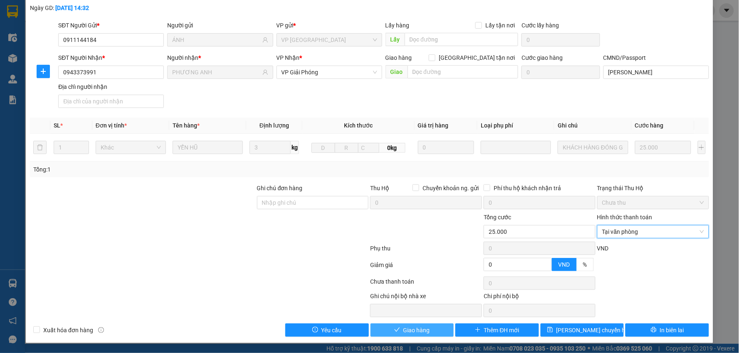
click at [420, 326] on span "Giao hàng" at bounding box center [416, 330] width 27 height 9
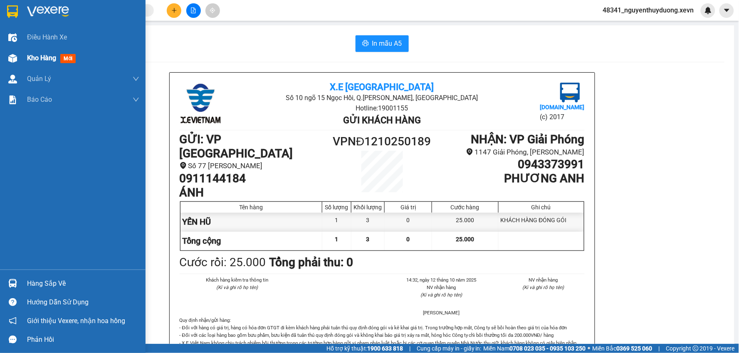
click at [40, 54] on span "Kho hàng" at bounding box center [41, 58] width 29 height 8
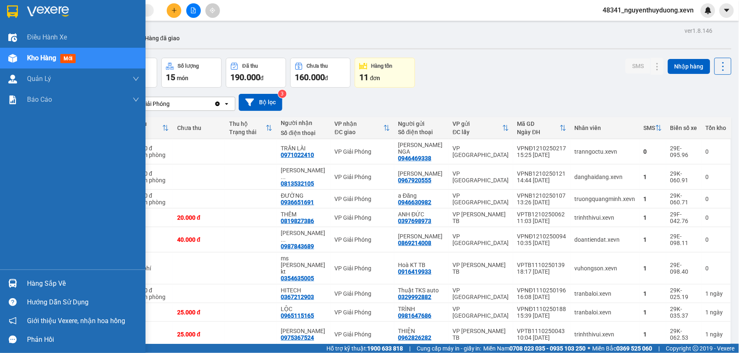
click at [44, 276] on div "Hàng sắp về" at bounding box center [72, 283] width 145 height 19
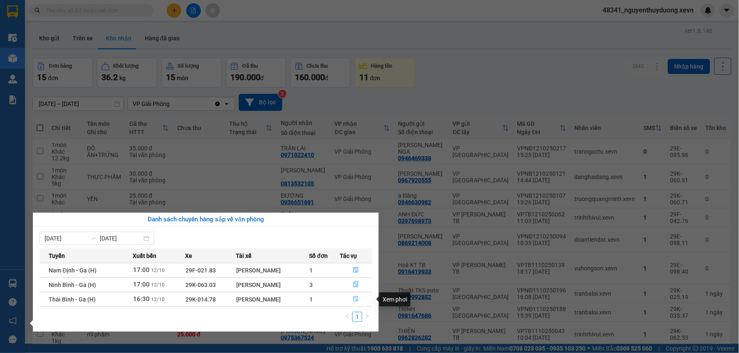
click at [358, 302] on icon "file-done" at bounding box center [356, 299] width 5 height 6
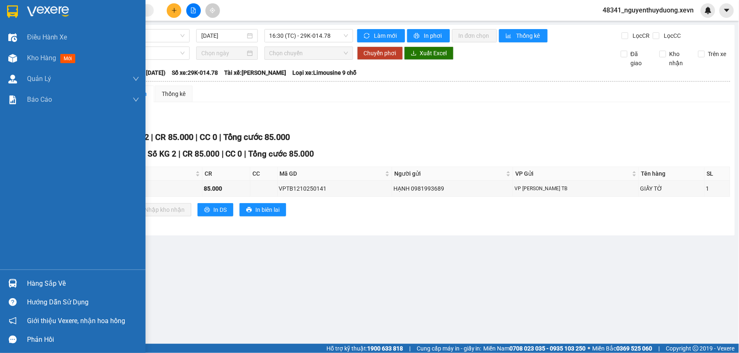
click at [41, 275] on div "Hàng sắp về" at bounding box center [72, 283] width 145 height 19
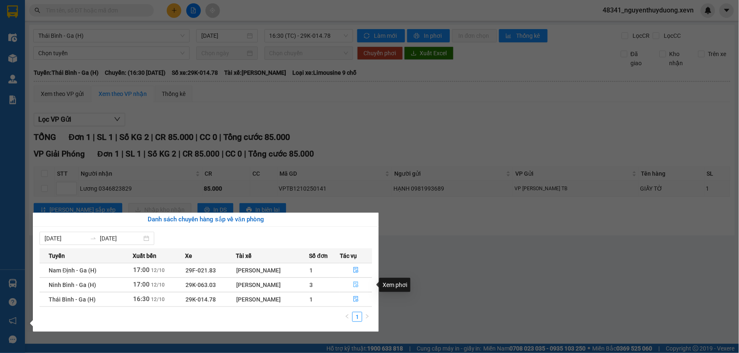
click at [356, 283] on icon "file-done" at bounding box center [356, 285] width 6 height 6
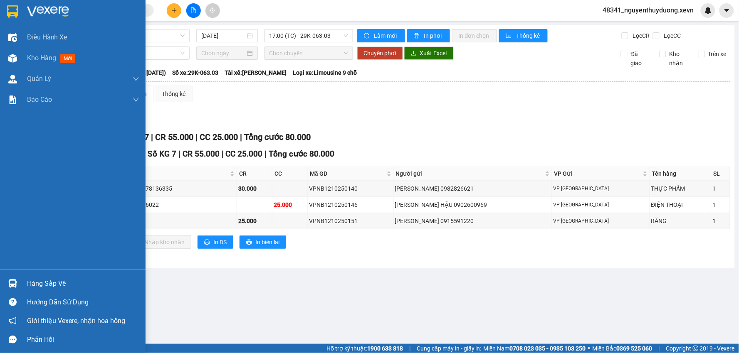
click at [31, 283] on div "Hàng sắp về" at bounding box center [83, 284] width 112 height 12
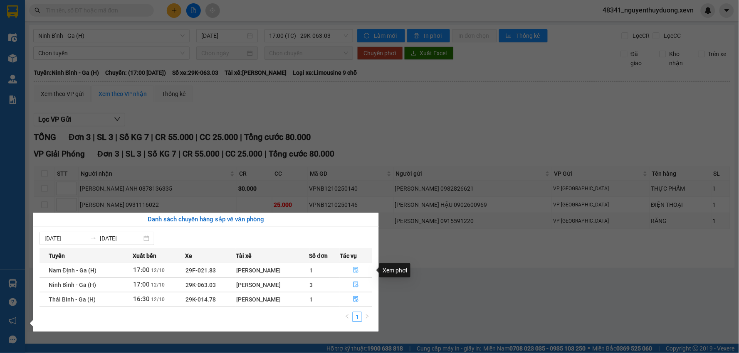
click at [355, 268] on icon "file-done" at bounding box center [356, 270] width 6 height 6
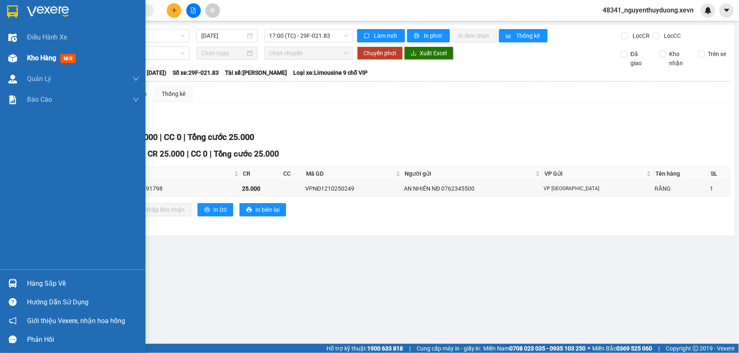
click at [21, 56] on div "Kho hàng mới" at bounding box center [72, 58] width 145 height 21
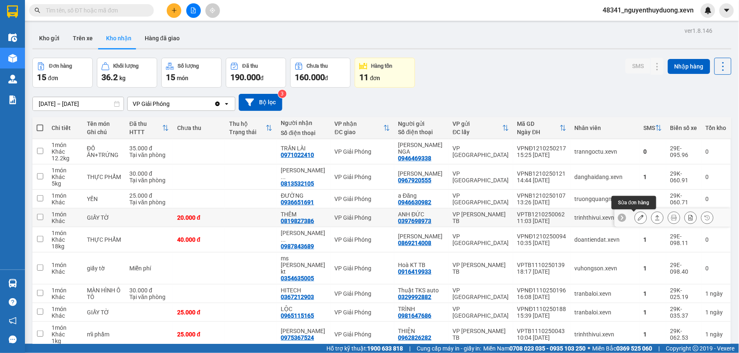
click at [638, 217] on icon at bounding box center [641, 218] width 6 height 6
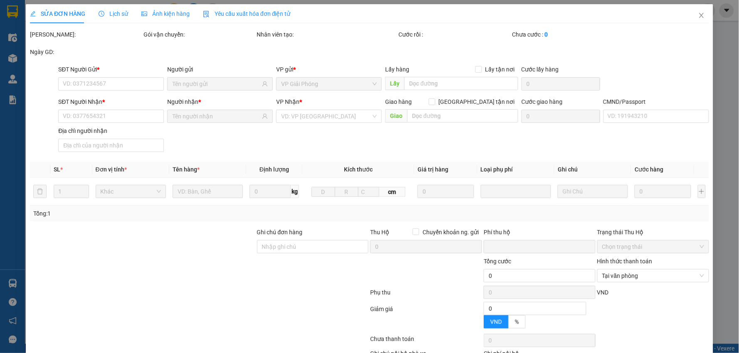
type input "0397698973"
type input "ANH ĐỨC"
type input "0819827386"
type input "THÊM"
type input "034198001286 LÊ THỊ THANH HOA"
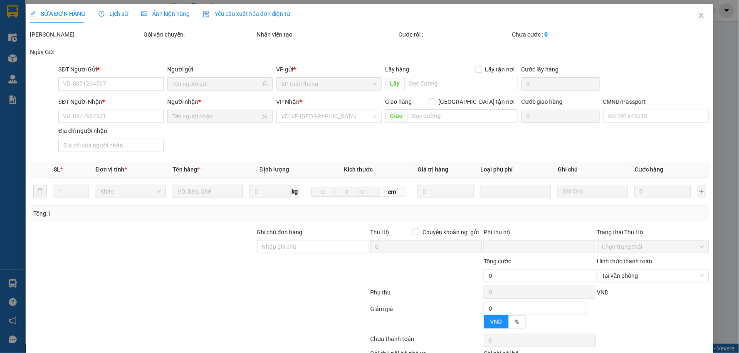
type input "0"
type input "20.000"
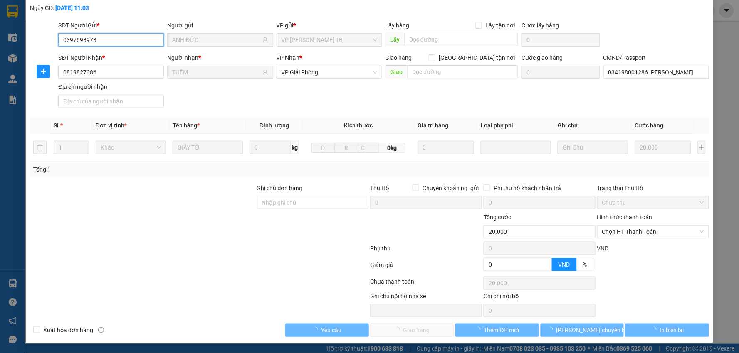
scroll to position [44, 0]
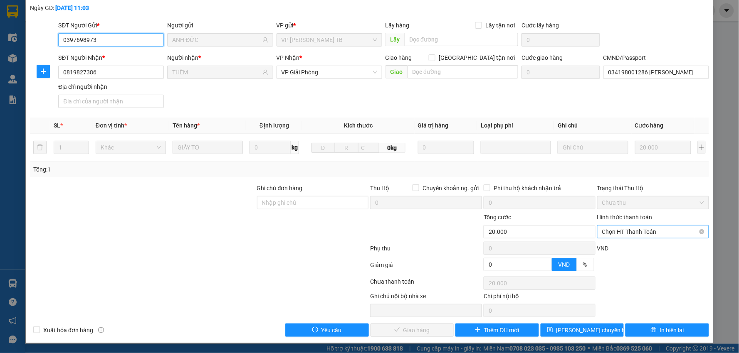
click at [640, 234] on span "Chọn HT Thanh Toán" at bounding box center [653, 232] width 102 height 12
click at [638, 246] on div "Tại văn phòng" at bounding box center [647, 248] width 101 height 9
type input "0"
click at [411, 331] on span "Giao hàng" at bounding box center [416, 330] width 27 height 9
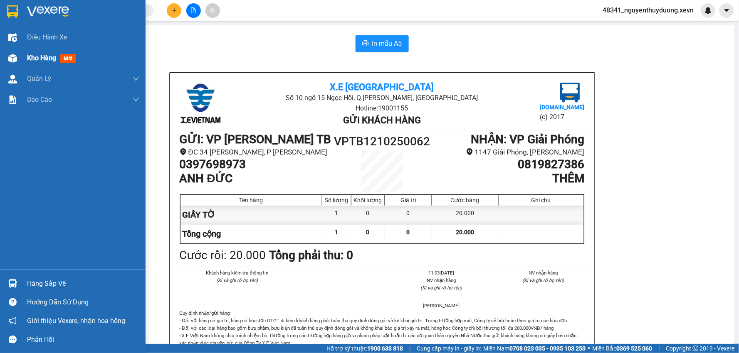
click at [34, 55] on span "Kho hàng" at bounding box center [41, 58] width 29 height 8
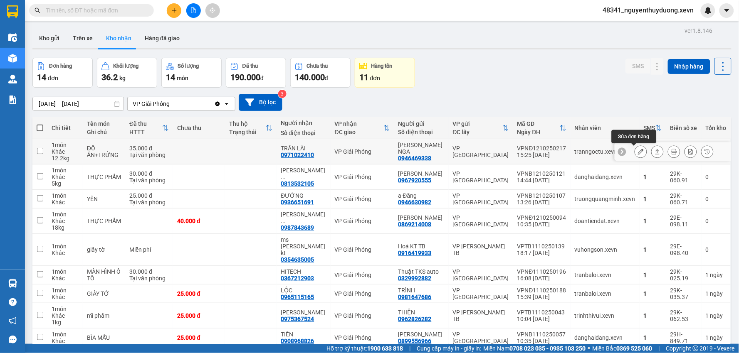
click at [638, 155] on icon at bounding box center [641, 152] width 6 height 6
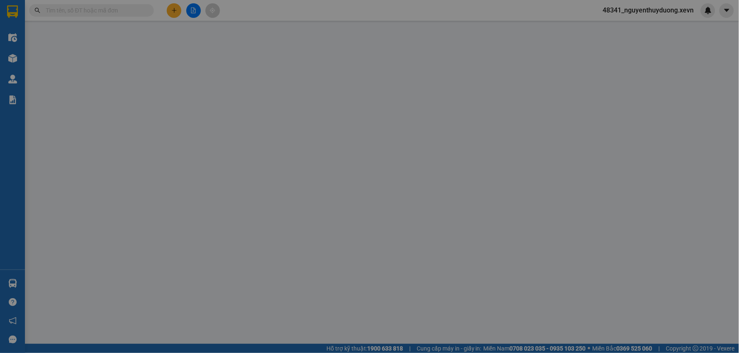
type input "0946469338"
type input "PHẠM THỊ PHƯƠNG NGA"
type input "0971022410"
type input "TRẦN LÀI"
type input "001099011199 nguyen đưc hiếu"
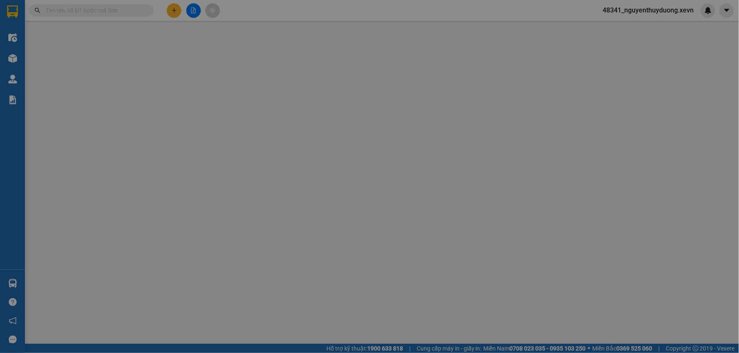
type input "0"
type input "35.000"
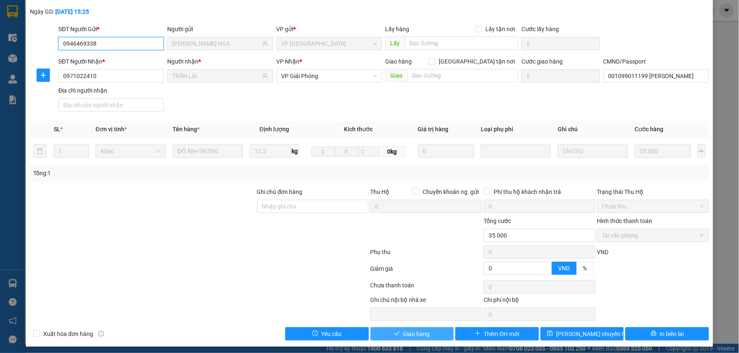
scroll to position [44, 0]
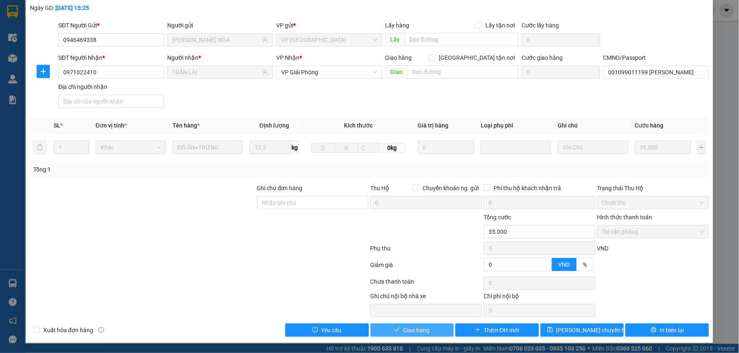
click at [416, 332] on span "Giao hàng" at bounding box center [416, 330] width 27 height 9
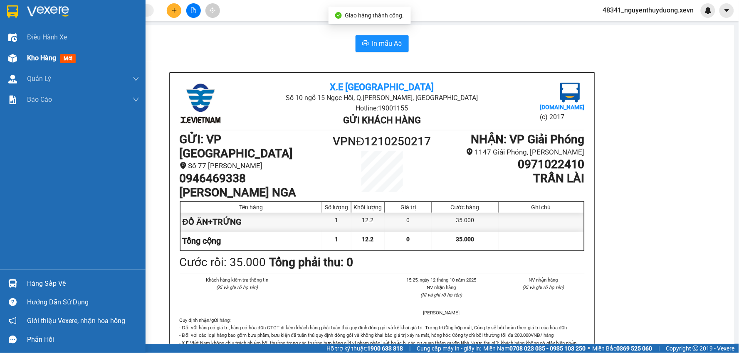
click at [23, 52] on div "Kho hàng mới" at bounding box center [72, 58] width 145 height 21
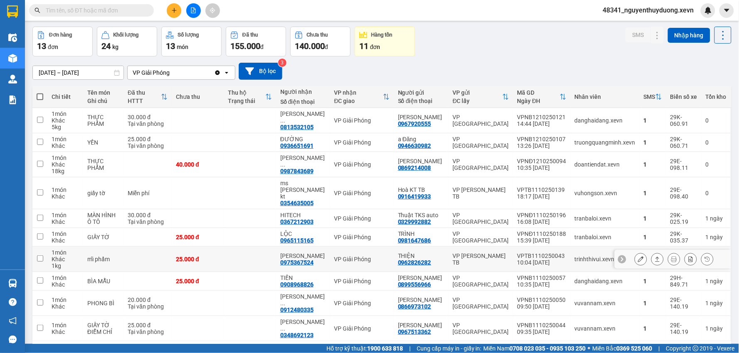
scroll to position [46, 0]
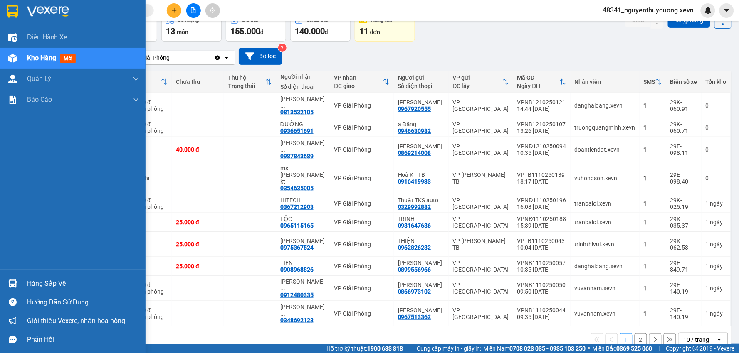
click at [51, 283] on div "Hàng sắp về" at bounding box center [83, 284] width 112 height 12
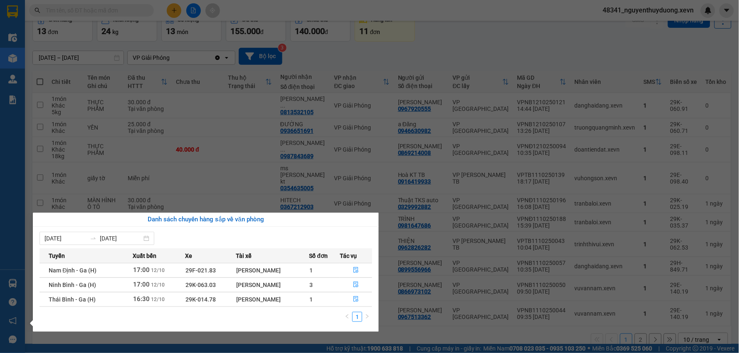
click at [458, 323] on section "Kết quả tìm kiếm ( 124 ) Bộ lọc Mã ĐH Trạng thái Món hàng Thu hộ Tổng cước Chưa…" at bounding box center [369, 176] width 739 height 353
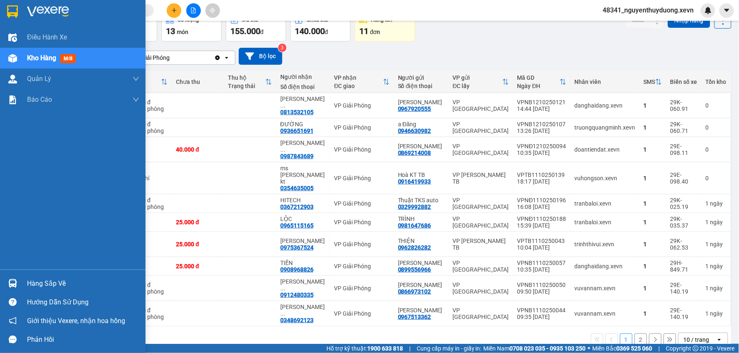
click at [53, 278] on div "Hàng sắp về" at bounding box center [83, 284] width 112 height 12
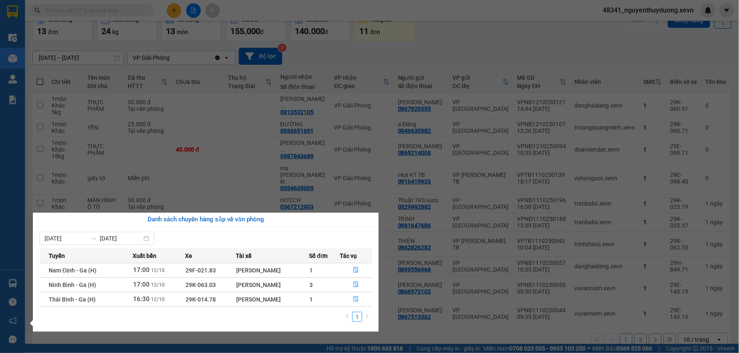
click at [437, 325] on section "Kết quả tìm kiếm ( 124 ) Bộ lọc Mã ĐH Trạng thái Món hàng Thu hộ Tổng cước Chưa…" at bounding box center [369, 176] width 739 height 353
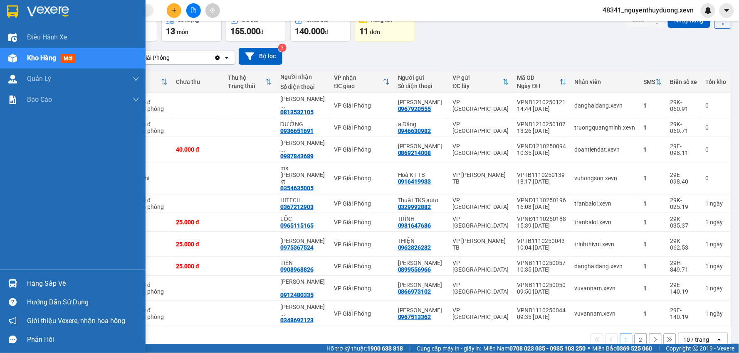
click at [35, 288] on div "Hàng sắp về" at bounding box center [83, 284] width 112 height 12
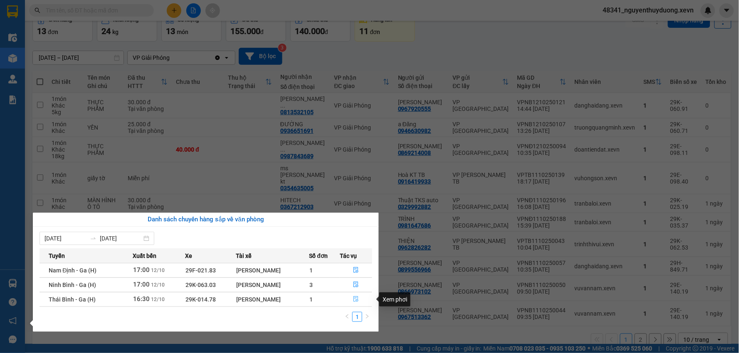
click at [352, 301] on button "button" at bounding box center [356, 299] width 32 height 13
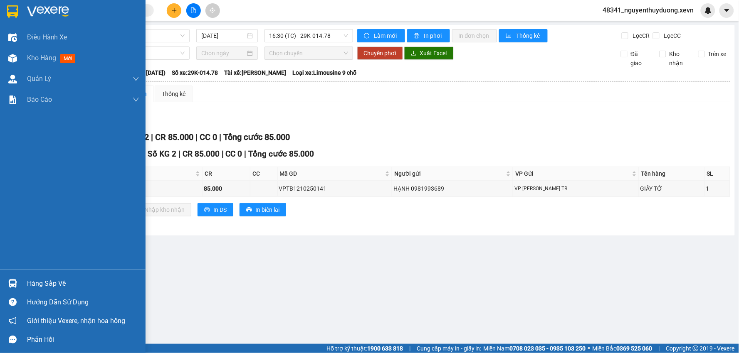
click at [65, 283] on div "Hàng sắp về" at bounding box center [83, 284] width 112 height 12
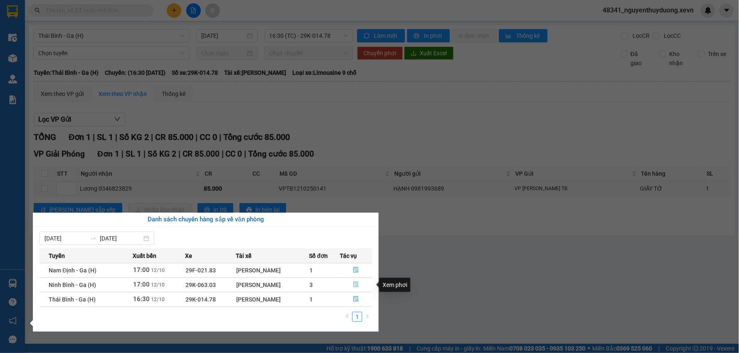
click at [356, 279] on button "button" at bounding box center [356, 284] width 32 height 13
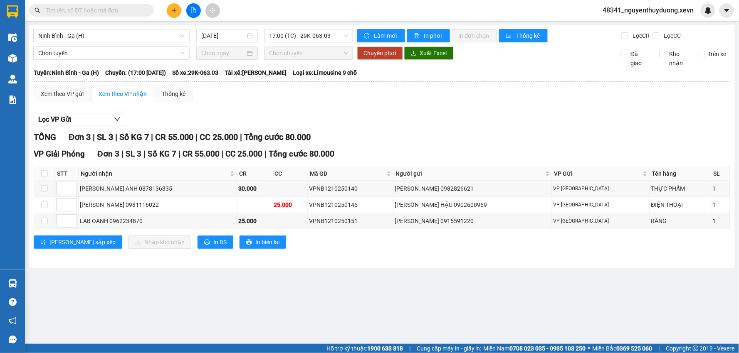
click at [82, 10] on input "text" at bounding box center [95, 10] width 98 height 9
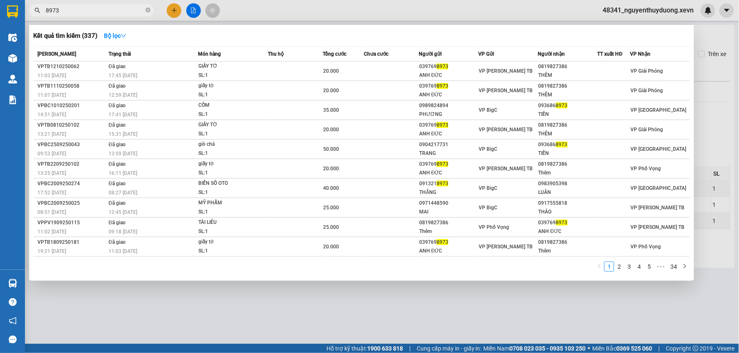
type input "8973"
click at [724, 41] on div at bounding box center [369, 176] width 739 height 353
click at [149, 11] on icon "close-circle" at bounding box center [147, 9] width 5 height 5
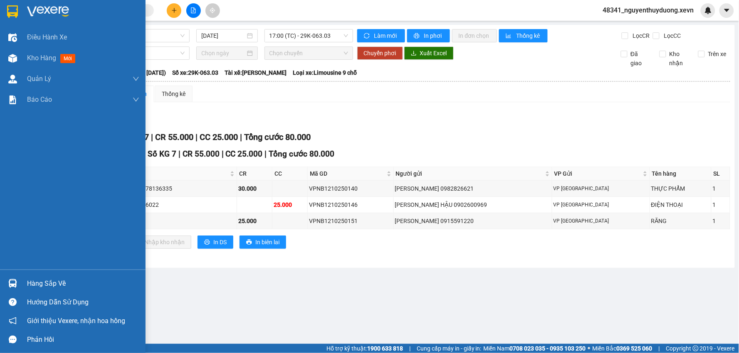
click at [39, 285] on div "Hàng sắp về" at bounding box center [83, 284] width 112 height 12
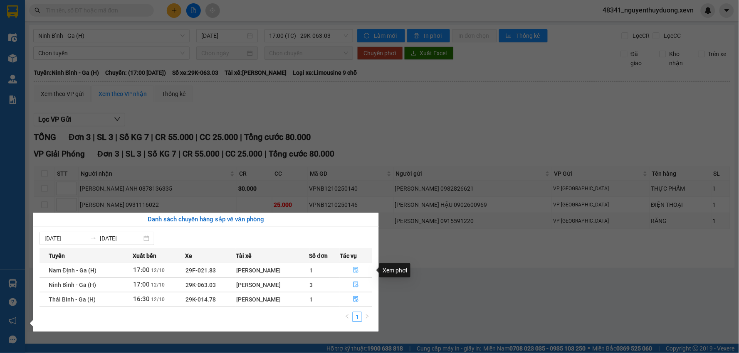
click at [352, 270] on button "button" at bounding box center [356, 270] width 32 height 13
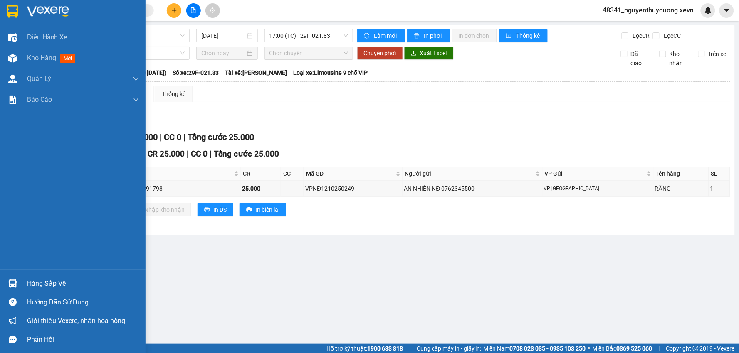
click at [57, 281] on div "Hàng sắp về" at bounding box center [83, 284] width 112 height 12
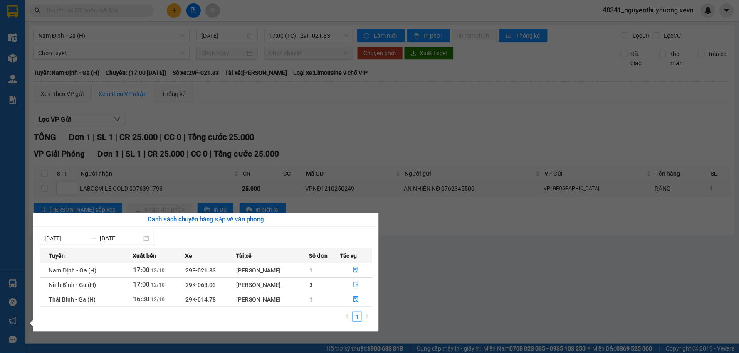
click at [356, 285] on icon "file-done" at bounding box center [356, 285] width 6 height 6
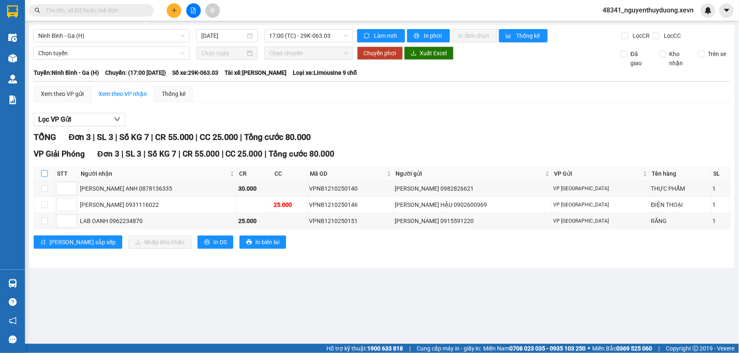
click at [43, 172] on input "checkbox" at bounding box center [44, 173] width 7 height 7
checkbox input "true"
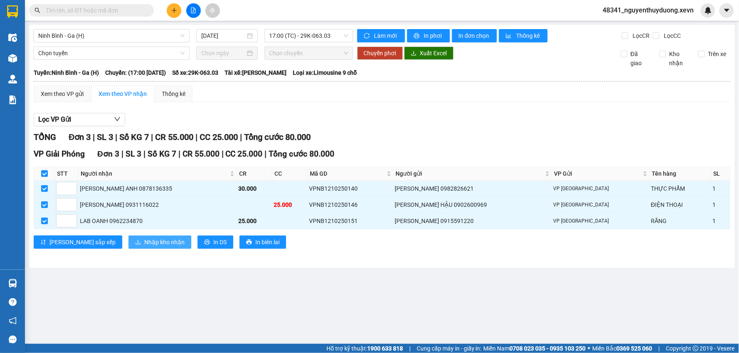
click at [144, 245] on span "Nhập kho nhận" at bounding box center [164, 242] width 40 height 9
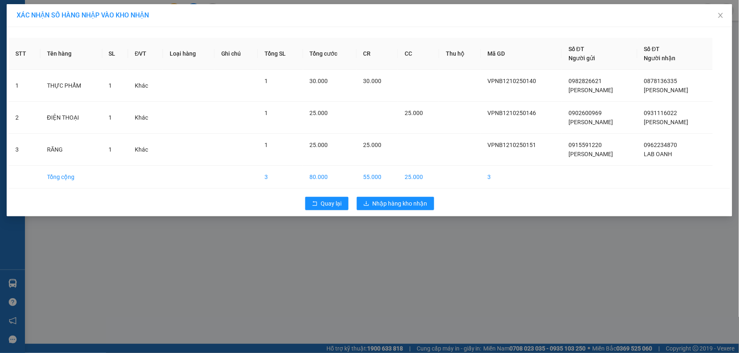
click at [381, 210] on div "Quay lại Nhập hàng kho nhận" at bounding box center [369, 204] width 721 height 22
click at [384, 204] on span "Nhập hàng kho nhận" at bounding box center [399, 203] width 55 height 9
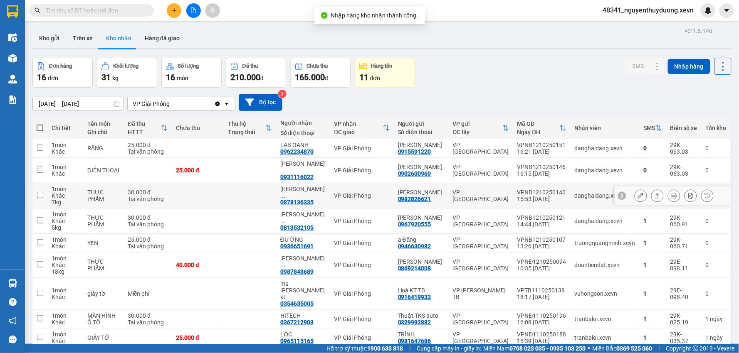
click at [126, 195] on td "30.000 đ Tại văn phòng" at bounding box center [147, 195] width 48 height 25
checkbox input "true"
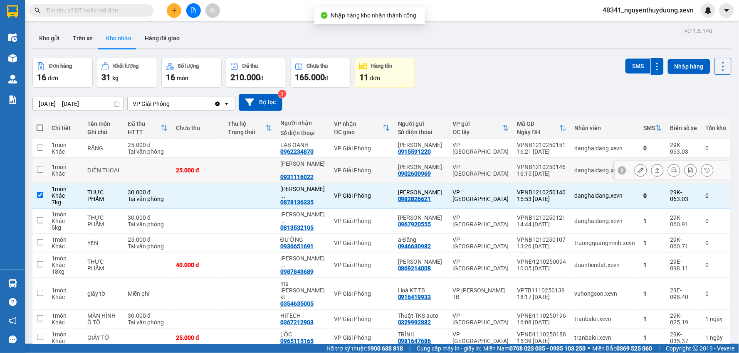
click at [114, 175] on td "ĐIỆN THOẠI" at bounding box center [103, 170] width 40 height 25
checkbox input "true"
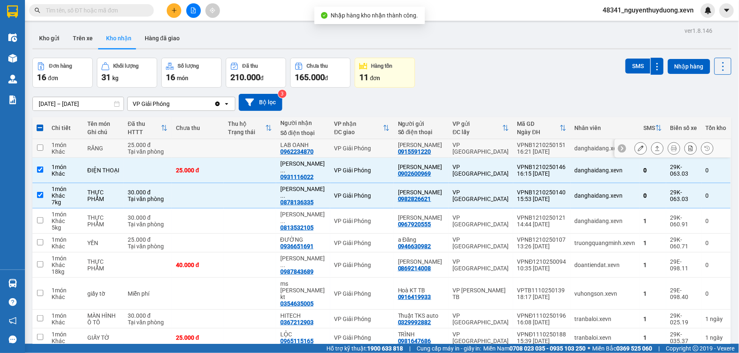
click at [121, 144] on td "RĂNG" at bounding box center [103, 148] width 40 height 19
checkbox input "true"
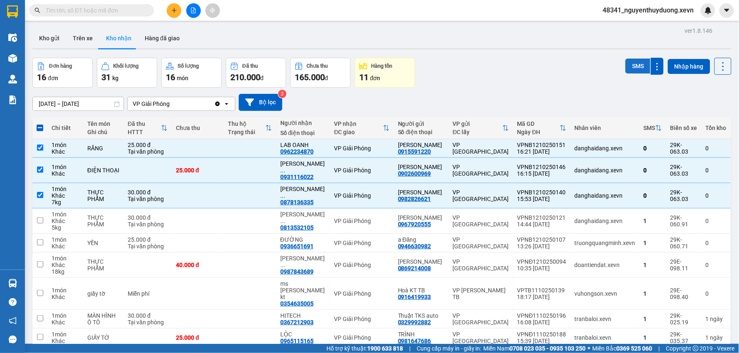
click at [634, 60] on button "SMS" at bounding box center [637, 66] width 25 height 15
click at [638, 267] on icon at bounding box center [641, 265] width 6 height 6
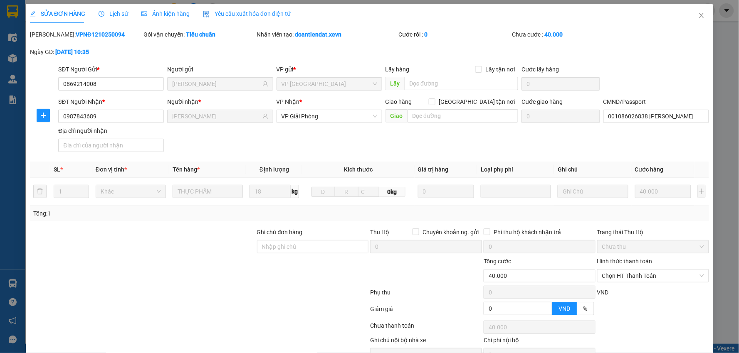
type input "0869214008"
type input "TRẦN THỊ NGA"
type input "0987843689"
type input "ĐẶNG TIẾN LÂM"
type input "001086026838 ĐẶNG TIẾN LÂM"
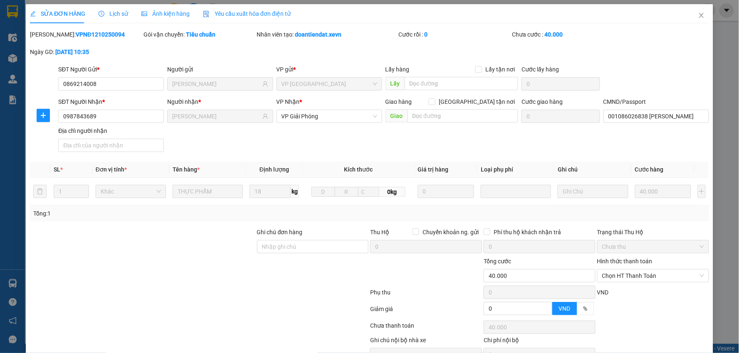
type input "0"
type input "40.000"
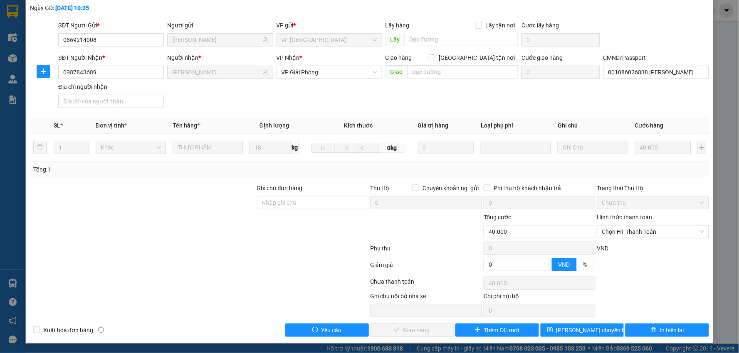
click at [598, 239] on div "Hình thức thanh toán Chọn HT Thanh Toán" at bounding box center [653, 227] width 112 height 29
click at [607, 234] on span "Chọn HT Thanh Toán" at bounding box center [653, 232] width 102 height 12
click at [607, 251] on div "Tại văn phòng" at bounding box center [647, 248] width 101 height 9
type input "0"
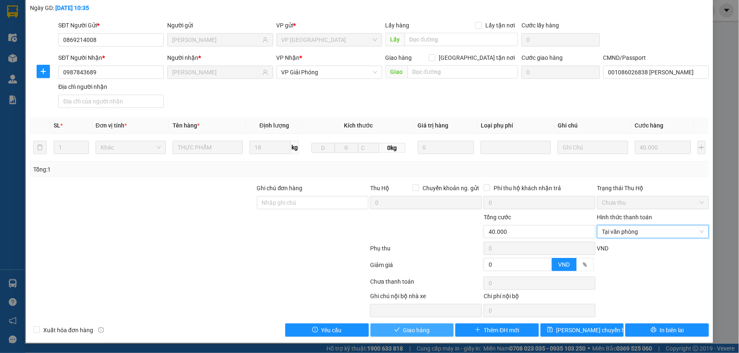
click at [406, 325] on button "Giao hàng" at bounding box center [412, 330] width 84 height 13
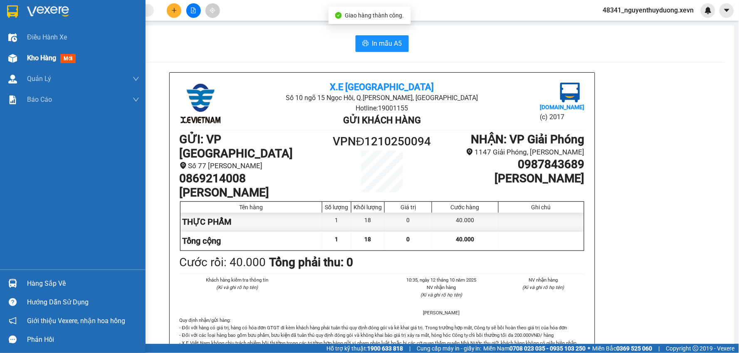
click at [21, 58] on div "Kho hàng mới" at bounding box center [72, 58] width 145 height 21
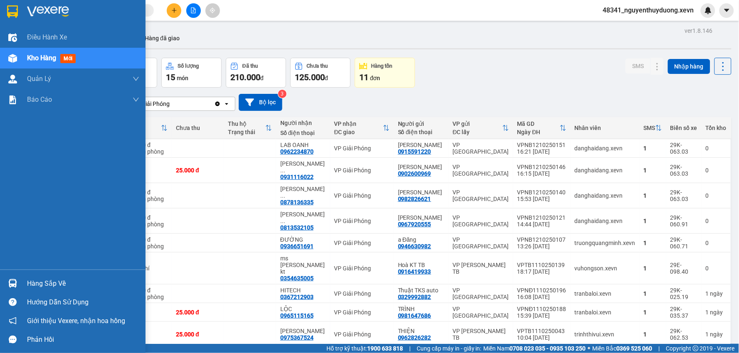
click at [19, 285] on div at bounding box center [12, 283] width 15 height 15
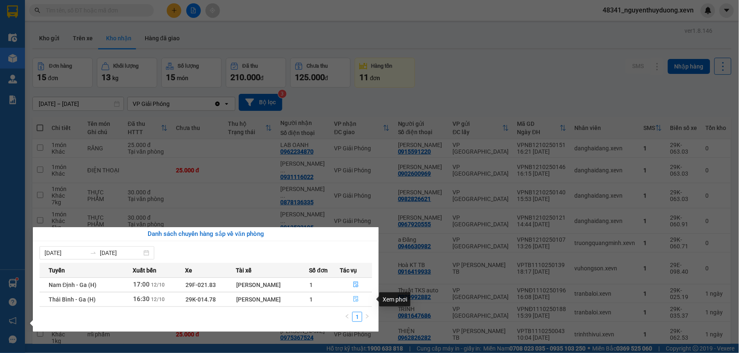
click at [352, 298] on button "button" at bounding box center [356, 299] width 32 height 13
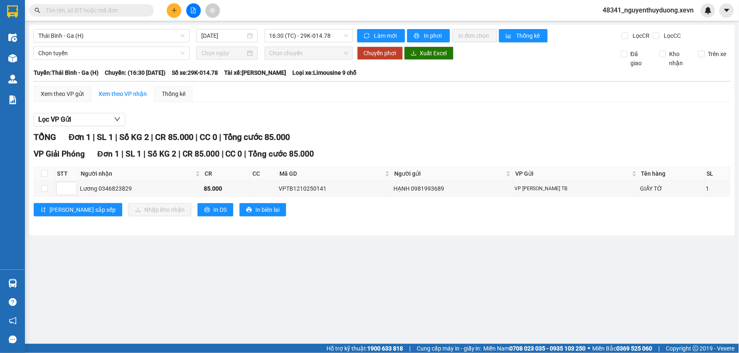
click at [104, 11] on input "text" at bounding box center [95, 10] width 98 height 9
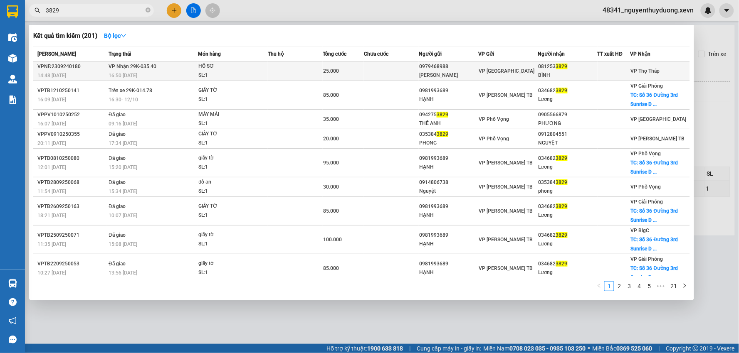
type input "3829"
click at [559, 69] on div "081253 3829" at bounding box center [567, 66] width 59 height 9
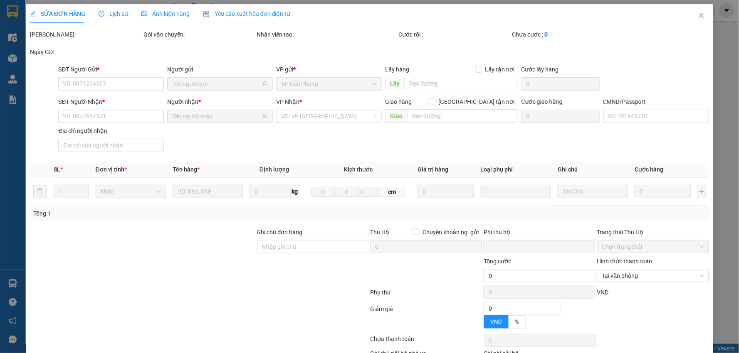
type input "0979468988"
type input "THANH HÀ"
type input "0812533829"
type input "BÌNH"
type input "0"
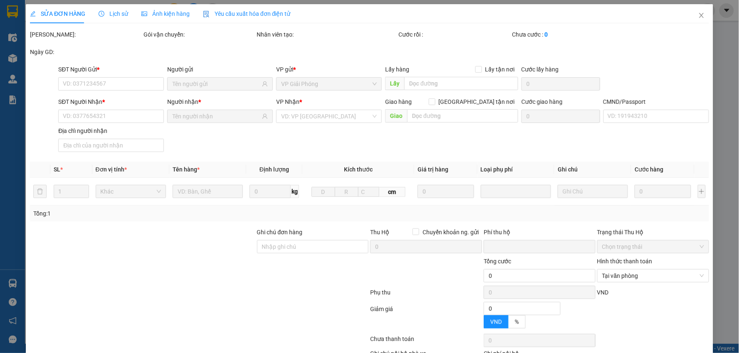
type input "25.000"
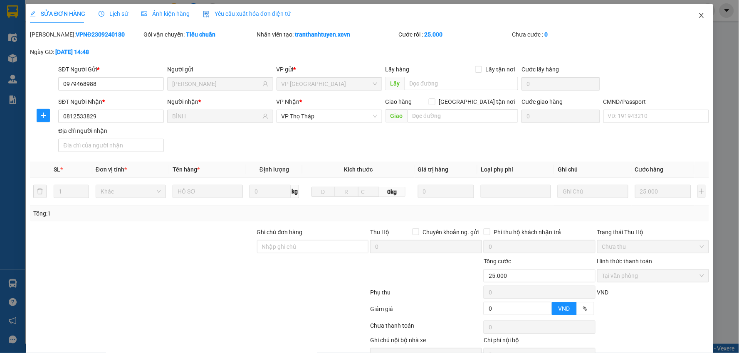
click at [698, 13] on icon "close" at bounding box center [701, 15] width 7 height 7
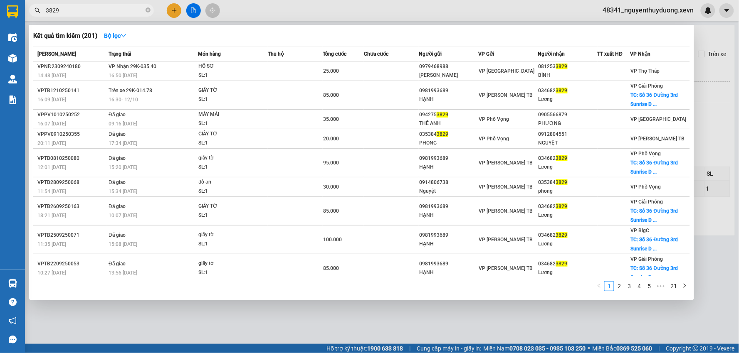
drag, startPoint x: 61, startPoint y: 16, endPoint x: 44, endPoint y: 6, distance: 19.5
click at [45, 9] on span "3829" at bounding box center [91, 10] width 125 height 12
drag, startPoint x: 64, startPoint y: 13, endPoint x: 36, endPoint y: 17, distance: 28.5
click at [36, 17] on div "Kết quả tìm kiếm ( 201 ) Bộ lọc Mã ĐH Trạng thái Món hàng Thu hộ Tổng cước Chưa…" at bounding box center [81, 10] width 162 height 15
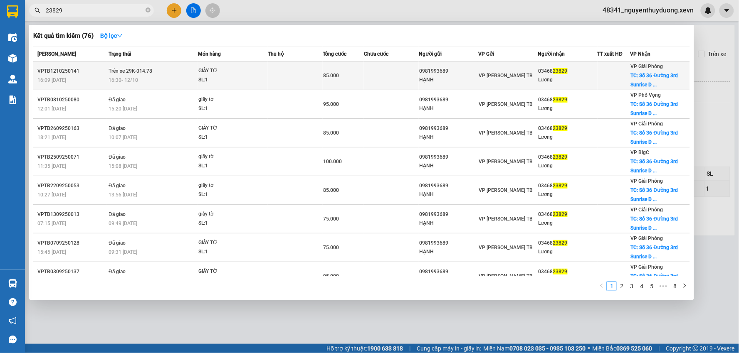
type input "23829"
click at [544, 69] on div "03468 23829" at bounding box center [567, 71] width 59 height 9
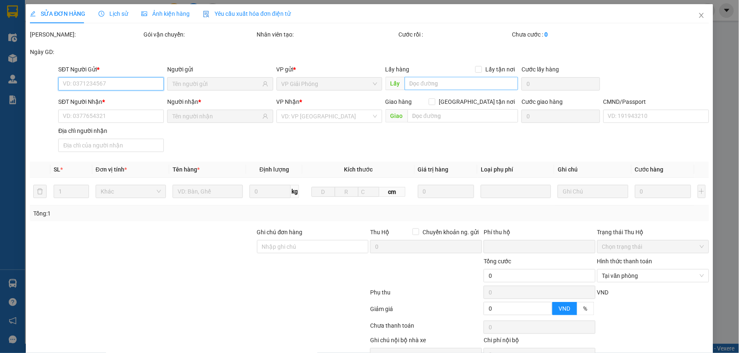
type input "0981993689"
type input "HẠNH"
type input "0346823829"
type input "Lương"
checkbox input "true"
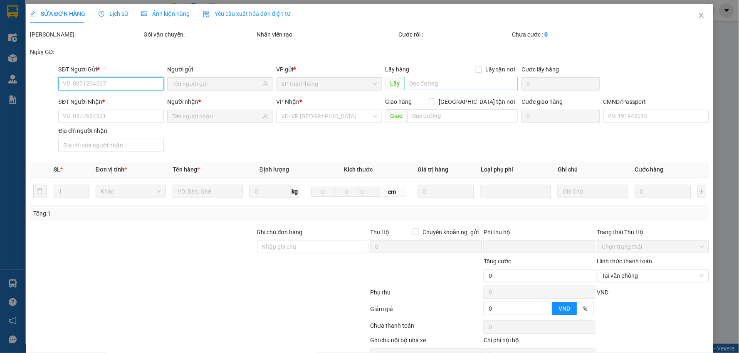
type input "Số 36 Đường 3rd Sunrise D The Manor Central Park, Đ. Nguyễn Xiển, Đại Kim, Hoàn…"
type input "60.000"
type input "1"
type input "SÁNG 13 SHIP"
type input "0"
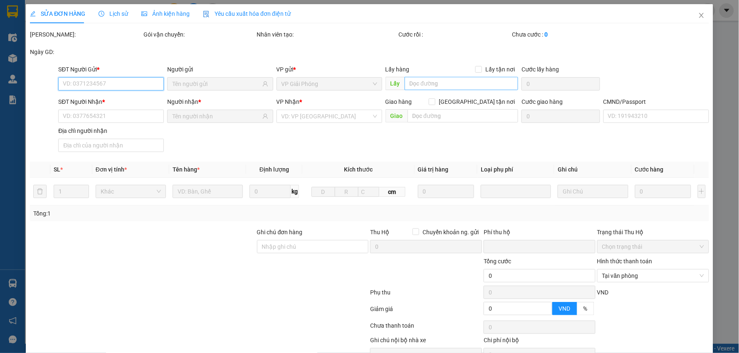
type input "85.000"
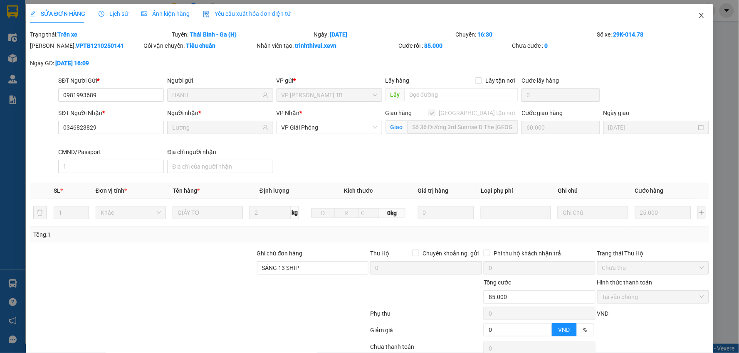
click at [699, 16] on icon "close" at bounding box center [701, 15] width 5 height 5
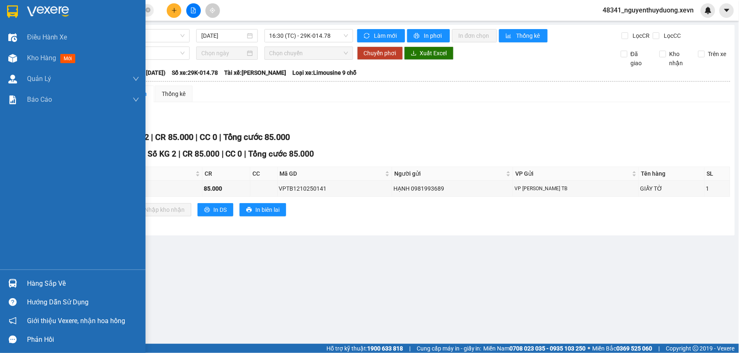
click at [51, 281] on div "Hàng sắp về" at bounding box center [83, 284] width 112 height 12
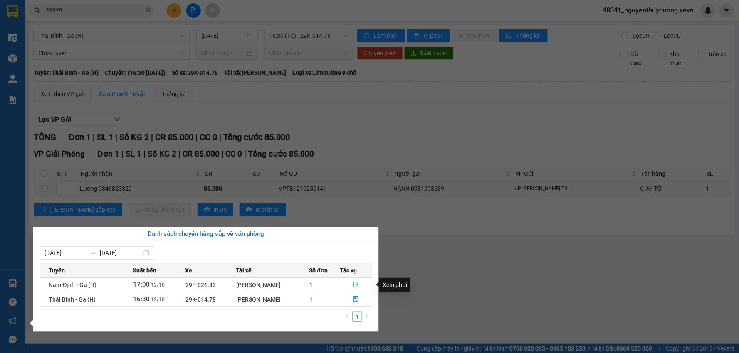
click at [362, 283] on button "button" at bounding box center [356, 284] width 32 height 13
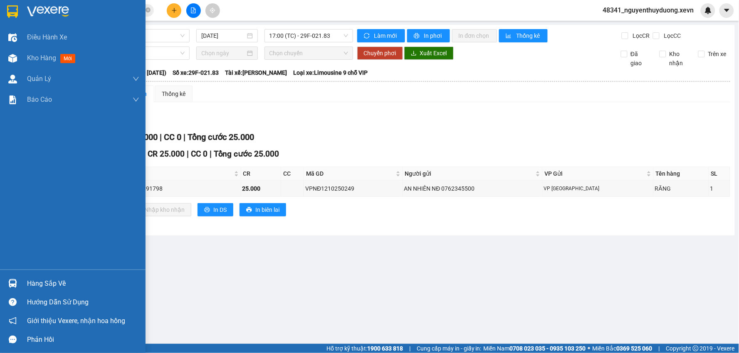
click at [35, 273] on div "Hàng sắp về Hướng dẫn sử dụng Giới thiệu Vexere, nhận hoa hồng Phản hồi" at bounding box center [72, 309] width 145 height 79
click at [23, 284] on div "Hàng sắp về" at bounding box center [72, 283] width 145 height 19
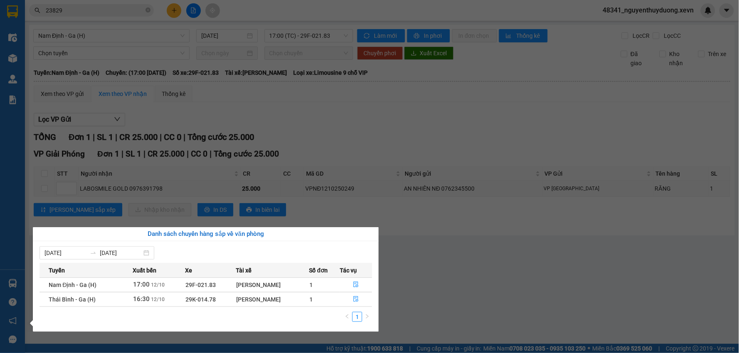
click at [534, 317] on section "Kết quả tìm kiếm ( 76 ) Bộ lọc Mã ĐH Trạng thái Món hàng Thu hộ Tổng cước Chưa …" at bounding box center [369, 176] width 739 height 353
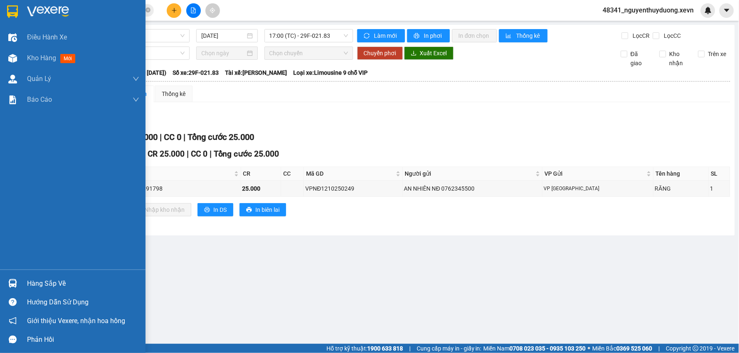
click at [37, 278] on div "Hàng sắp về" at bounding box center [83, 284] width 112 height 12
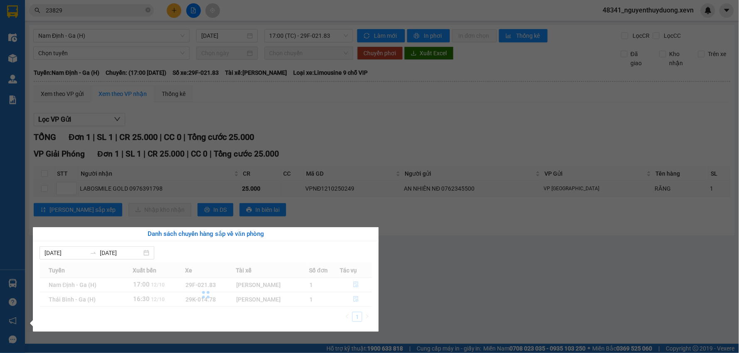
click at [497, 301] on section "Kết quả tìm kiếm ( 76 ) Bộ lọc Mã ĐH Trạng thái Món hàng Thu hộ Tổng cước Chưa …" at bounding box center [369, 176] width 739 height 353
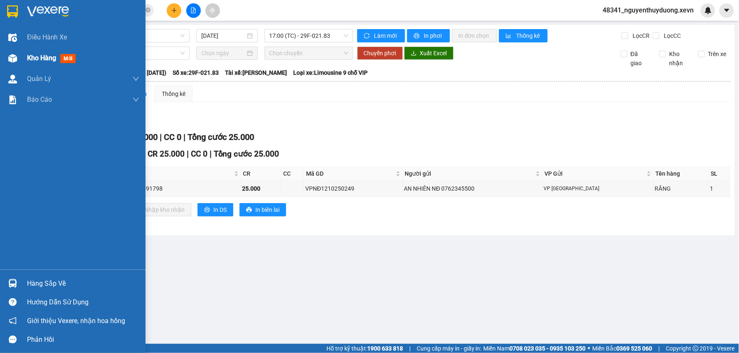
click at [42, 59] on span "Kho hàng" at bounding box center [41, 58] width 29 height 8
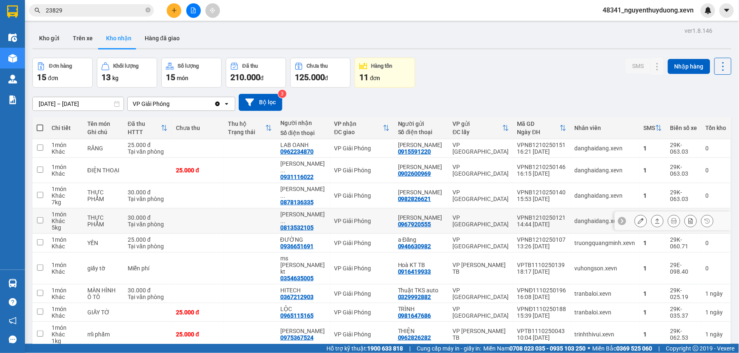
click at [638, 220] on icon at bounding box center [641, 221] width 6 height 6
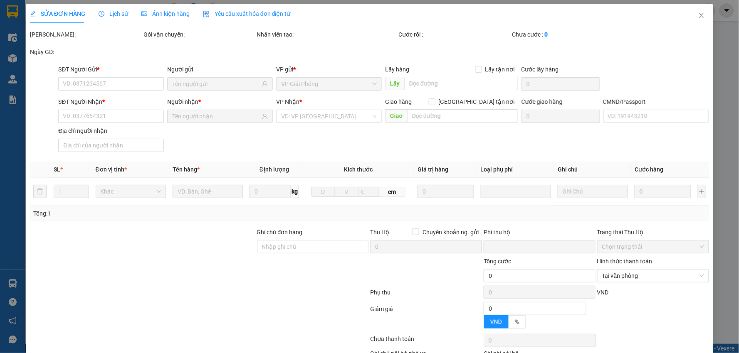
type input "0967920555"
type input "ĐINH THỊ THU HƯƠNG"
type input "0813532105"
type input "PHẠM QUANG DŨNG"
type input "dũng"
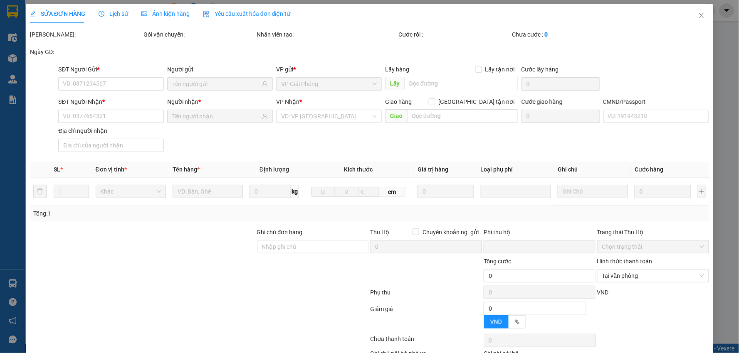
type input "0"
type input "30.000"
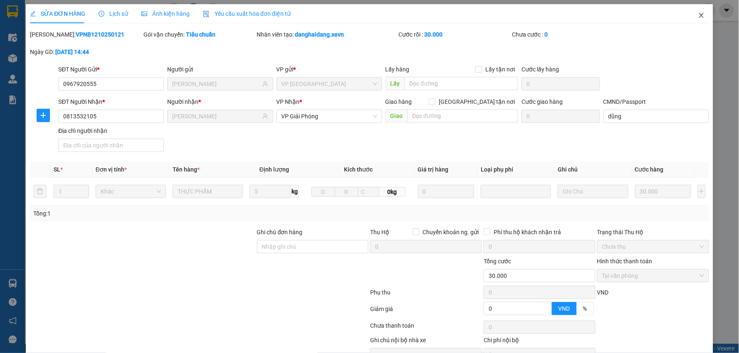
click at [692, 11] on span "Close" at bounding box center [701, 15] width 23 height 23
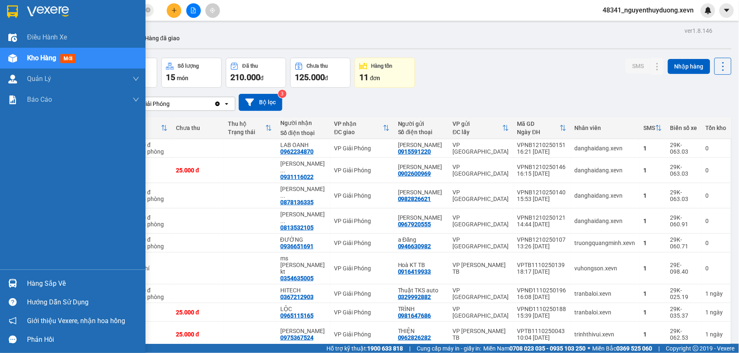
click at [59, 278] on div "Hàng sắp về" at bounding box center [83, 284] width 112 height 12
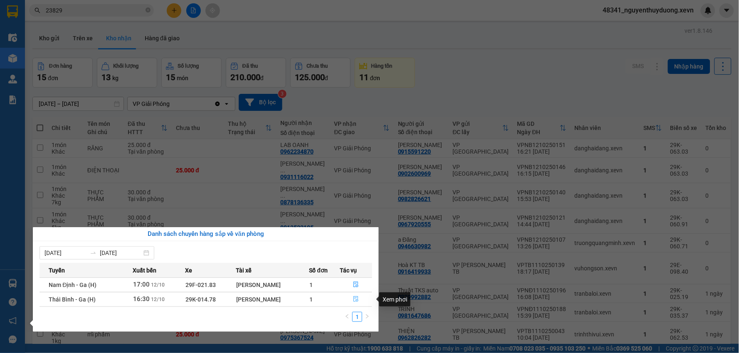
click at [358, 300] on icon "file-done" at bounding box center [356, 299] width 5 height 6
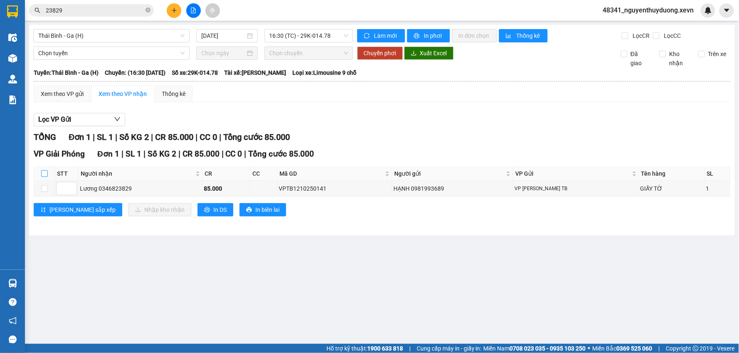
click at [44, 174] on input "checkbox" at bounding box center [44, 173] width 7 height 7
checkbox input "true"
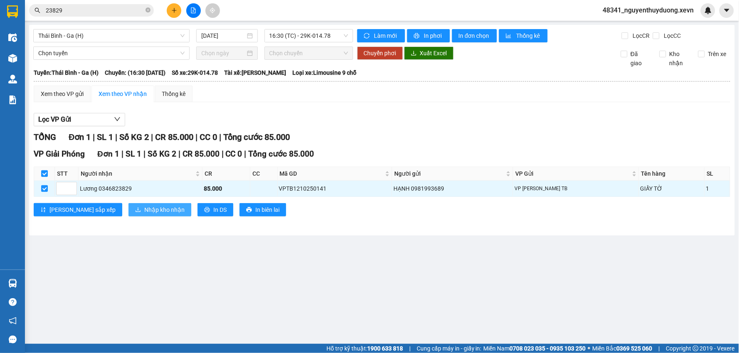
click at [144, 209] on span "Nhập kho nhận" at bounding box center [164, 209] width 40 height 9
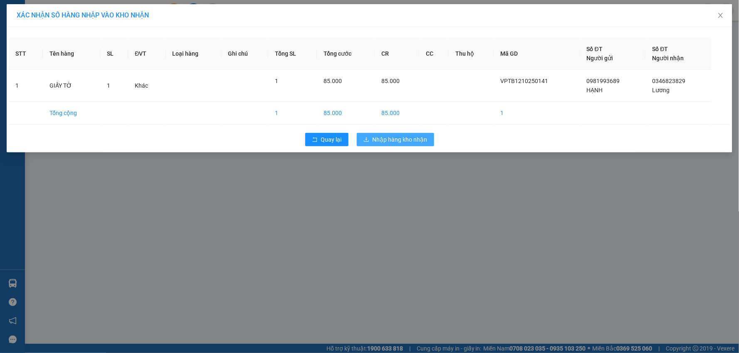
click at [395, 133] on button "Nhập hàng kho nhận" at bounding box center [395, 139] width 77 height 13
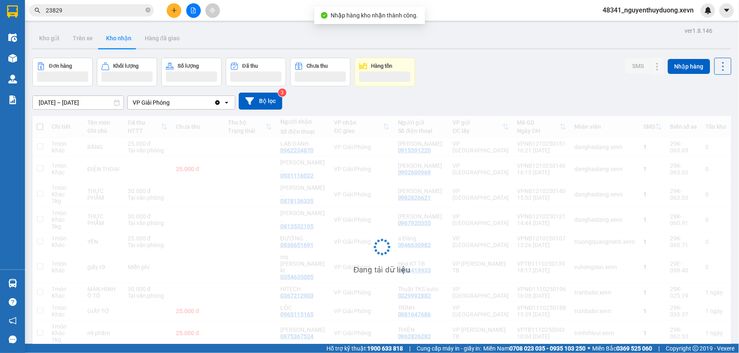
click at [25, 276] on div "Hàng sắp về" at bounding box center [12, 283] width 25 height 19
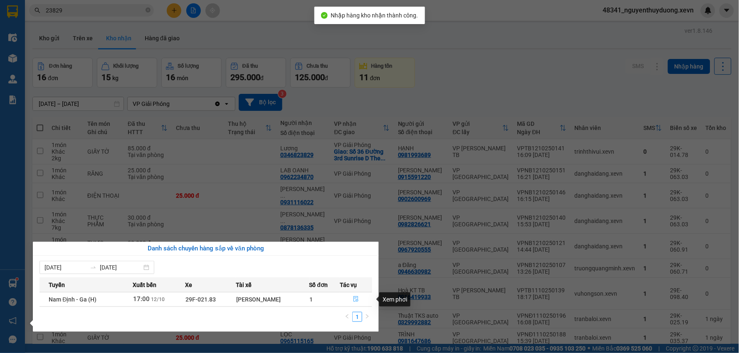
click at [352, 298] on button "button" at bounding box center [356, 299] width 32 height 13
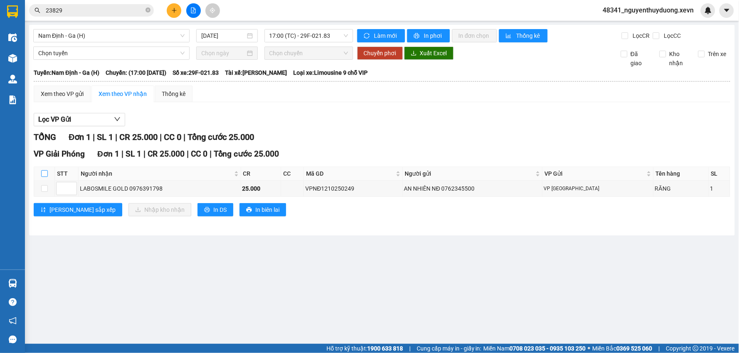
click at [46, 174] on input "checkbox" at bounding box center [44, 173] width 7 height 7
checkbox input "true"
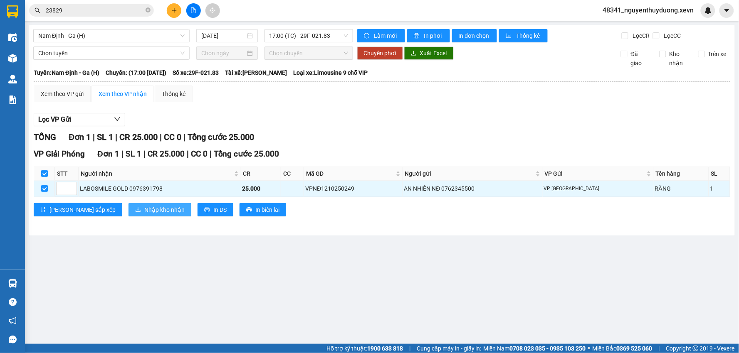
click at [144, 208] on span "Nhập kho nhận" at bounding box center [164, 209] width 40 height 9
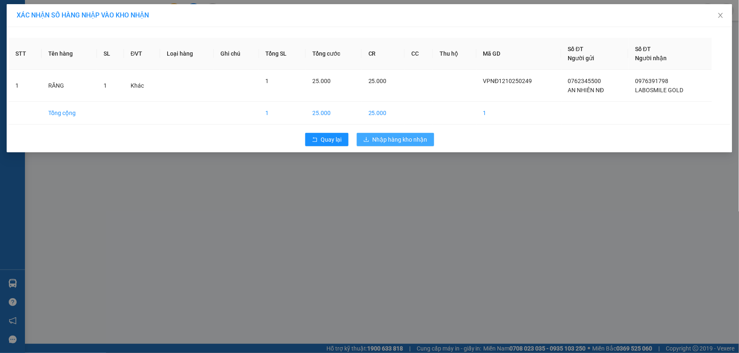
click at [389, 142] on span "Nhập hàng kho nhận" at bounding box center [399, 139] width 55 height 9
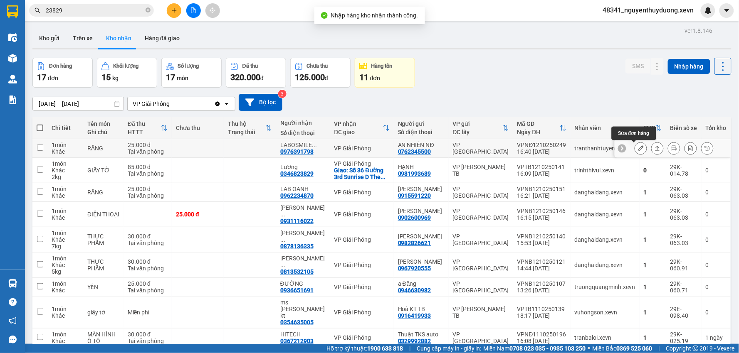
click at [637, 151] on button at bounding box center [641, 148] width 12 height 15
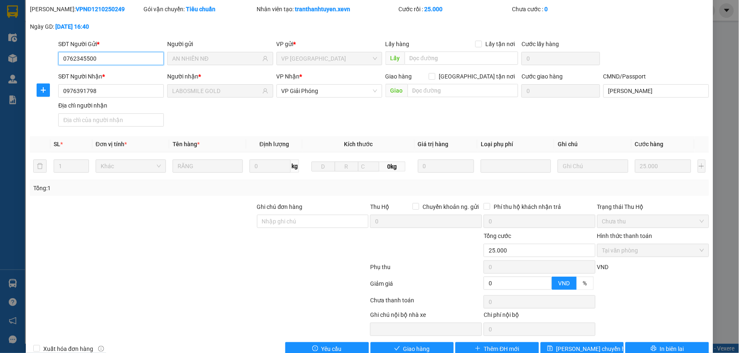
scroll to position [39, 0]
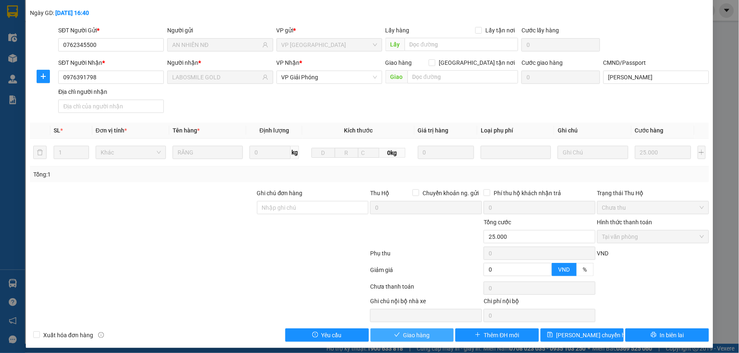
click at [417, 339] on span "Giao hàng" at bounding box center [416, 335] width 27 height 9
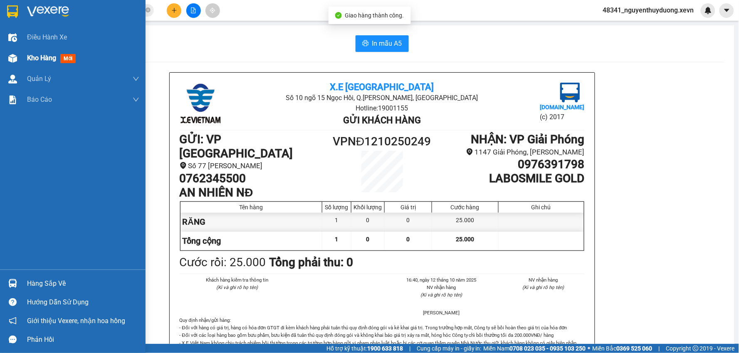
click at [18, 54] on div at bounding box center [12, 58] width 15 height 15
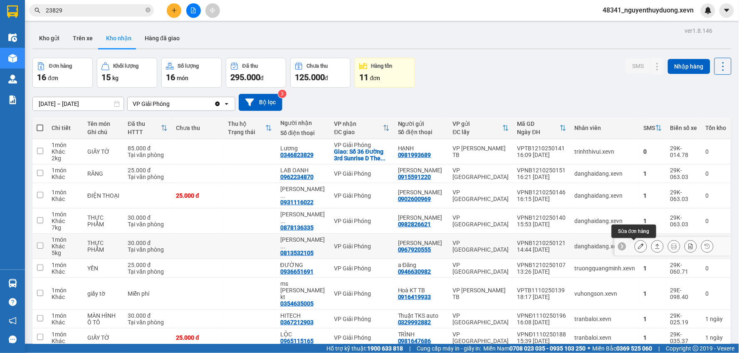
click at [636, 243] on button at bounding box center [641, 246] width 12 height 15
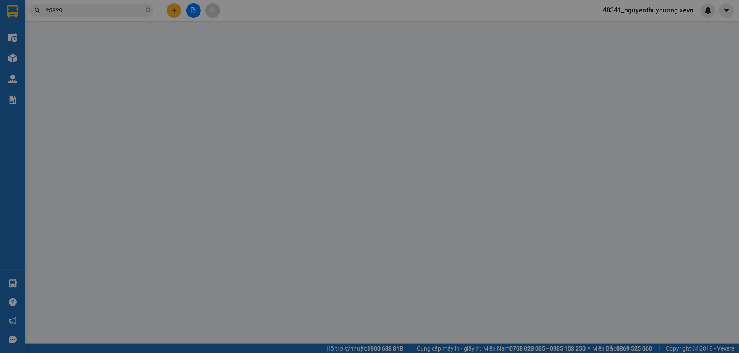
type input "0967920555"
type input "ĐINH THỊ THU HƯƠNG"
type input "0813532105"
type input "PHẠM QUANG DŨNG"
type input "dũng"
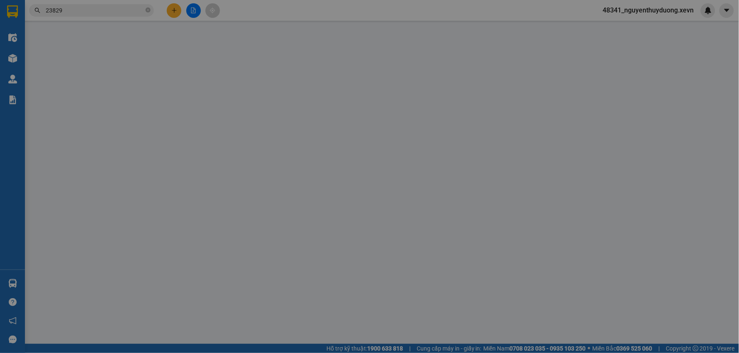
type input "0"
type input "30.000"
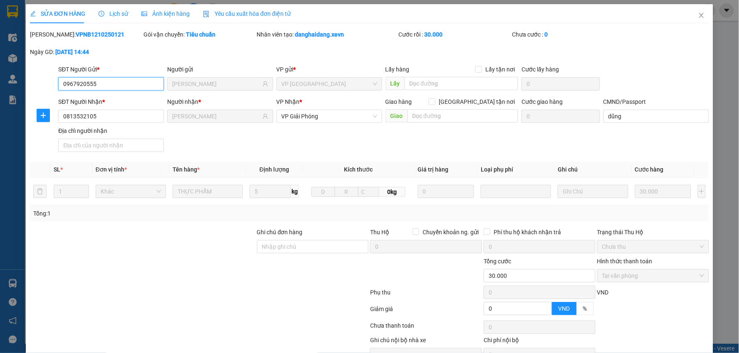
scroll to position [44, 0]
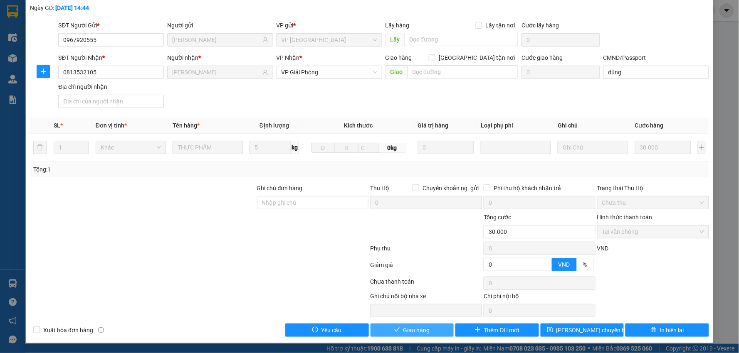
click at [393, 327] on button "Giao hàng" at bounding box center [412, 330] width 84 height 13
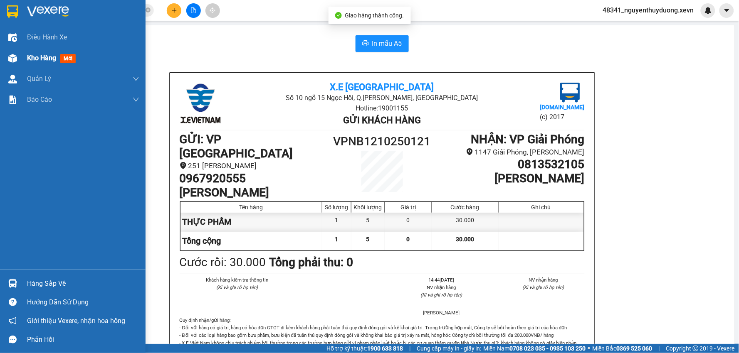
click at [26, 57] on div "Kho hàng mới" at bounding box center [72, 58] width 145 height 21
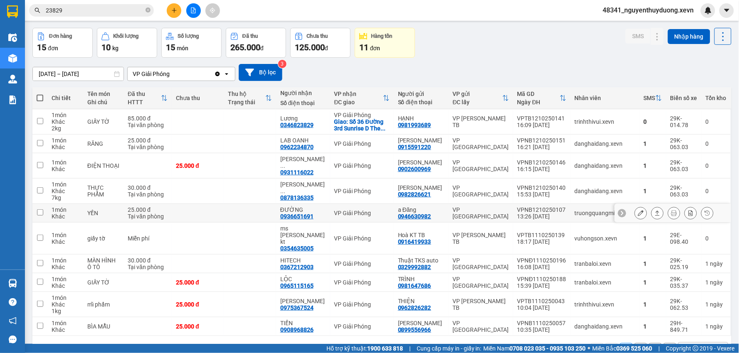
scroll to position [46, 0]
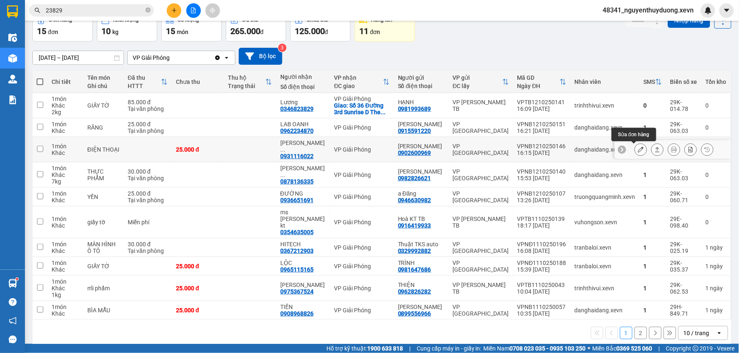
click at [638, 150] on icon at bounding box center [641, 150] width 6 height 6
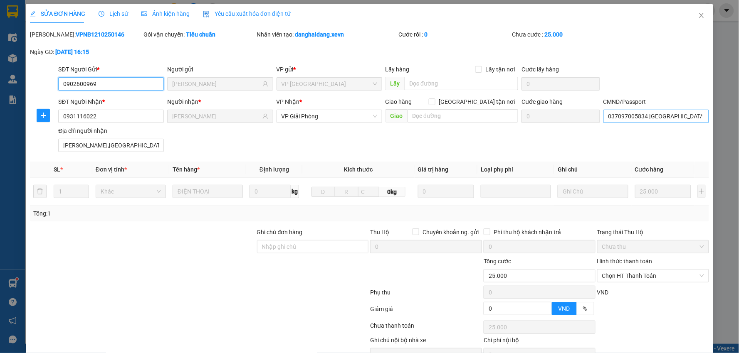
type input "0902600969"
type input "NGUYỄN TRUNG HẬU"
type input "0931116022"
type input "NGUYỄN MINH HIẾU"
type input "037097005834 PHẠM MINH HIẾU"
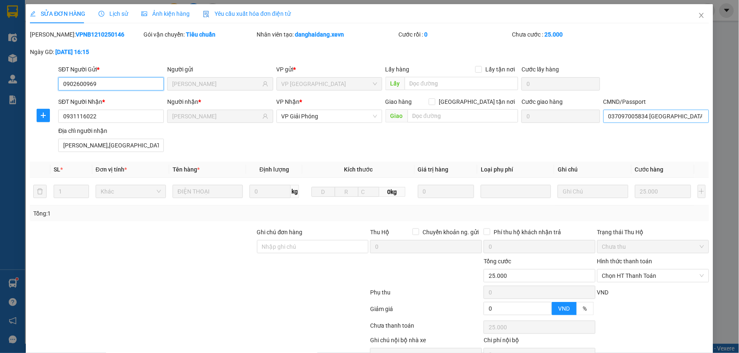
type input "thuỵ duyên,thái thuỵ,thái bình"
type input "0"
type input "25.000"
click at [657, 118] on input "037097005834 PHẠM MINH HIẾU" at bounding box center [656, 116] width 106 height 13
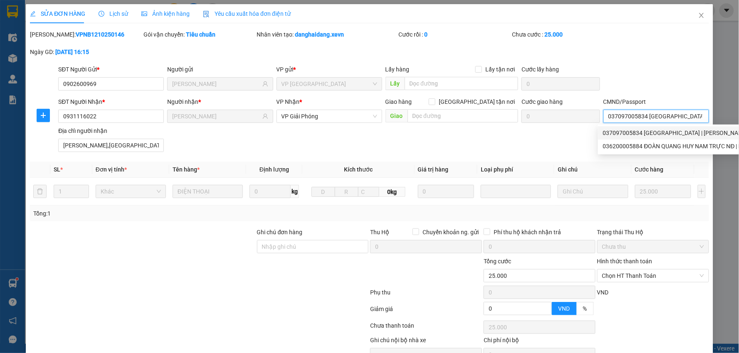
click at [665, 135] on div "037097005834 PHẠM MINH HIẾU | thuỵ duyên,thái thuỵ,thái bình" at bounding box center [733, 132] width 260 height 9
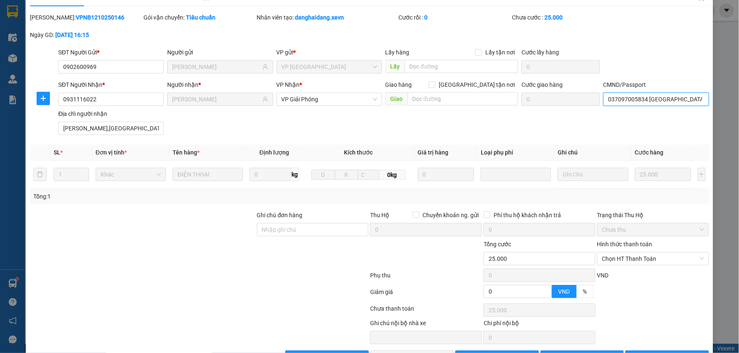
scroll to position [44, 0]
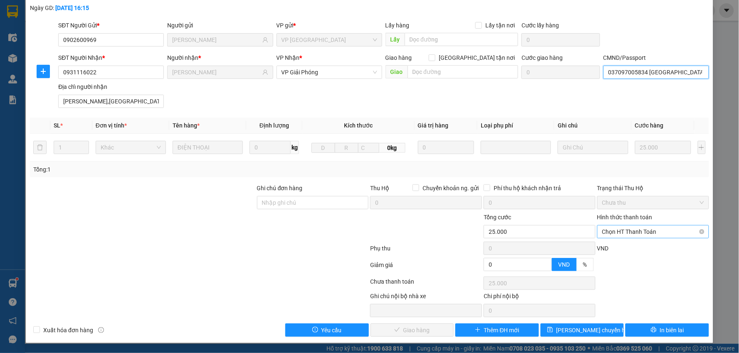
click at [668, 227] on span "Chọn HT Thanh Toán" at bounding box center [653, 232] width 102 height 12
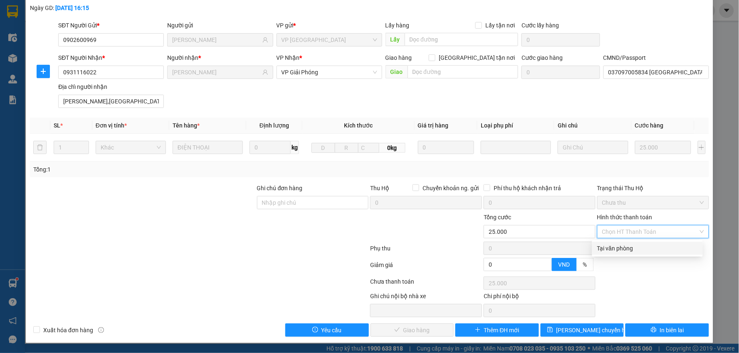
click at [619, 252] on div "Tại văn phòng" at bounding box center [647, 248] width 101 height 9
type input "0"
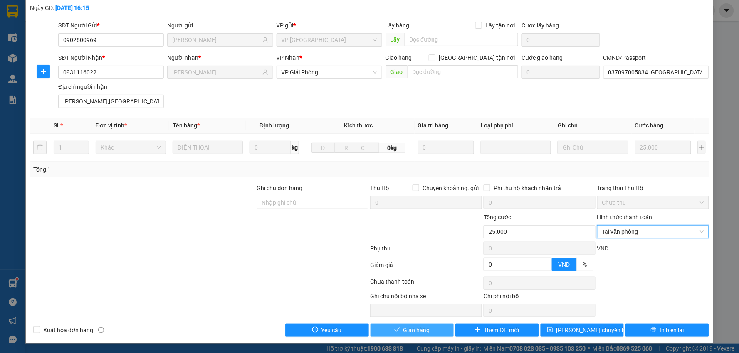
click at [423, 332] on span "Giao hàng" at bounding box center [416, 330] width 27 height 9
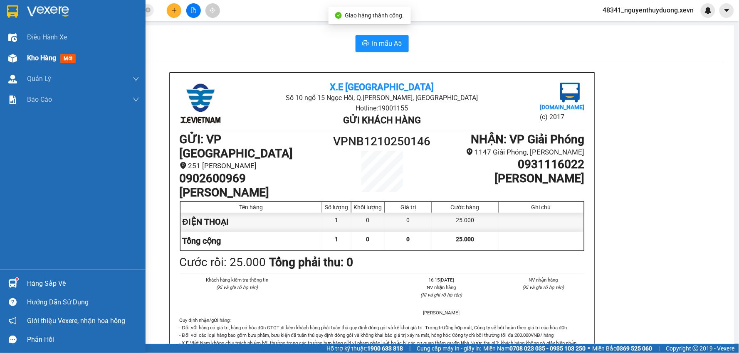
click at [28, 54] on span "Kho hàng" at bounding box center [41, 58] width 29 height 8
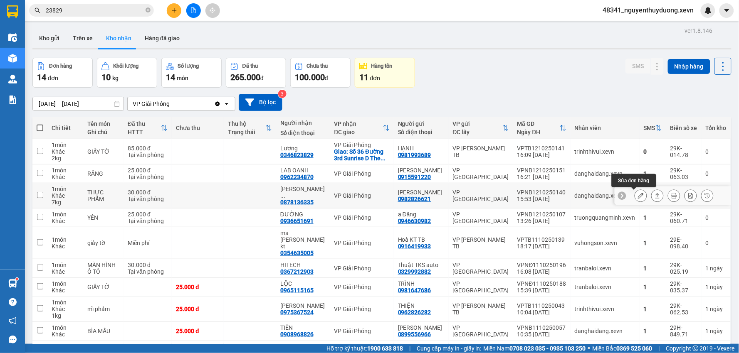
click at [635, 192] on button at bounding box center [641, 196] width 12 height 15
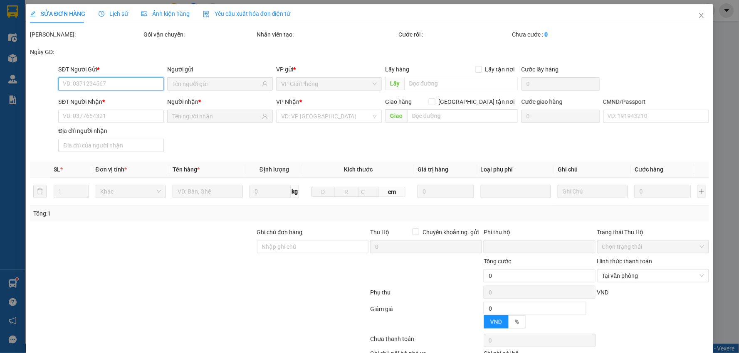
type input "0982826621"
type input "TRẦN THỊ NGỌC HÀ"
type input "0878136335"
type input "NGUYỄN VIỆT ANH"
type input "001205006825 NGUYỄN VIỆT ANH"
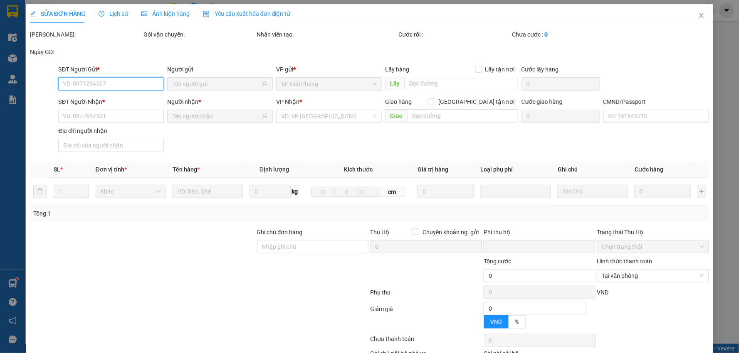
type input "0"
type input "30.000"
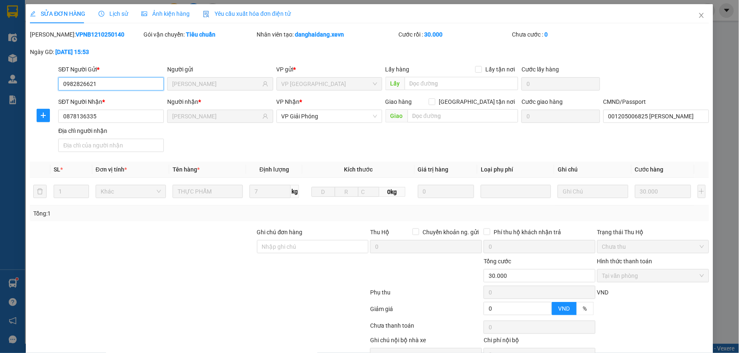
scroll to position [42, 0]
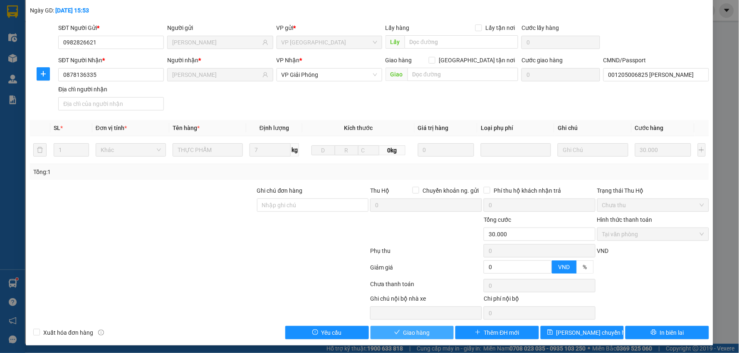
click at [387, 344] on div "SỬA ĐƠN HÀNG Lịch sử Ảnh kiện hàng Yêu cầu xuất hóa đơn điện tử Total Paid Fee …" at bounding box center [369, 154] width 687 height 383
click at [394, 332] on icon "check" at bounding box center [397, 333] width 6 height 6
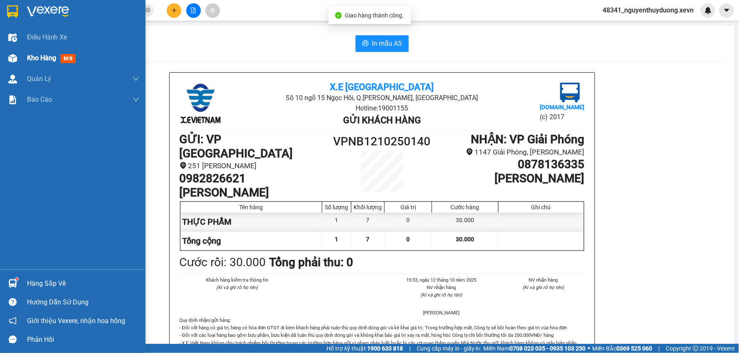
click at [21, 57] on div "Kho hàng mới" at bounding box center [72, 58] width 145 height 21
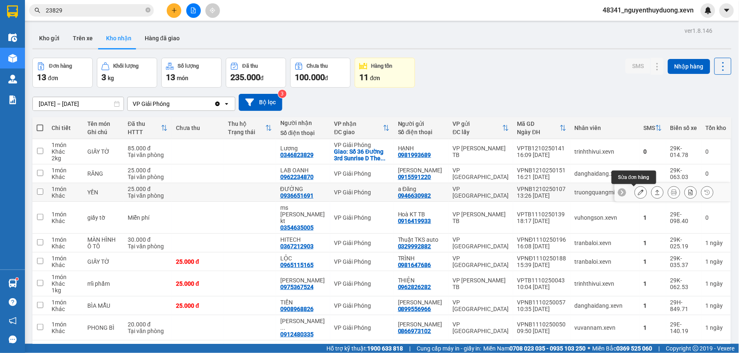
click at [638, 193] on icon at bounding box center [641, 193] width 6 height 6
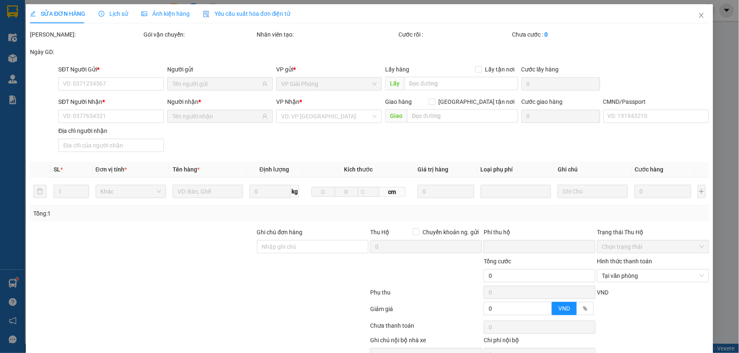
type input "0946630982"
type input "a Đăng"
type input "0936651691"
type input "ĐƯỜNG"
type input "1"
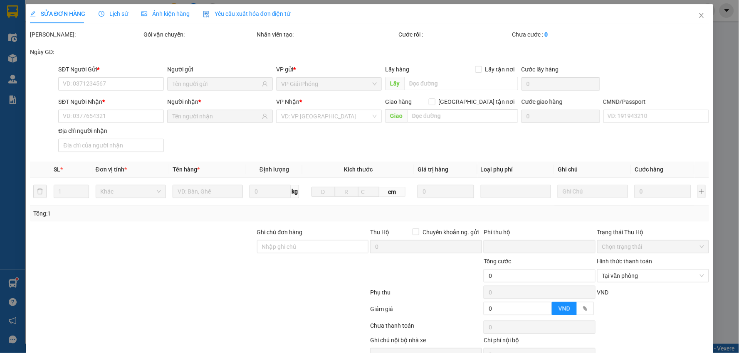
type input "0"
type input "25.000"
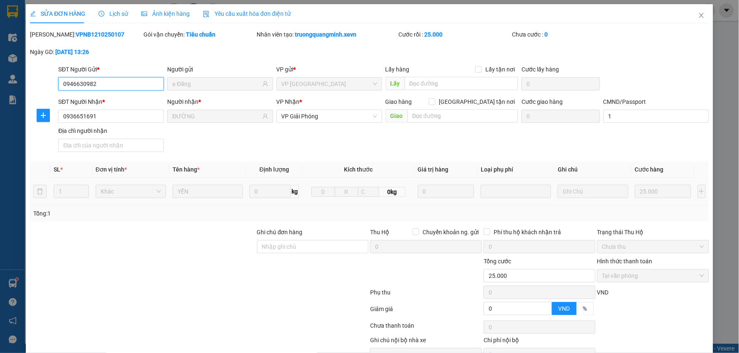
scroll to position [40, 0]
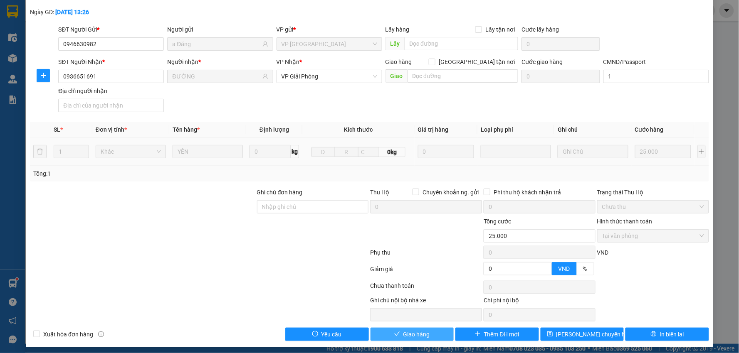
click at [410, 338] on span "Giao hàng" at bounding box center [416, 334] width 27 height 9
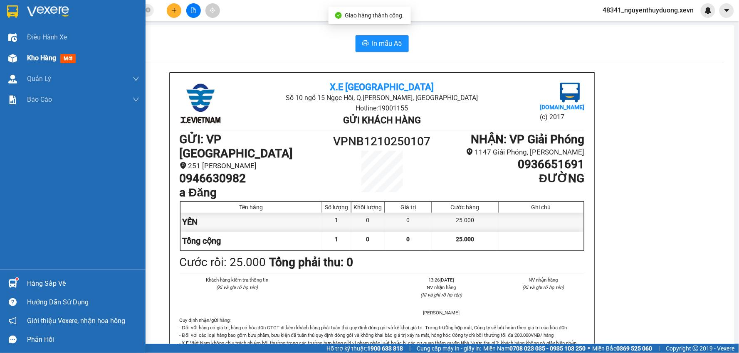
click at [10, 57] on img at bounding box center [12, 58] width 9 height 9
